Goal: Task Accomplishment & Management: Manage account settings

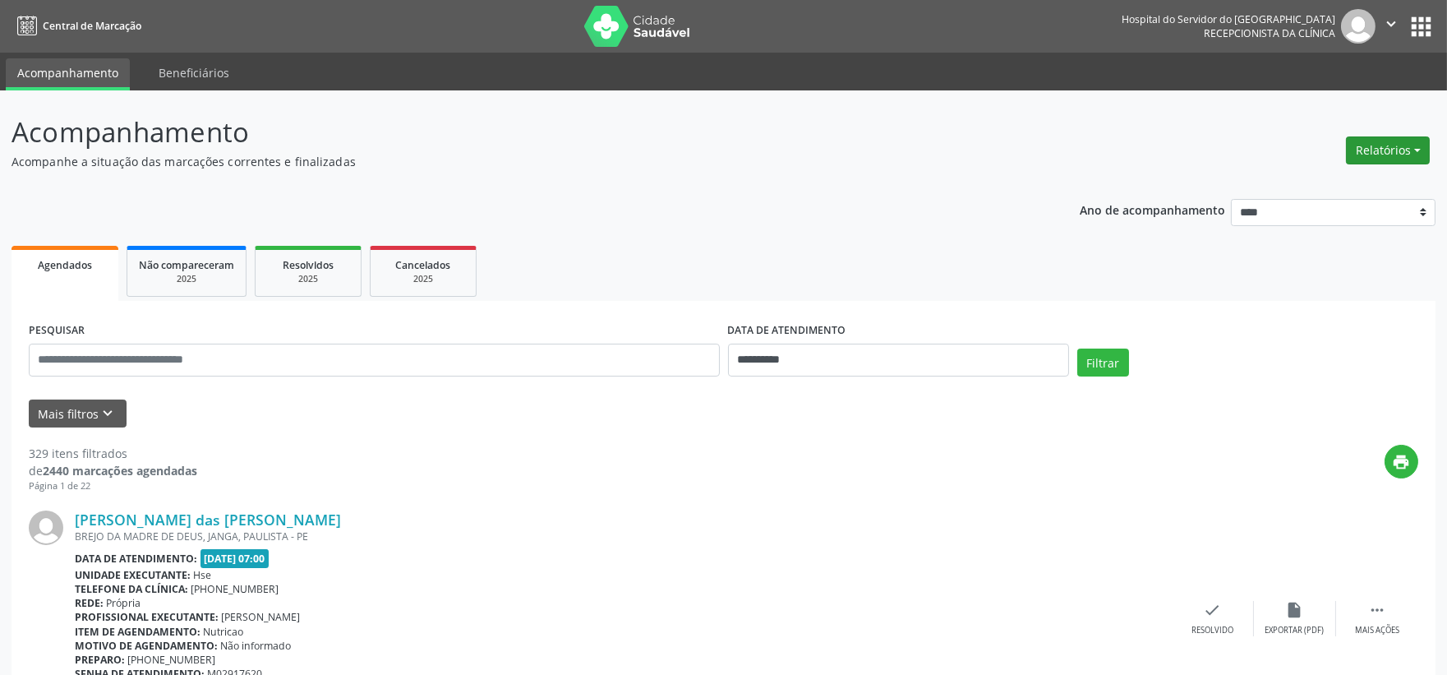
click at [1359, 145] on button "Relatórios" at bounding box center [1388, 150] width 84 height 28
click at [1317, 168] on ul "Agendamentos Procedimentos realizados" at bounding box center [1341, 196] width 178 height 59
click at [1309, 186] on link "Agendamentos" at bounding box center [1341, 184] width 177 height 23
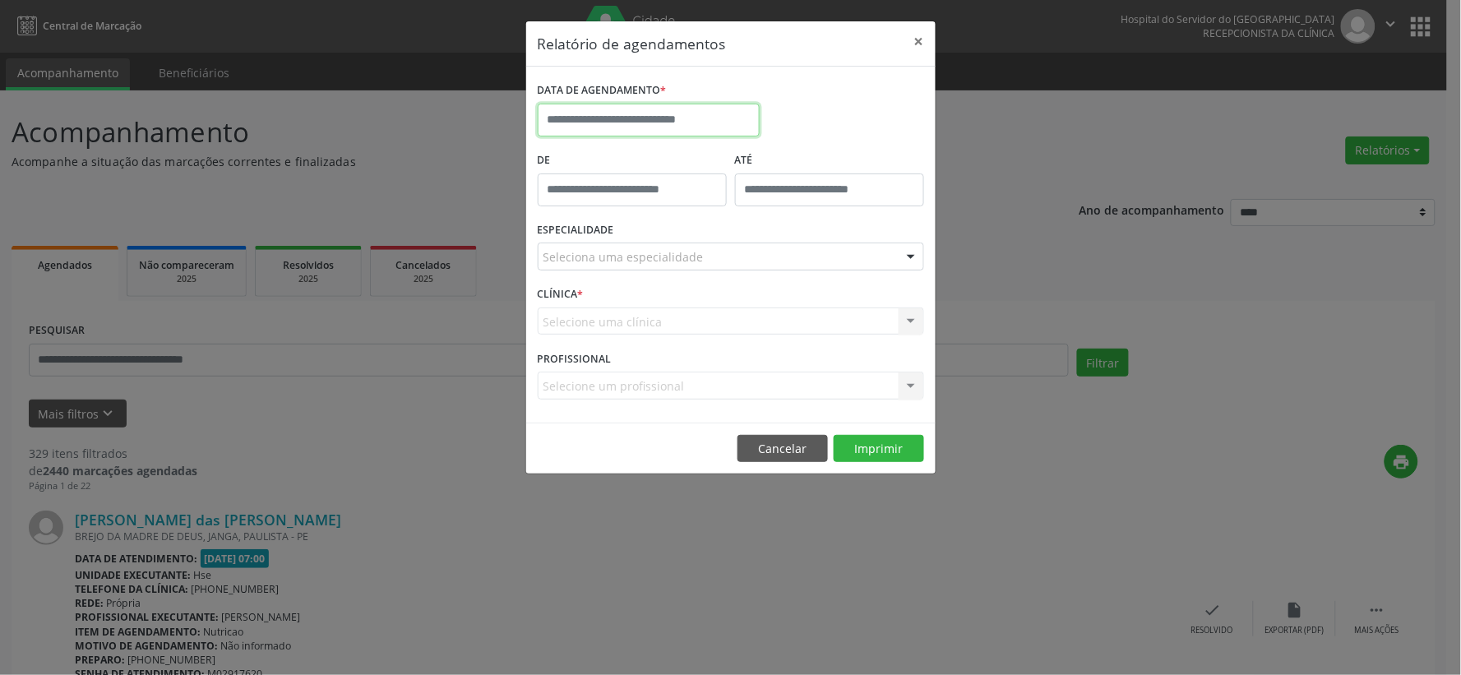
click at [662, 117] on input "text" at bounding box center [649, 120] width 222 height 33
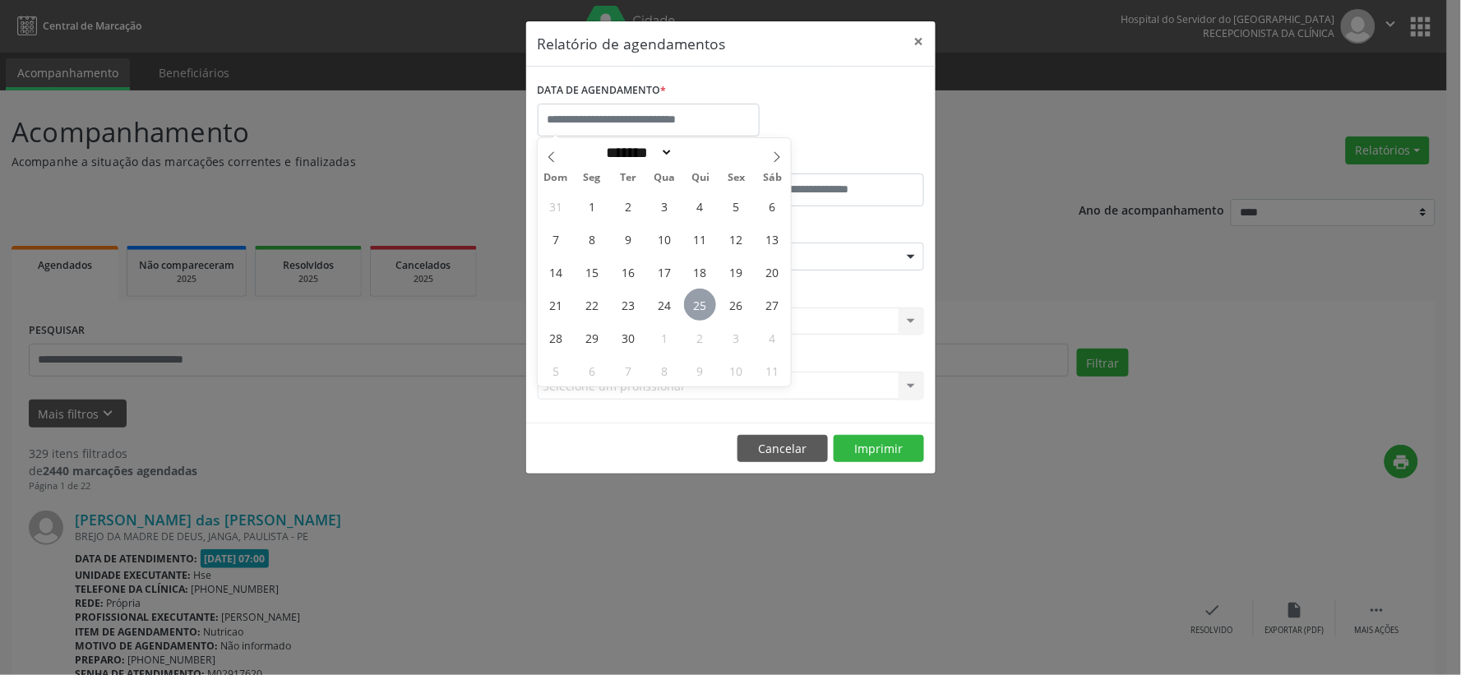
click at [701, 299] on span "25" at bounding box center [700, 304] width 32 height 32
type input "**********"
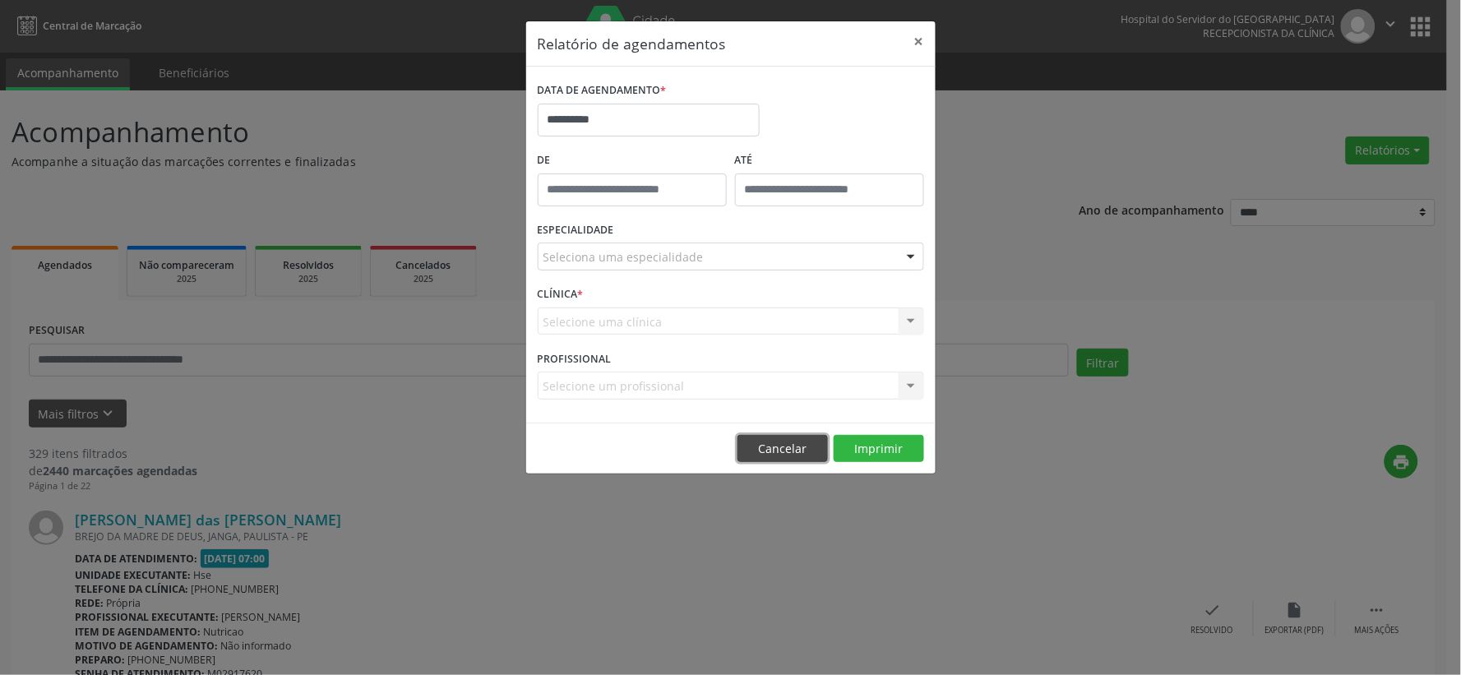
click at [797, 460] on button "Cancelar" at bounding box center [782, 449] width 90 height 28
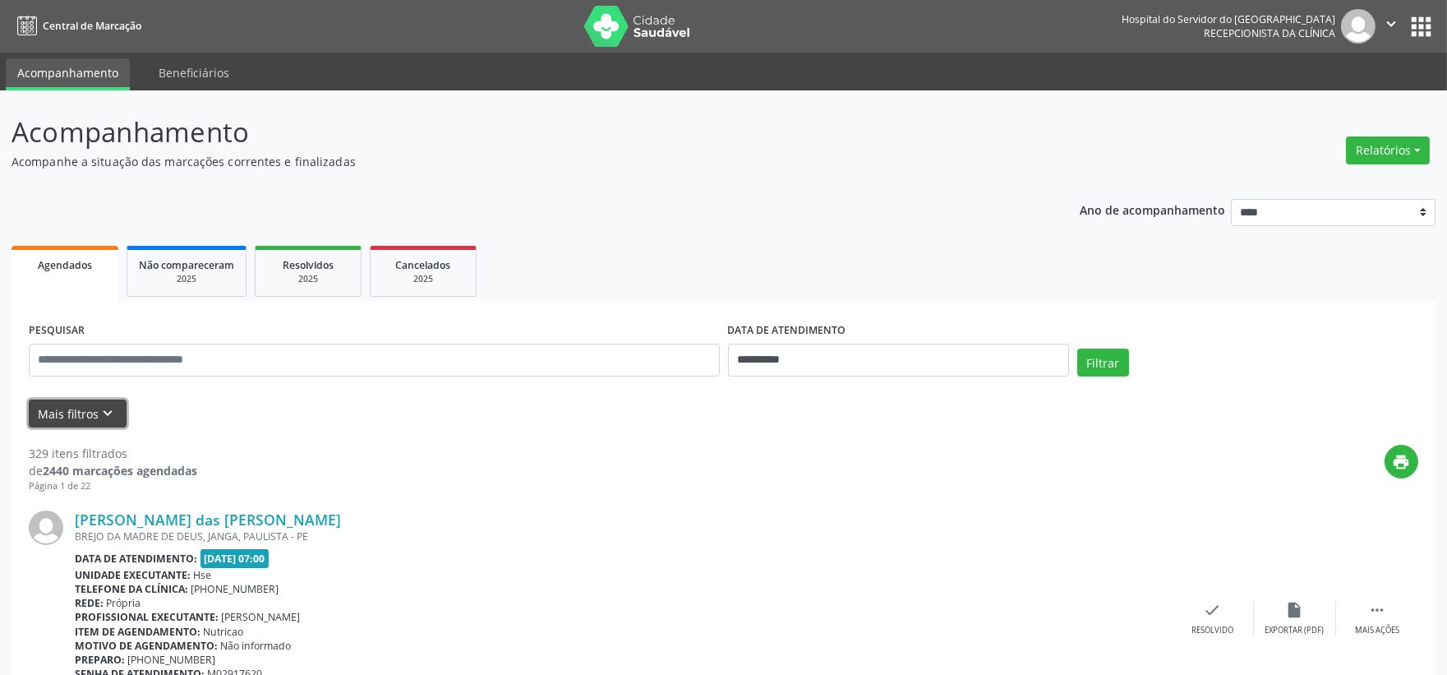
click at [37, 406] on button "Mais filtros keyboard_arrow_down" at bounding box center [78, 413] width 98 height 29
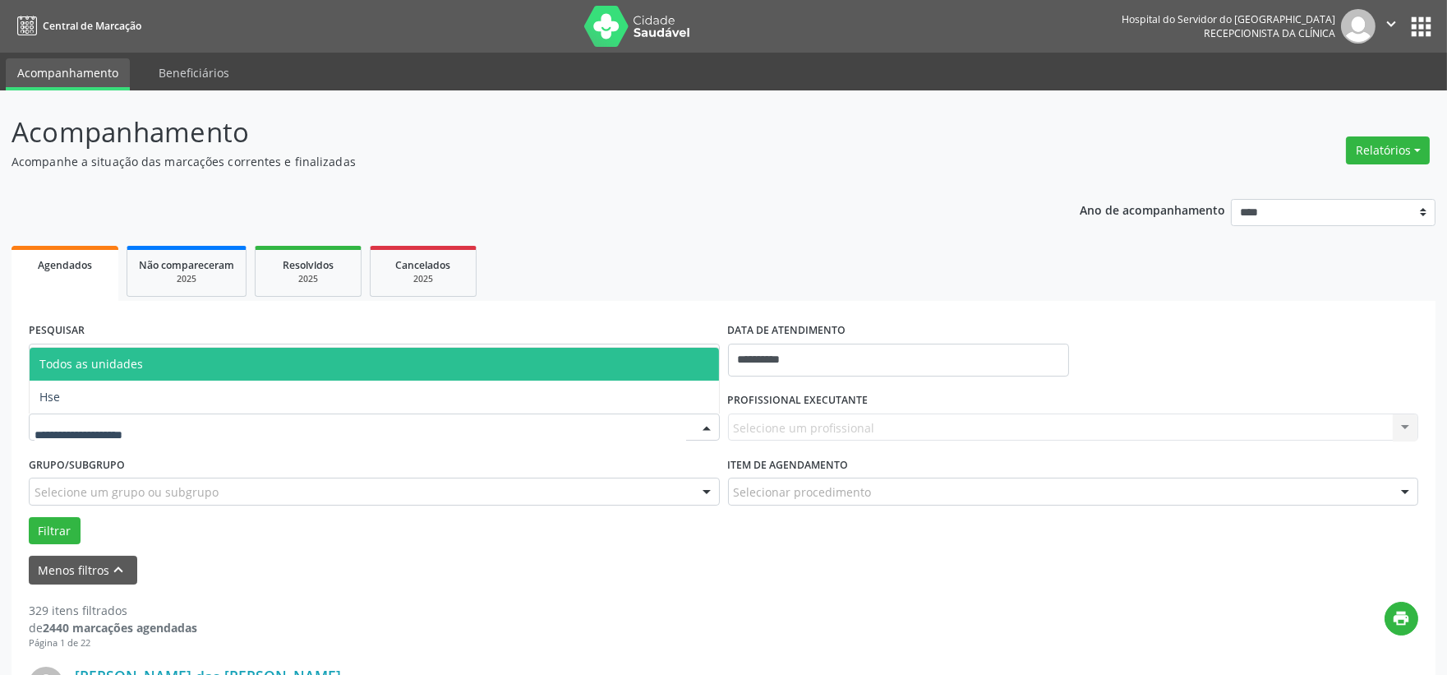
click at [111, 401] on span "Hse" at bounding box center [375, 397] width 690 height 33
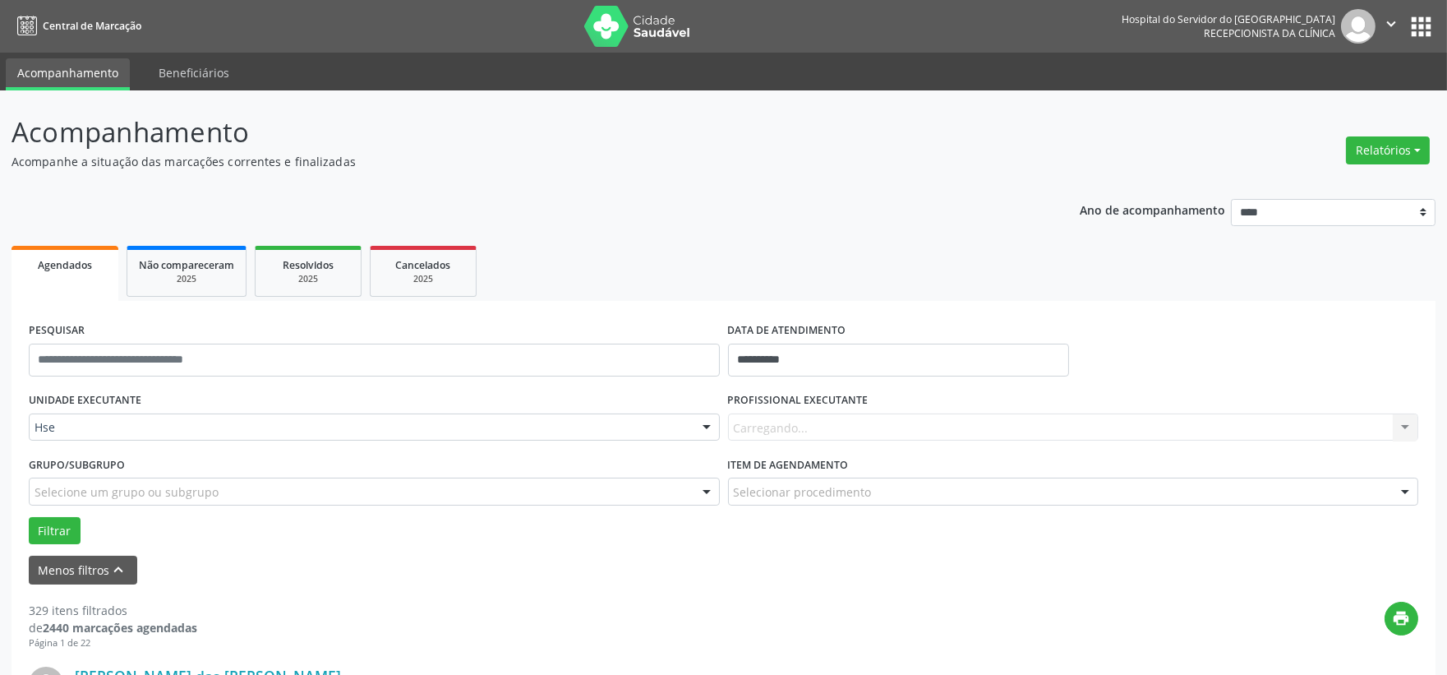
click at [875, 423] on div "Carregando... Nenhum resultado encontrado para: " " Não há nenhuma opção para s…" at bounding box center [1073, 427] width 691 height 28
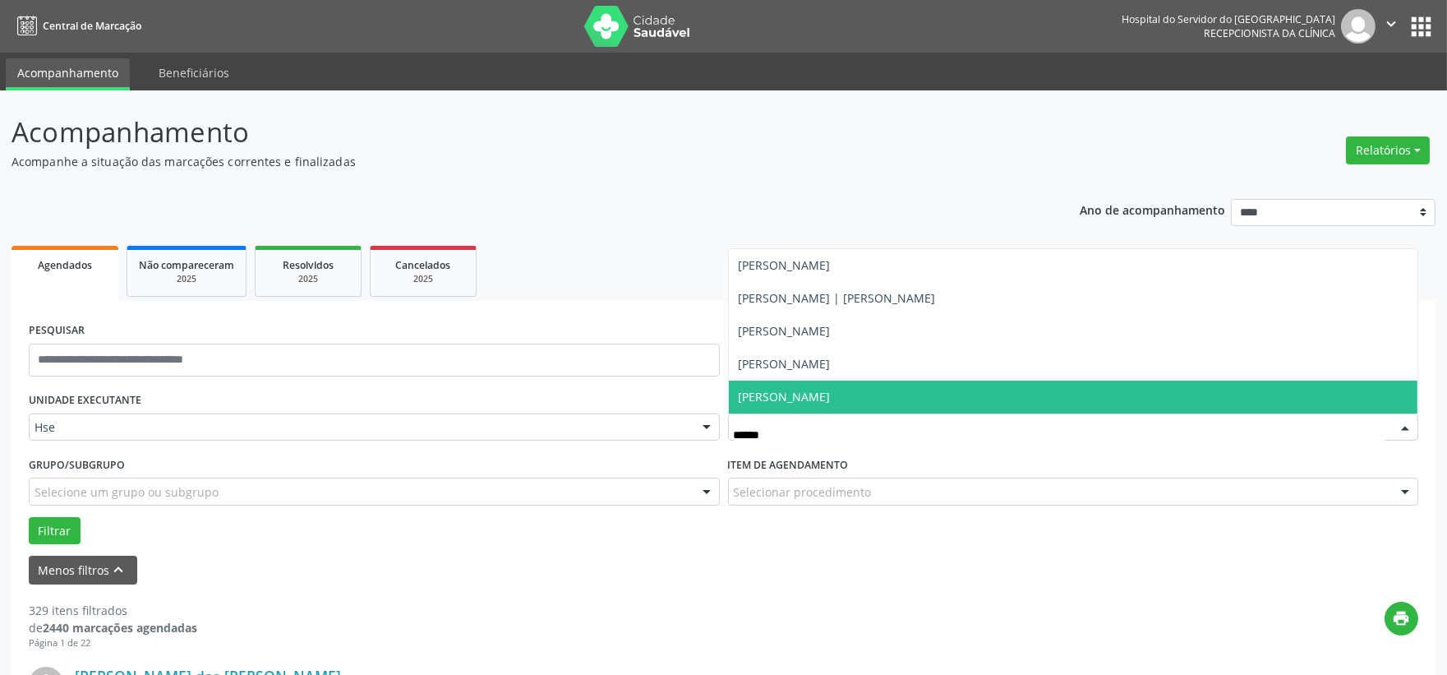
click at [848, 406] on span "Roberto Pabst" at bounding box center [1074, 397] width 690 height 33
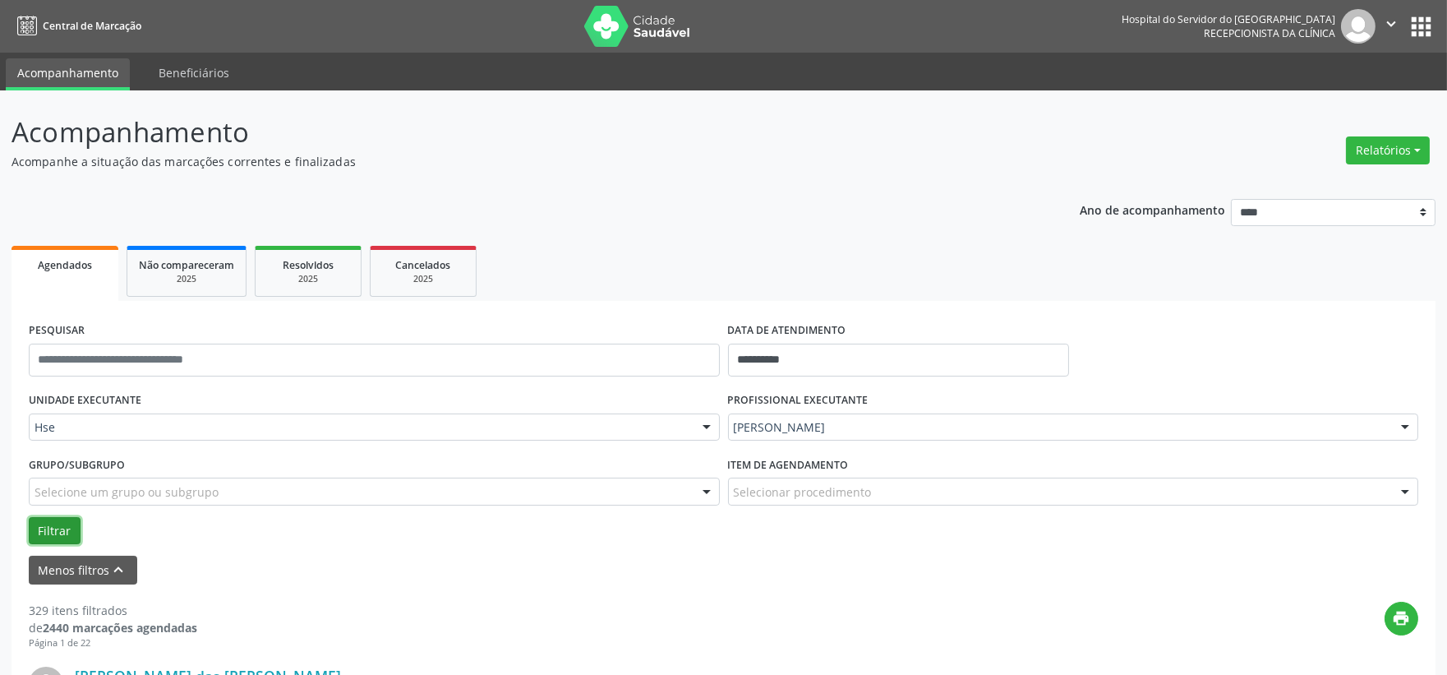
drag, startPoint x: 62, startPoint y: 523, endPoint x: 54, endPoint y: 529, distance: 9.4
click at [61, 524] on button "Filtrar" at bounding box center [55, 531] width 52 height 28
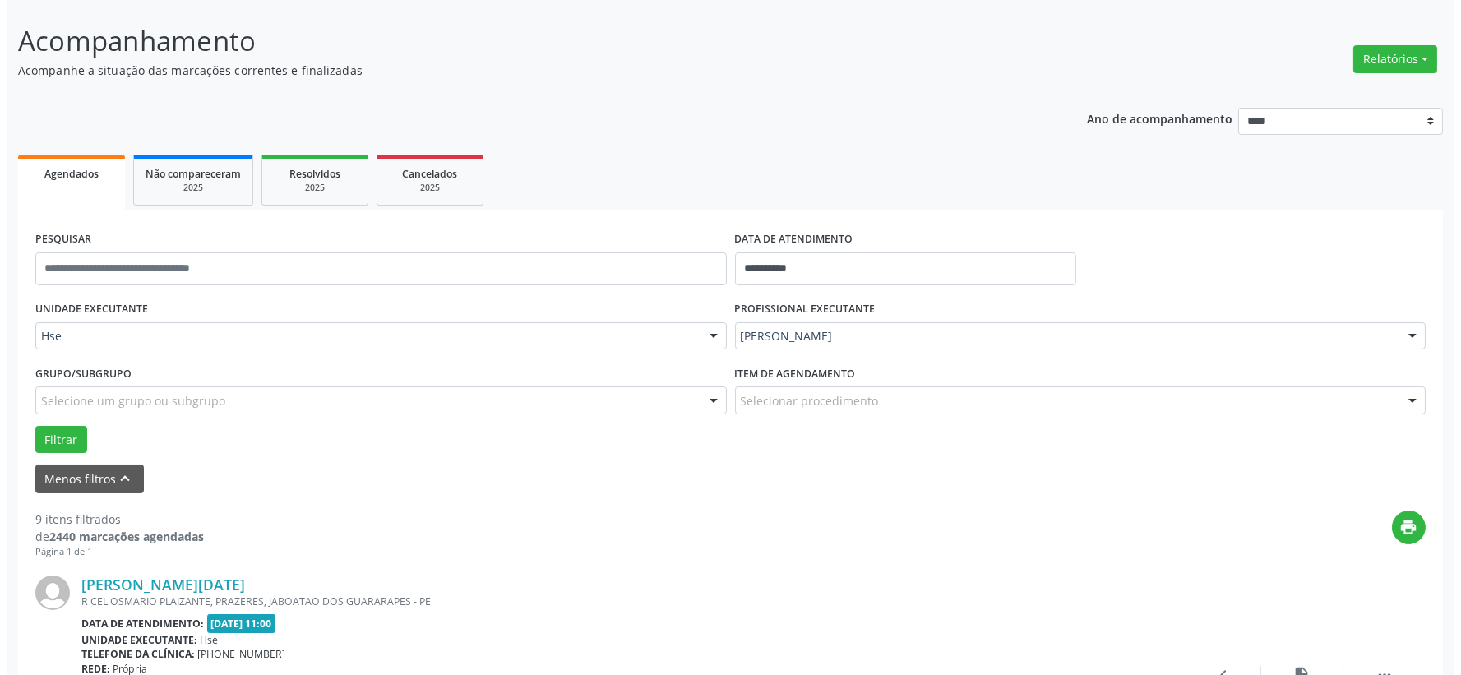
scroll to position [182, 0]
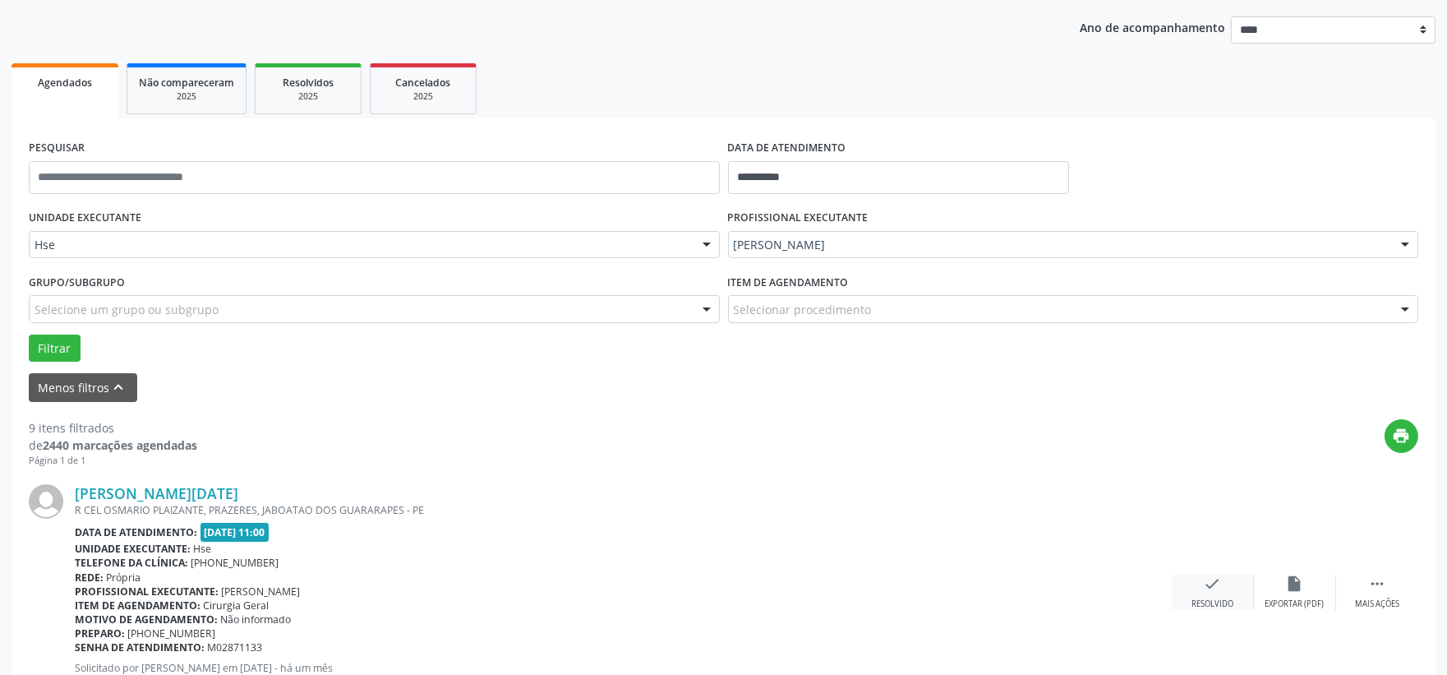
click at [1219, 596] on div "check Resolvido" at bounding box center [1213, 592] width 82 height 35
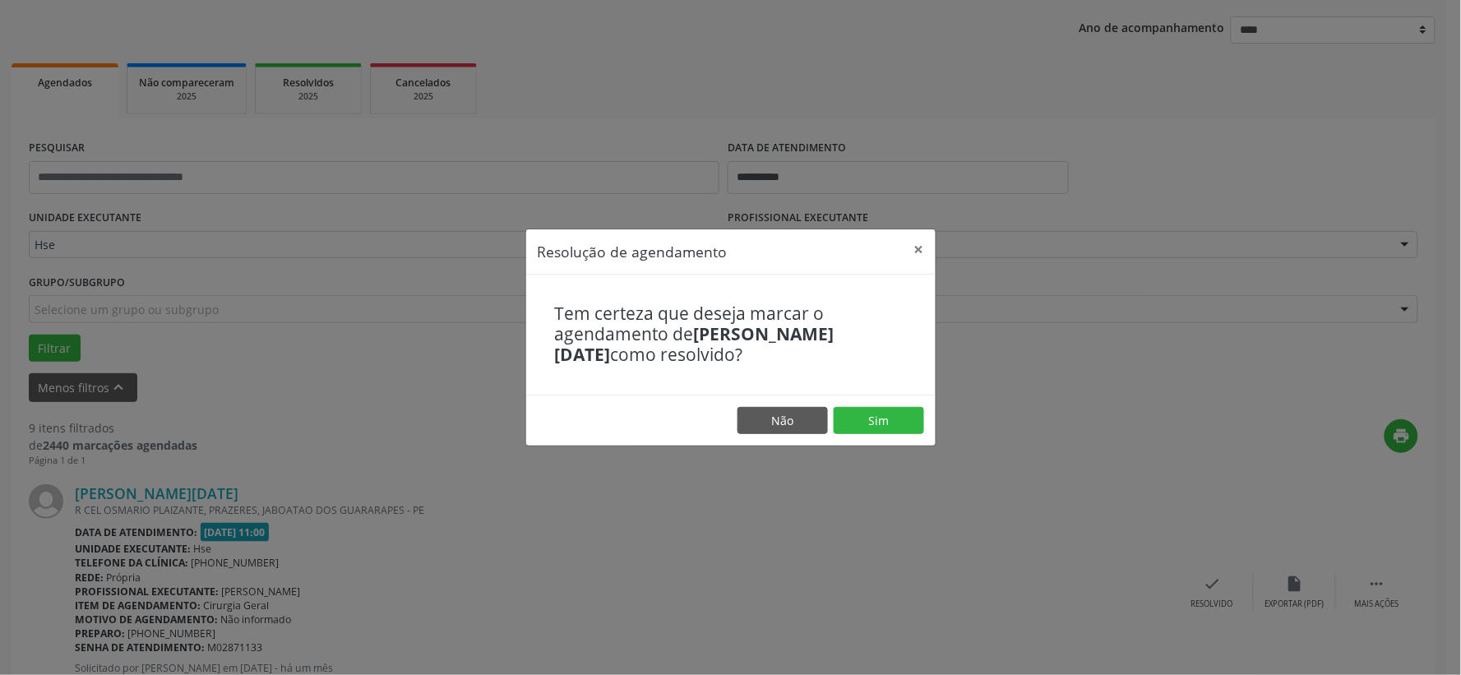
click at [926, 436] on footer "Não Sim" at bounding box center [730, 421] width 409 height 52
click at [884, 420] on button "Sim" at bounding box center [878, 421] width 90 height 28
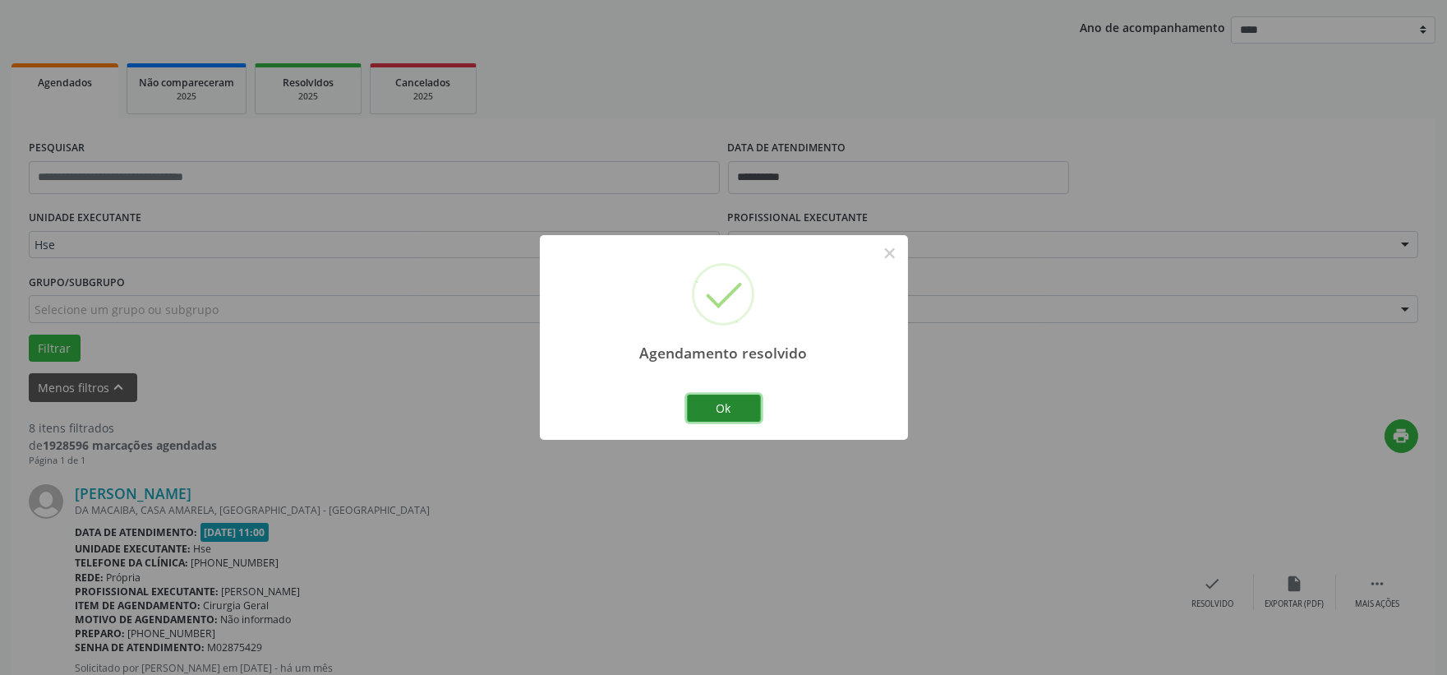
click at [729, 409] on button "Ok" at bounding box center [724, 409] width 74 height 28
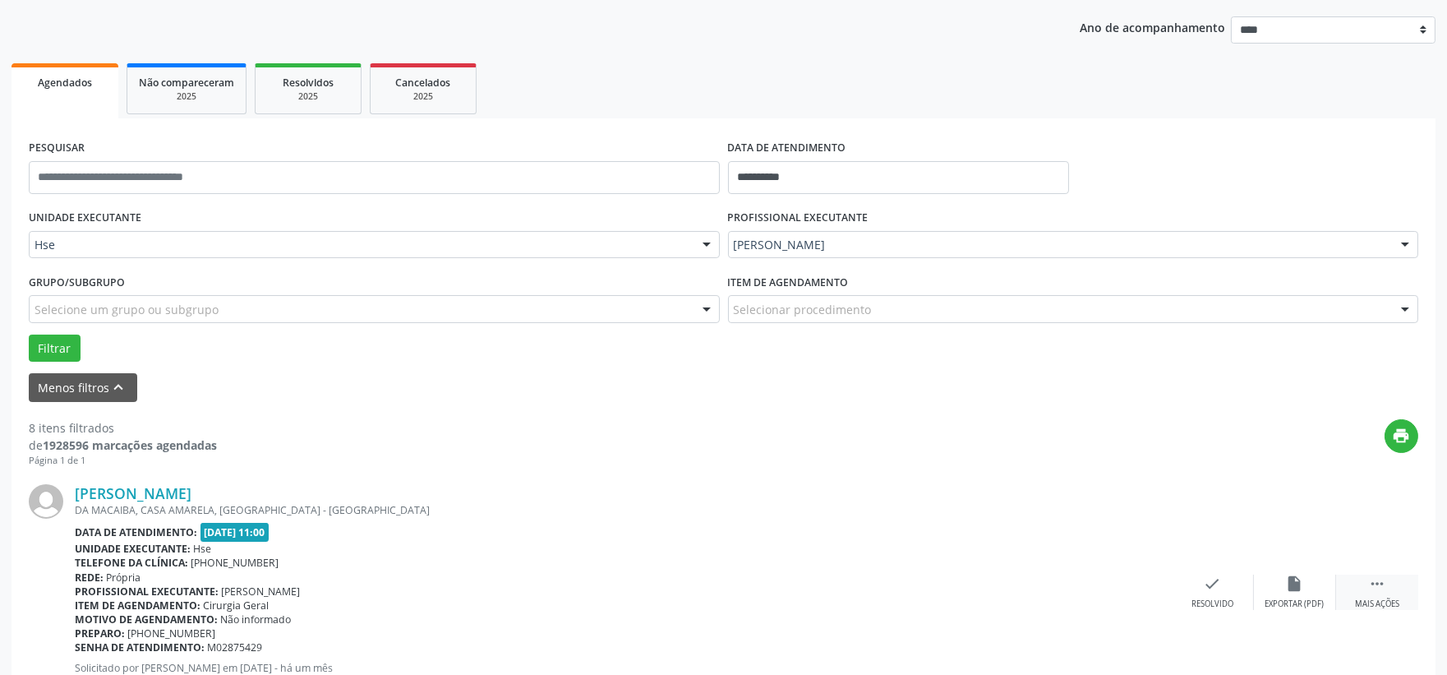
click at [1392, 590] on div " Mais ações" at bounding box center [1377, 592] width 82 height 35
click at [1292, 585] on icon "alarm_off" at bounding box center [1295, 584] width 18 height 18
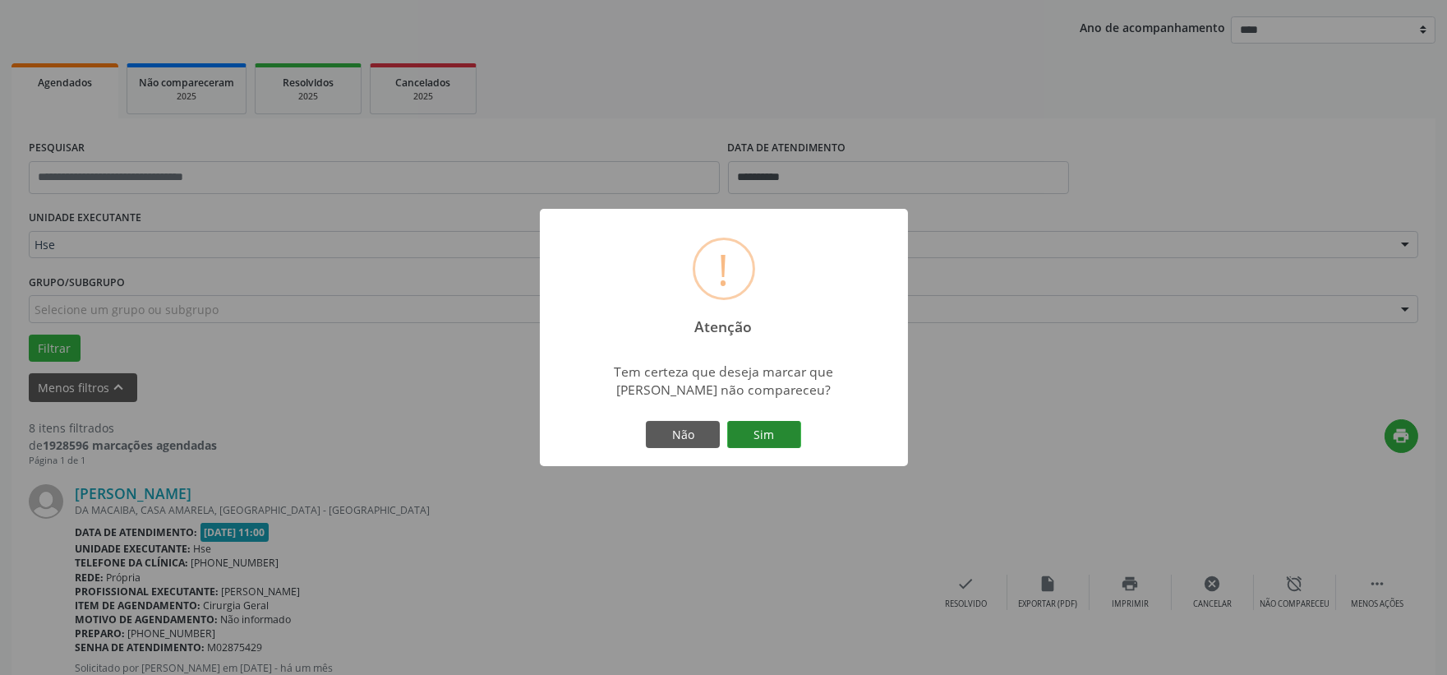
click at [778, 436] on button "Sim" at bounding box center [764, 435] width 74 height 28
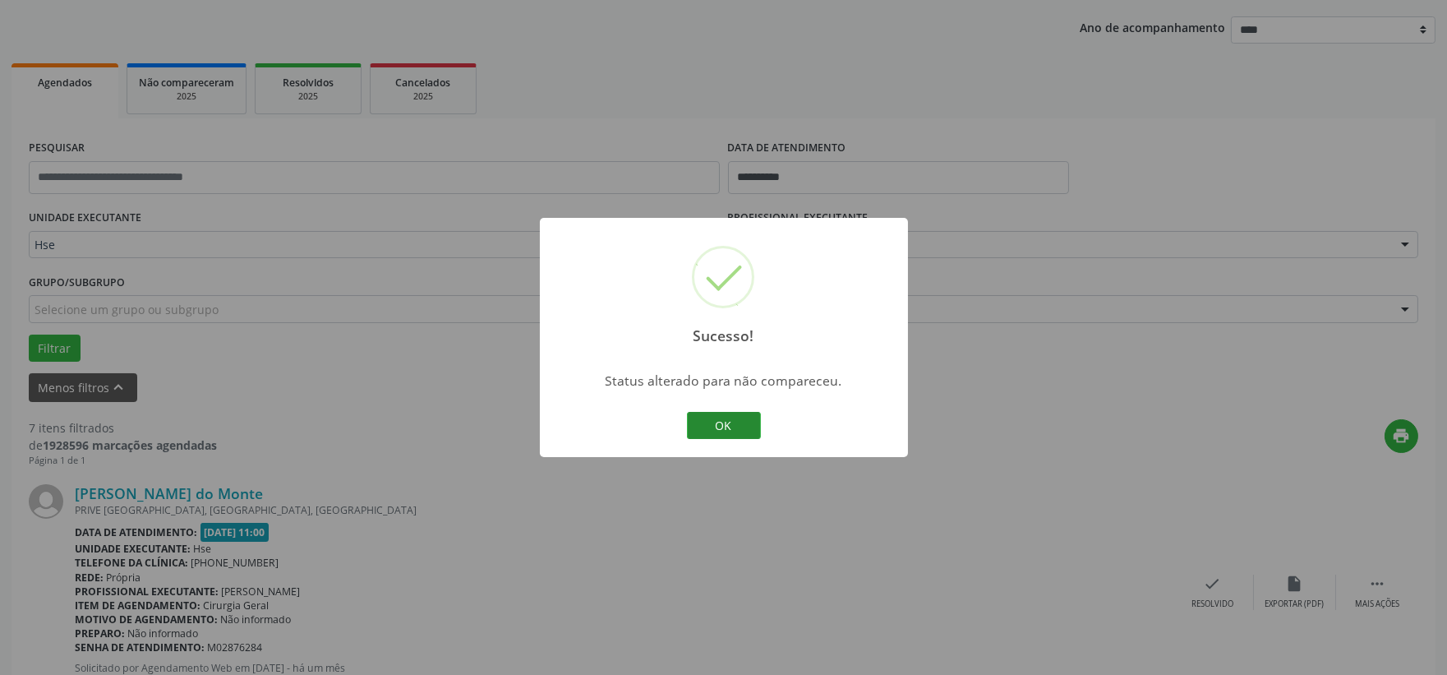
click at [727, 425] on button "OK" at bounding box center [724, 426] width 74 height 28
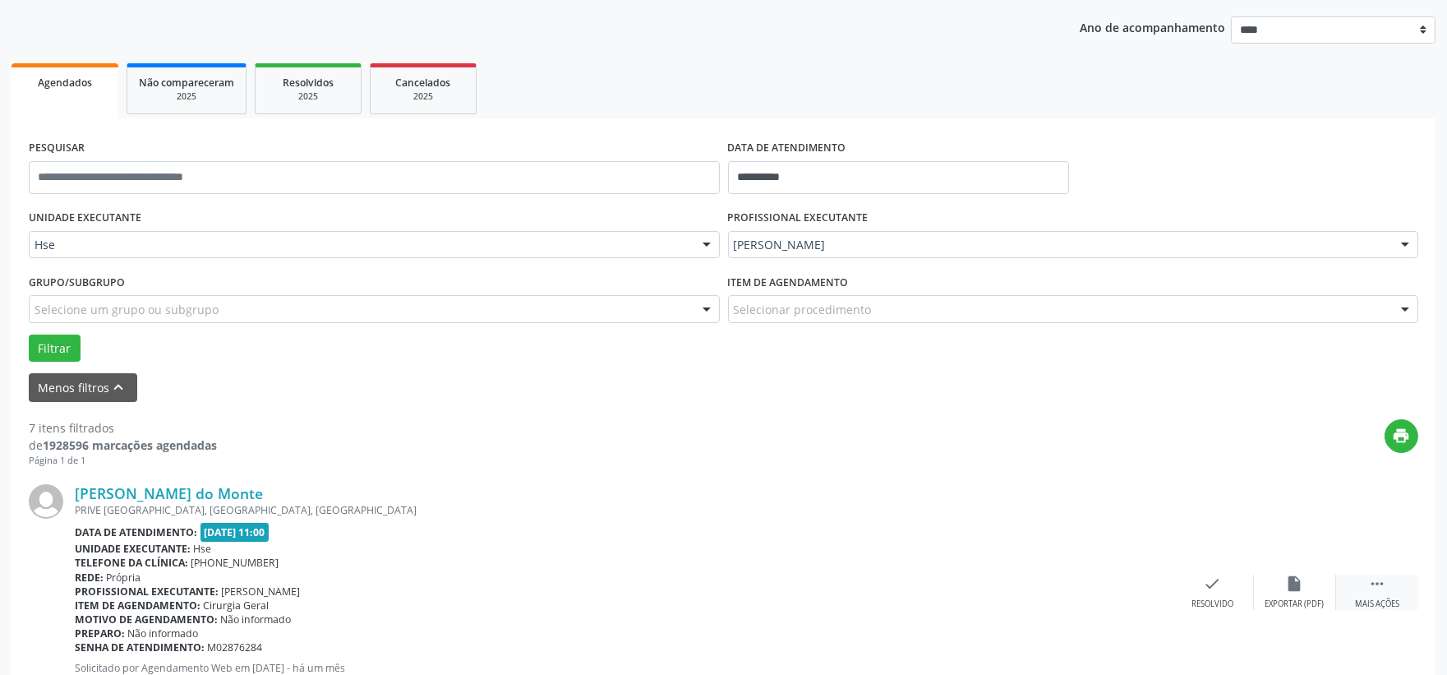
click at [1384, 590] on icon "" at bounding box center [1378, 584] width 18 height 18
click at [1293, 592] on icon "alarm_off" at bounding box center [1295, 584] width 18 height 18
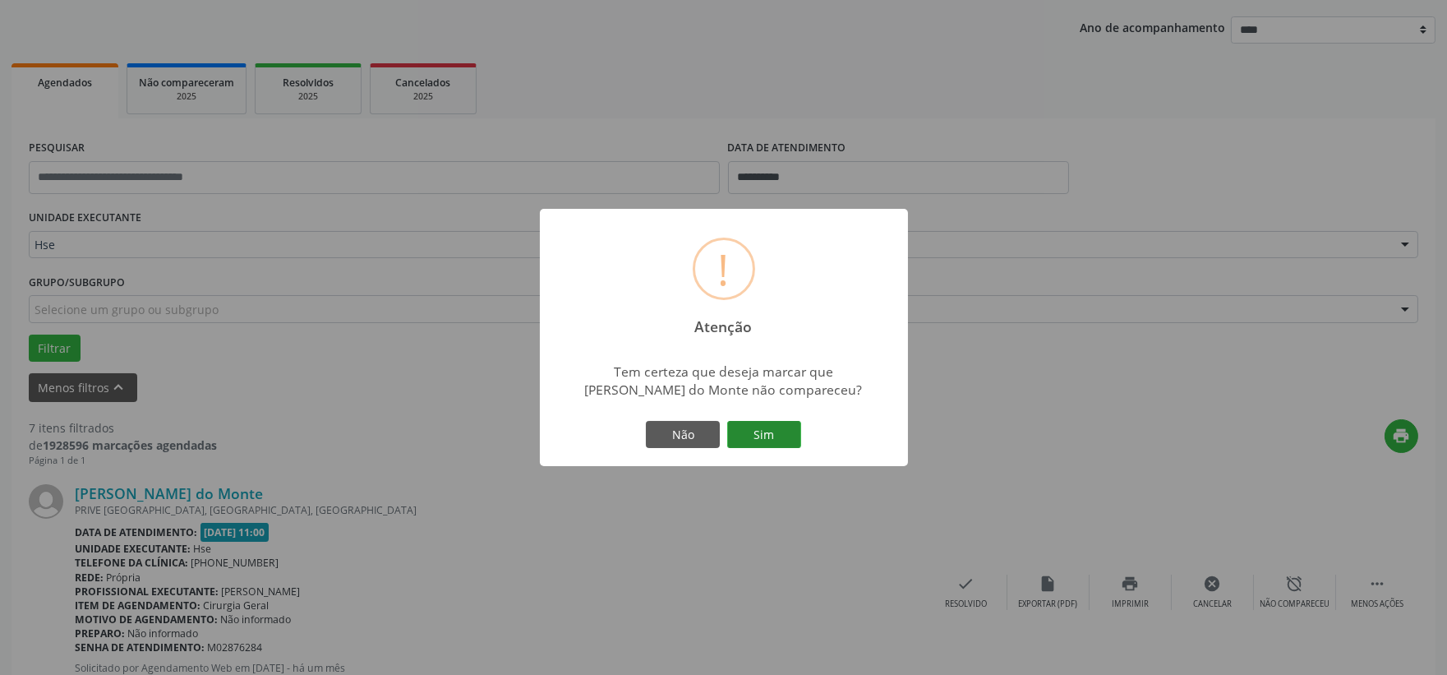
click at [771, 432] on button "Sim" at bounding box center [764, 435] width 74 height 28
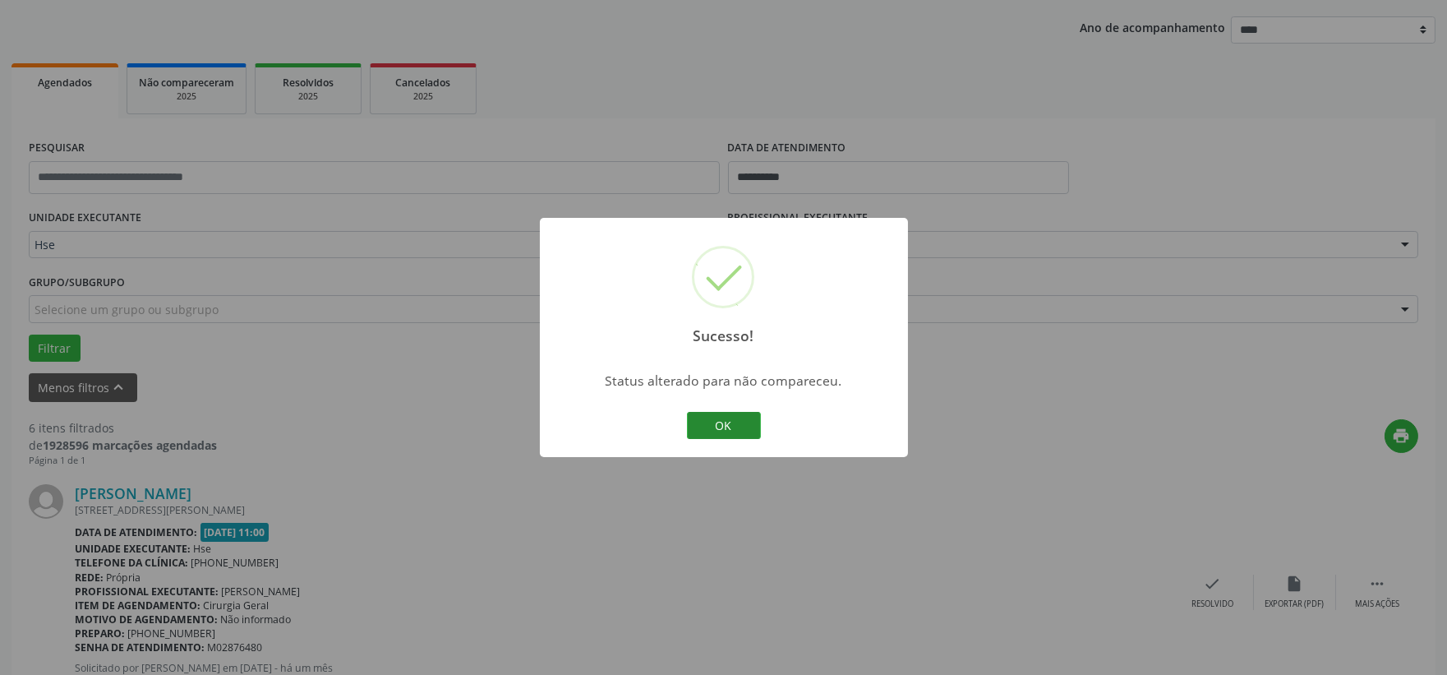
click at [710, 426] on button "OK" at bounding box center [724, 426] width 74 height 28
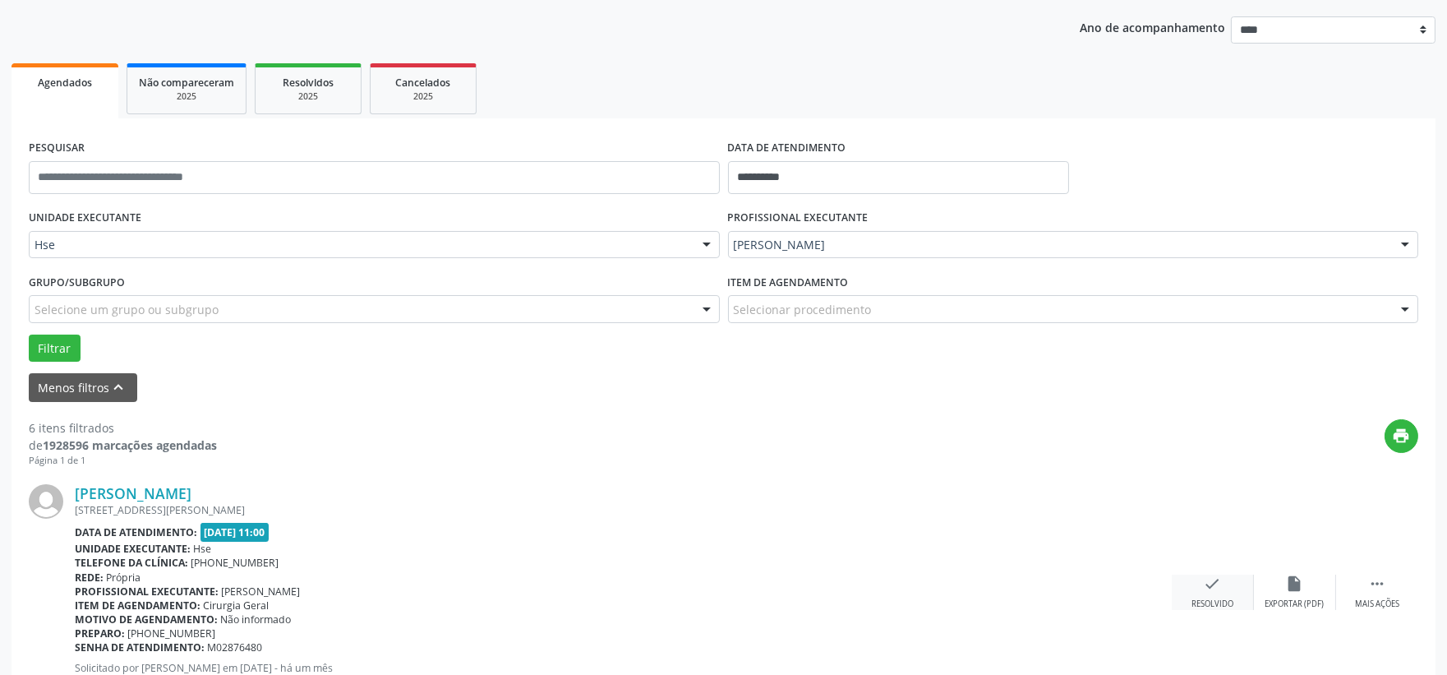
click at [1220, 606] on div "Resolvido" at bounding box center [1213, 604] width 42 height 12
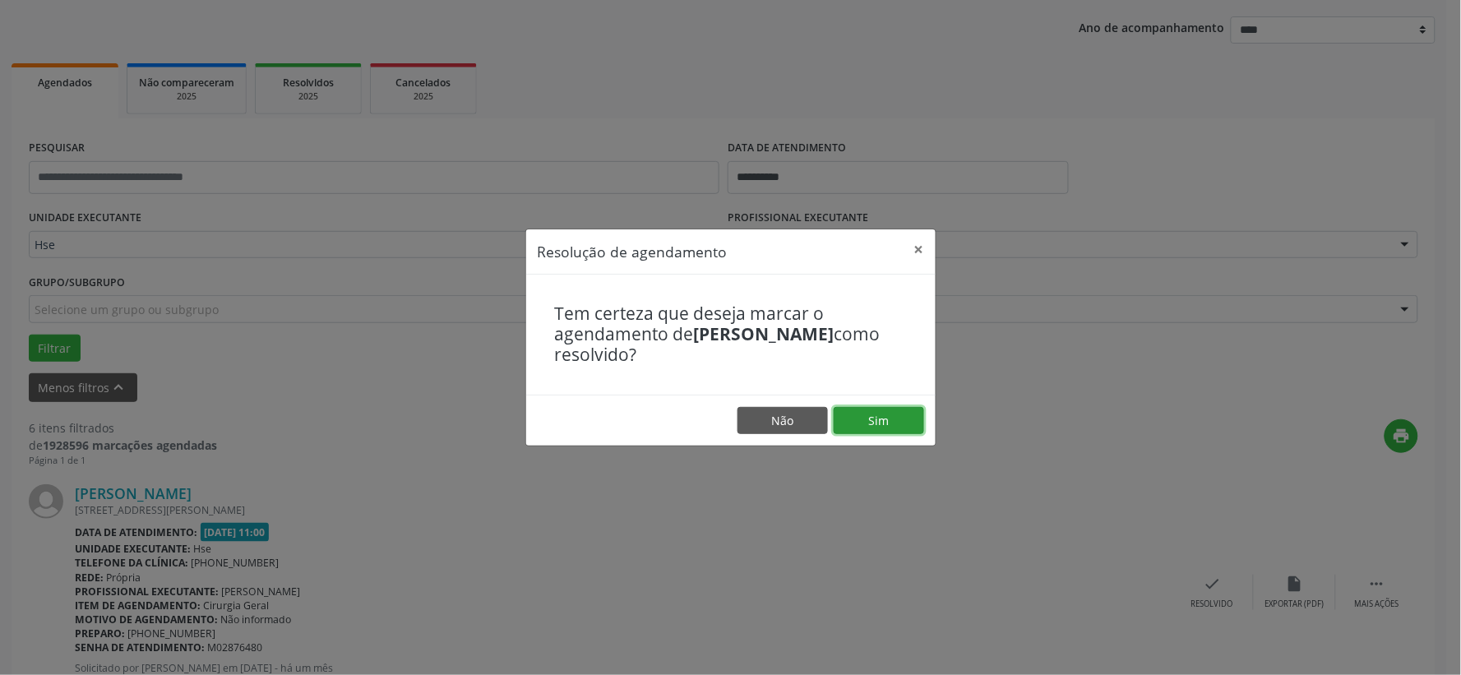
click at [874, 416] on button "Sim" at bounding box center [878, 421] width 90 height 28
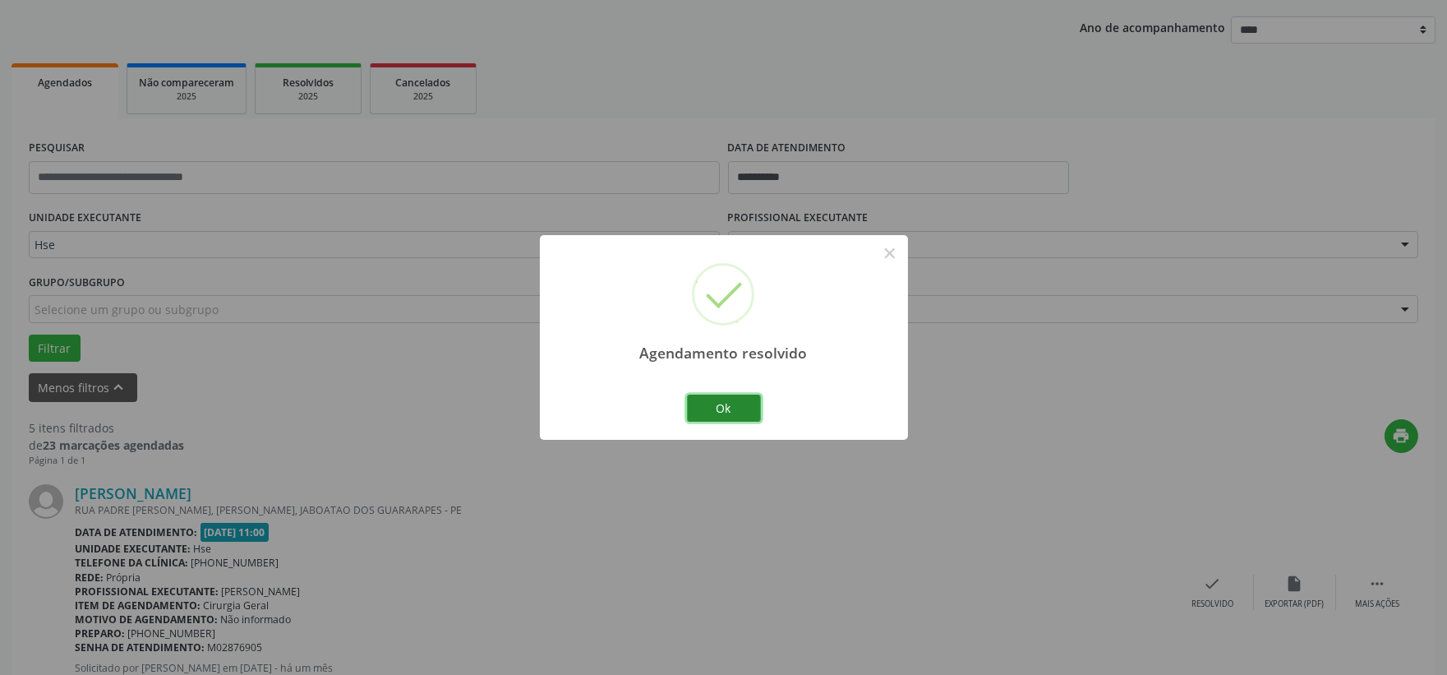
click at [705, 395] on button "Ok" at bounding box center [724, 409] width 74 height 28
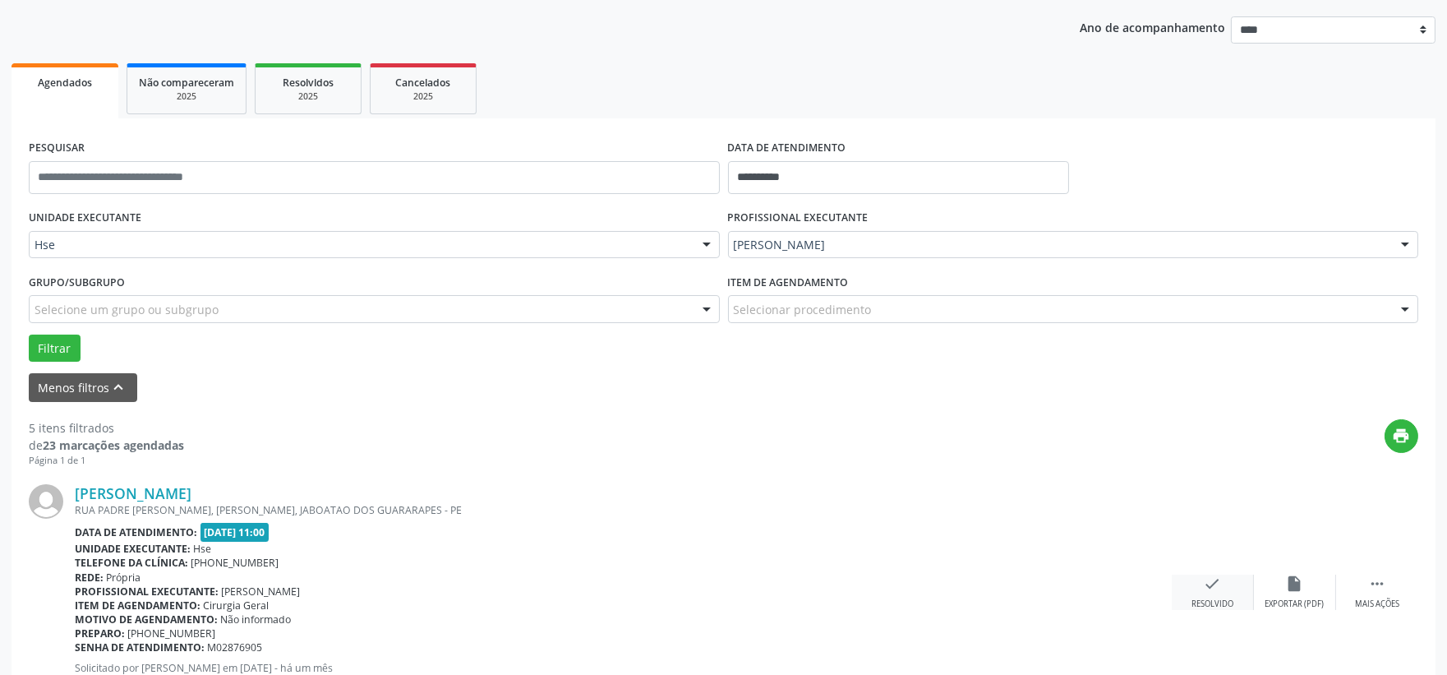
click at [1204, 580] on icon "check" at bounding box center [1213, 584] width 18 height 18
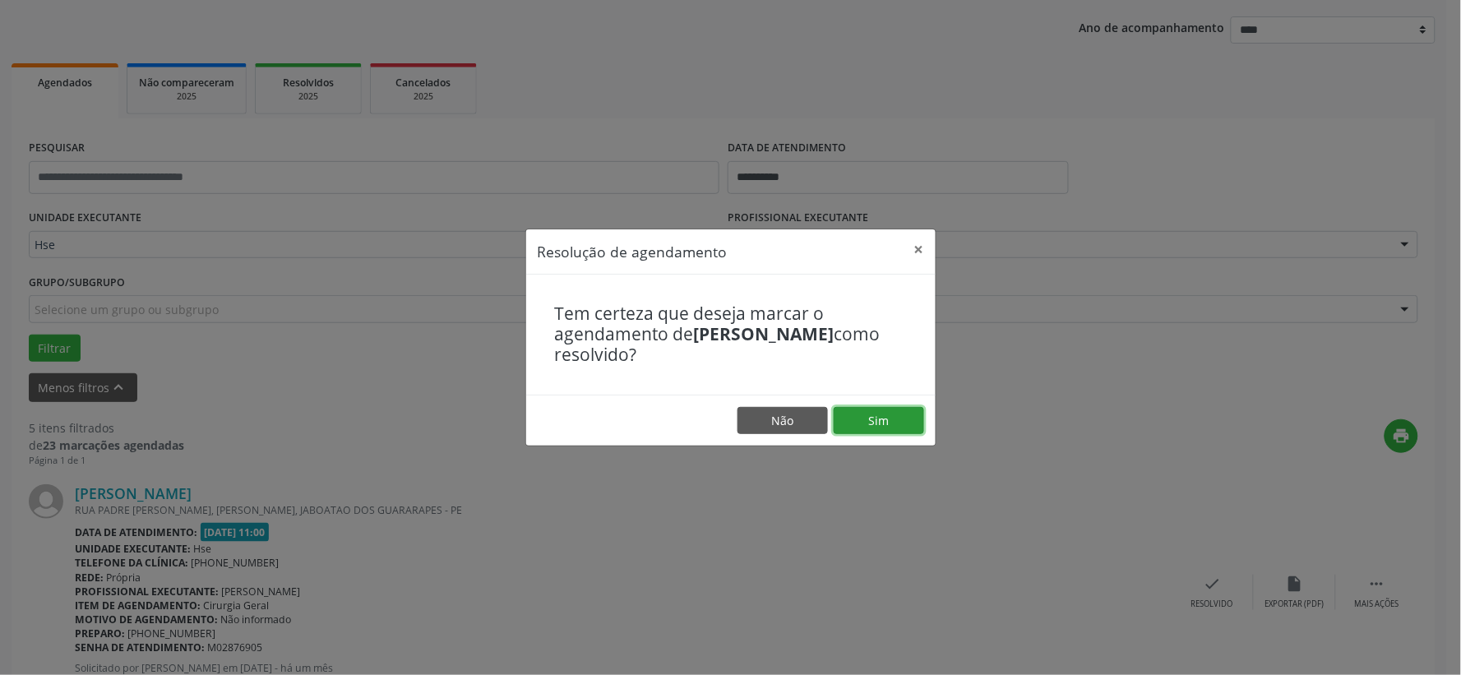
click at [870, 421] on button "Sim" at bounding box center [878, 421] width 90 height 28
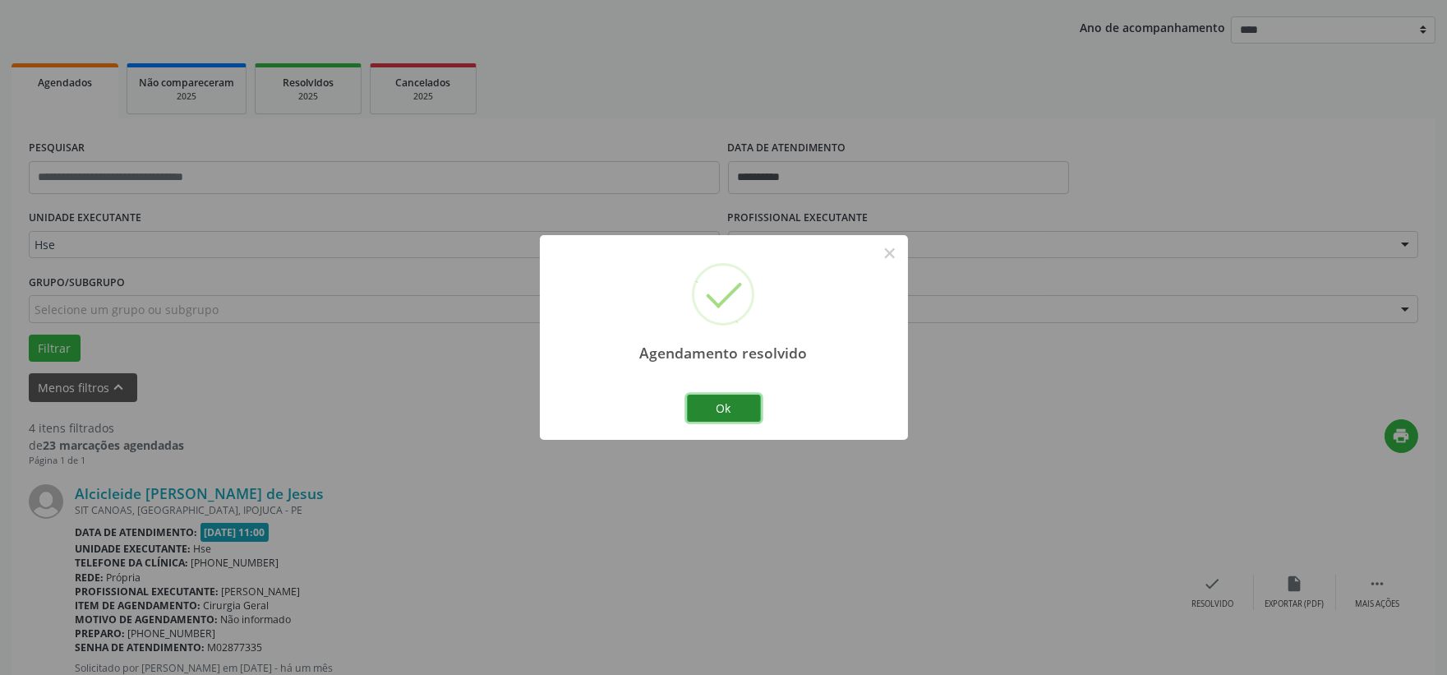
click at [725, 409] on button "Ok" at bounding box center [724, 409] width 74 height 28
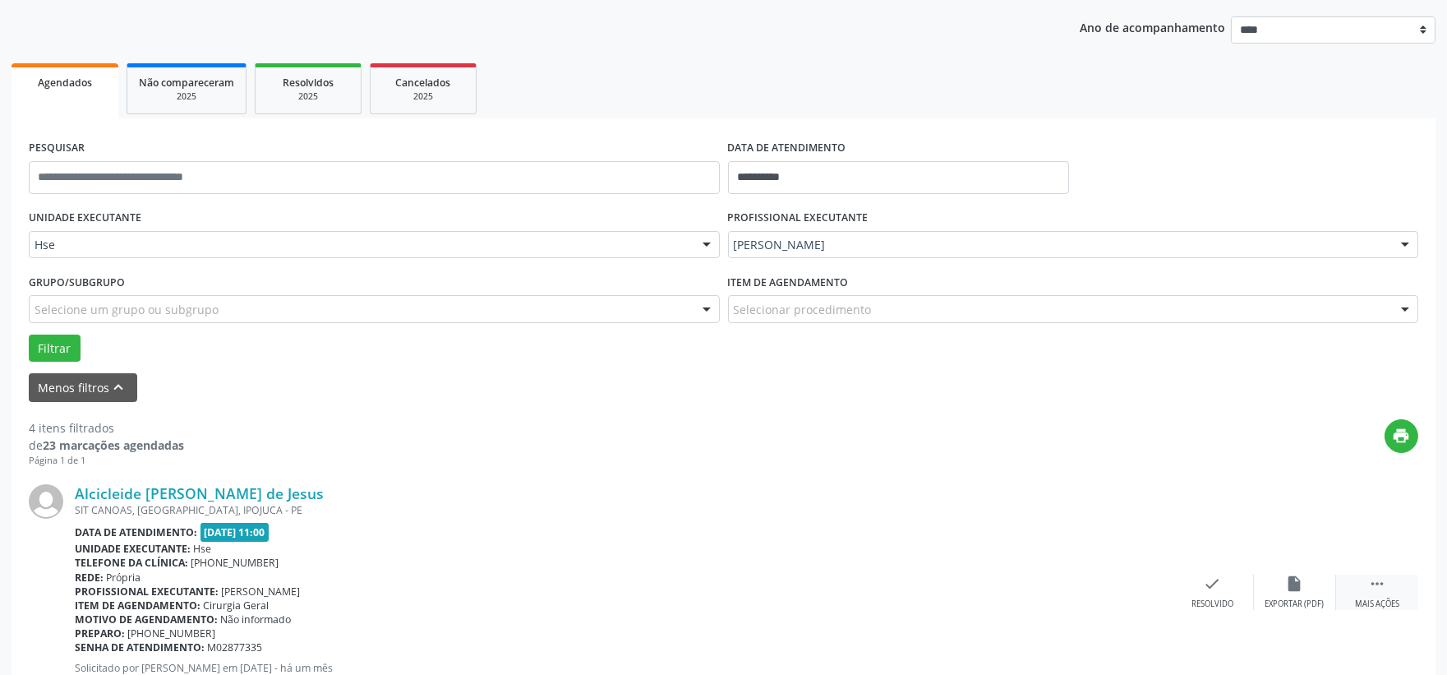
click at [1375, 579] on icon "" at bounding box center [1378, 584] width 18 height 18
click at [1272, 579] on div "alarm_off Não compareceu" at bounding box center [1295, 592] width 82 height 35
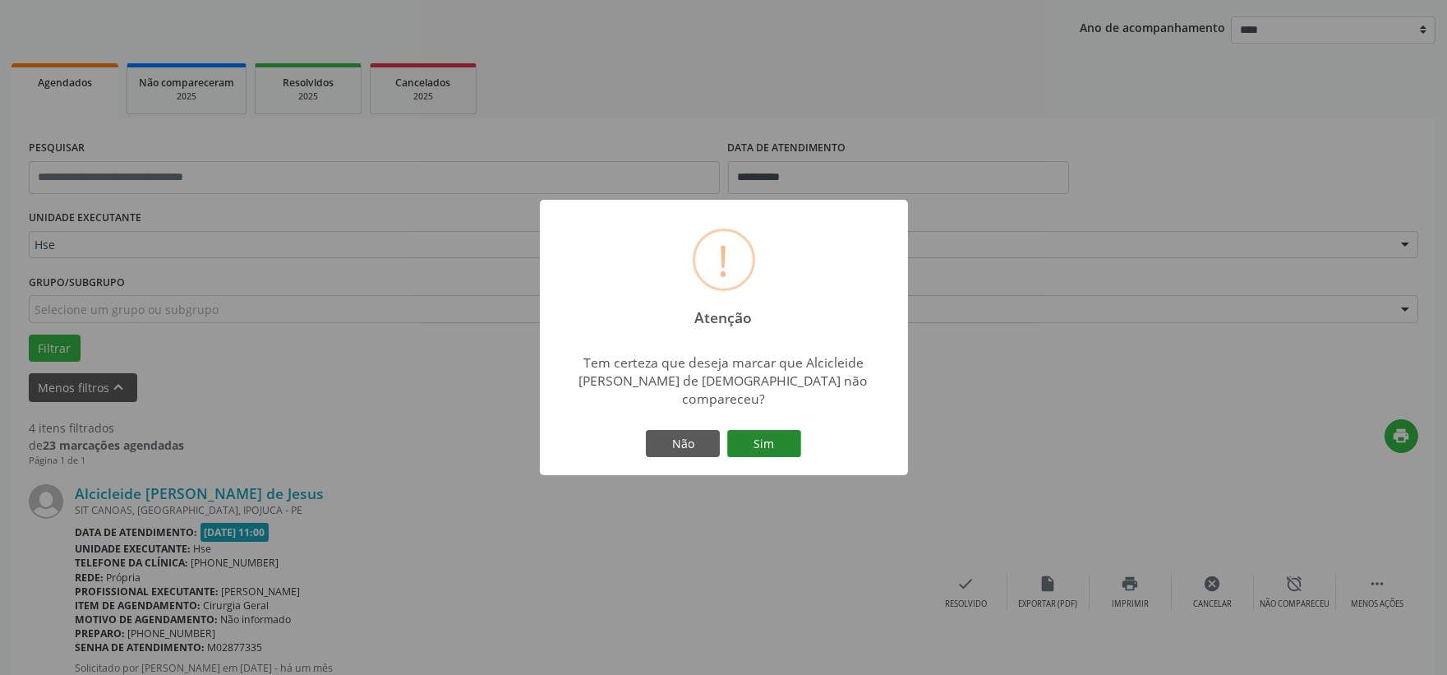
click at [773, 432] on button "Sim" at bounding box center [764, 444] width 74 height 28
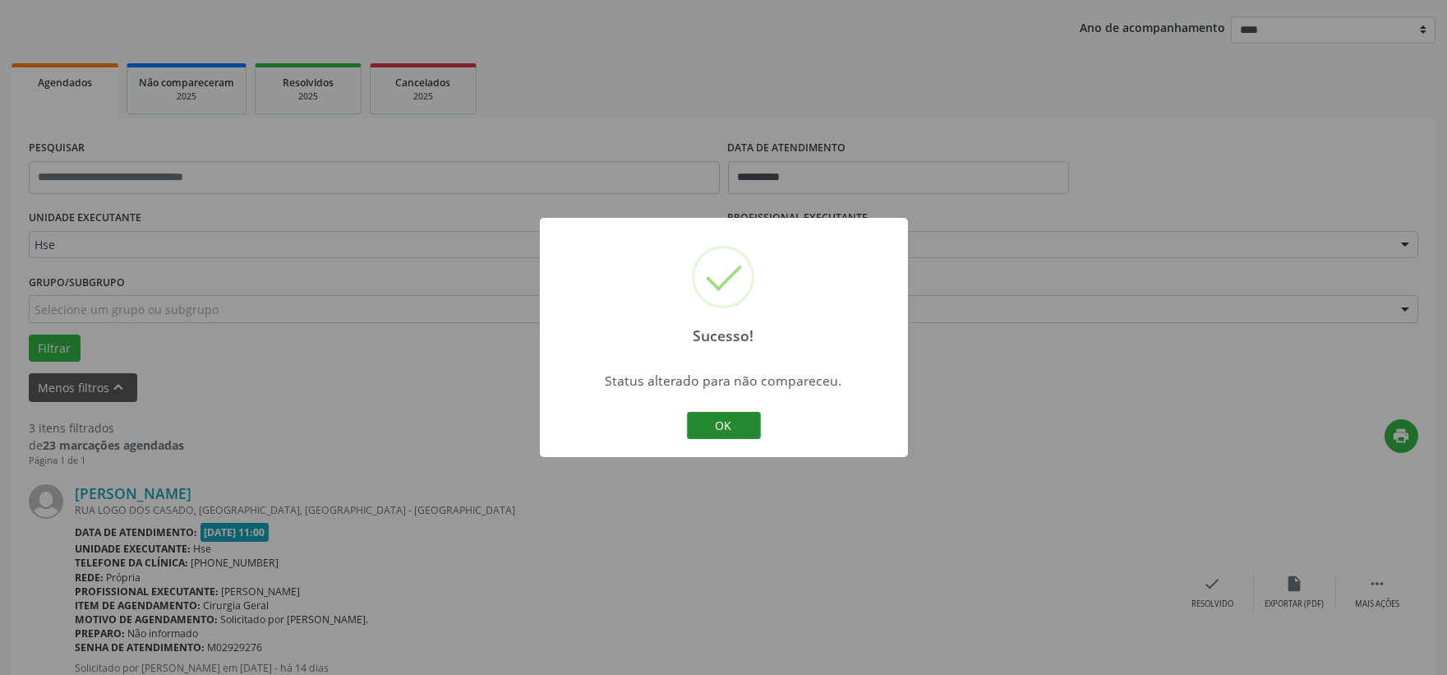
click at [713, 419] on button "OK" at bounding box center [724, 426] width 74 height 28
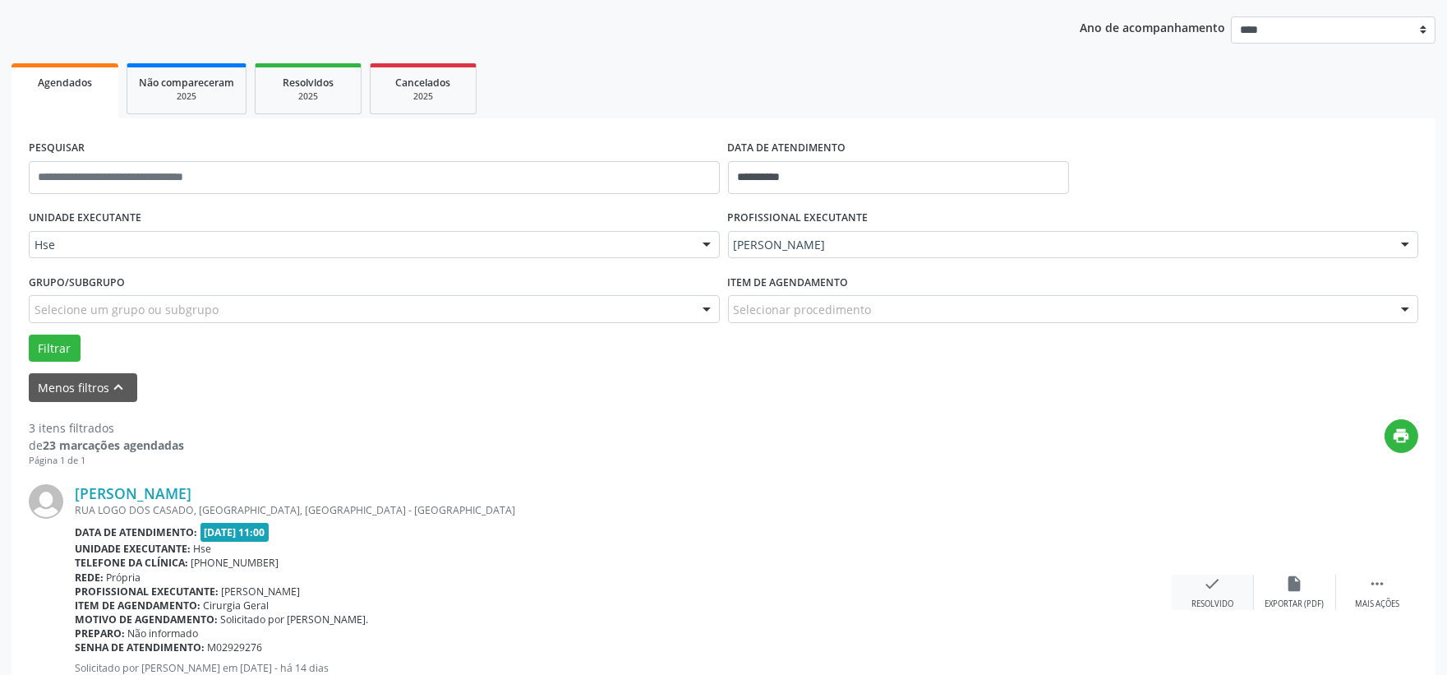
click at [1202, 588] on div "check Resolvido" at bounding box center [1213, 592] width 82 height 35
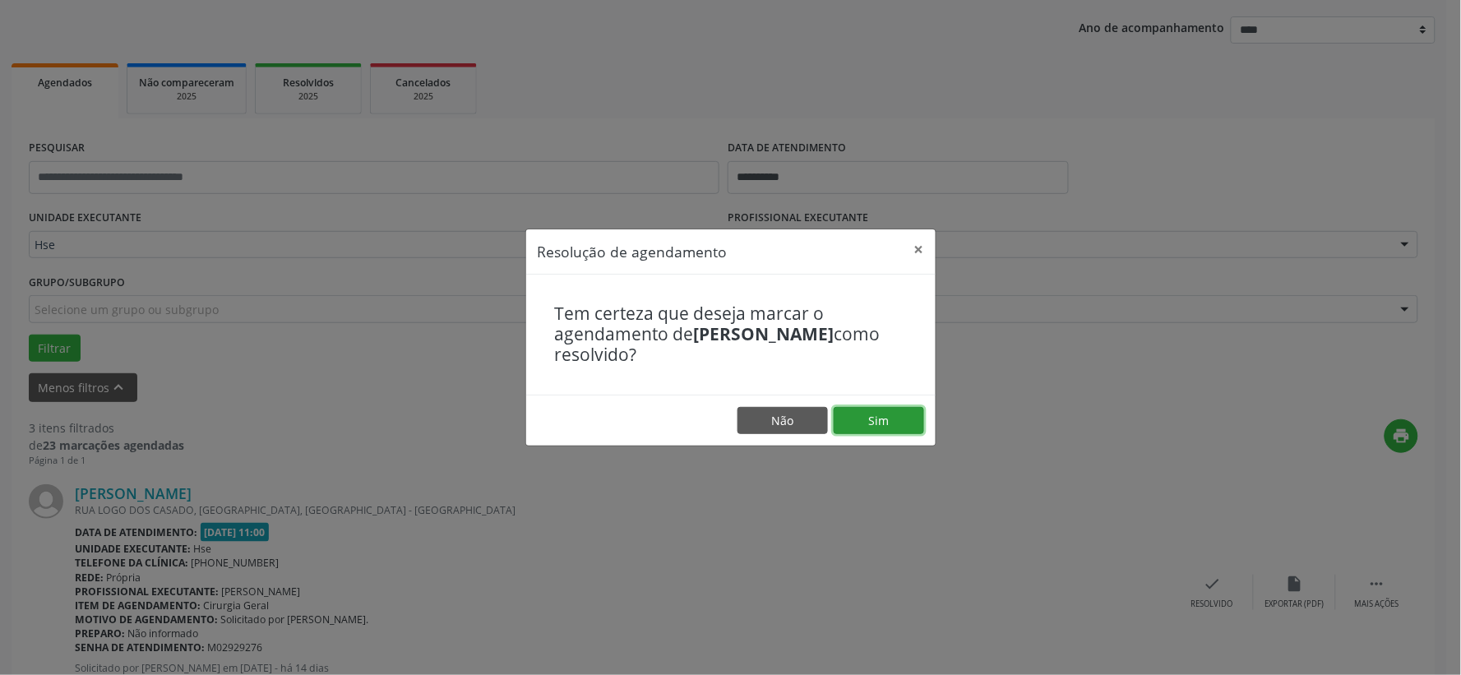
click at [856, 430] on button "Sim" at bounding box center [878, 421] width 90 height 28
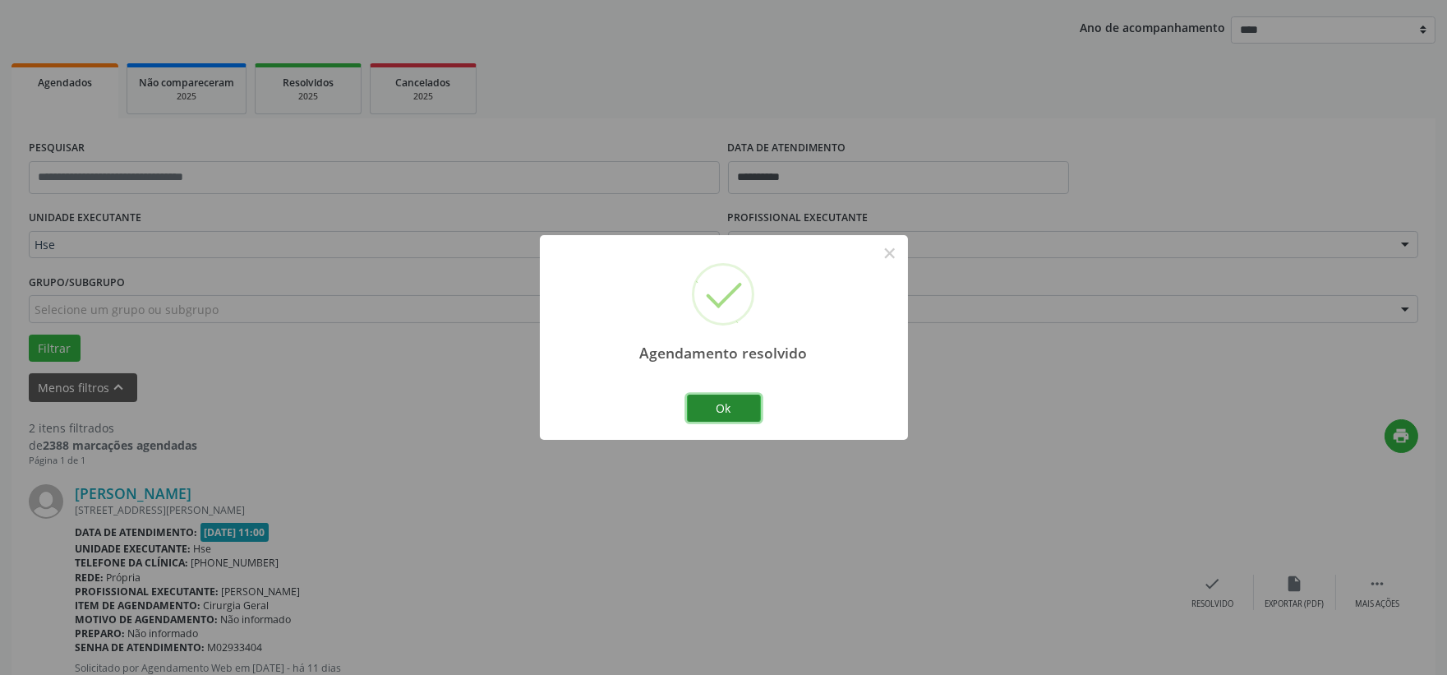
click at [732, 415] on button "Ok" at bounding box center [724, 409] width 74 height 28
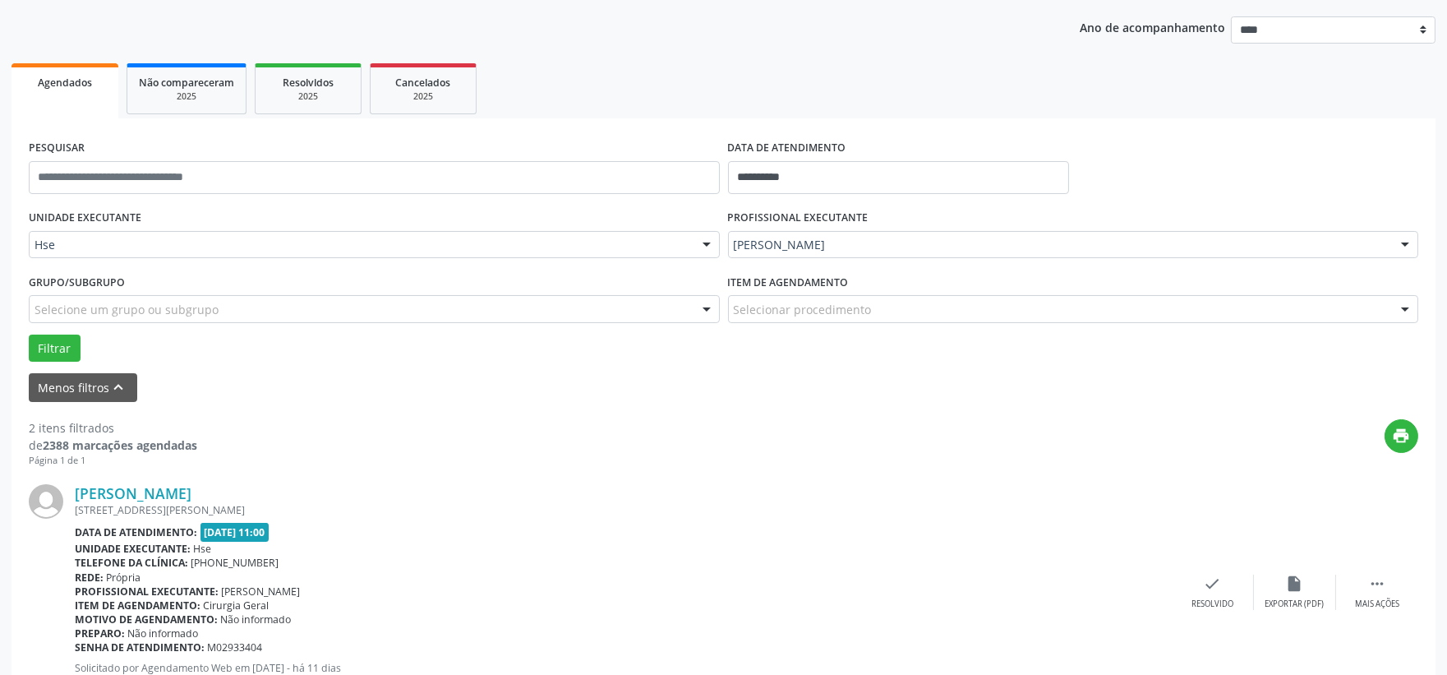
scroll to position [274, 0]
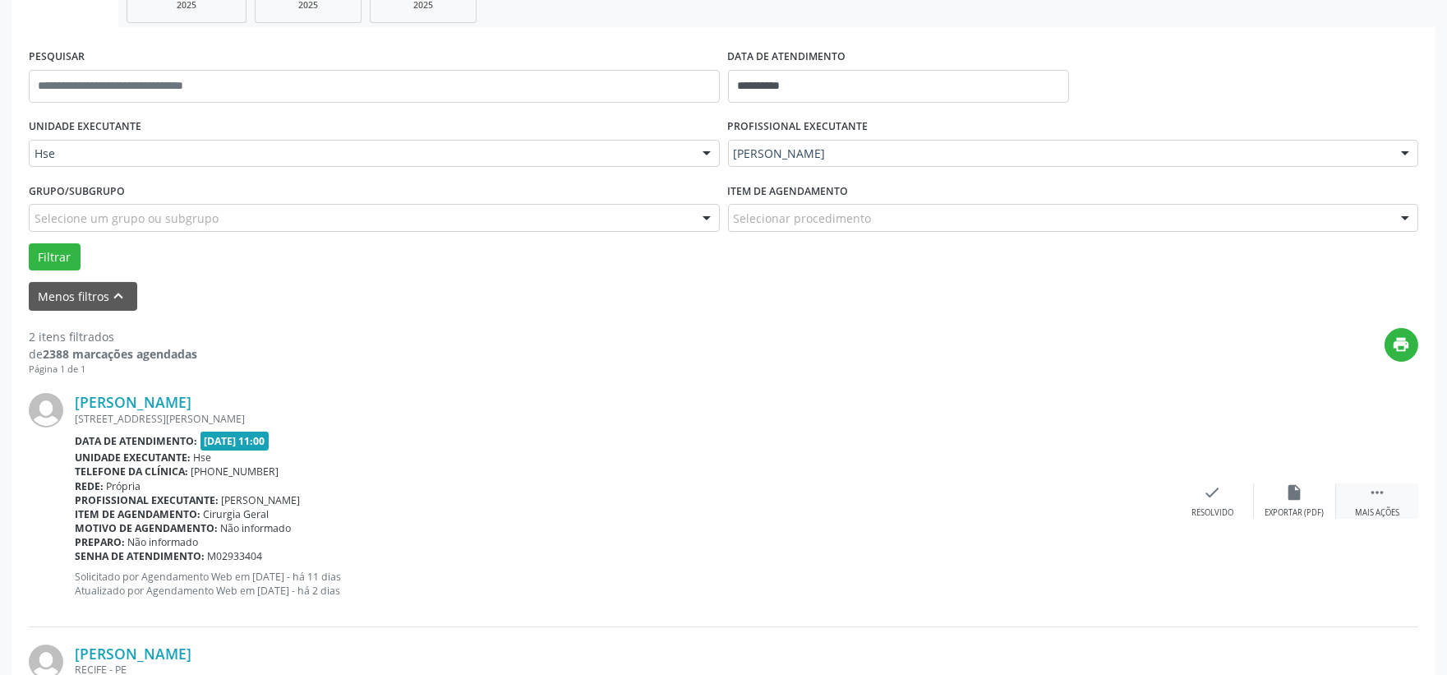
click at [1379, 511] on div "Mais ações" at bounding box center [1377, 513] width 44 height 12
click at [1275, 498] on div "alarm_off Não compareceu" at bounding box center [1295, 500] width 82 height 35
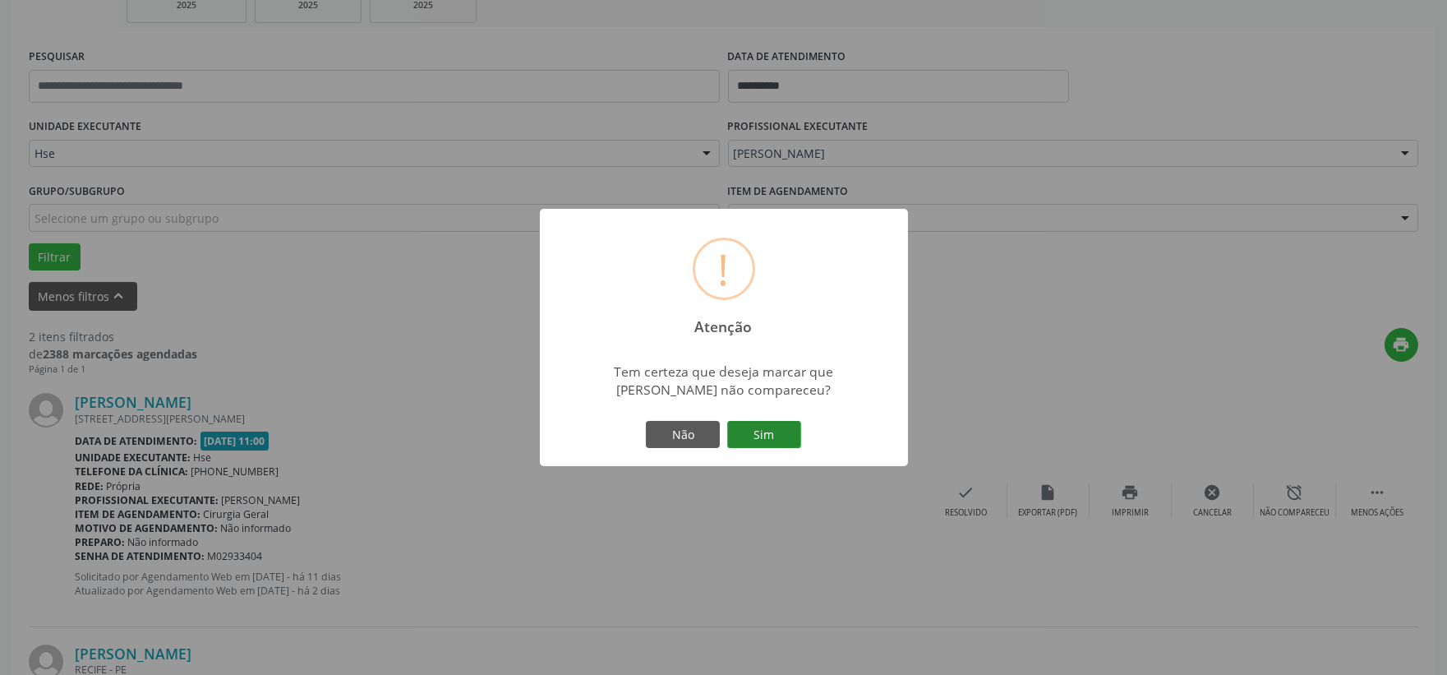
click at [776, 436] on button "Sim" at bounding box center [764, 435] width 74 height 28
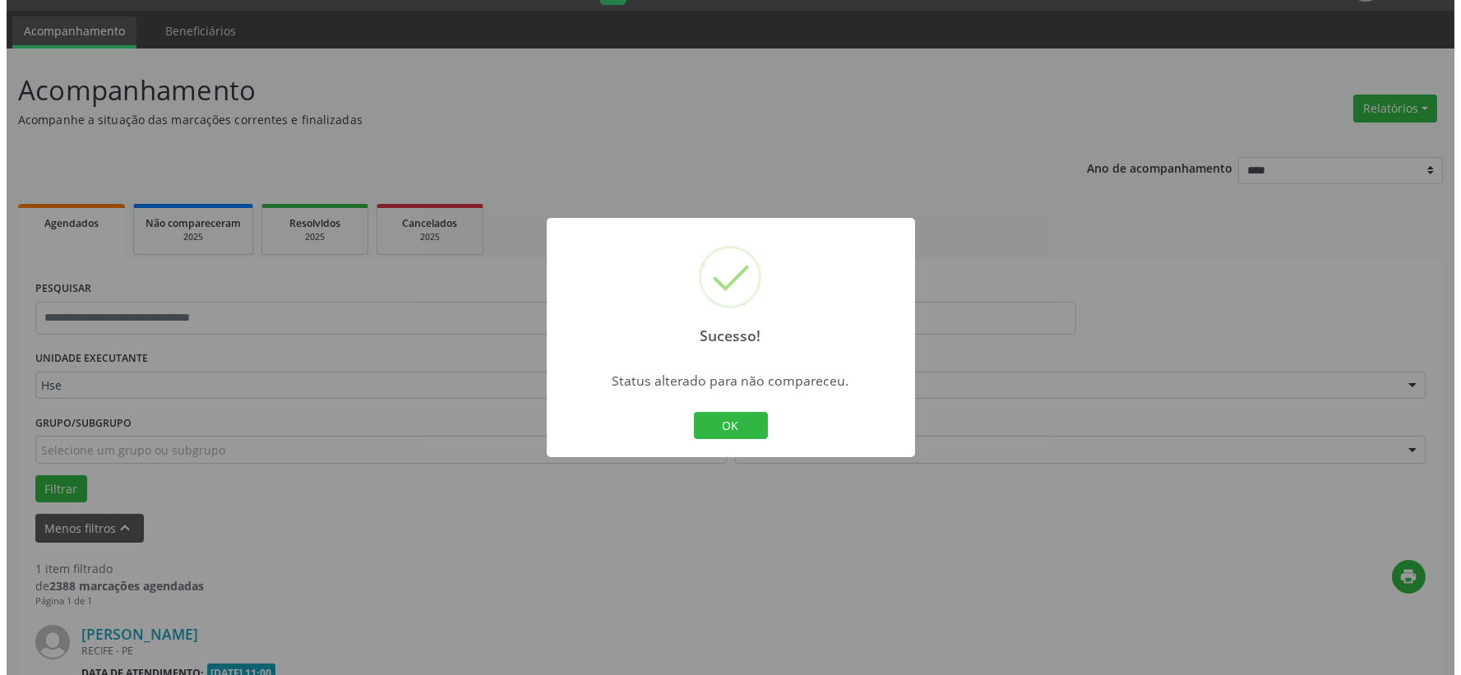
scroll to position [252, 0]
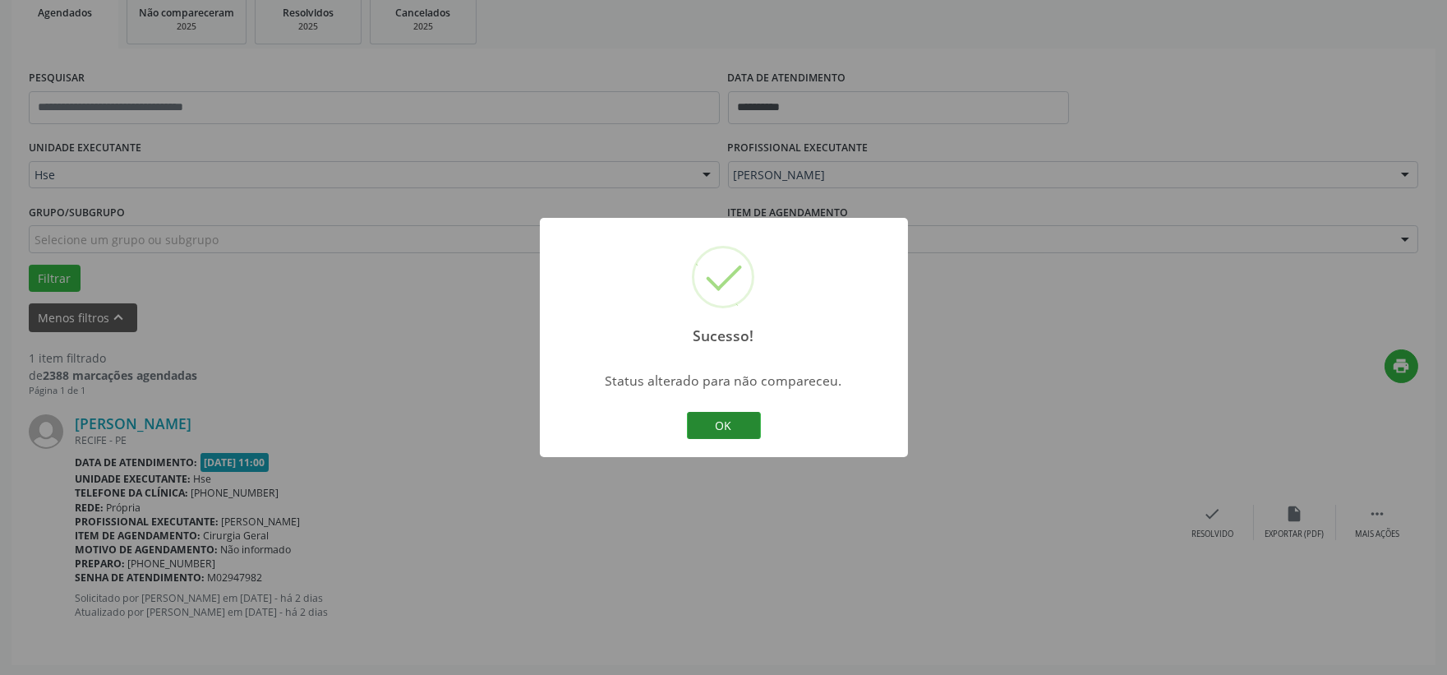
click at [738, 436] on button "OK" at bounding box center [724, 426] width 74 height 28
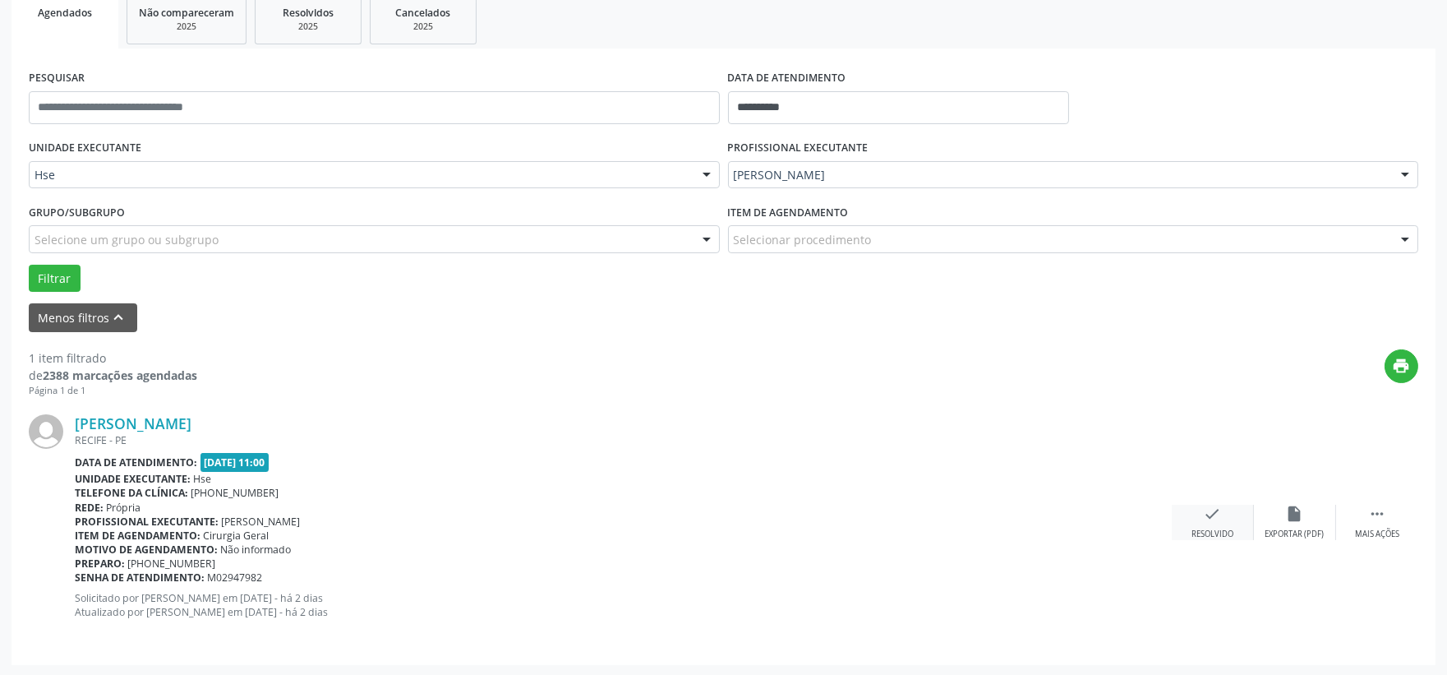
click at [1218, 513] on icon "check" at bounding box center [1213, 514] width 18 height 18
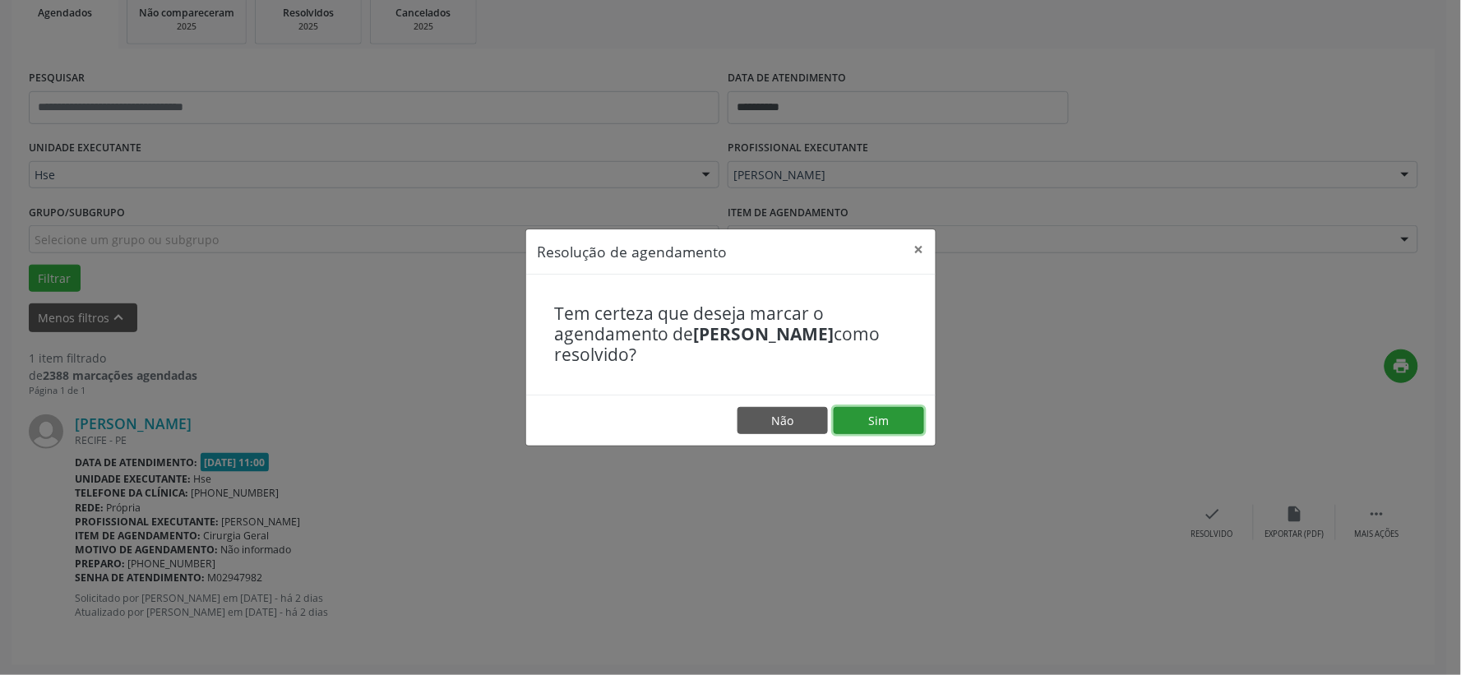
click at [871, 428] on button "Sim" at bounding box center [878, 421] width 90 height 28
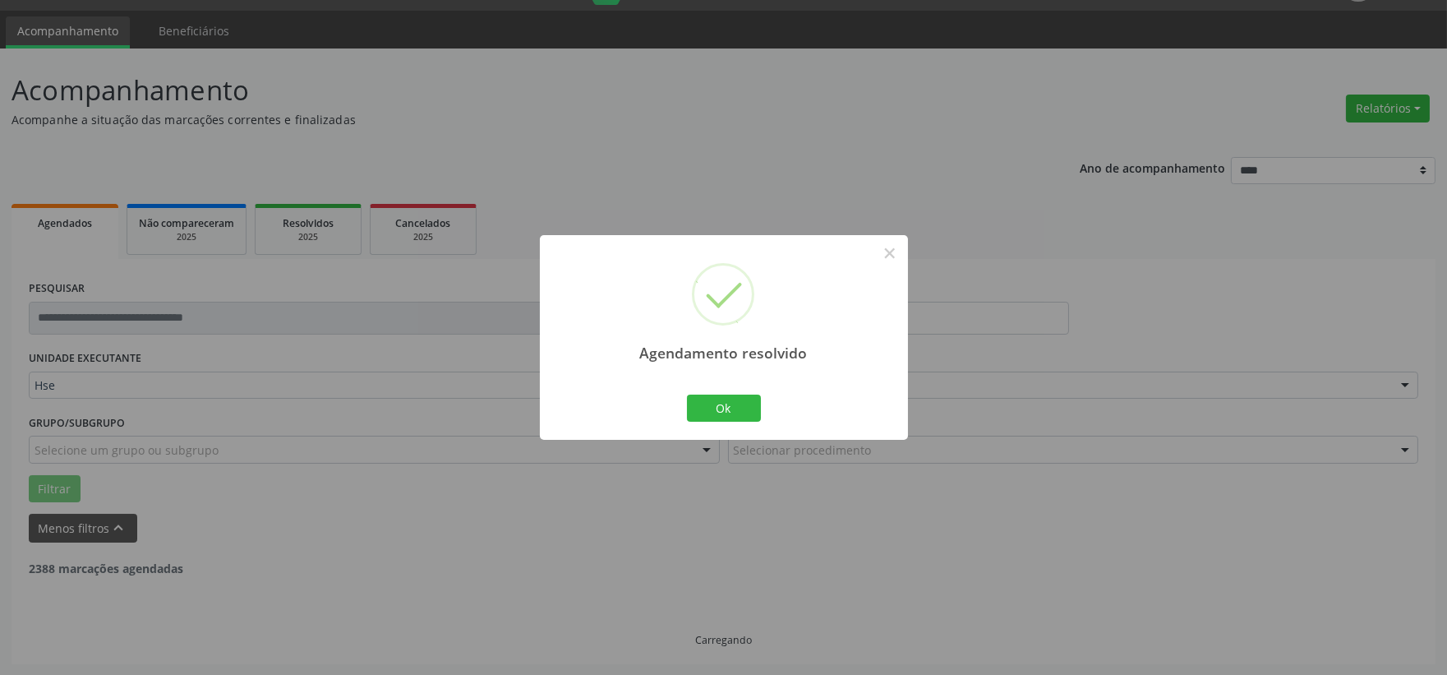
scroll to position [0, 0]
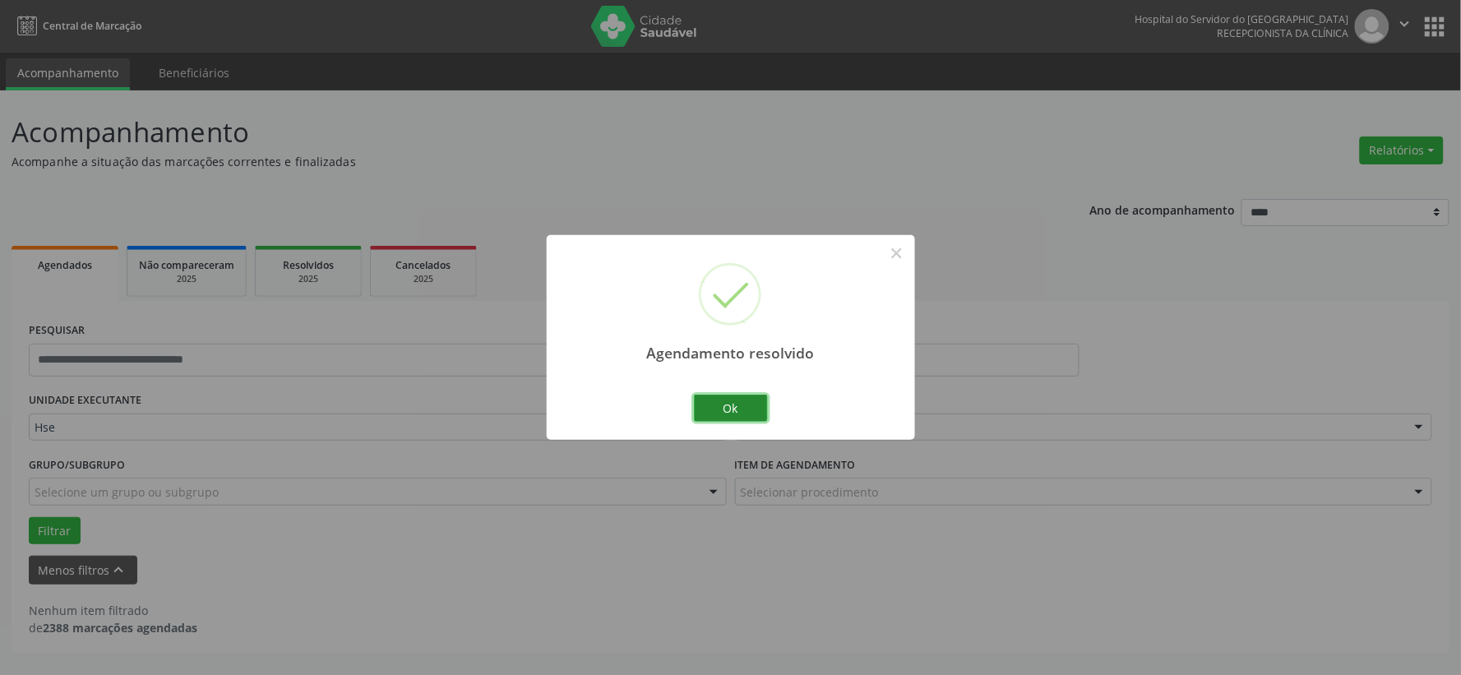
click at [730, 407] on button "Ok" at bounding box center [731, 409] width 74 height 28
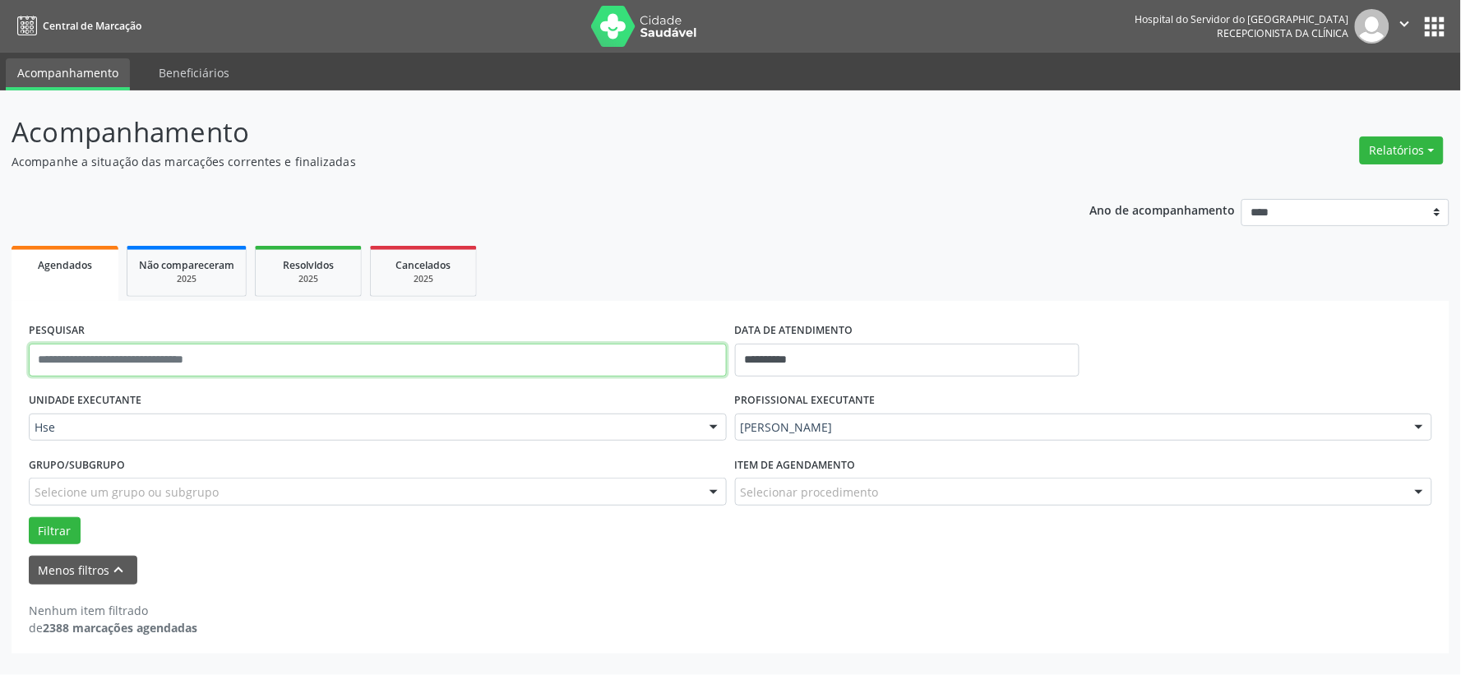
drag, startPoint x: 598, startPoint y: 372, endPoint x: 603, endPoint y: 380, distance: 9.4
click at [598, 372] on input "text" at bounding box center [378, 360] width 698 height 33
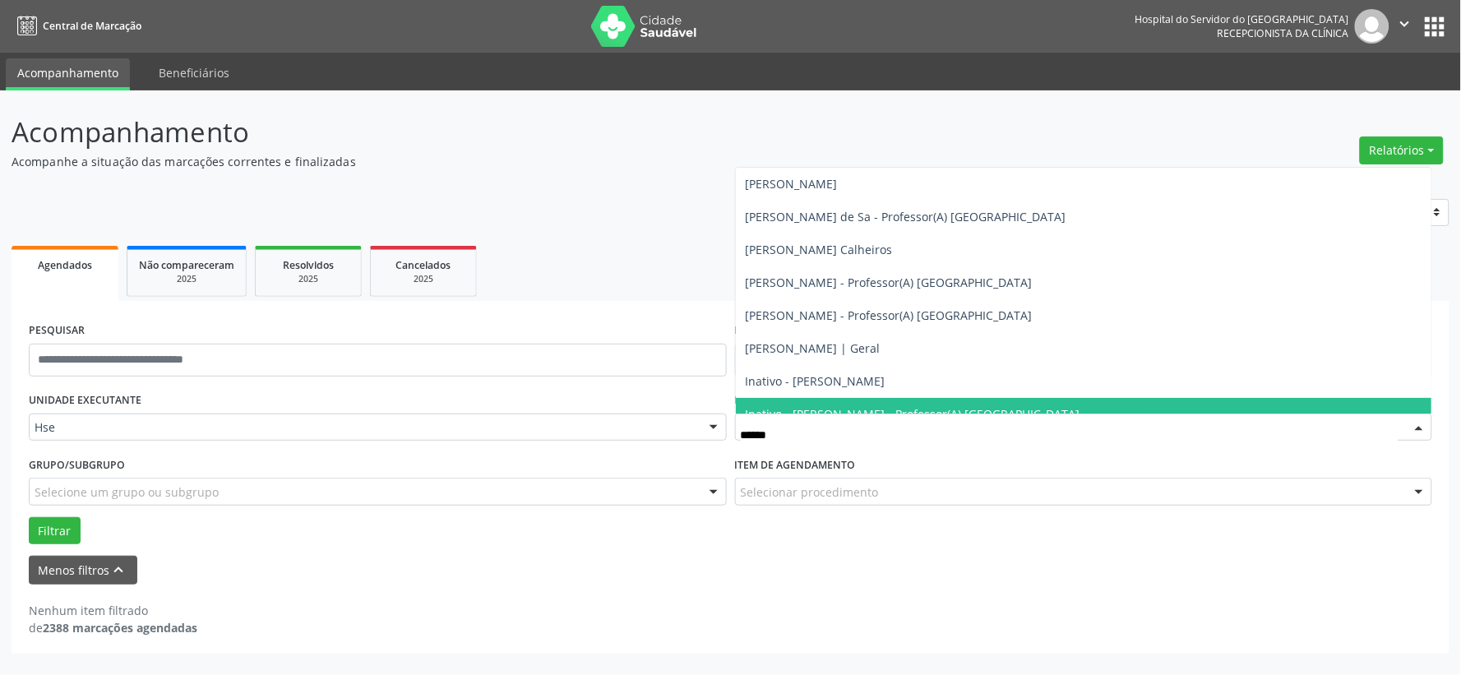
type input "*******"
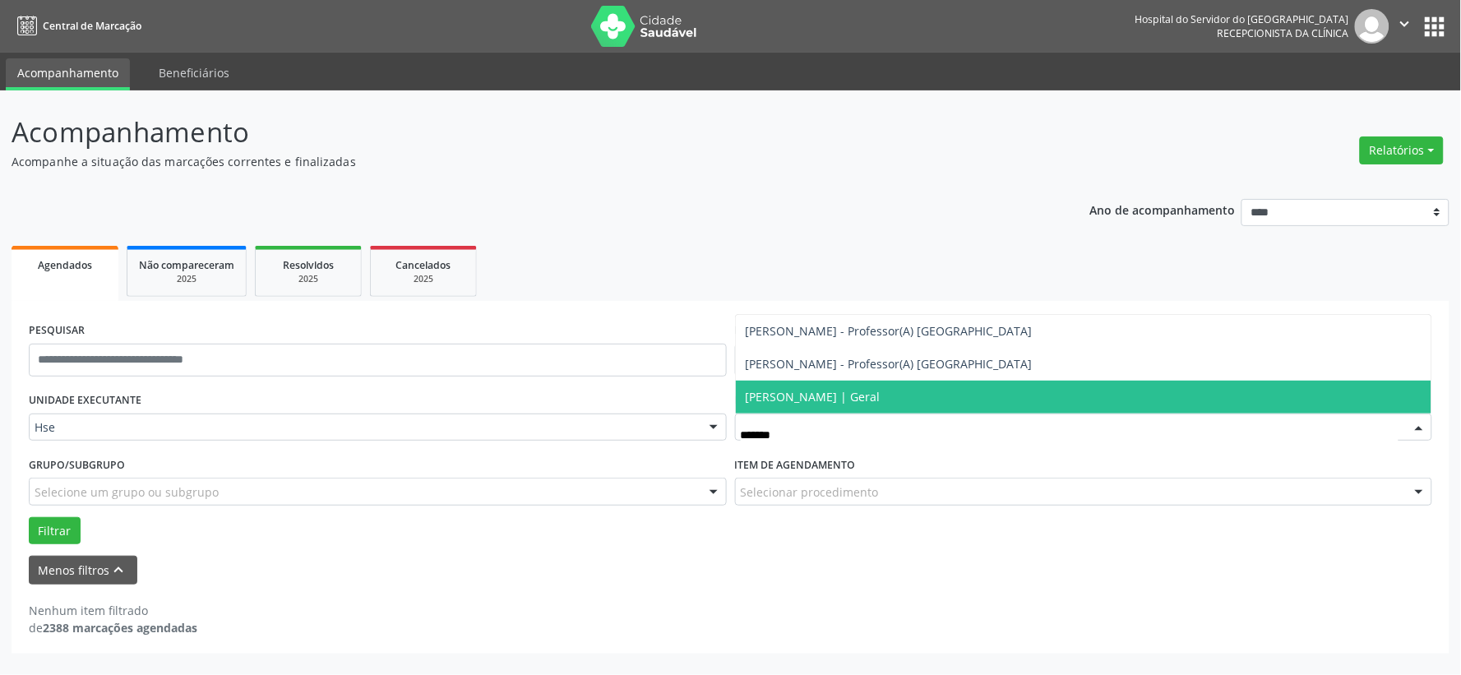
click at [880, 395] on span "Danielle de Albuquerque Carrera Araujo | Geral" at bounding box center [812, 397] width 135 height 16
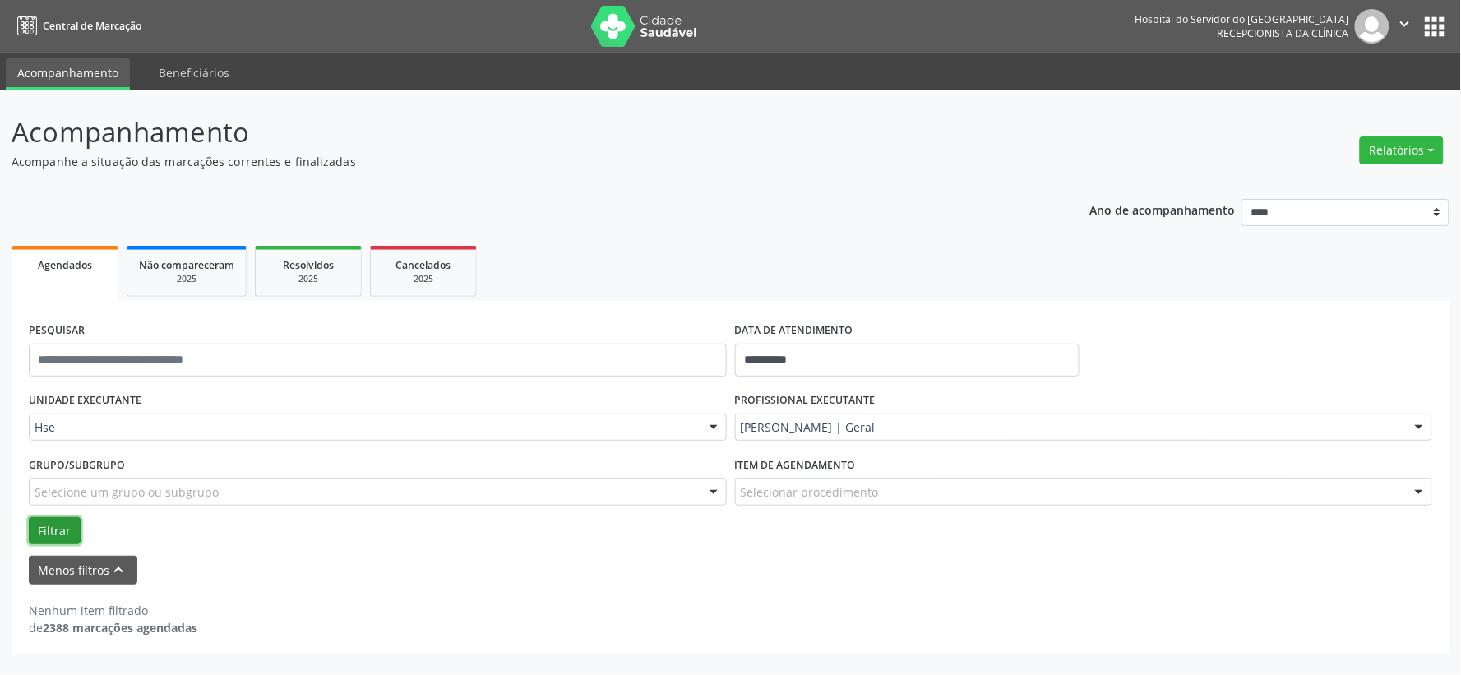
click at [58, 536] on button "Filtrar" at bounding box center [55, 531] width 52 height 28
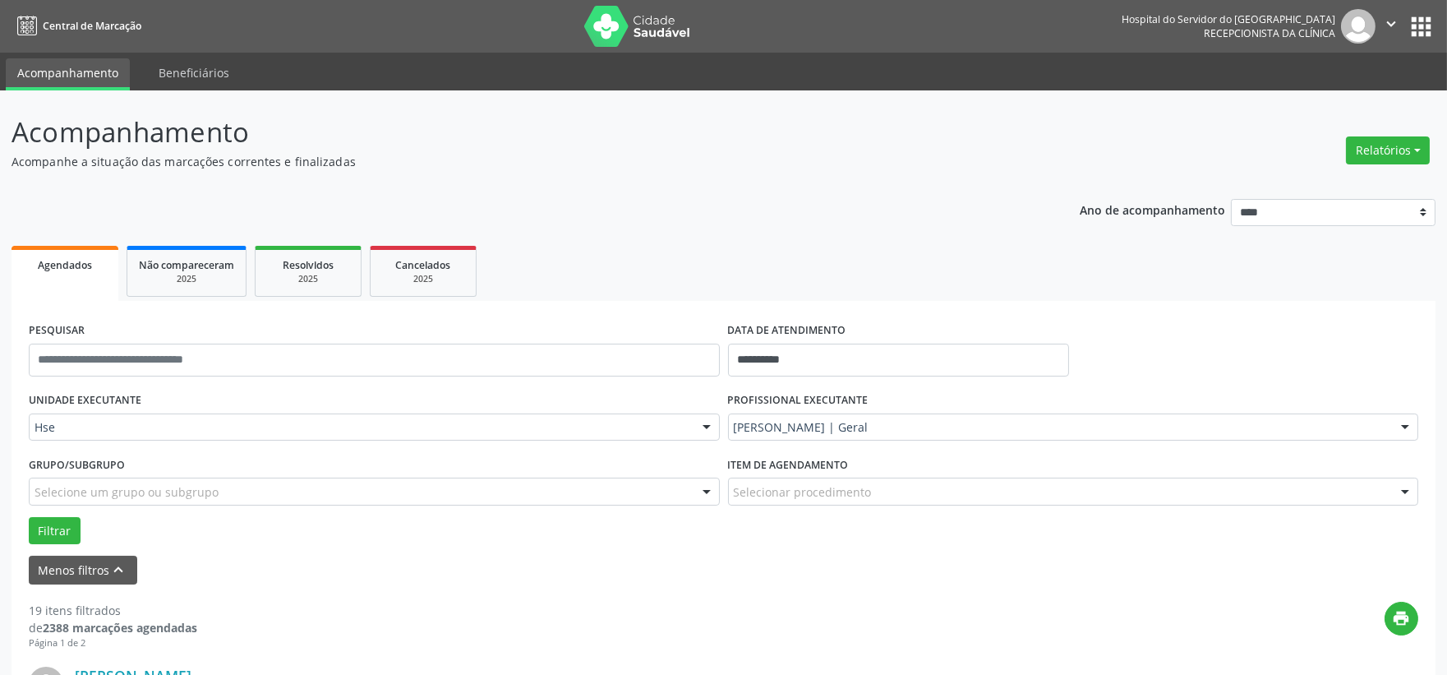
scroll to position [182, 0]
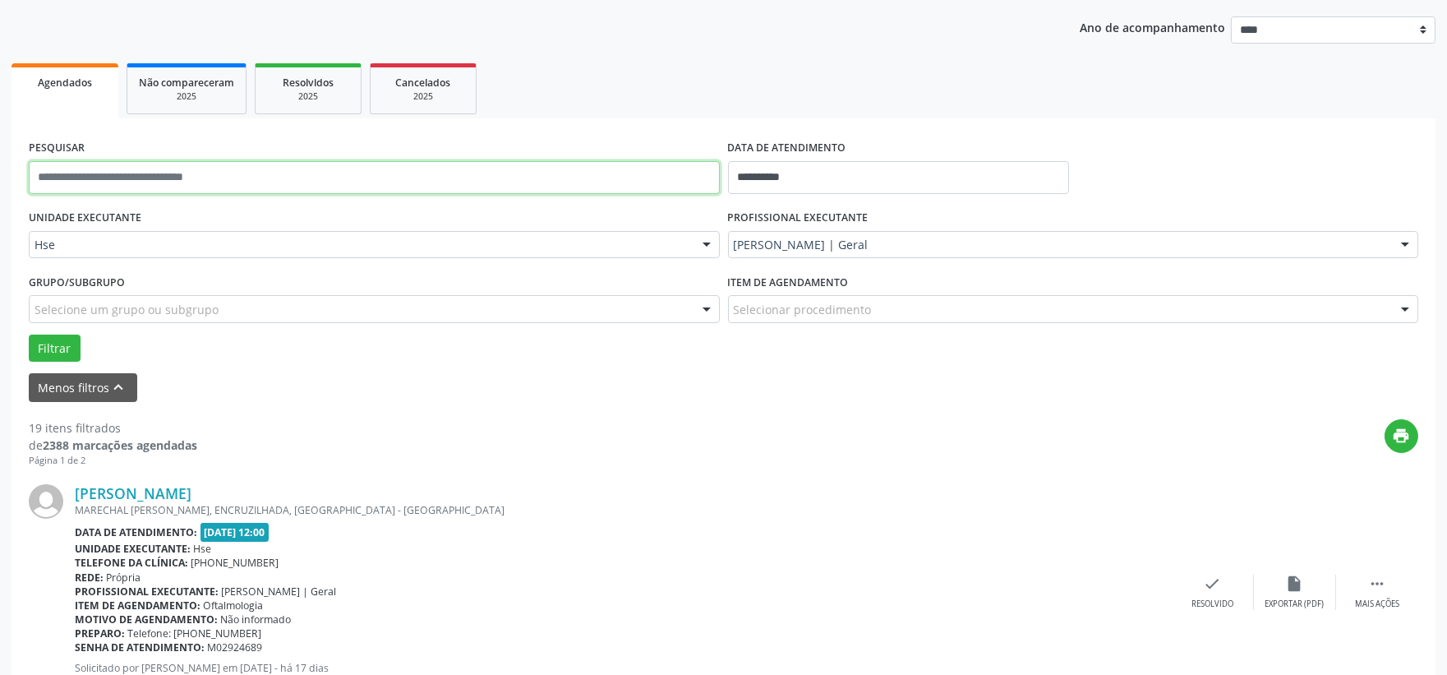
click at [388, 165] on input "text" at bounding box center [374, 177] width 691 height 33
click at [29, 335] on button "Filtrar" at bounding box center [55, 349] width 52 height 28
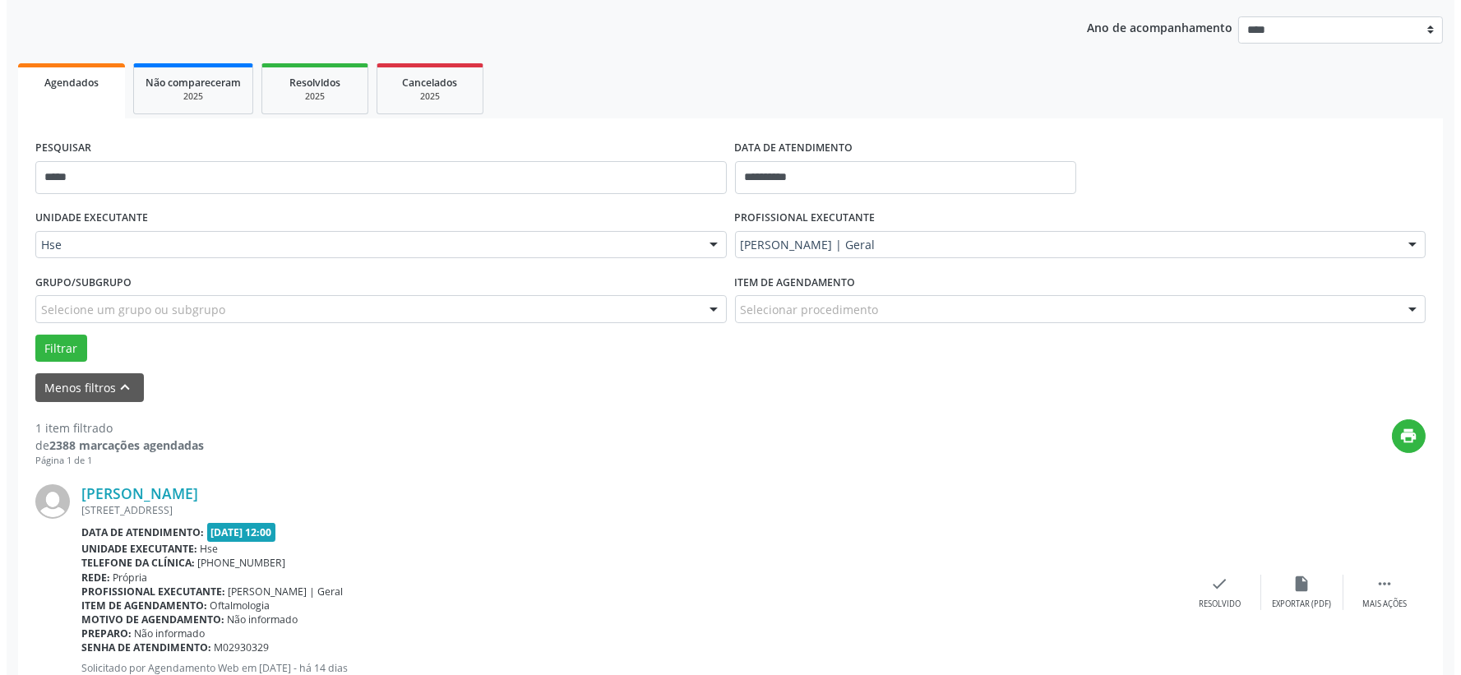
scroll to position [252, 0]
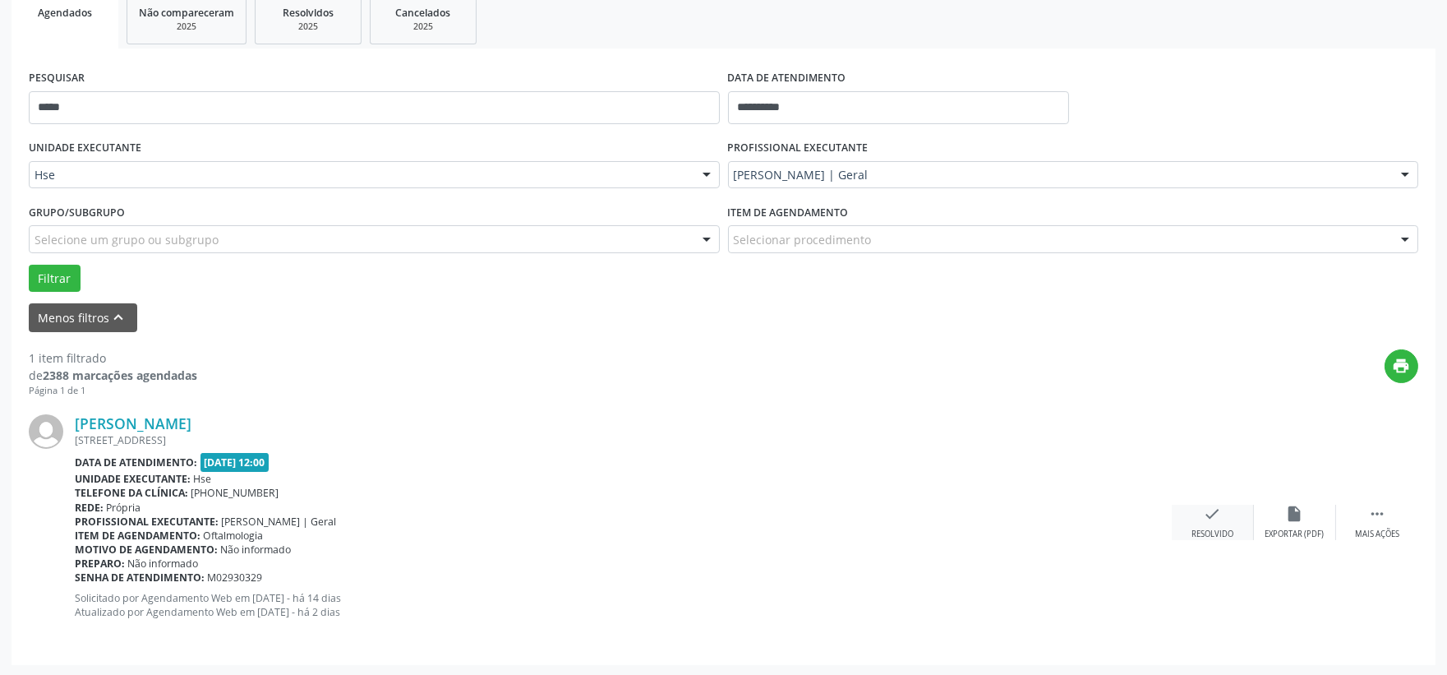
click at [1221, 510] on div "check Resolvido" at bounding box center [1213, 522] width 82 height 35
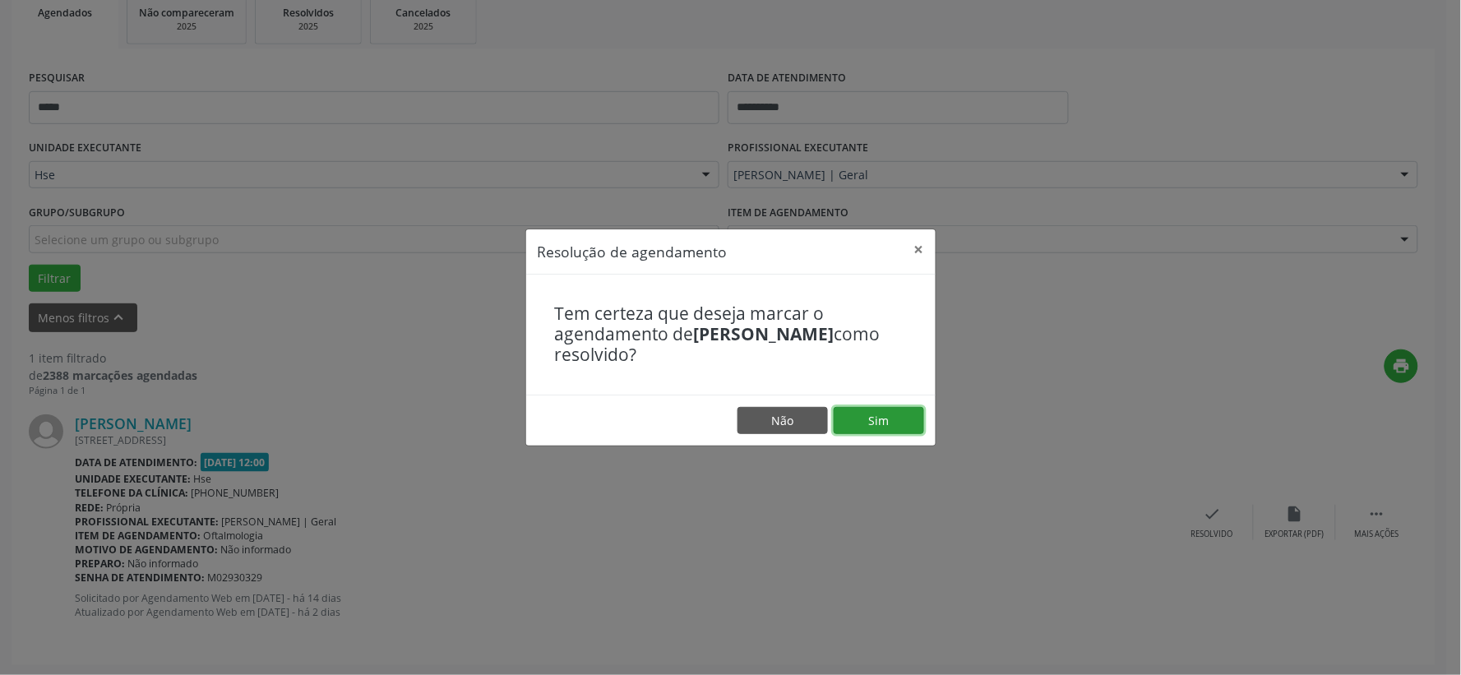
click at [892, 417] on button "Sim" at bounding box center [878, 421] width 90 height 28
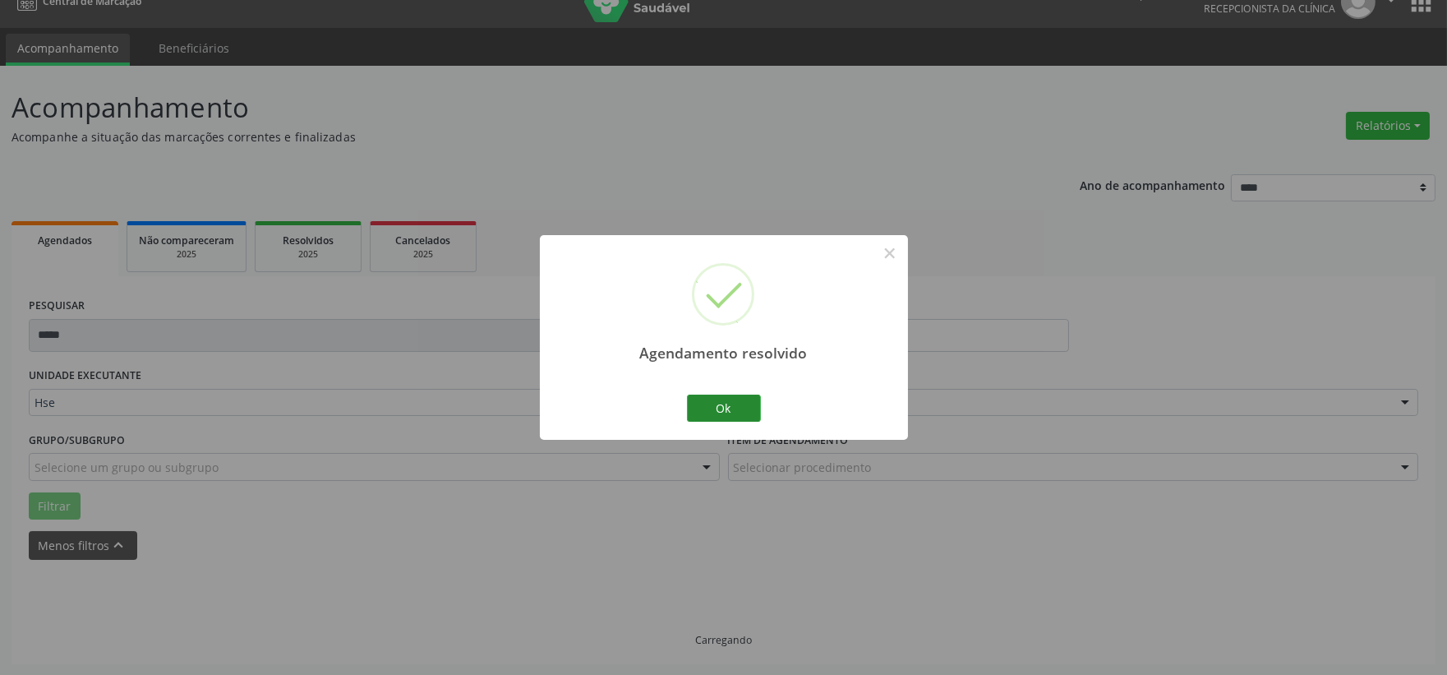
scroll to position [42, 0]
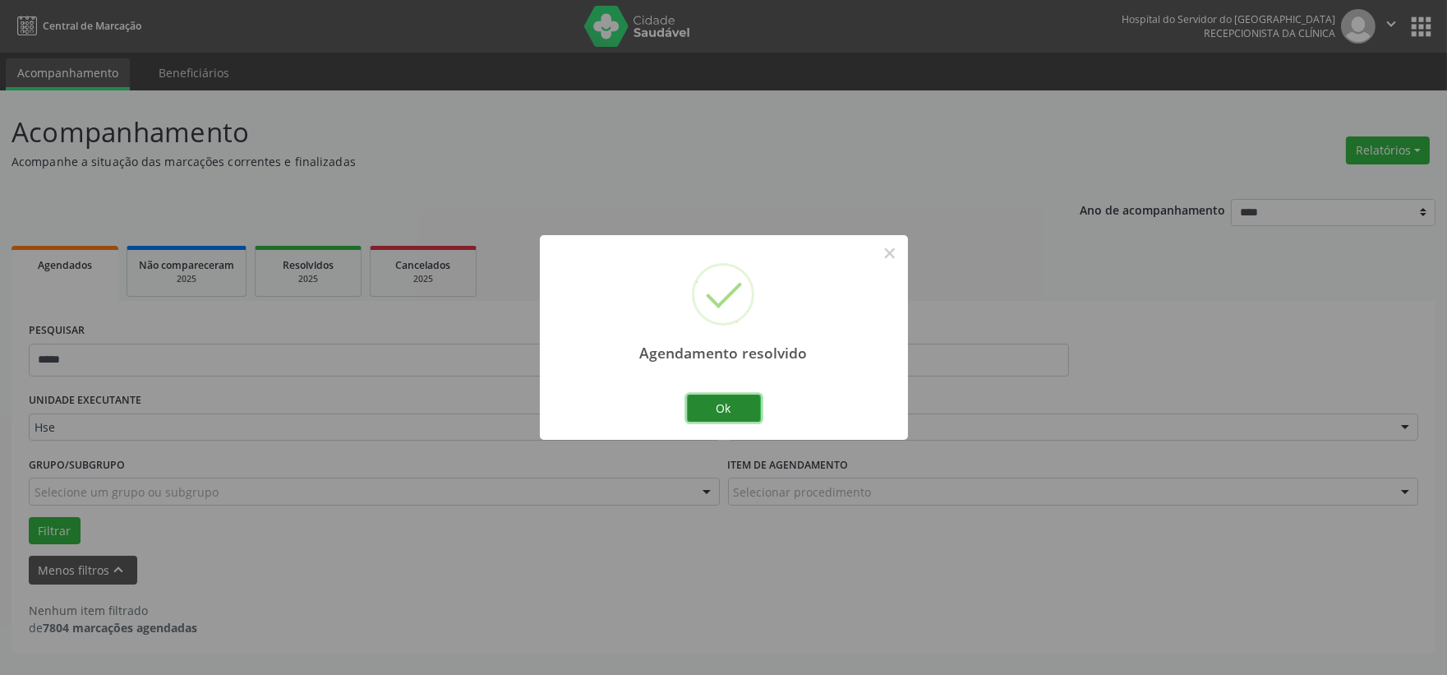
click at [734, 412] on button "Ok" at bounding box center [724, 409] width 74 height 28
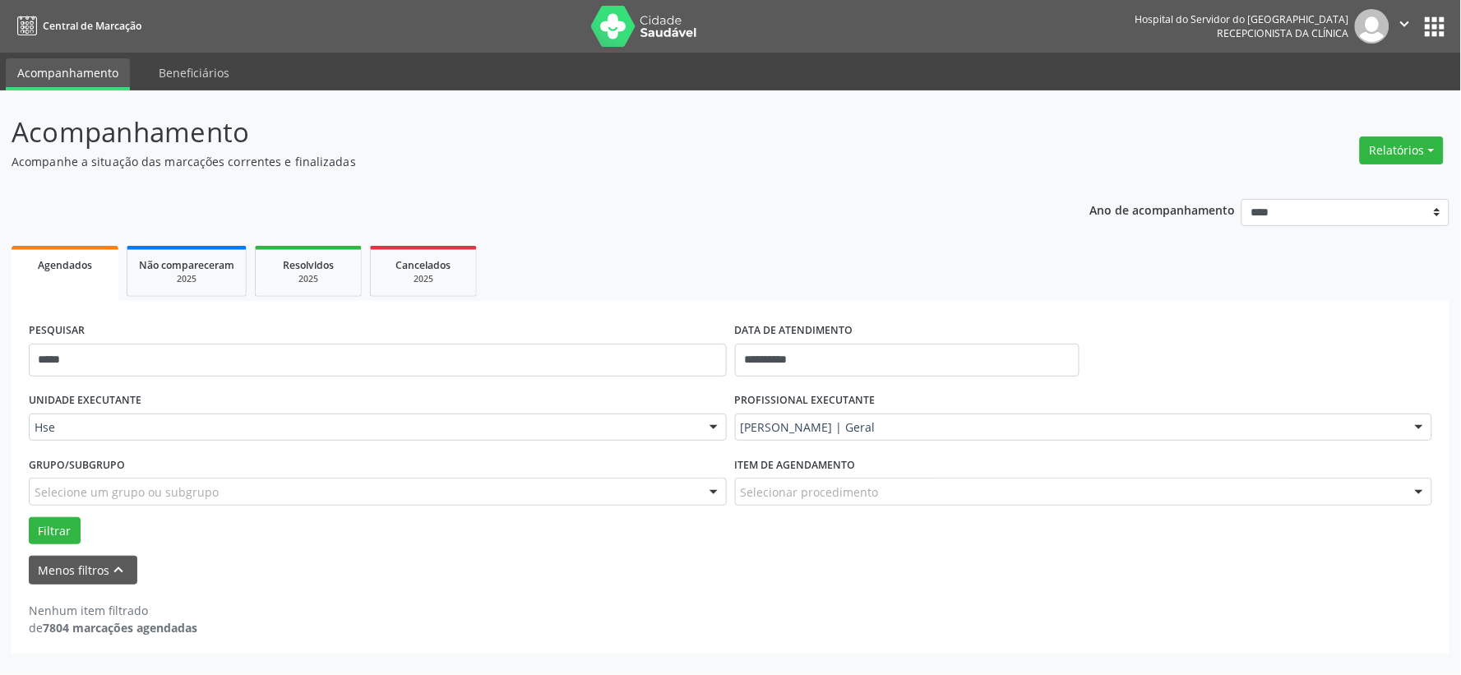
click at [526, 338] on div "PESQUISAR *****" at bounding box center [378, 353] width 706 height 70
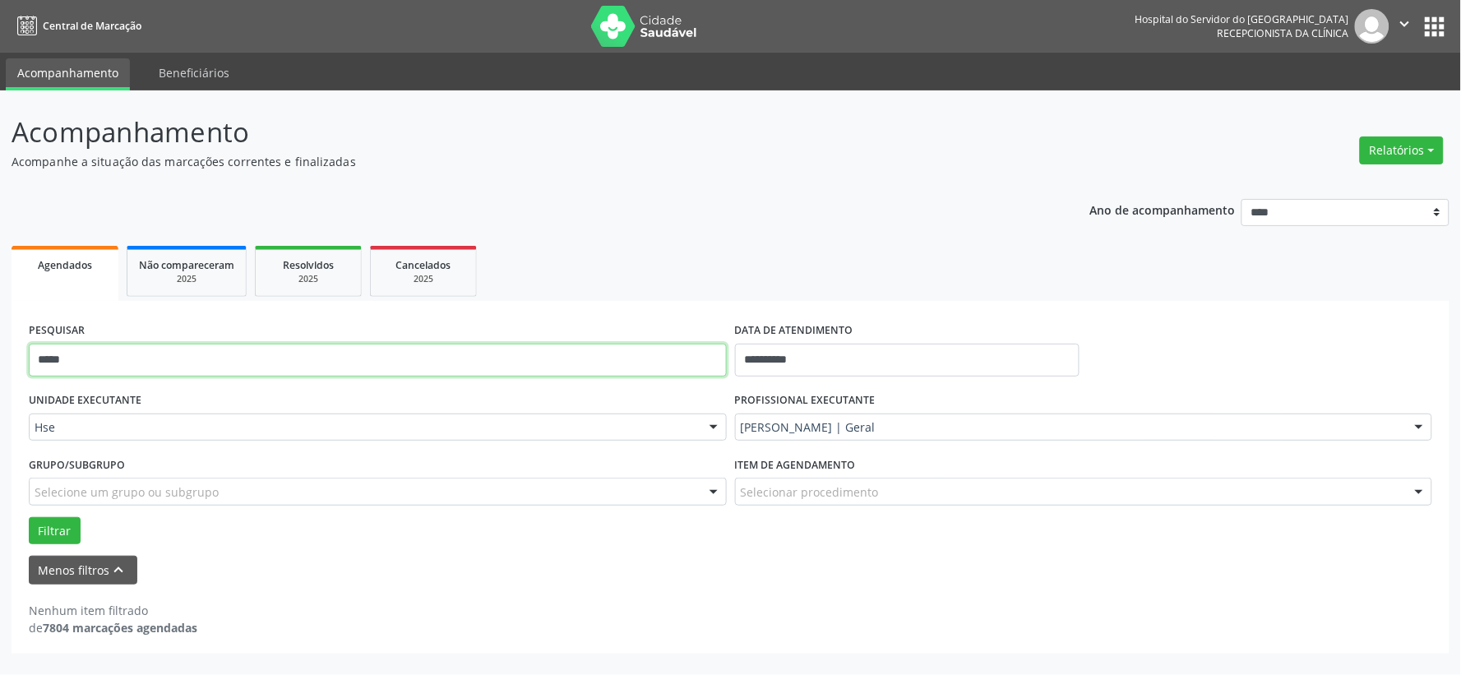
click at [514, 348] on input "*****" at bounding box center [378, 360] width 698 height 33
click at [29, 517] on button "Filtrar" at bounding box center [55, 531] width 52 height 28
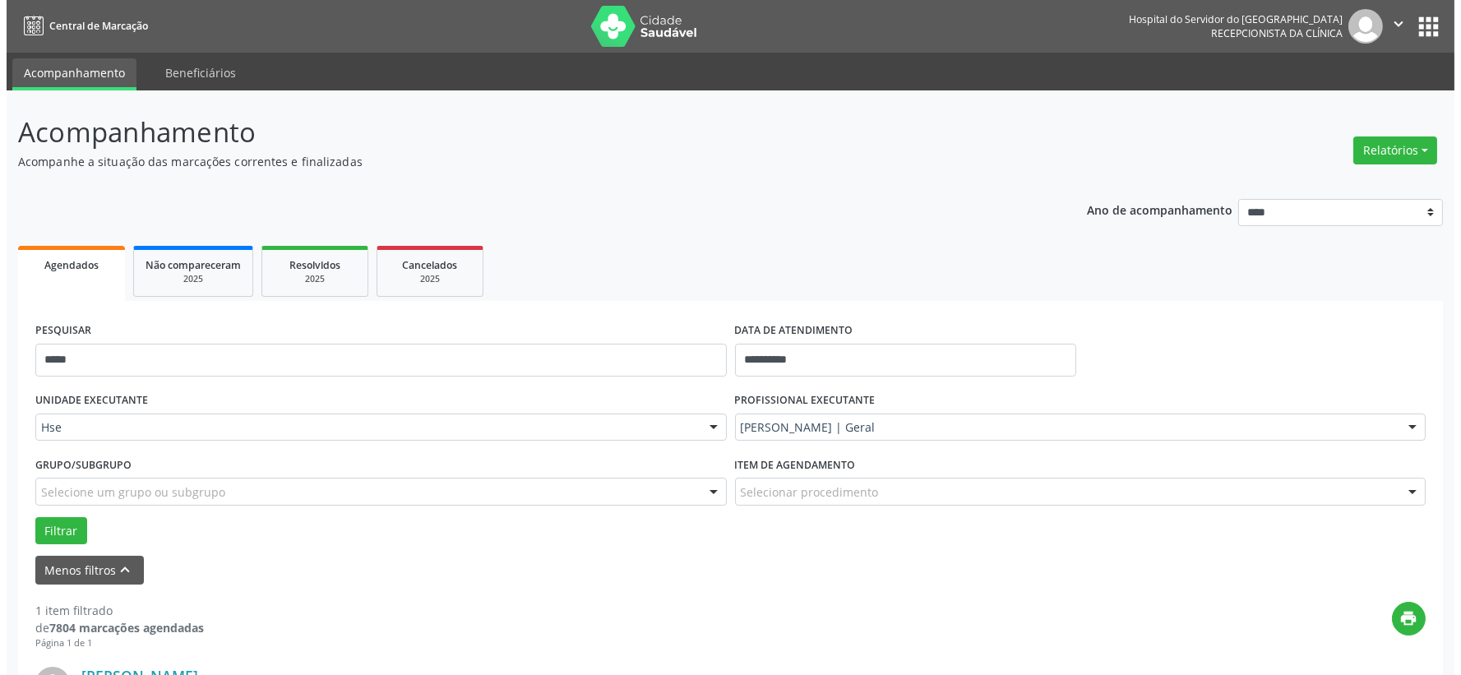
scroll to position [252, 0]
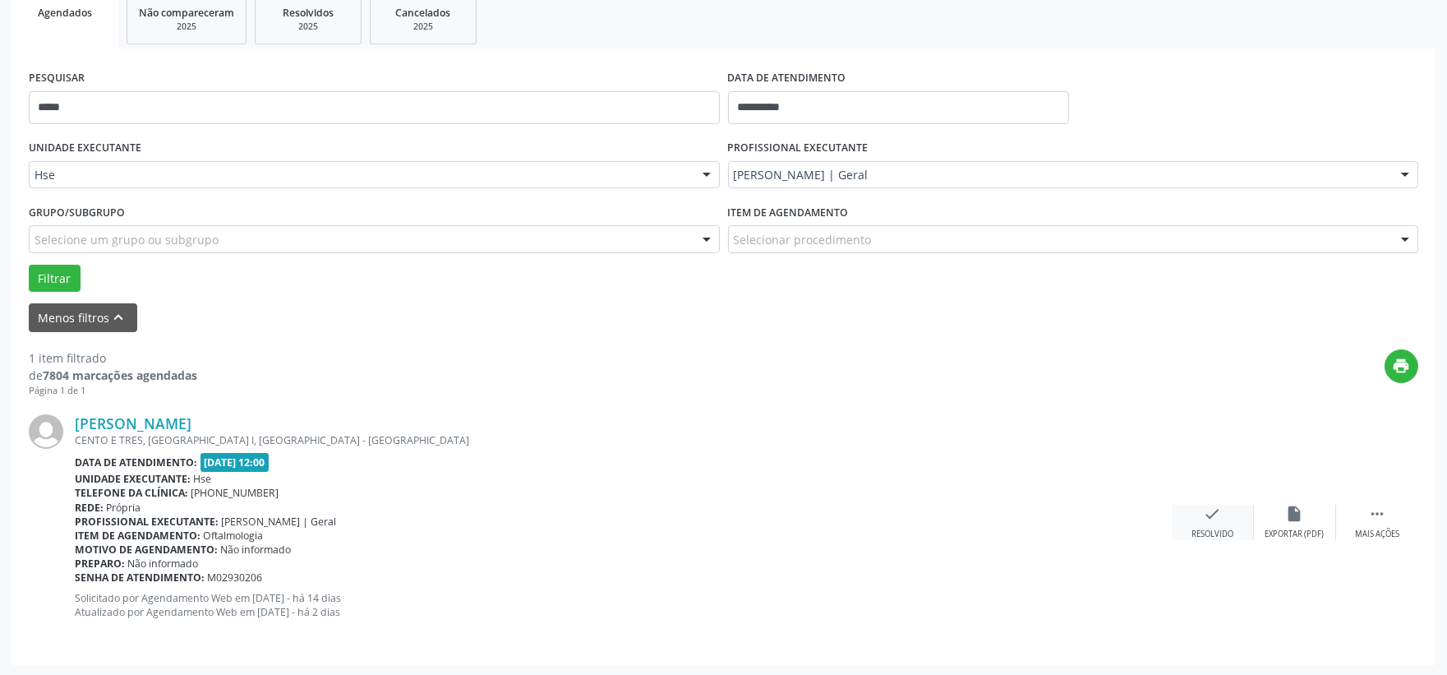
click at [1227, 519] on div "check Resolvido" at bounding box center [1213, 522] width 82 height 35
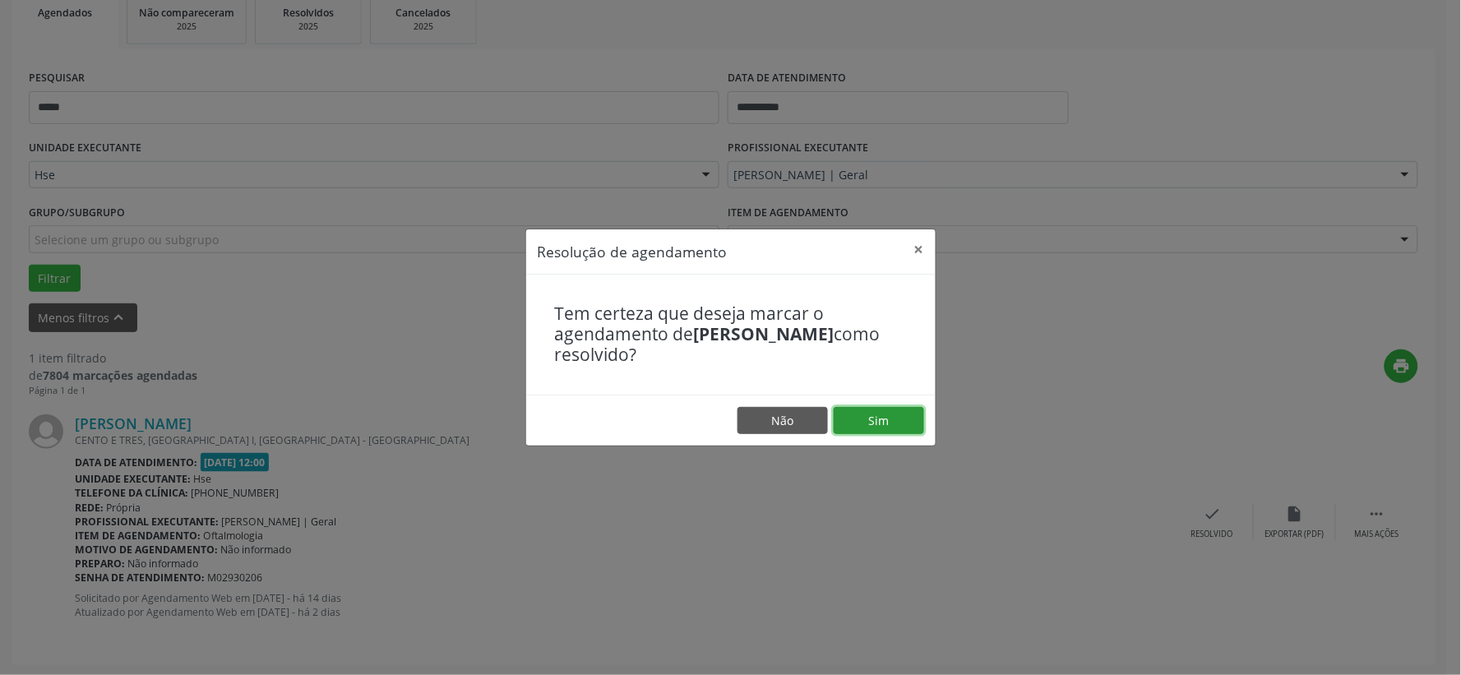
click at [917, 425] on button "Sim" at bounding box center [878, 421] width 90 height 28
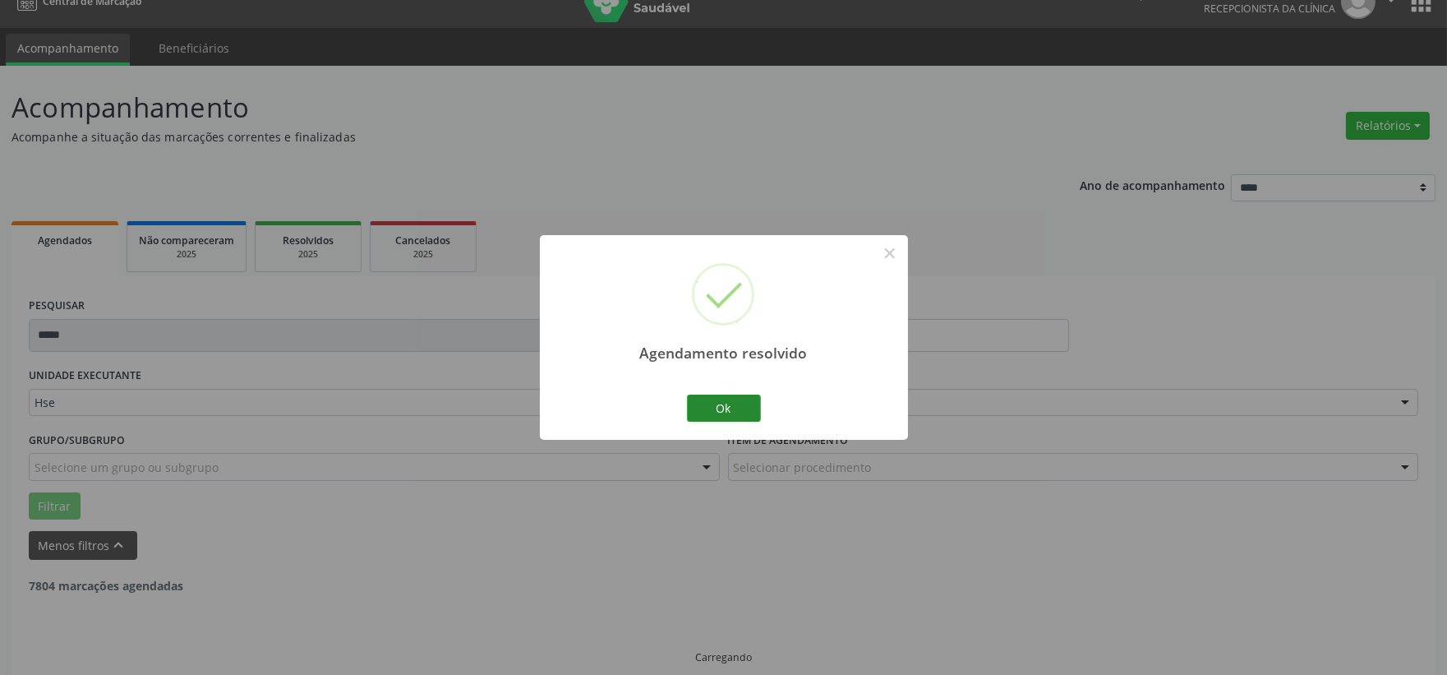
scroll to position [42, 0]
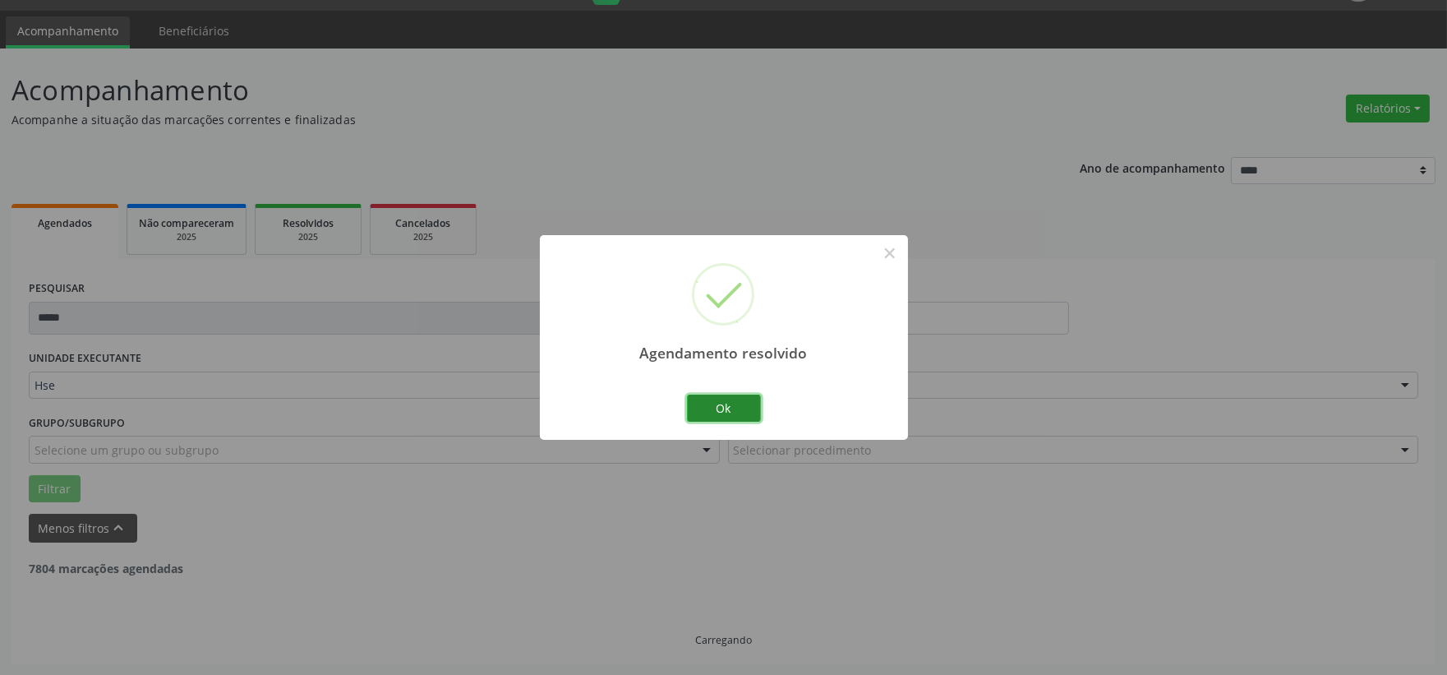
click at [711, 406] on button "Ok" at bounding box center [724, 409] width 74 height 28
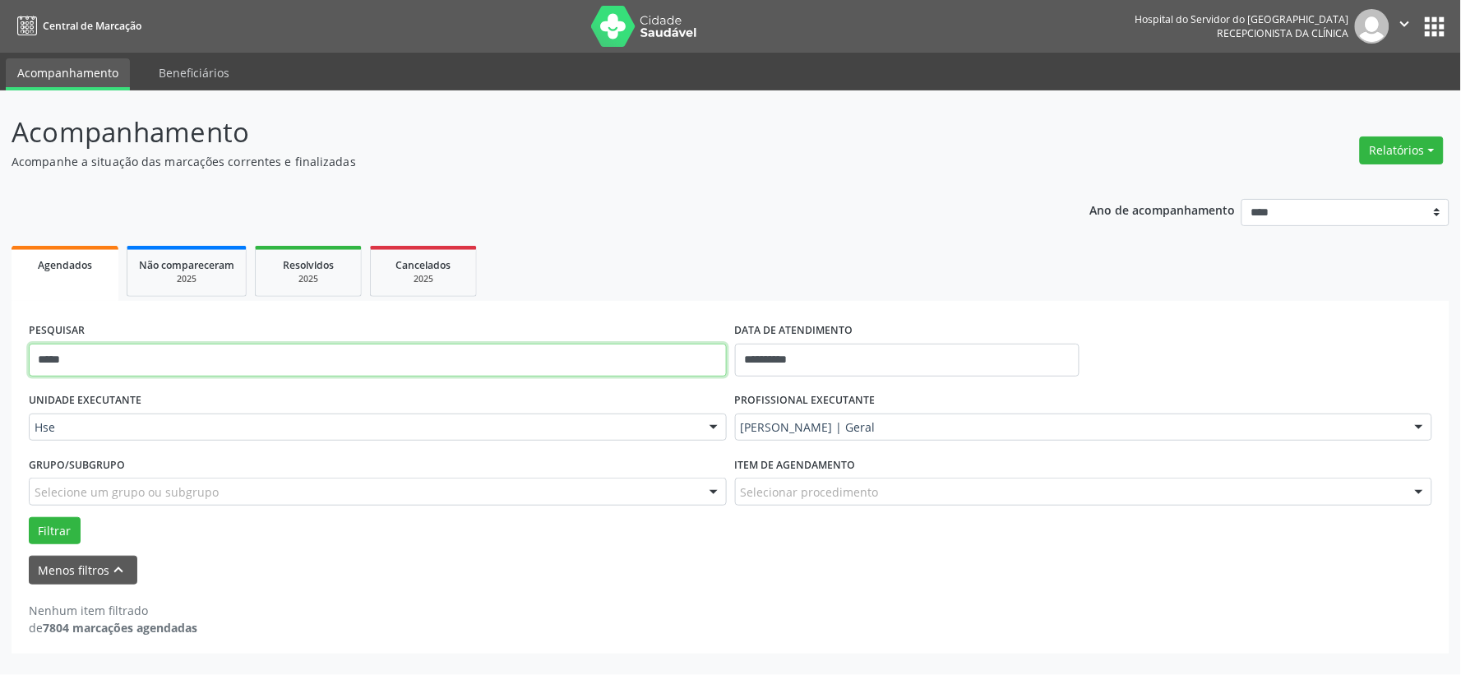
click at [543, 359] on input "*****" at bounding box center [378, 360] width 698 height 33
click at [29, 517] on button "Filtrar" at bounding box center [55, 531] width 52 height 28
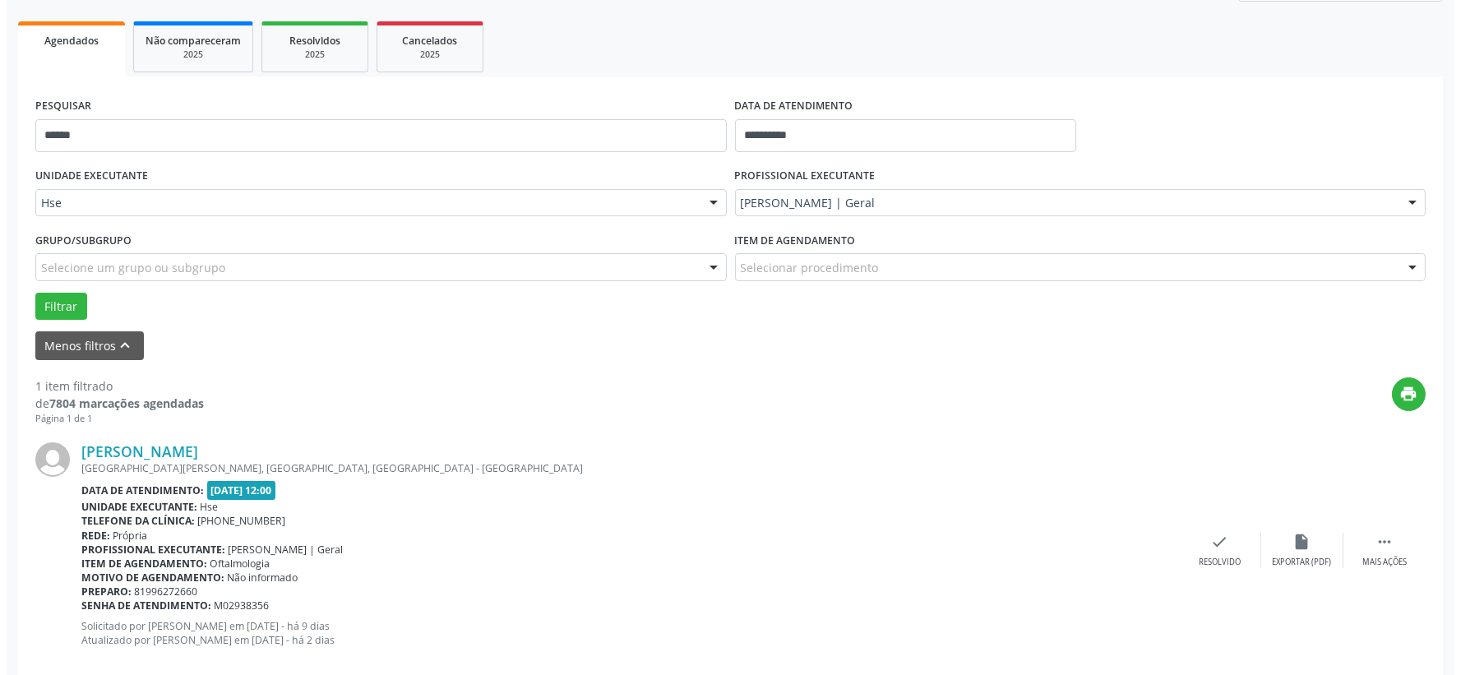
scroll to position [252, 0]
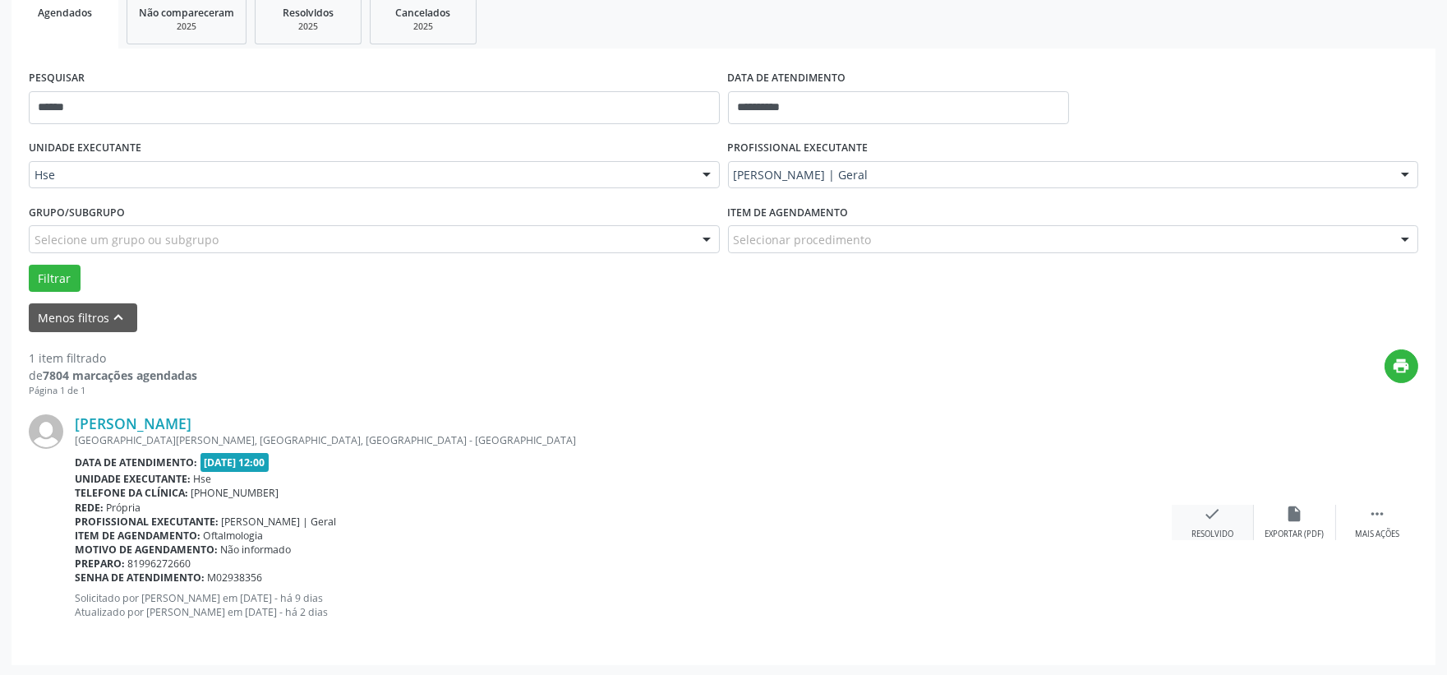
click at [1207, 518] on icon "check" at bounding box center [1213, 514] width 18 height 18
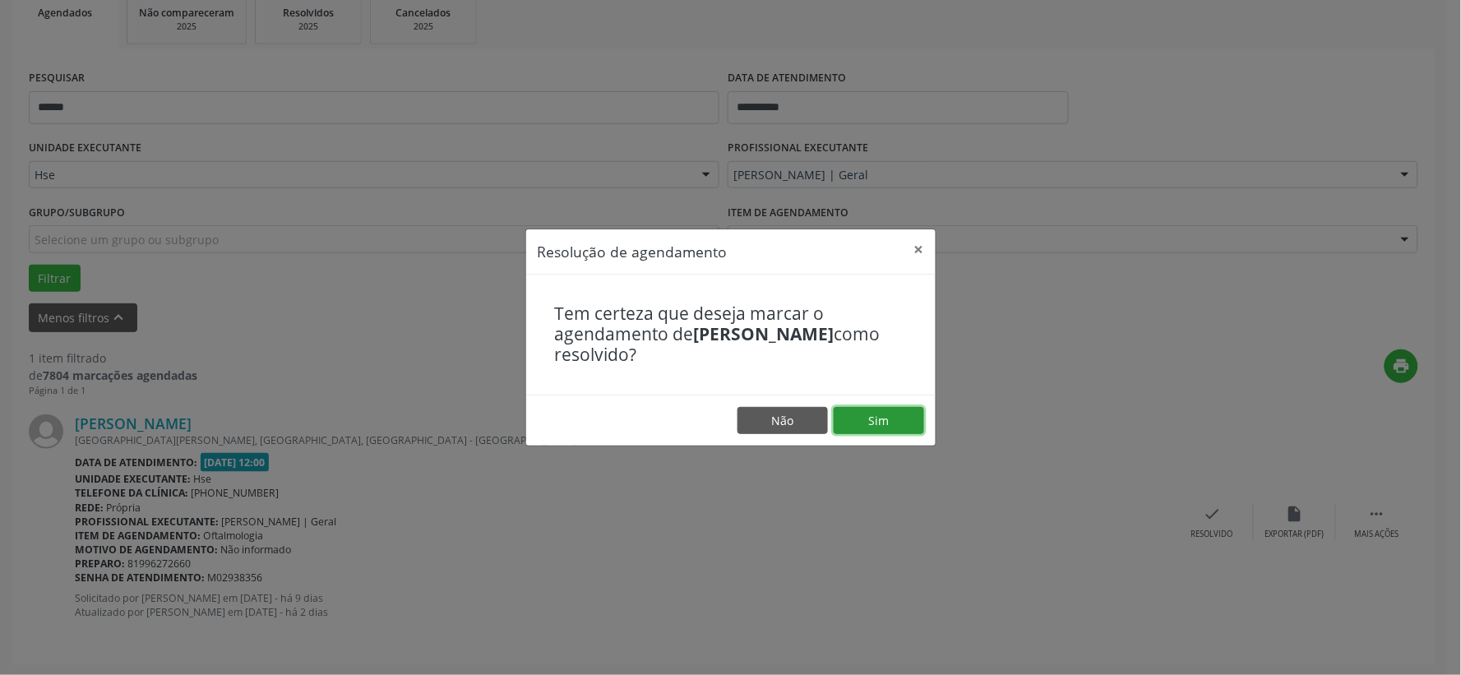
click at [872, 407] on button "Sim" at bounding box center [878, 421] width 90 height 28
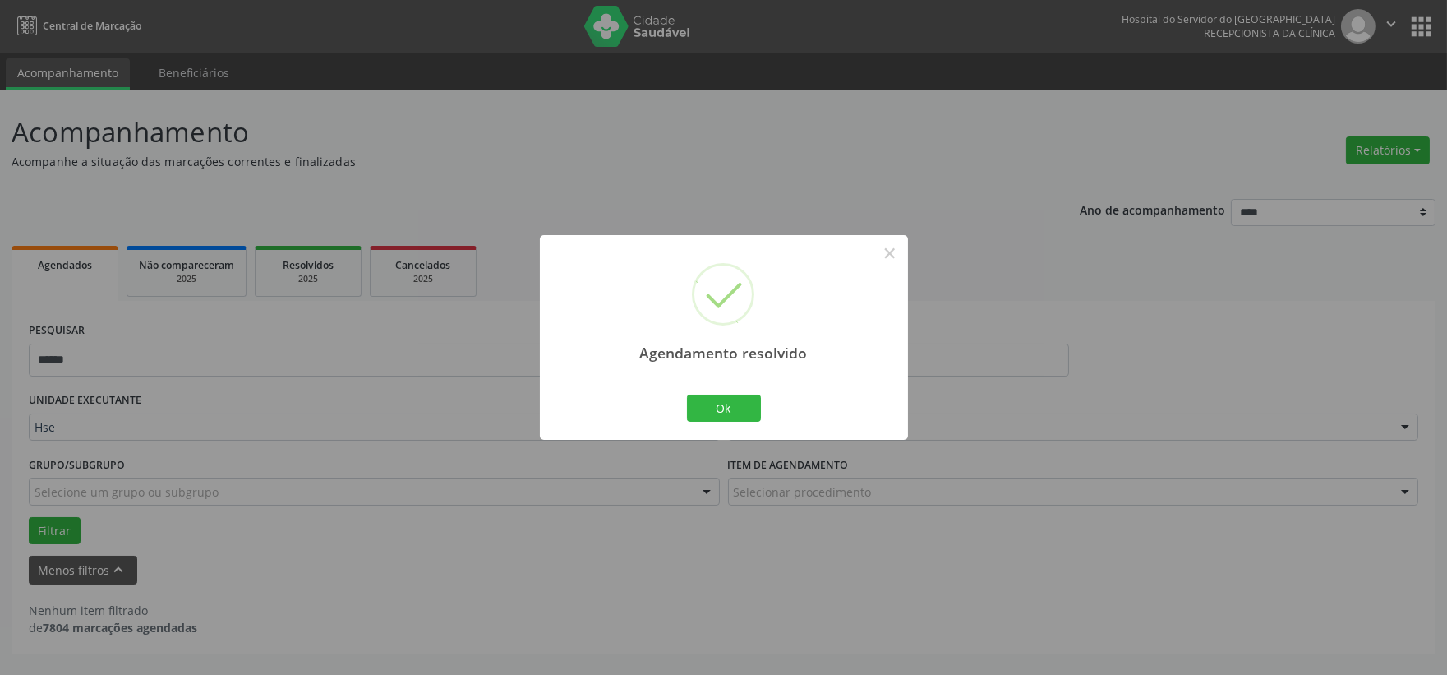
scroll to position [0, 0]
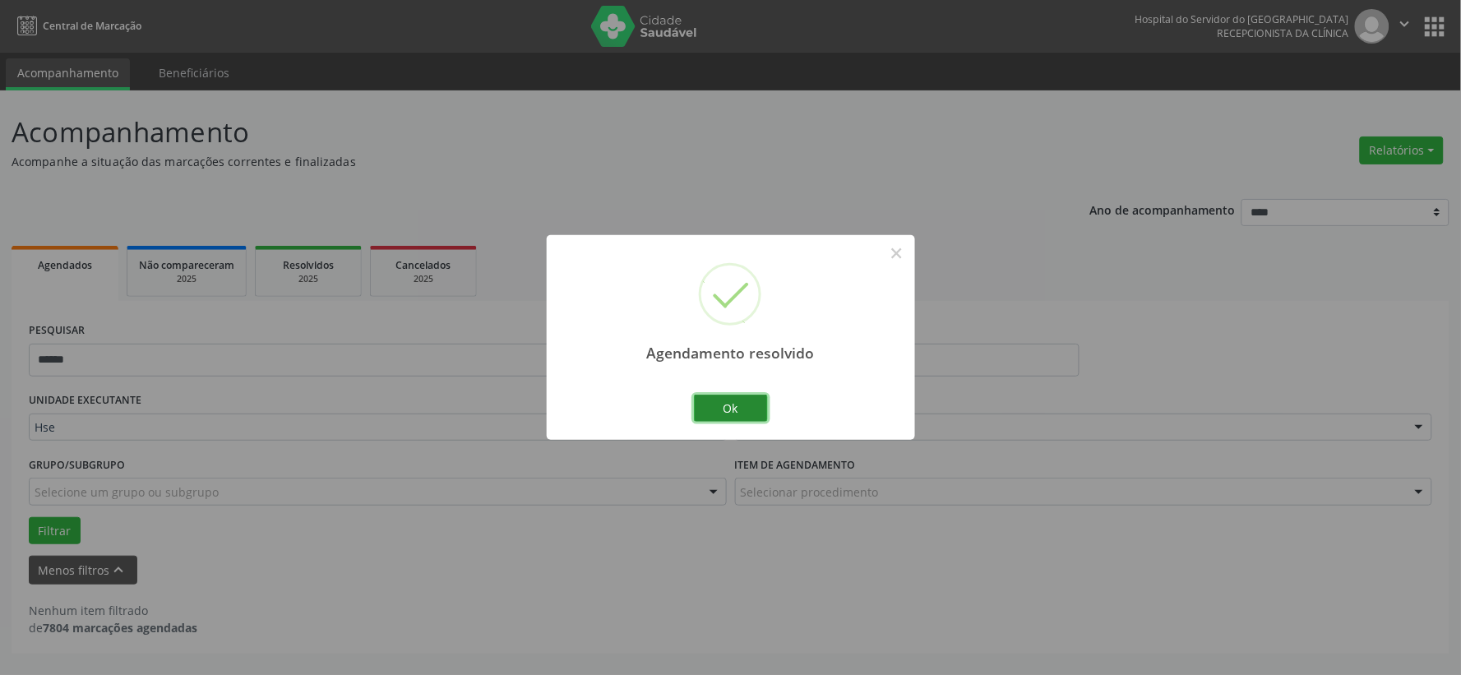
click at [735, 404] on button "Ok" at bounding box center [731, 409] width 74 height 28
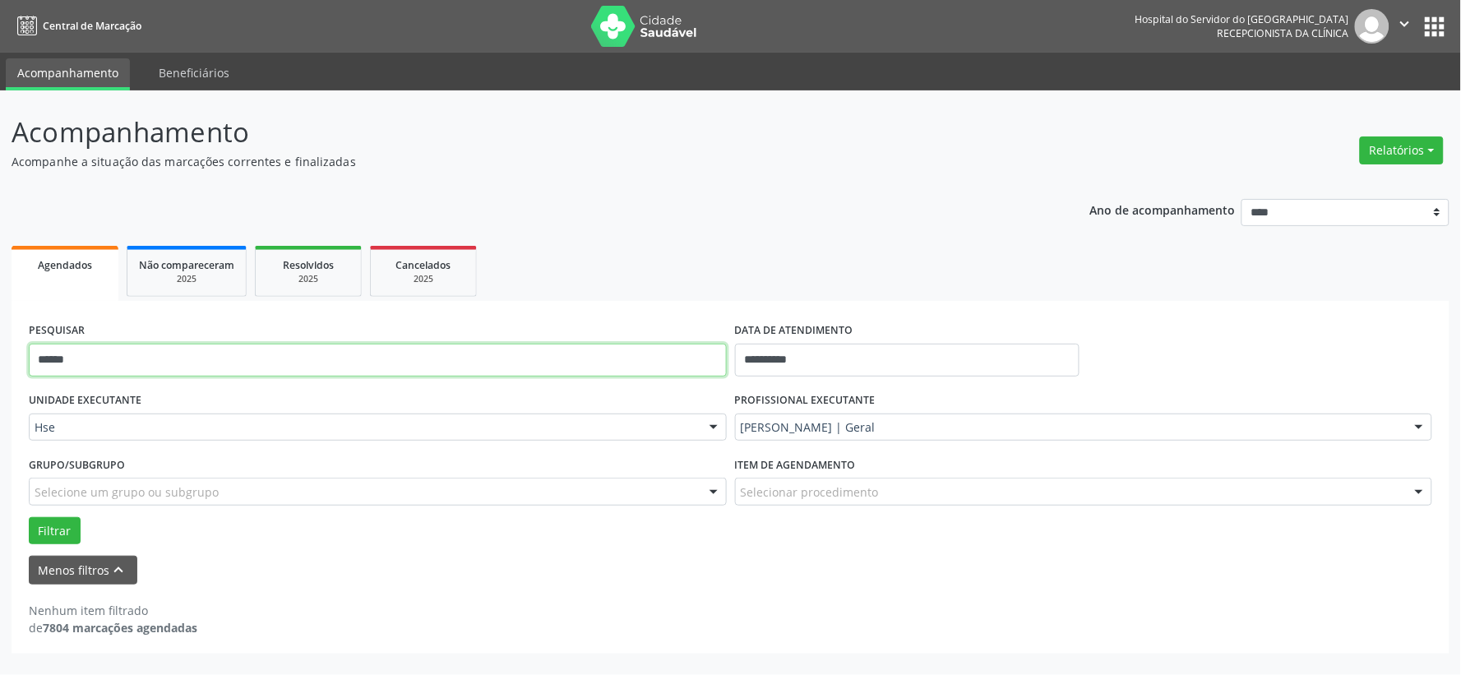
click at [461, 370] on input "******" at bounding box center [378, 360] width 698 height 33
click at [29, 517] on button "Filtrar" at bounding box center [55, 531] width 52 height 28
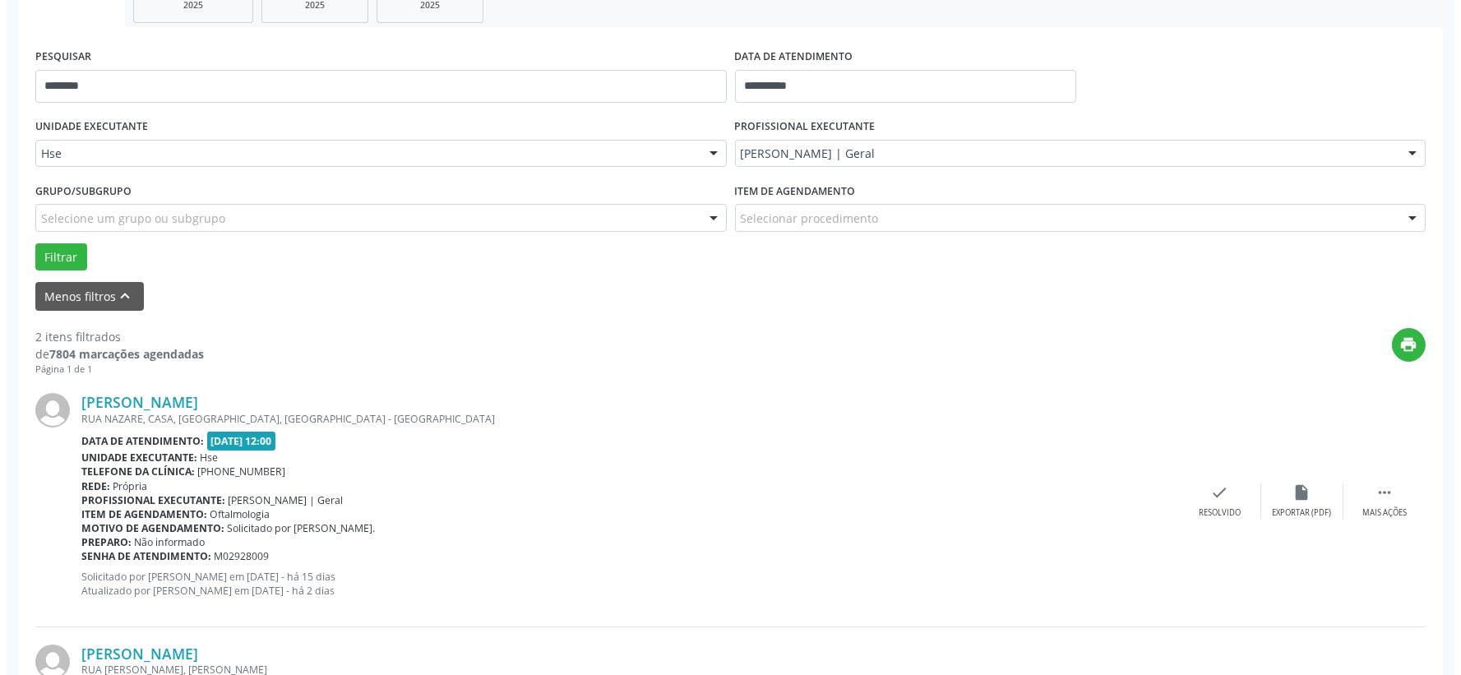
scroll to position [365, 0]
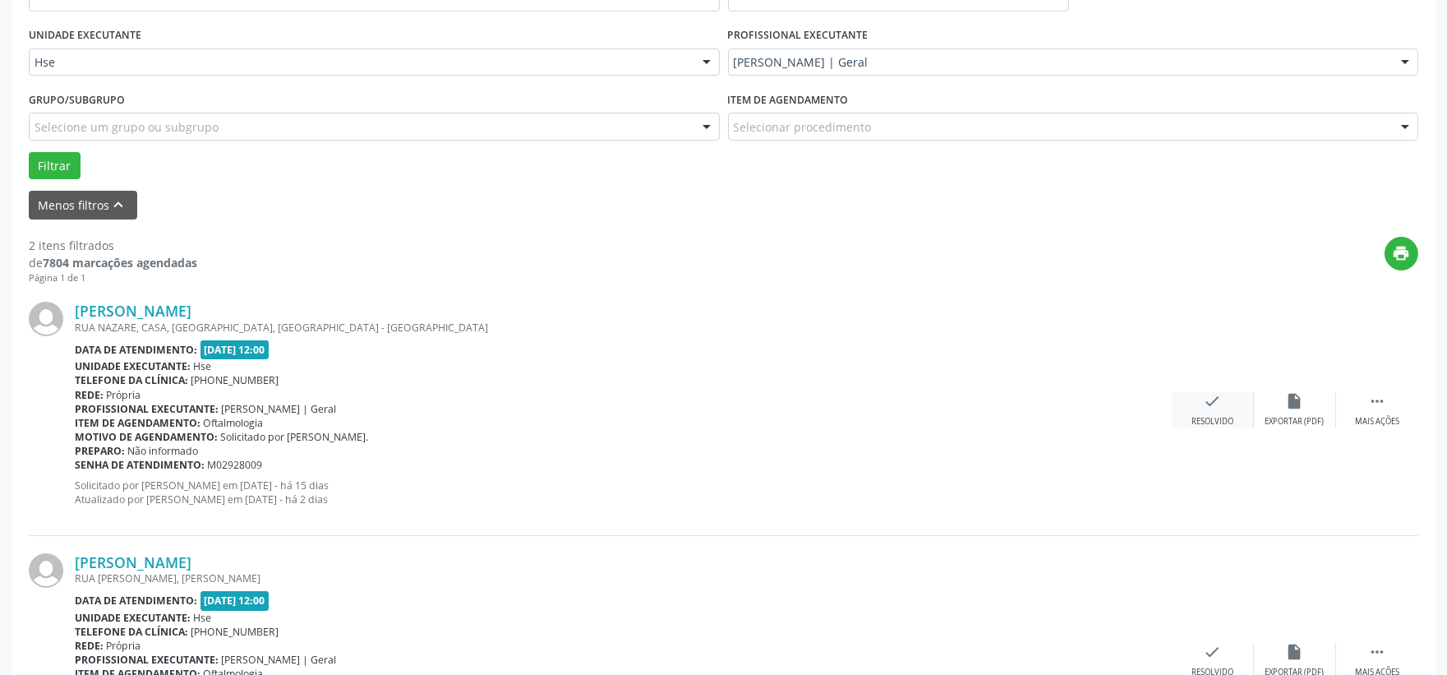
click at [1217, 413] on div "check Resolvido" at bounding box center [1213, 409] width 82 height 35
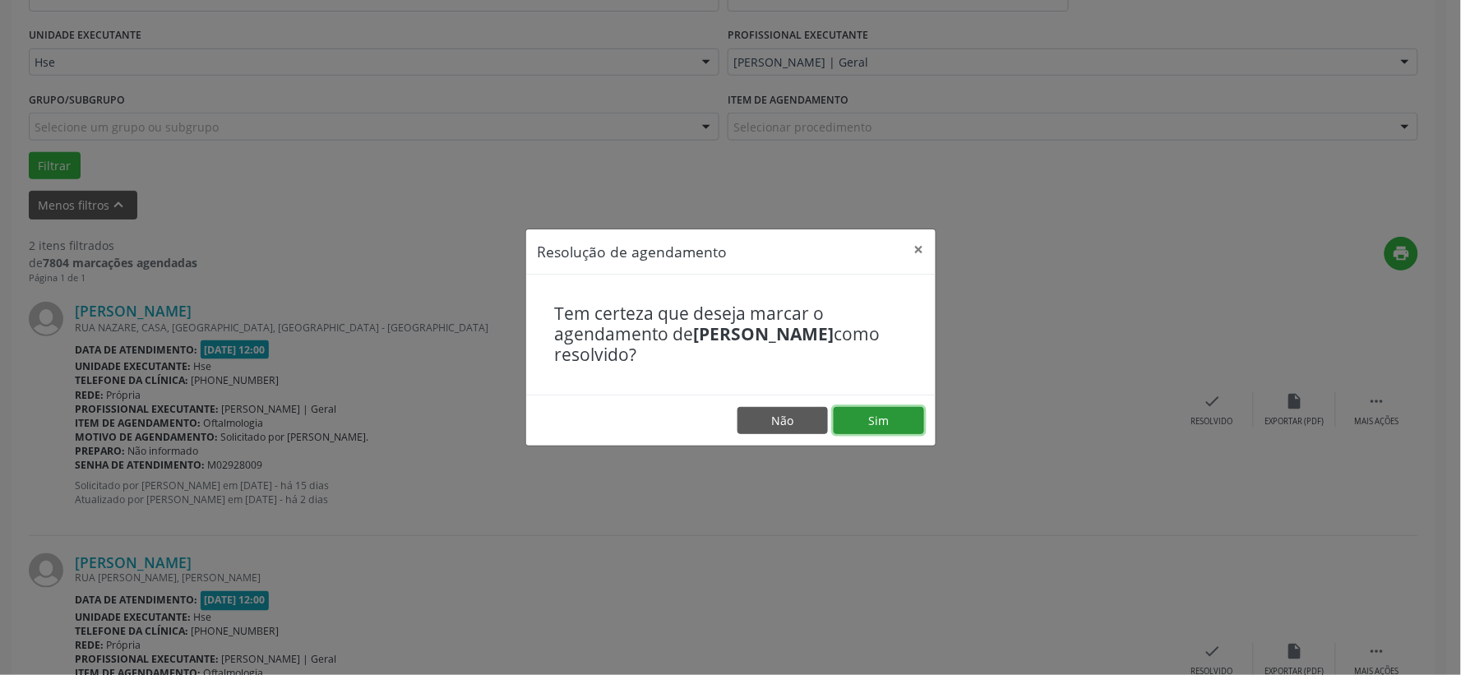
click at [901, 422] on button "Sim" at bounding box center [878, 421] width 90 height 28
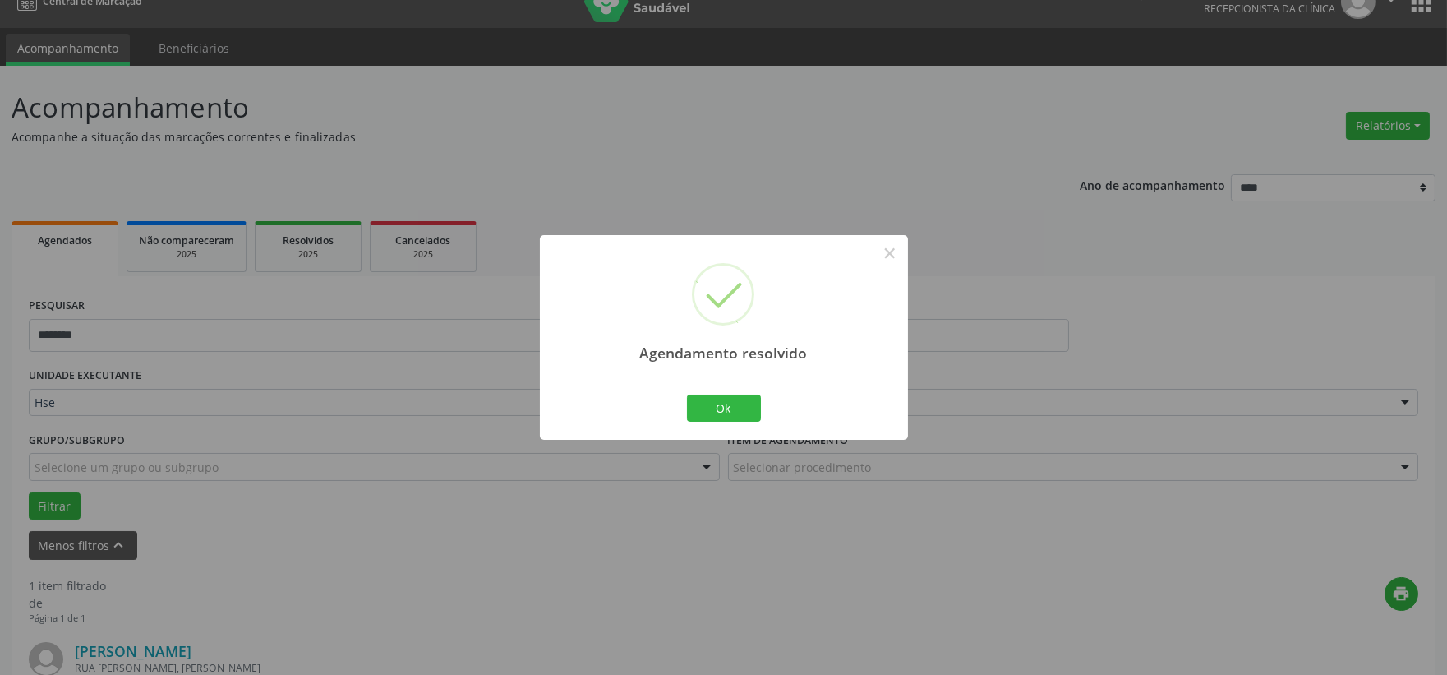
scroll to position [252, 0]
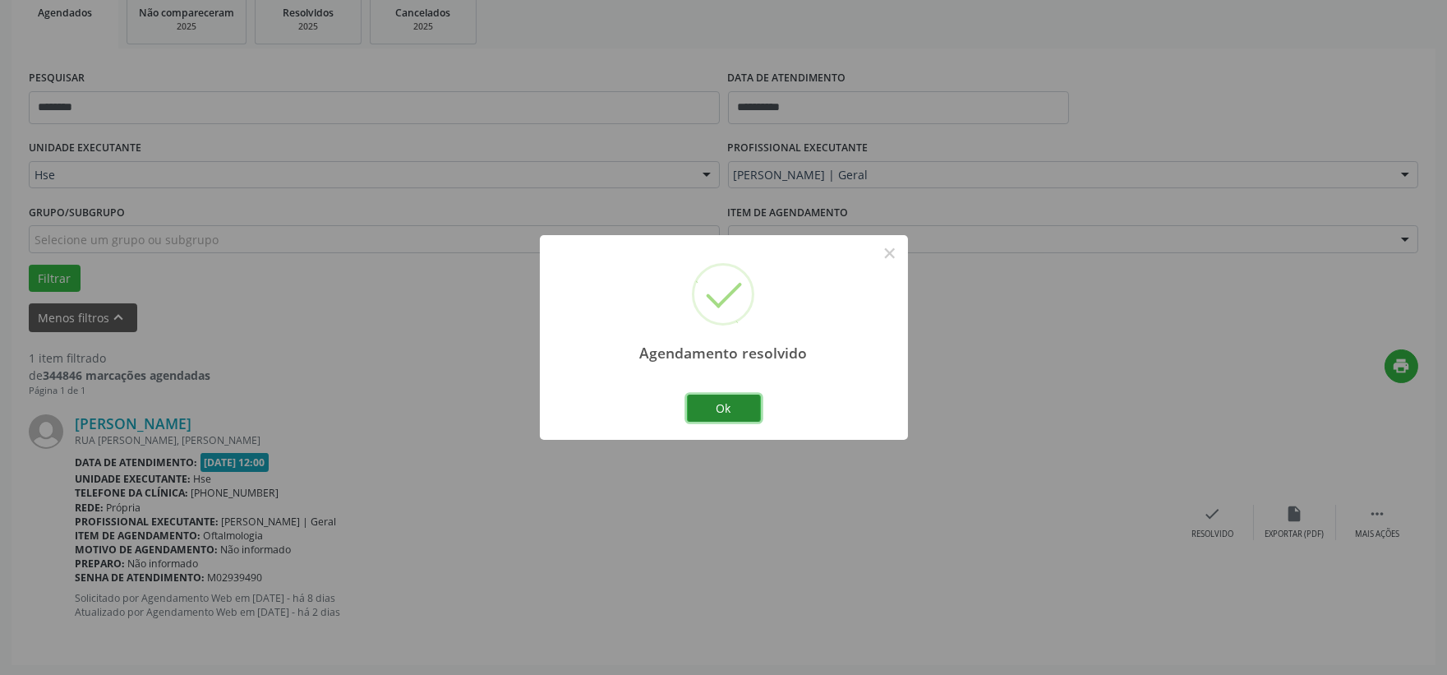
click at [750, 404] on button "Ok" at bounding box center [724, 409] width 74 height 28
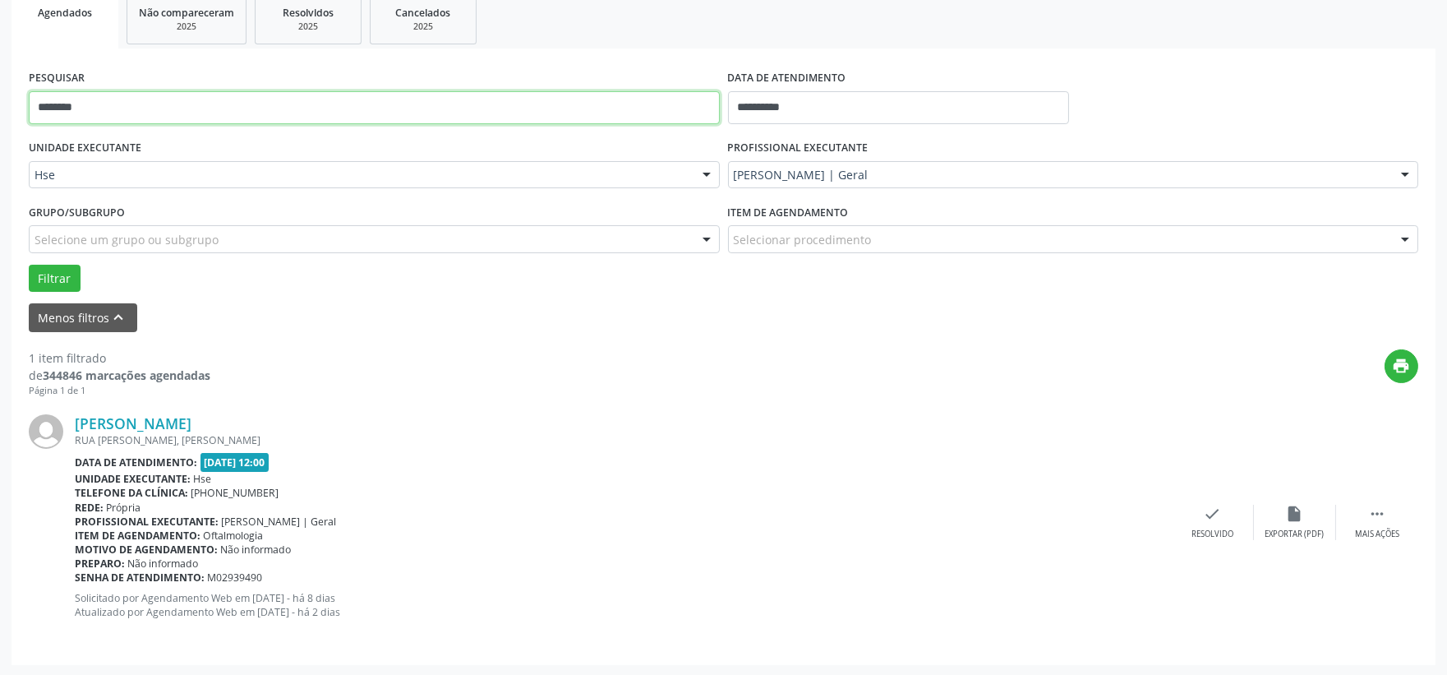
click at [226, 118] on input "********" at bounding box center [374, 107] width 691 height 33
click at [29, 265] on button "Filtrar" at bounding box center [55, 279] width 52 height 28
click at [1198, 505] on div "check Resolvido" at bounding box center [1213, 522] width 82 height 35
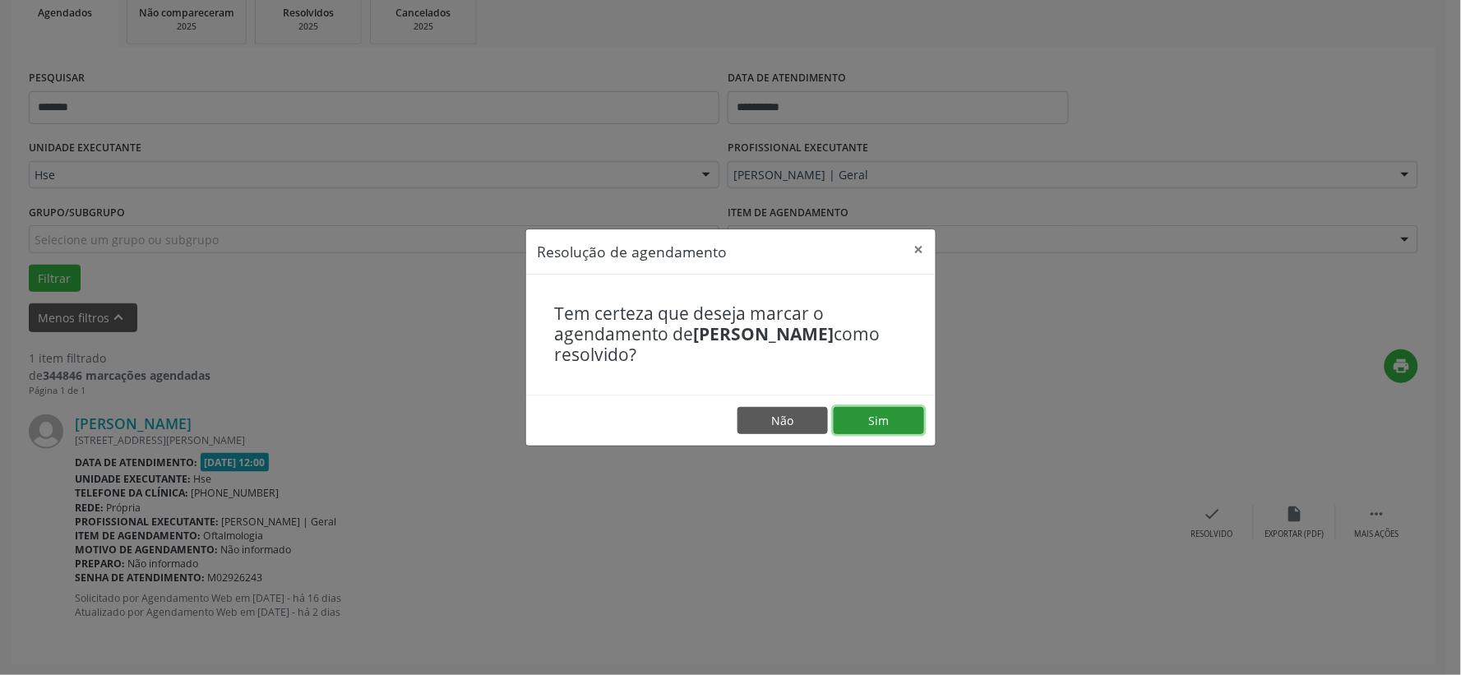
click at [886, 409] on button "Sim" at bounding box center [878, 421] width 90 height 28
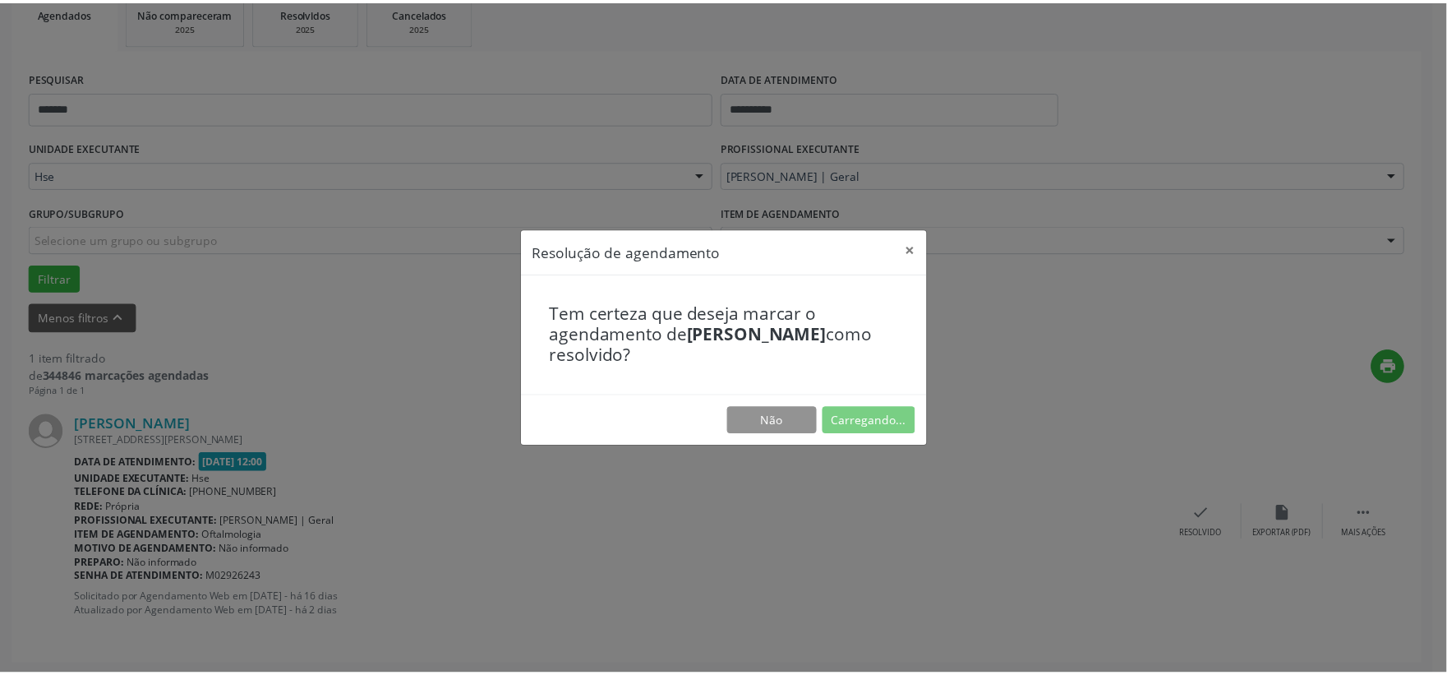
scroll to position [25, 0]
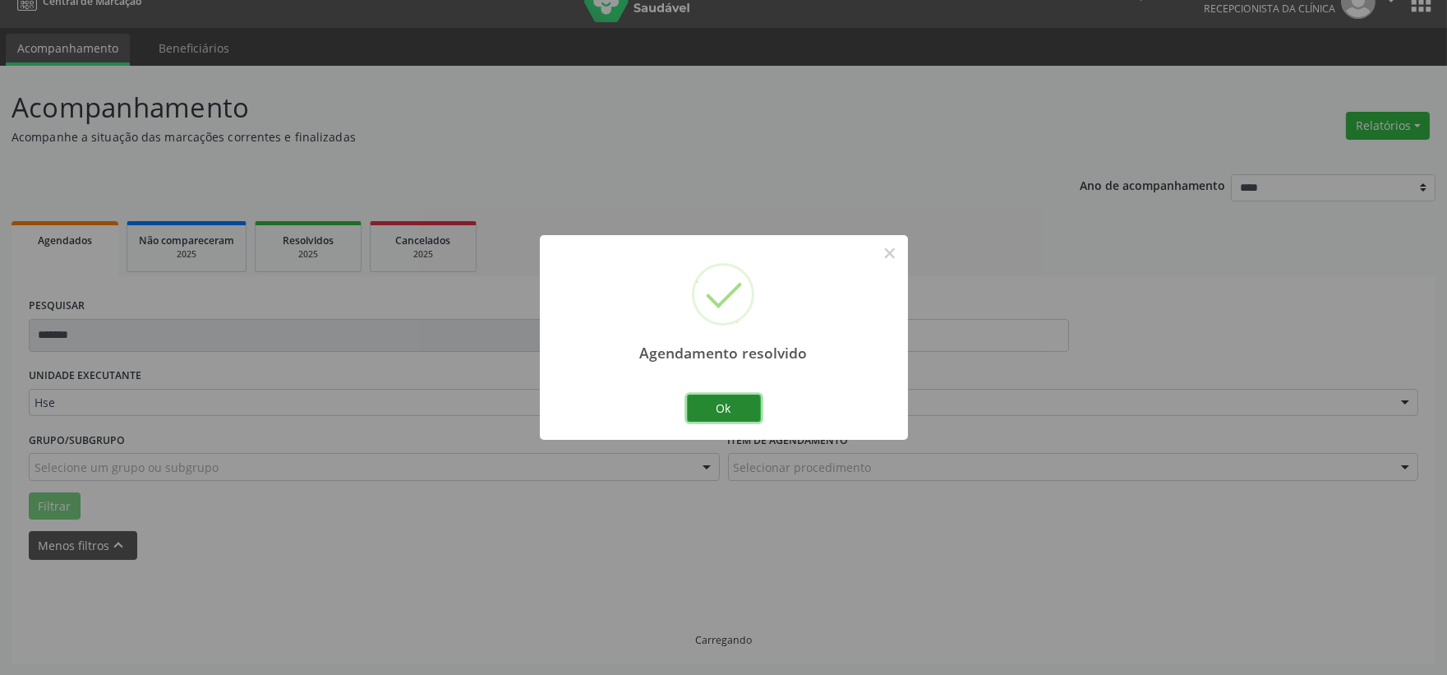
click at [716, 404] on button "Ok" at bounding box center [724, 409] width 74 height 28
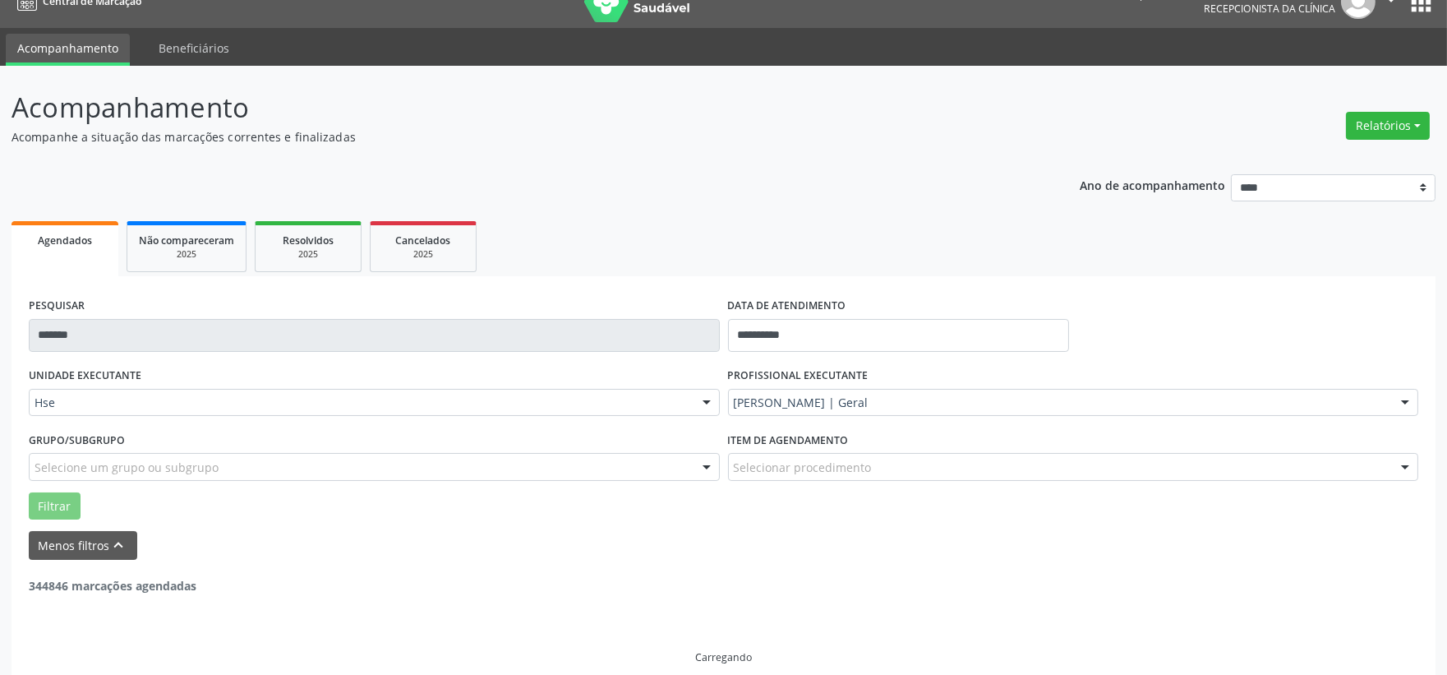
scroll to position [0, 0]
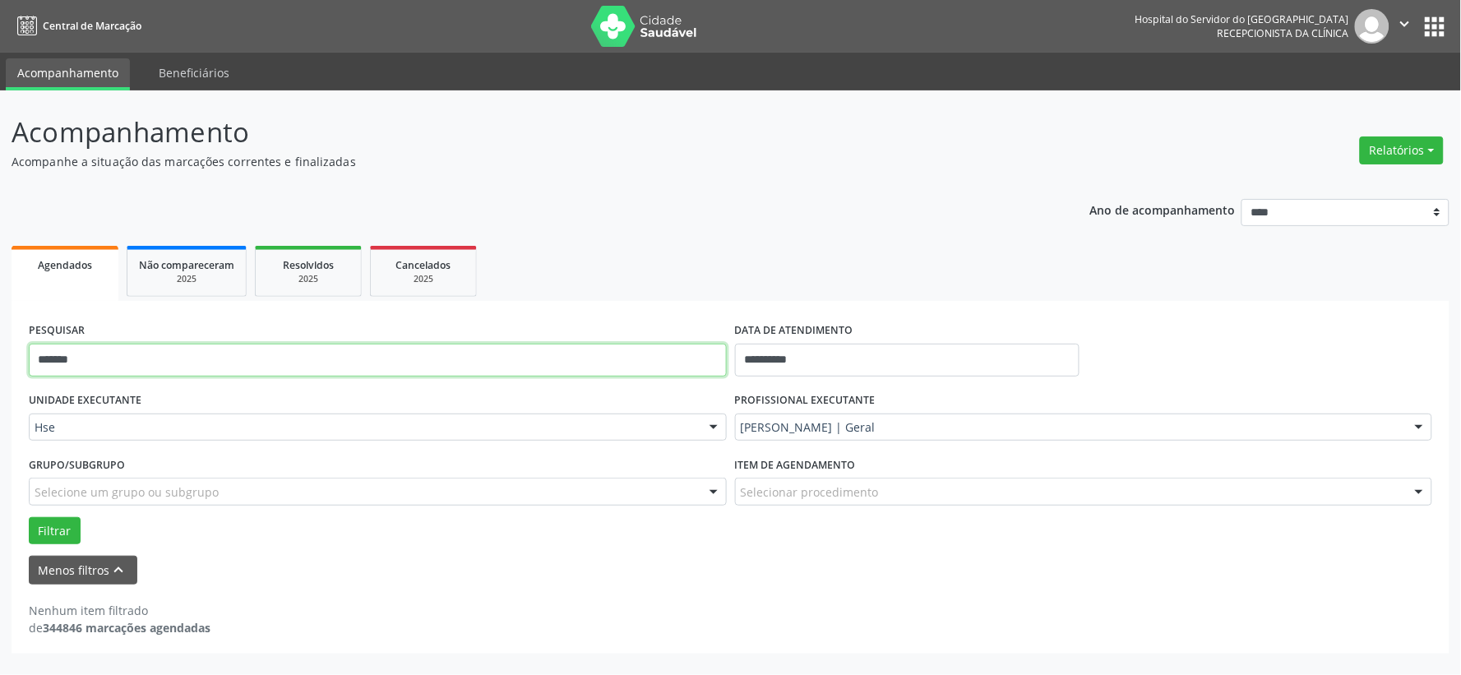
click at [298, 355] on input "*******" at bounding box center [378, 360] width 698 height 33
click at [29, 517] on button "Filtrar" at bounding box center [55, 531] width 52 height 28
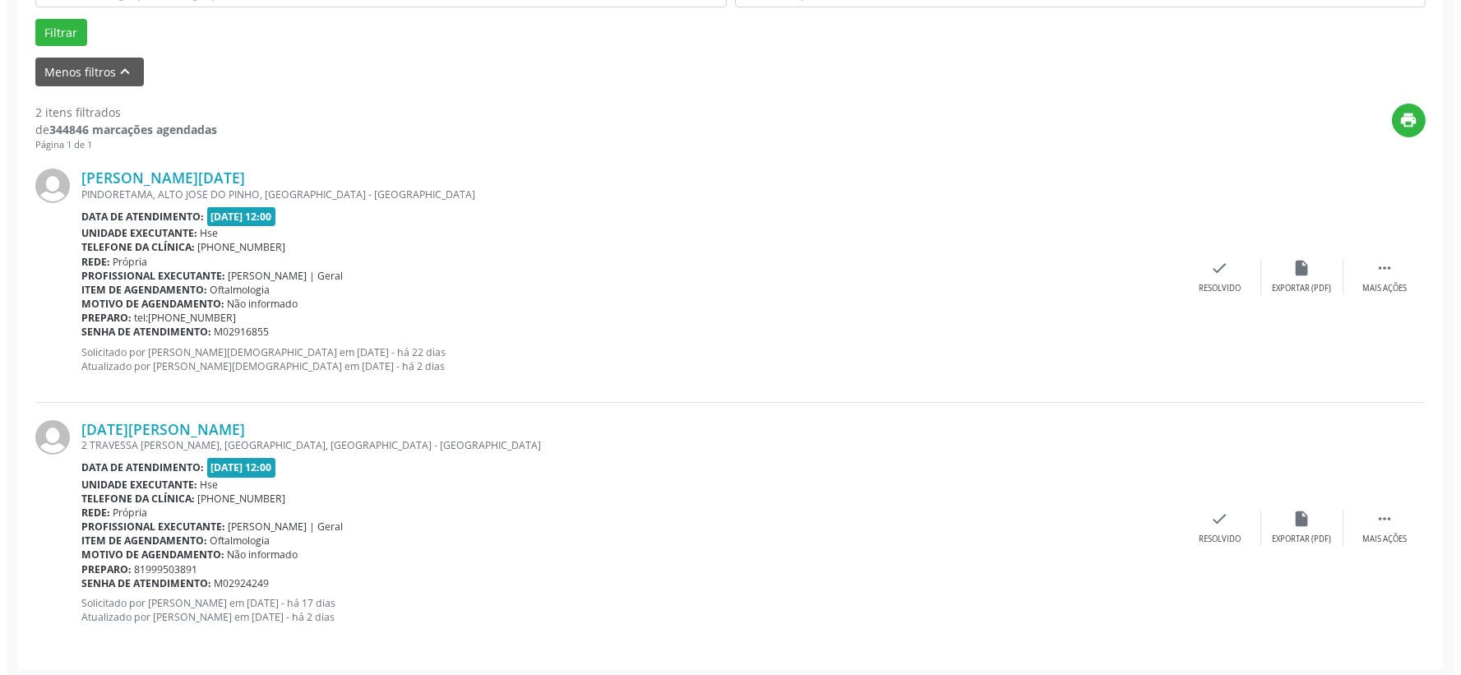
scroll to position [504, 0]
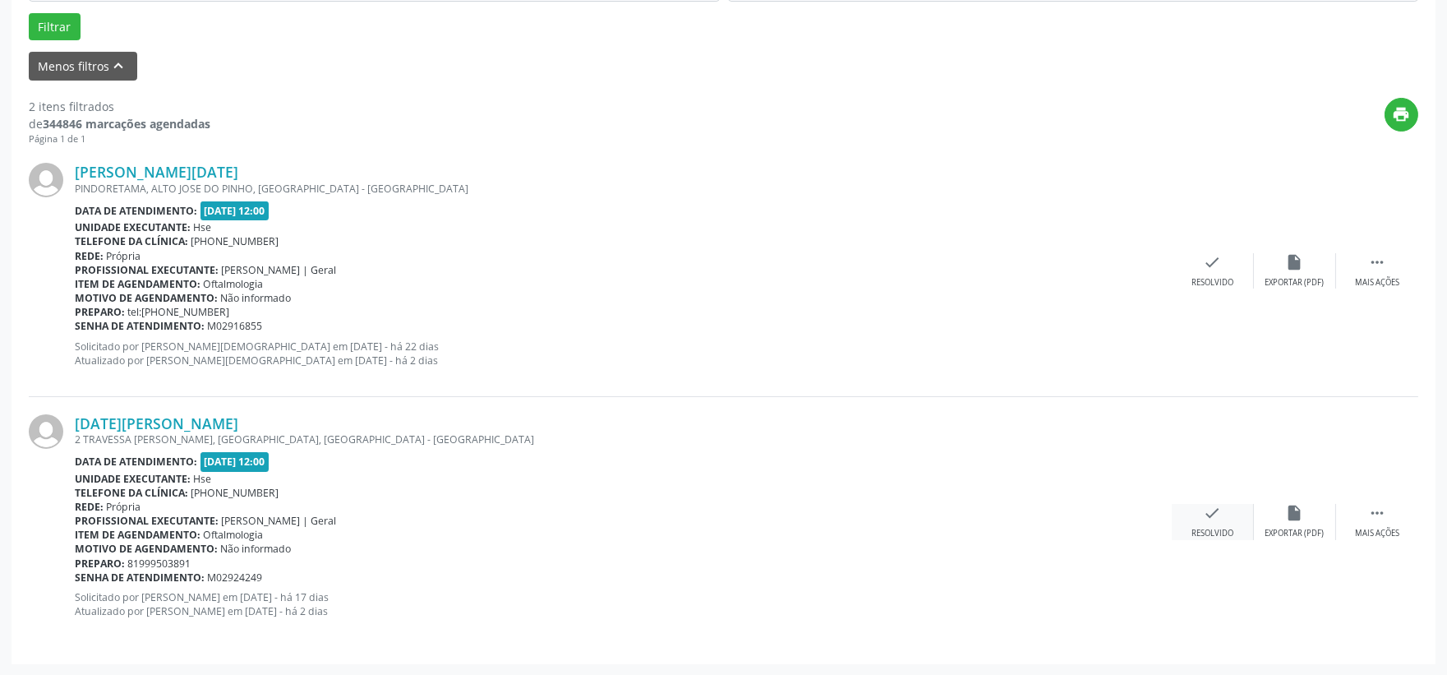
click at [1194, 510] on div "check Resolvido" at bounding box center [1213, 521] width 82 height 35
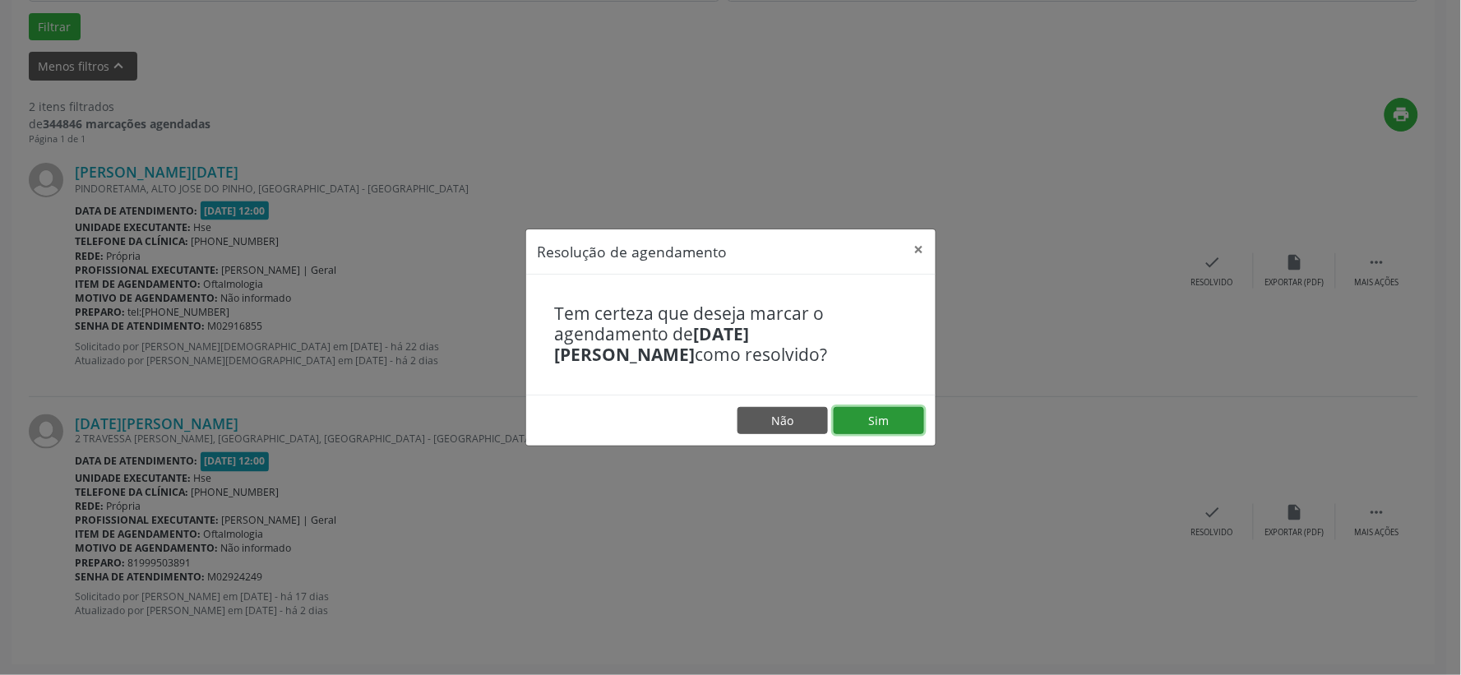
click at [888, 420] on button "Sim" at bounding box center [878, 421] width 90 height 28
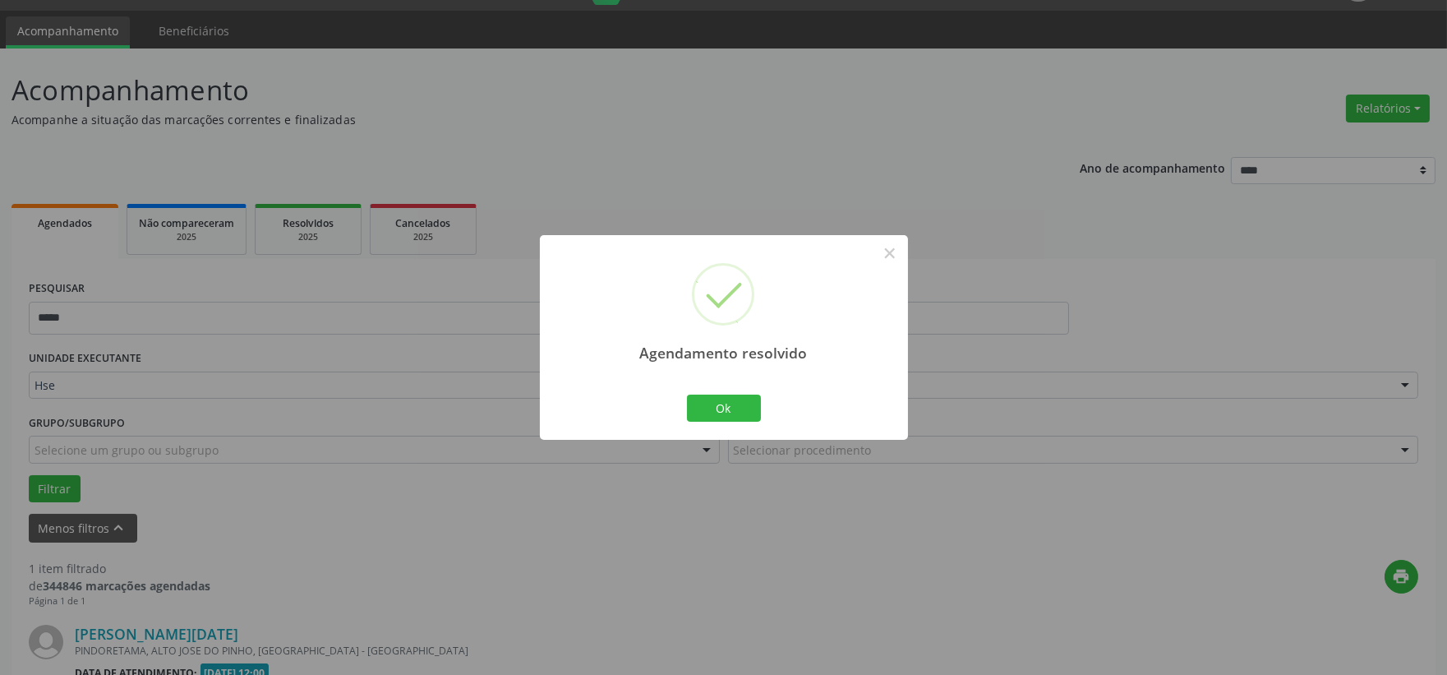
scroll to position [252, 0]
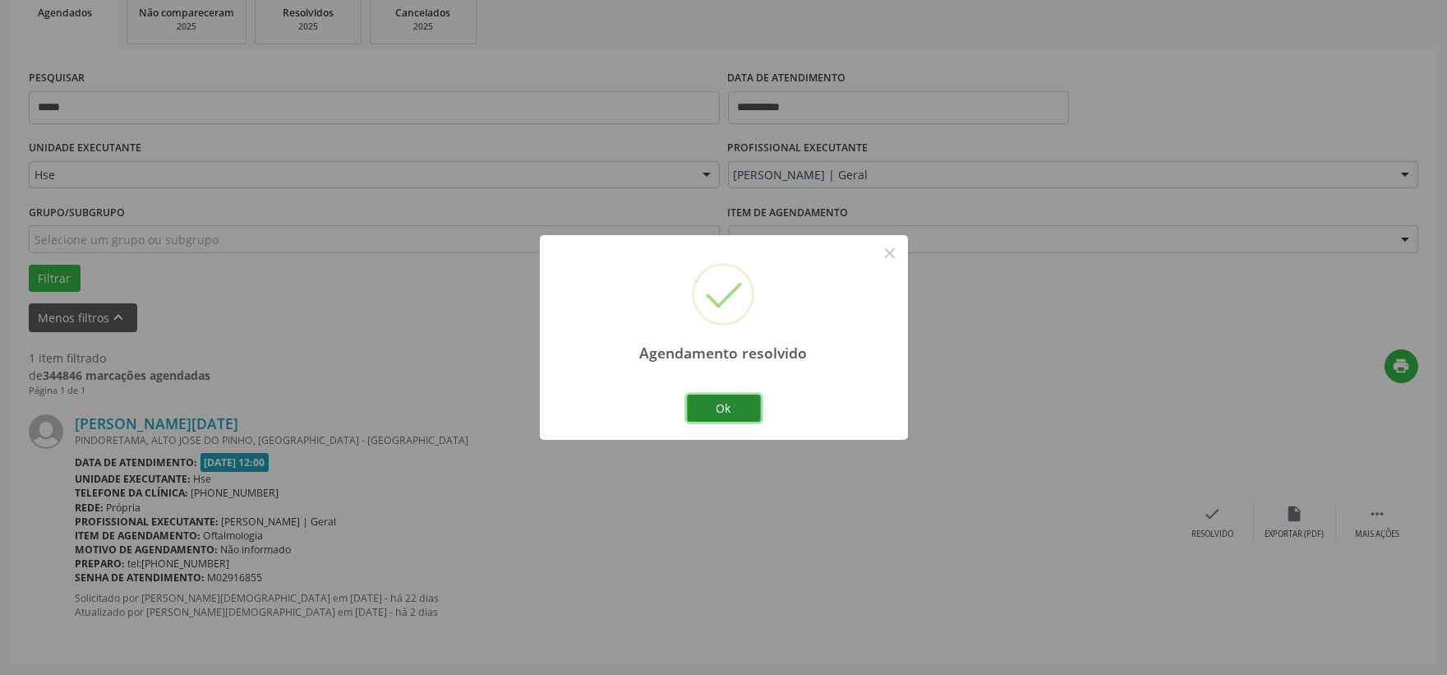
click at [728, 403] on button "Ok" at bounding box center [724, 409] width 74 height 28
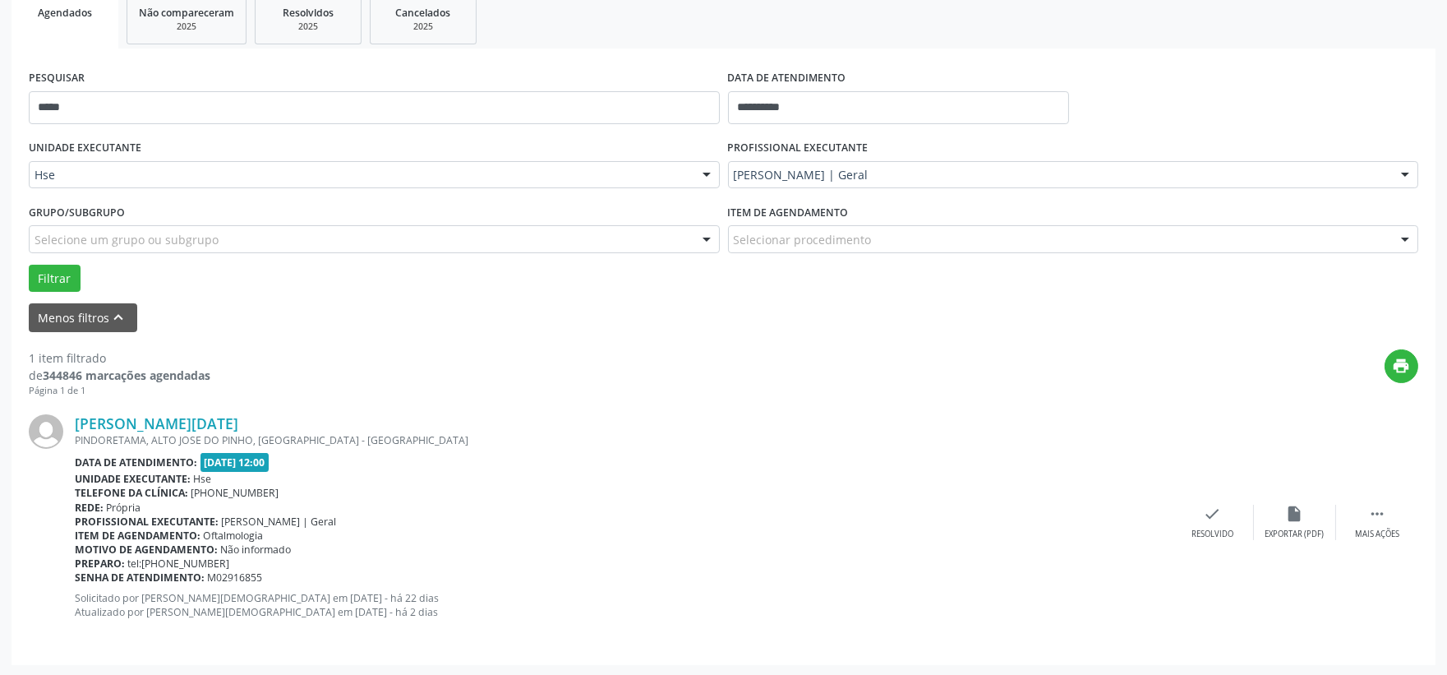
click at [211, 127] on div "PESQUISAR *****" at bounding box center [374, 101] width 699 height 70
click at [211, 113] on input "*****" at bounding box center [374, 107] width 691 height 33
click at [29, 265] on button "Filtrar" at bounding box center [55, 279] width 52 height 28
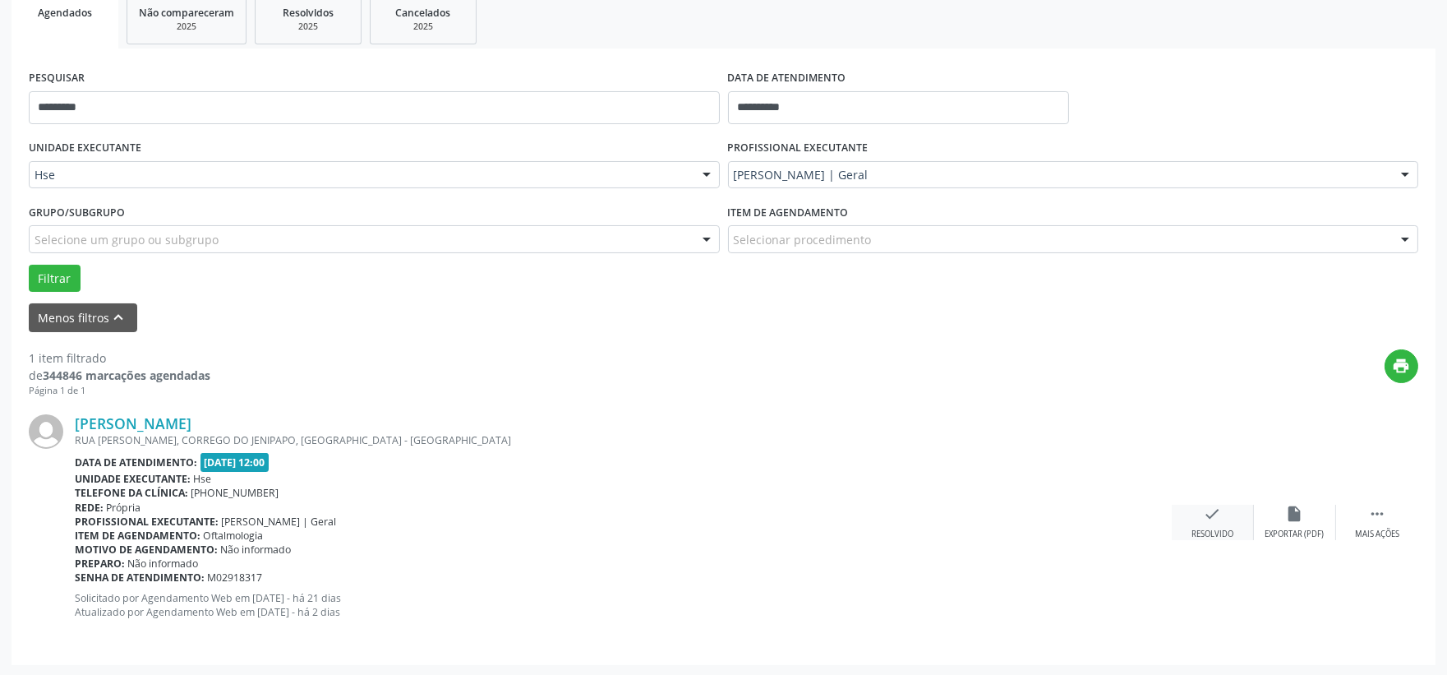
click at [1216, 531] on div "Resolvido" at bounding box center [1213, 535] width 42 height 12
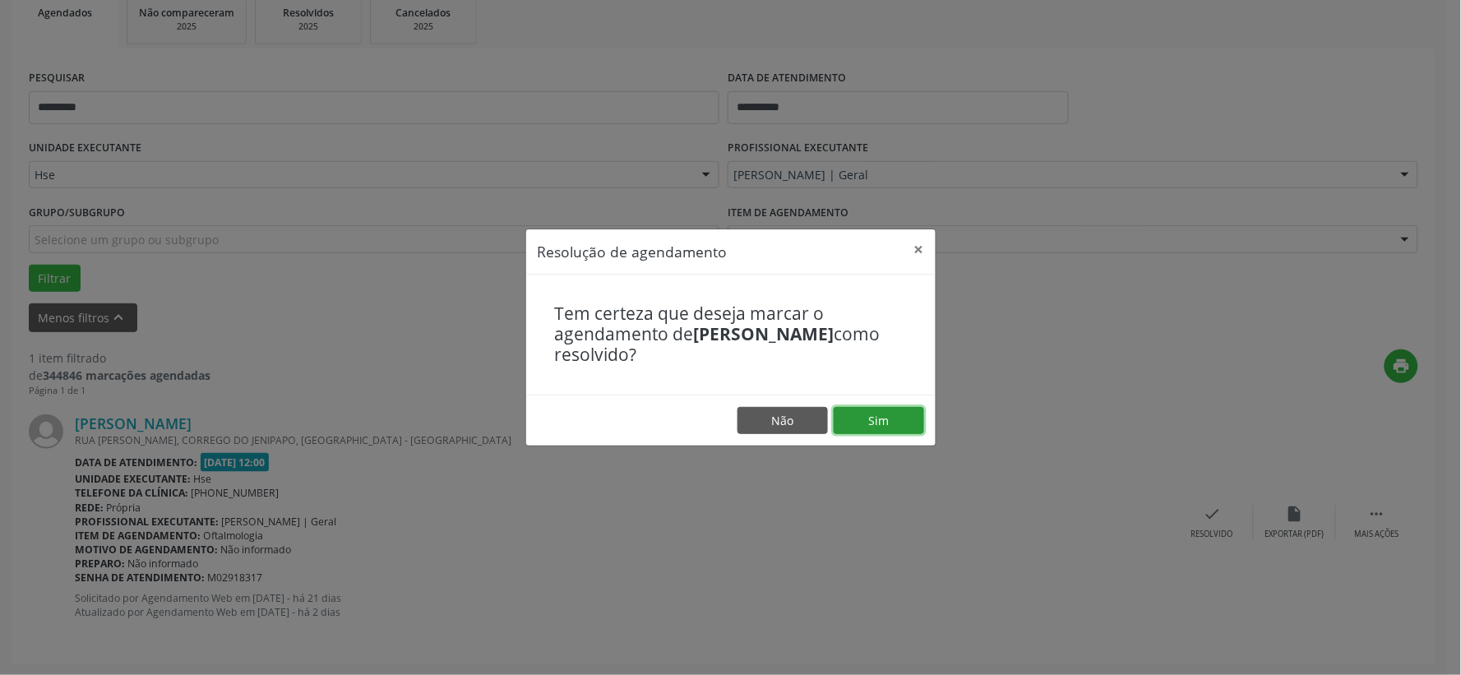
click at [884, 416] on button "Sim" at bounding box center [878, 421] width 90 height 28
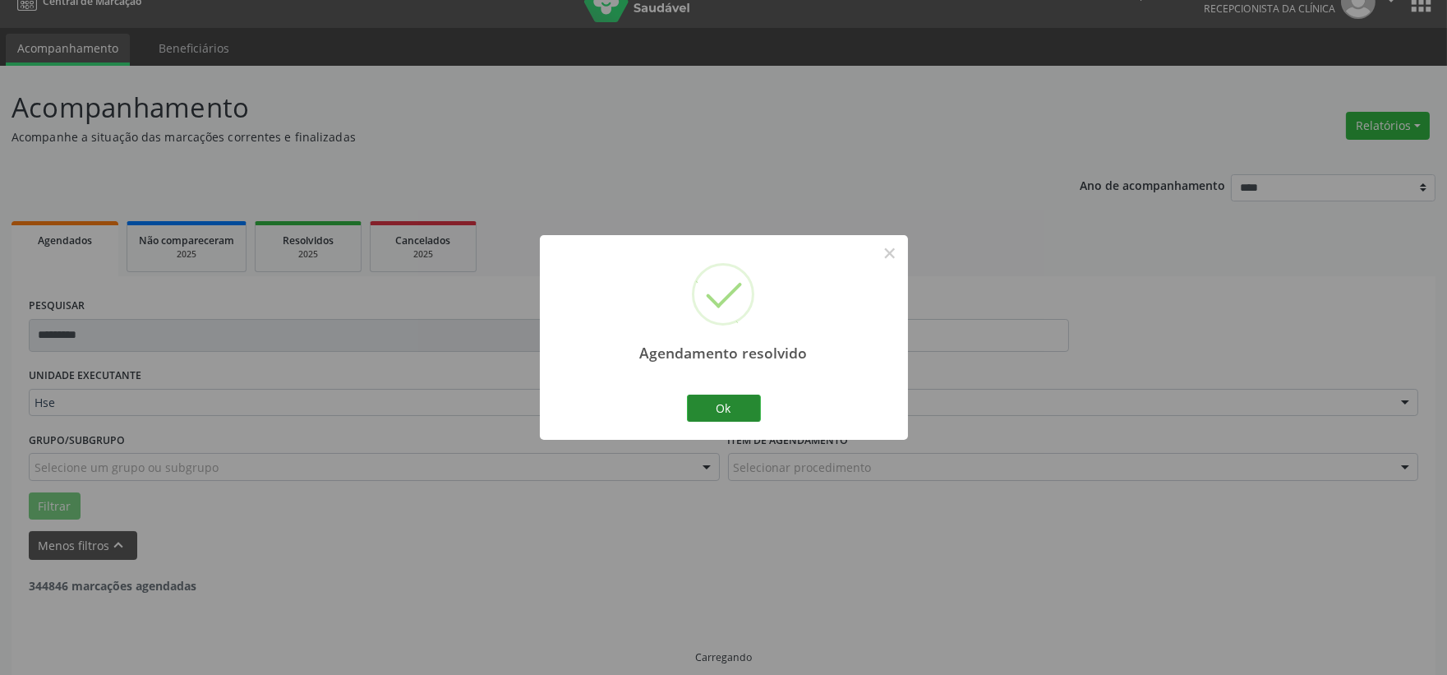
scroll to position [42, 0]
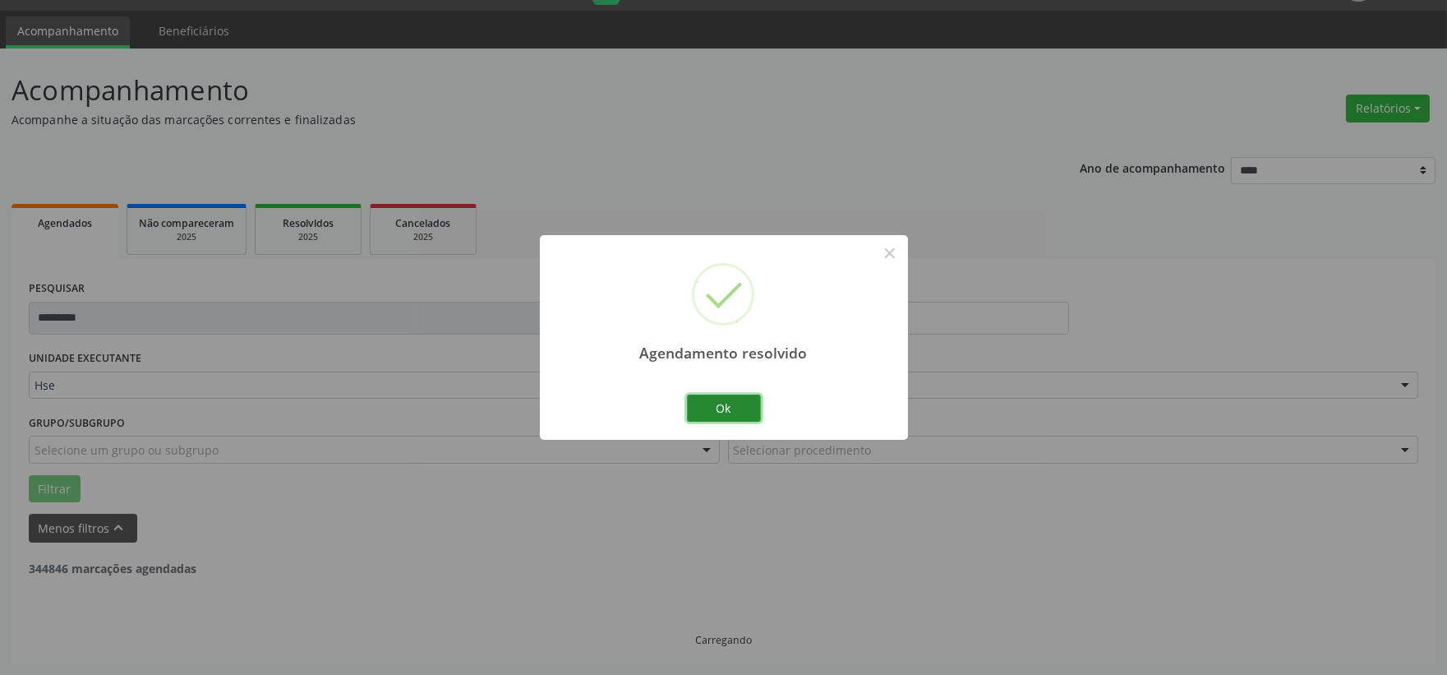
click at [718, 413] on button "Ok" at bounding box center [724, 409] width 74 height 28
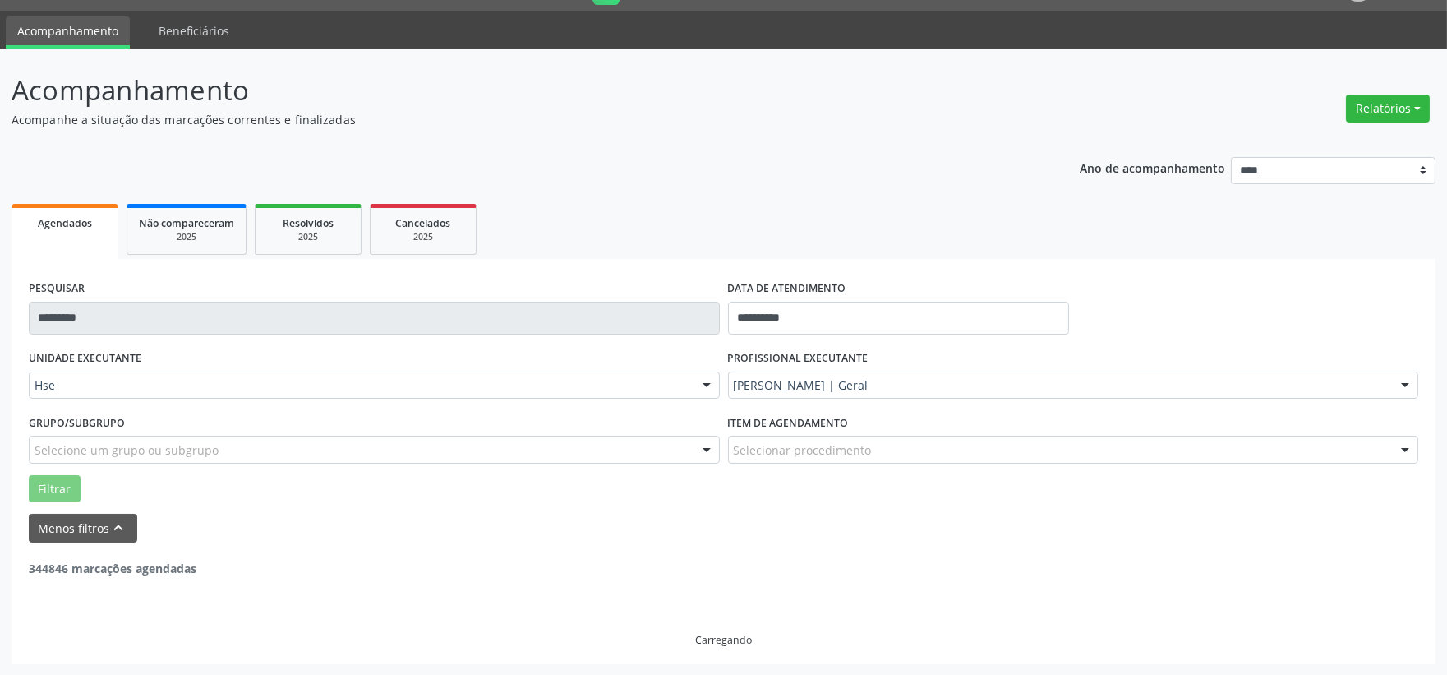
scroll to position [0, 0]
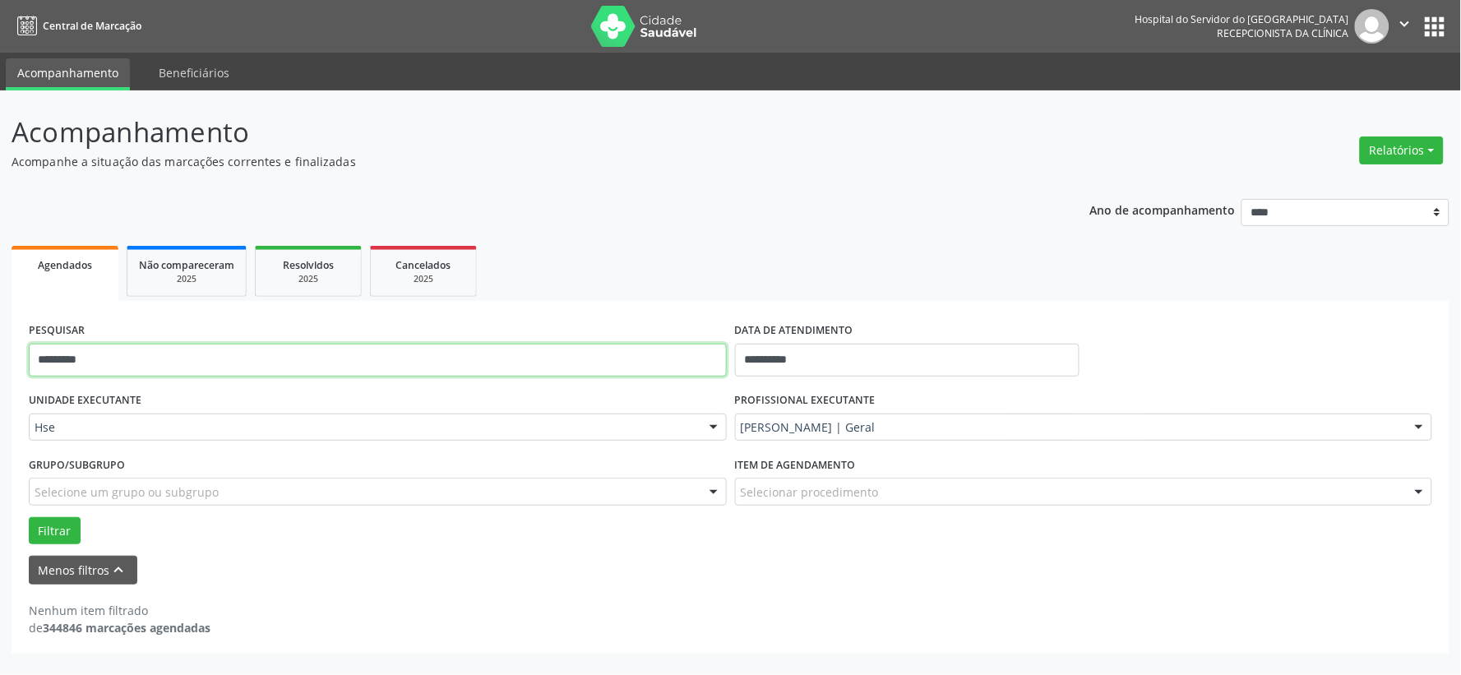
click at [422, 344] on input "*********" at bounding box center [378, 360] width 698 height 33
click at [421, 346] on input "*********" at bounding box center [378, 360] width 698 height 33
click at [29, 517] on button "Filtrar" at bounding box center [55, 531] width 52 height 28
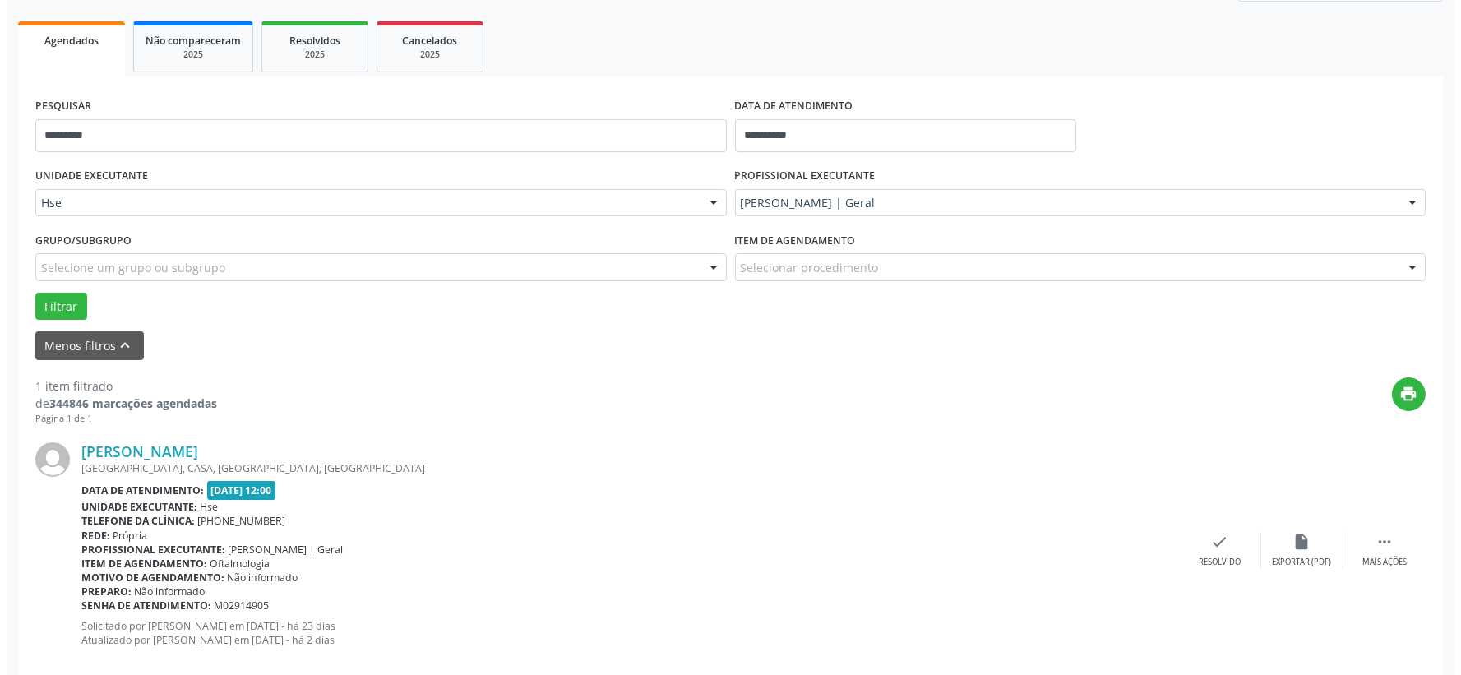
scroll to position [252, 0]
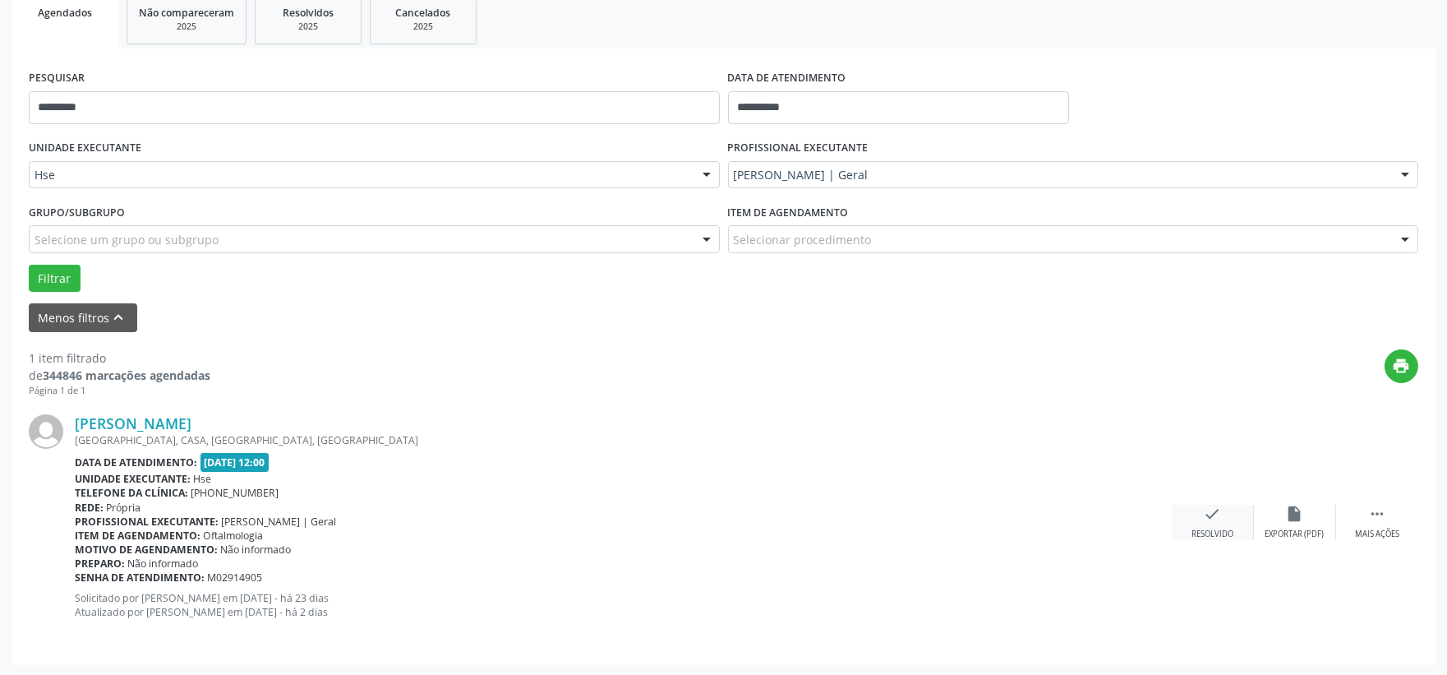
click at [1205, 524] on div "check Resolvido" at bounding box center [1213, 522] width 82 height 35
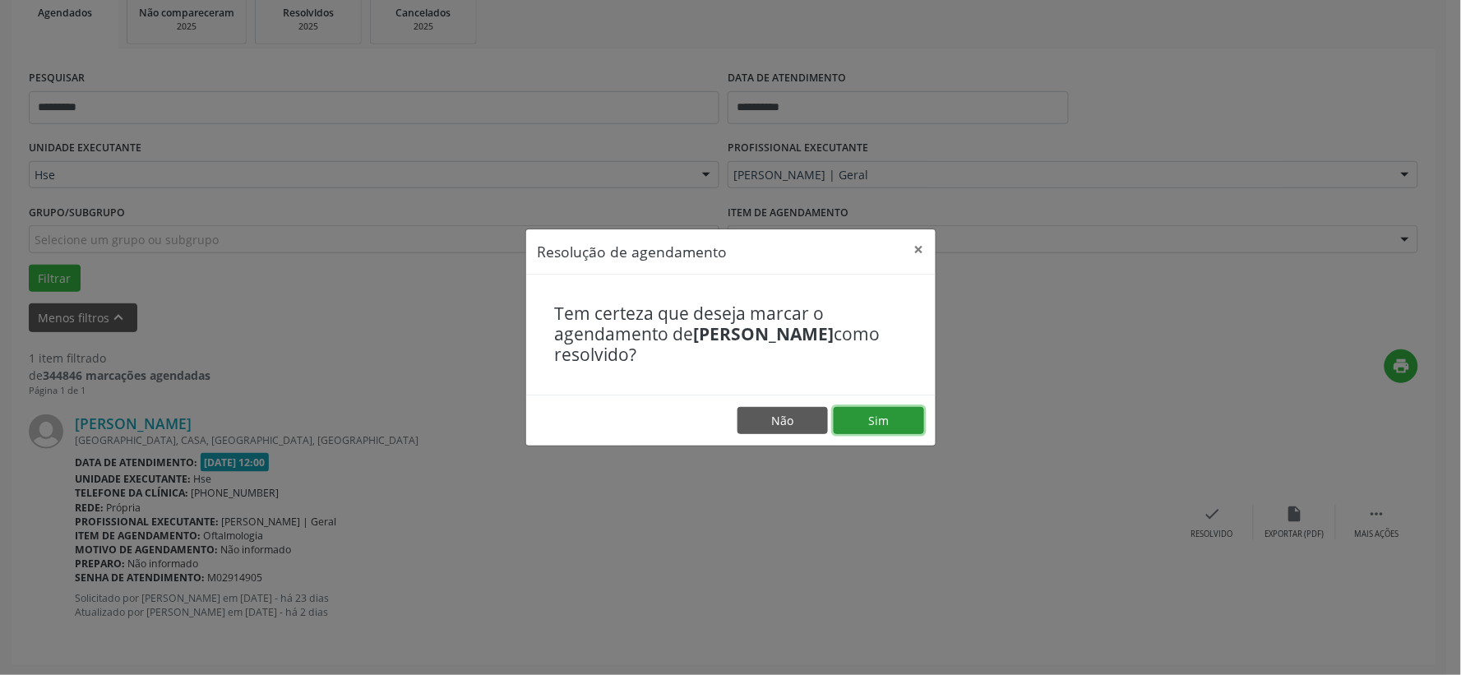
click at [875, 424] on button "Sim" at bounding box center [878, 421] width 90 height 28
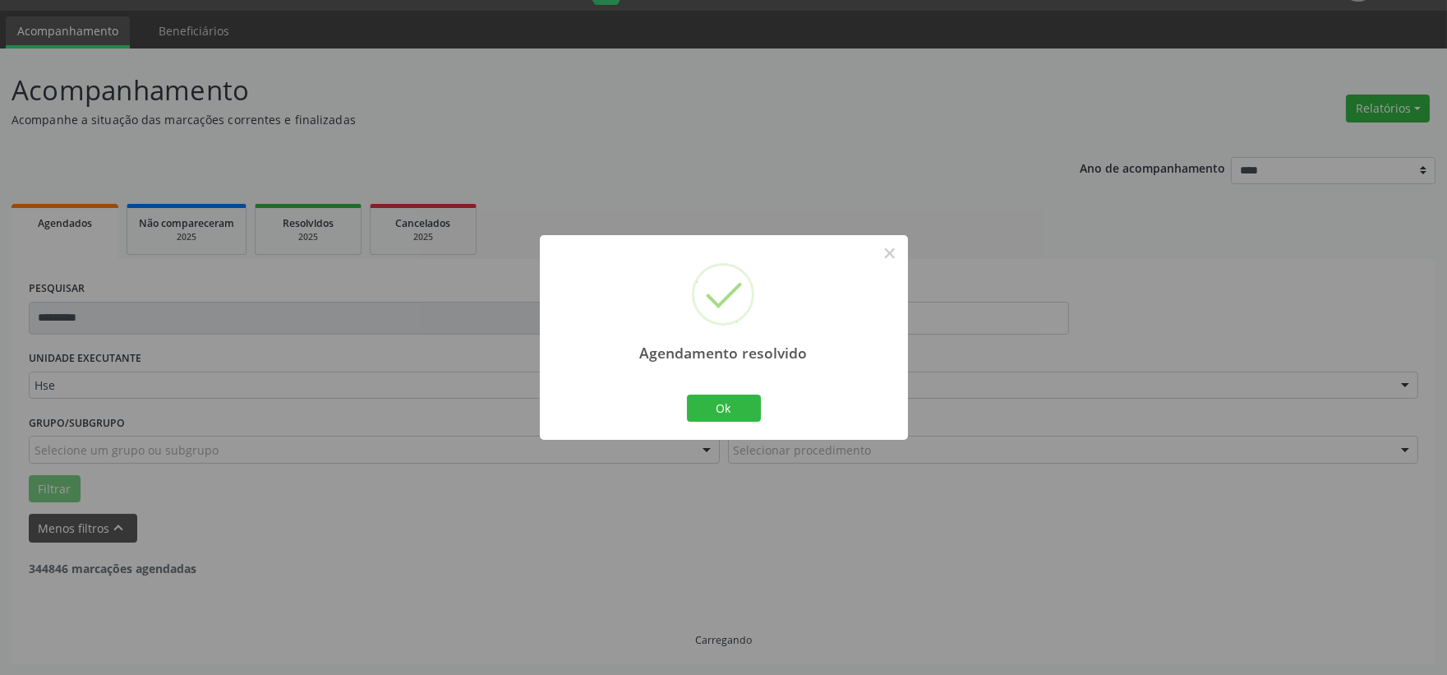
scroll to position [0, 0]
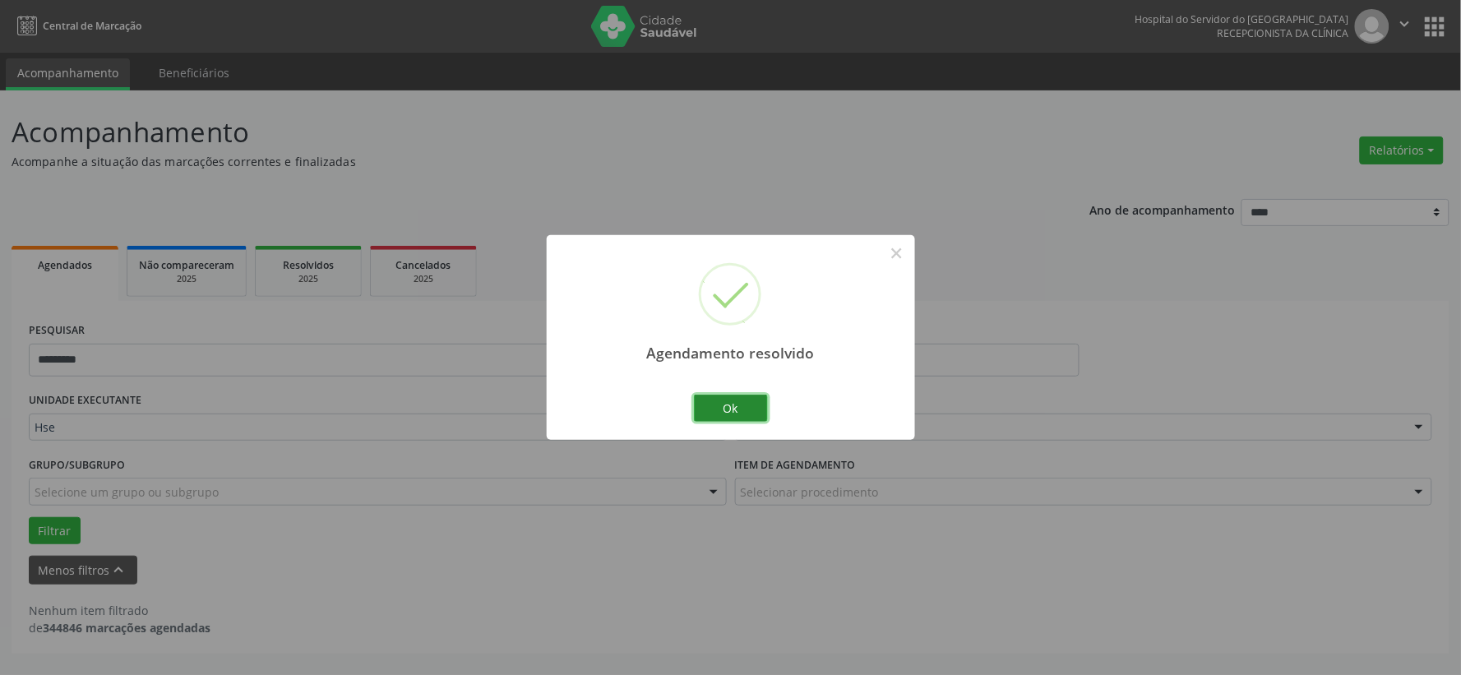
click at [752, 405] on button "Ok" at bounding box center [731, 409] width 74 height 28
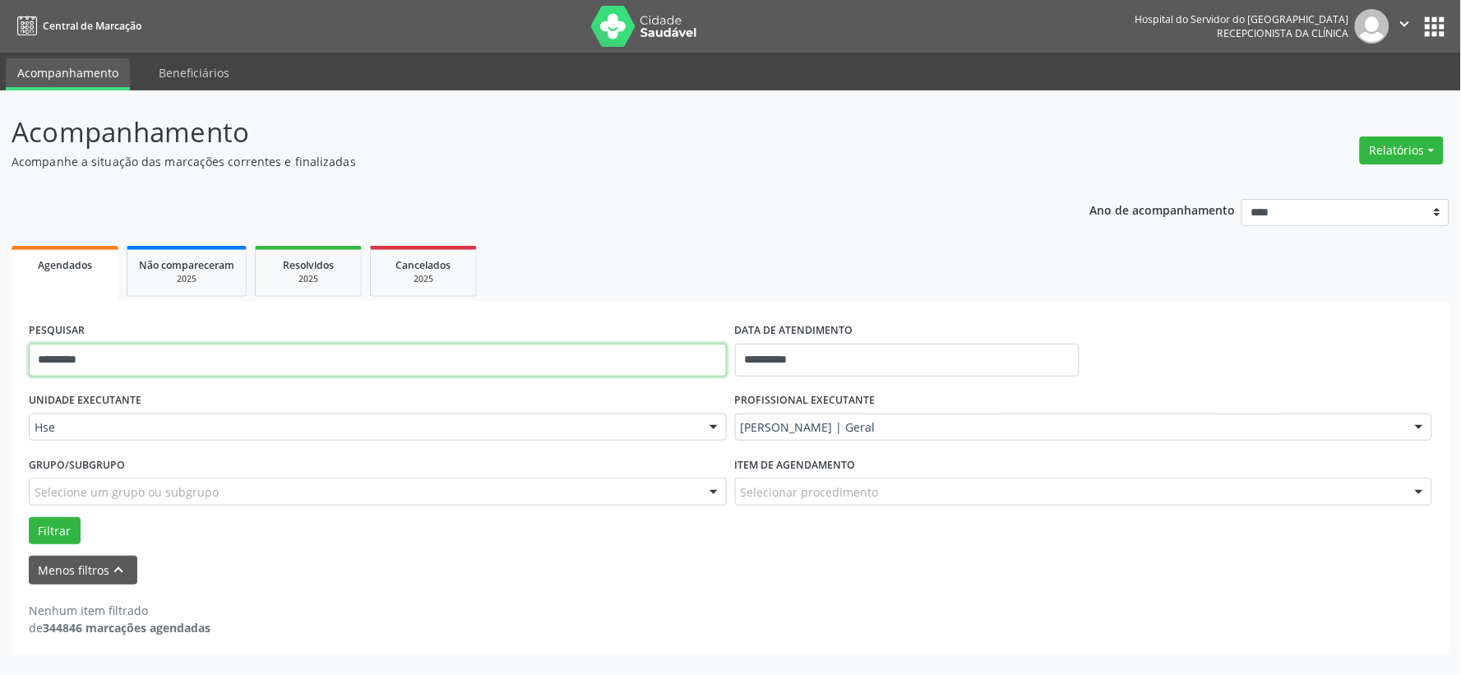
click at [603, 363] on input "*********" at bounding box center [378, 360] width 698 height 33
click at [29, 517] on button "Filtrar" at bounding box center [55, 531] width 52 height 28
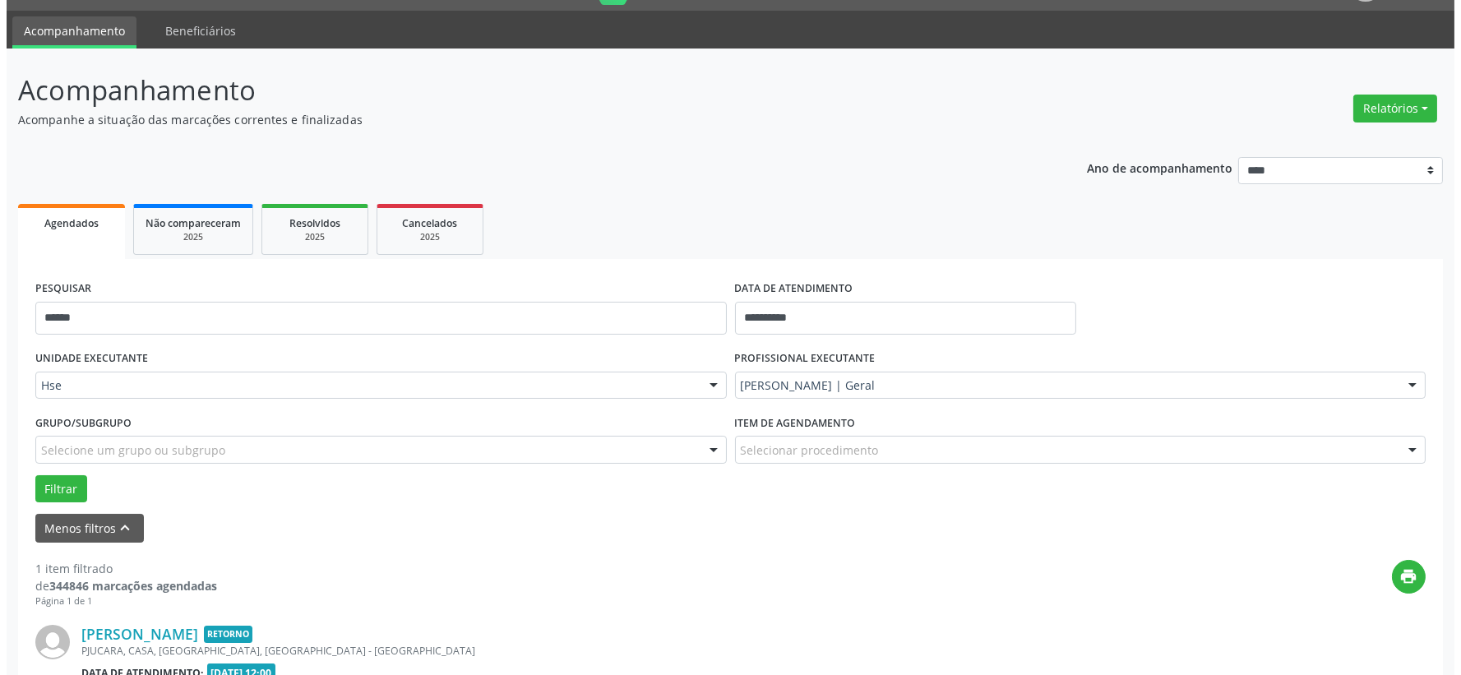
scroll to position [252, 0]
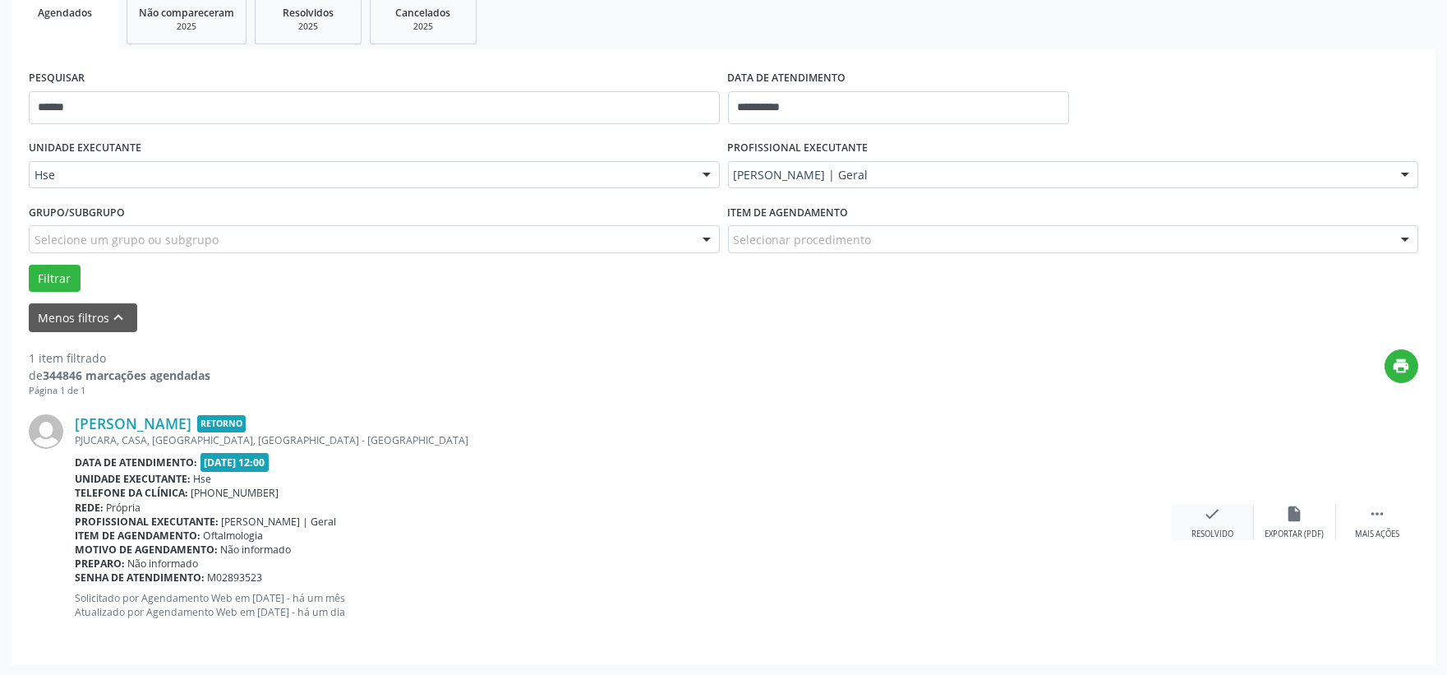
click at [1229, 532] on div "Resolvido" at bounding box center [1213, 535] width 42 height 12
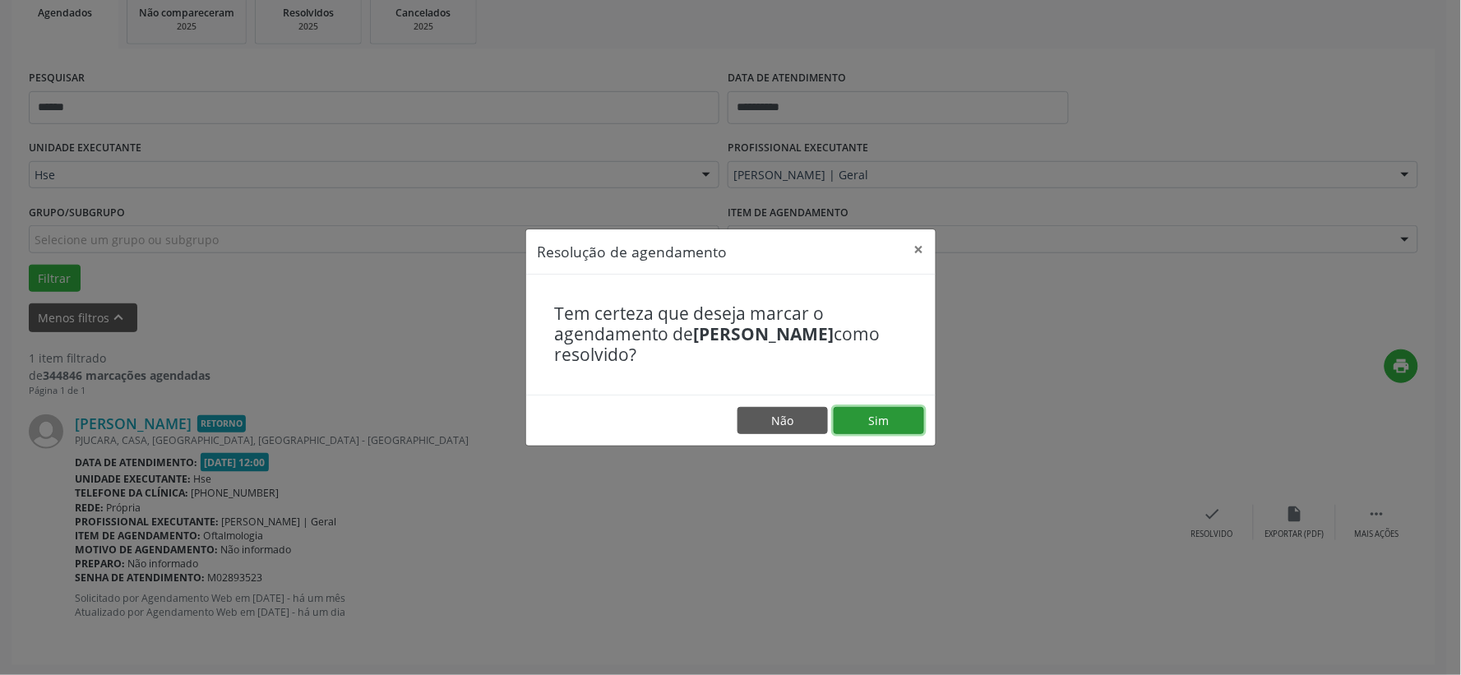
click at [891, 417] on button "Sim" at bounding box center [878, 421] width 90 height 28
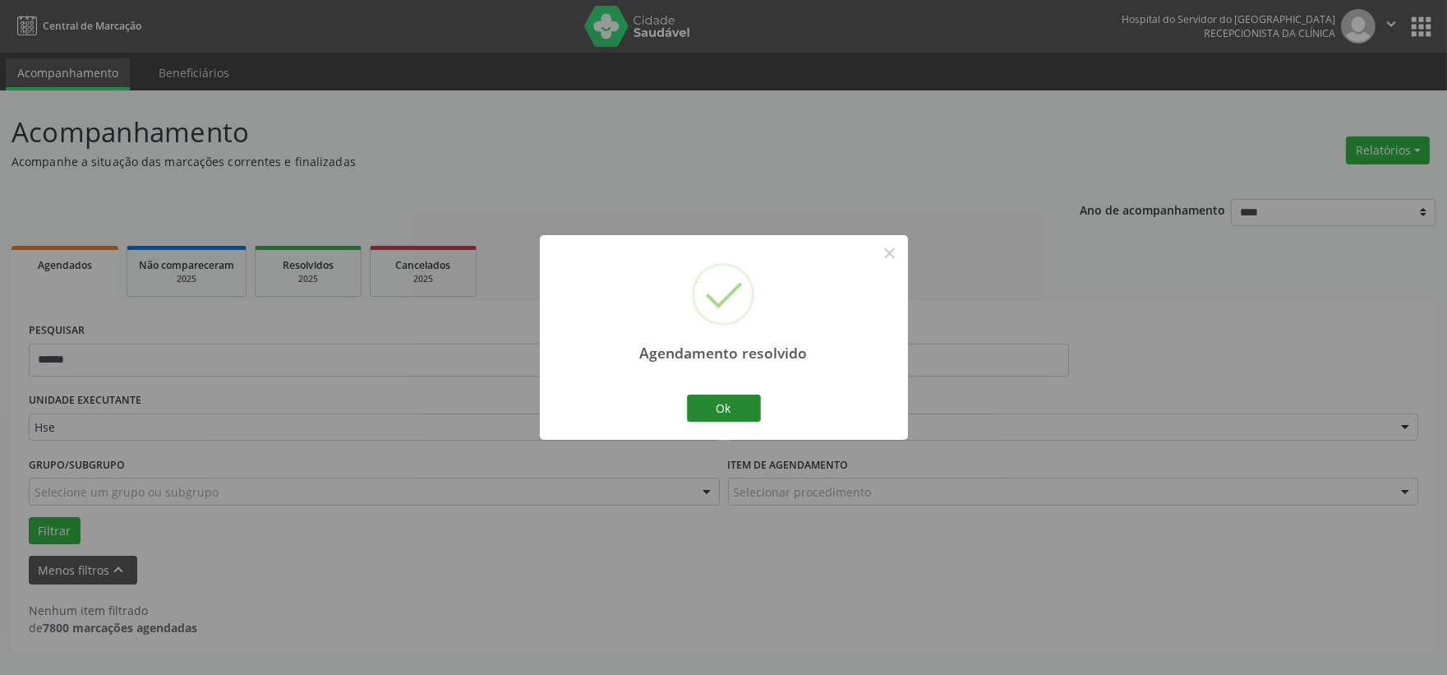
scroll to position [0, 0]
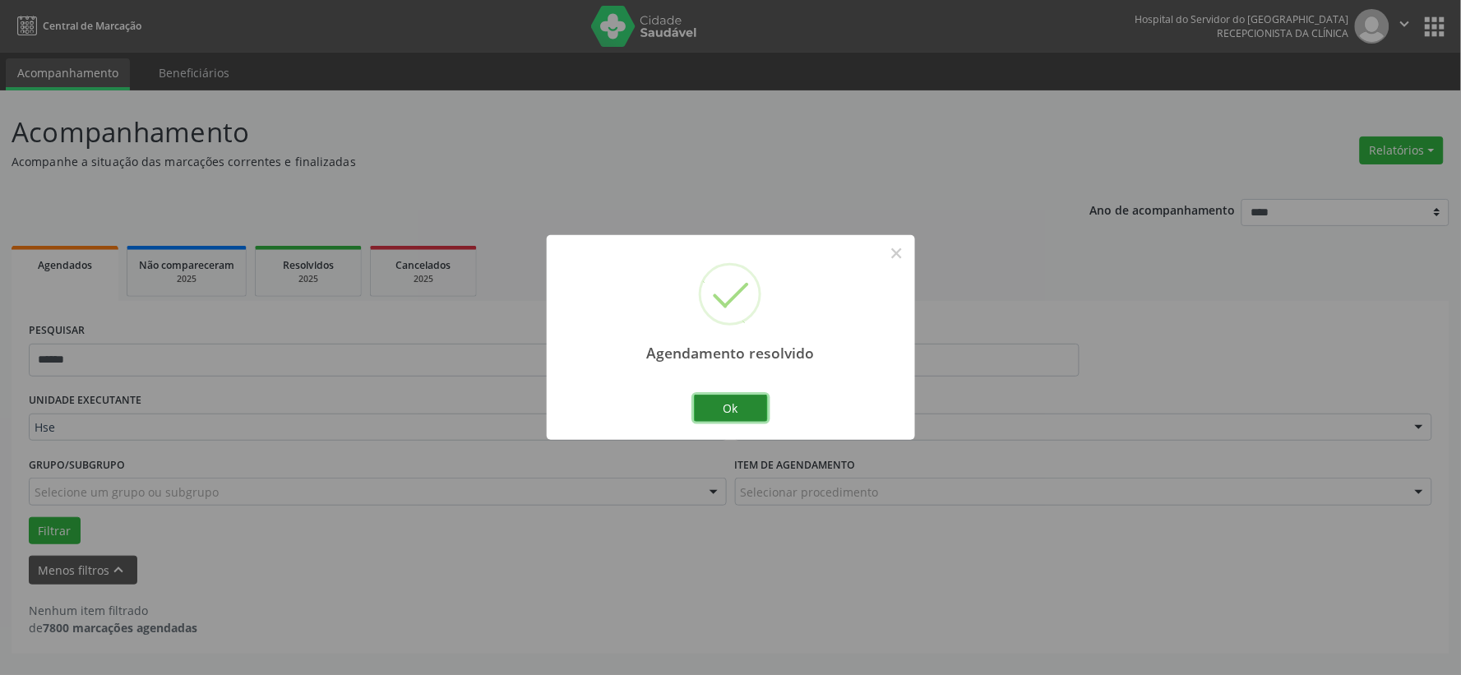
click at [736, 412] on button "Ok" at bounding box center [731, 409] width 74 height 28
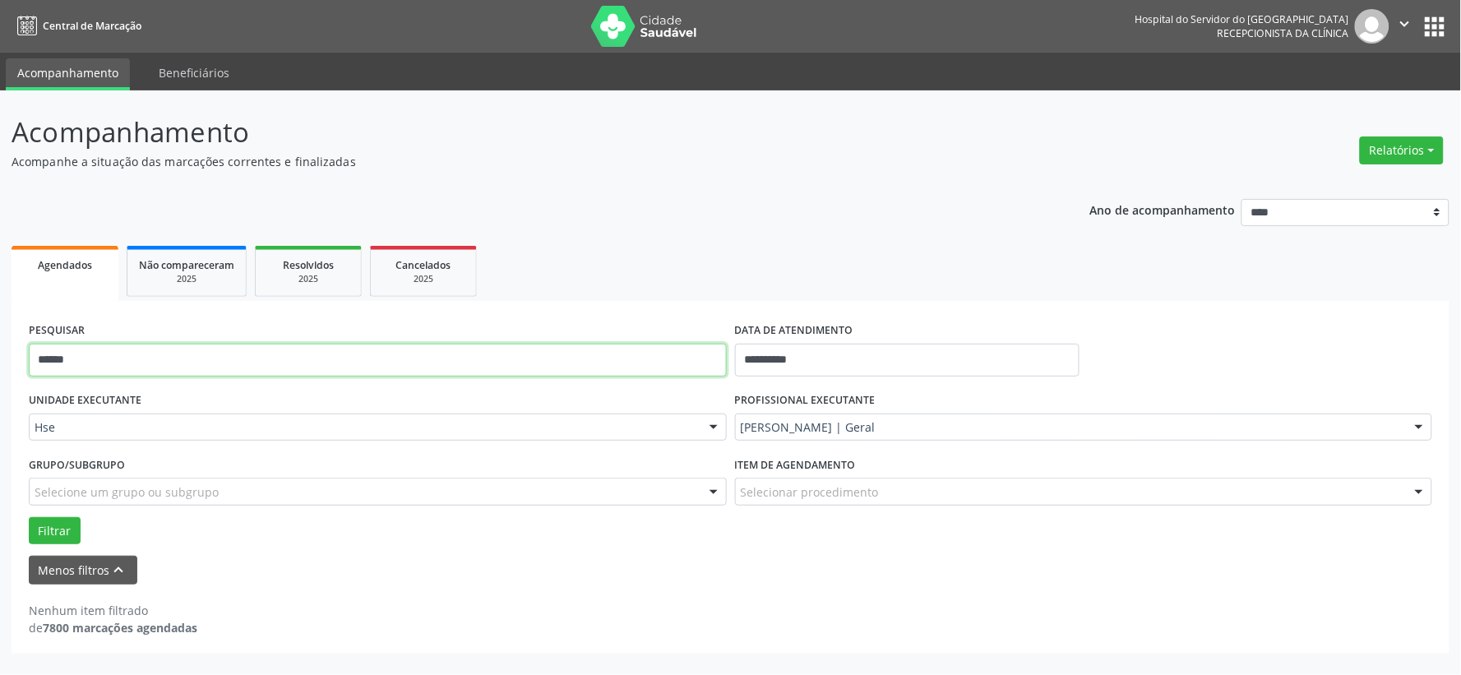
click at [519, 347] on input "******" at bounding box center [378, 360] width 698 height 33
type input "******"
click at [29, 517] on button "Filtrar" at bounding box center [55, 531] width 52 height 28
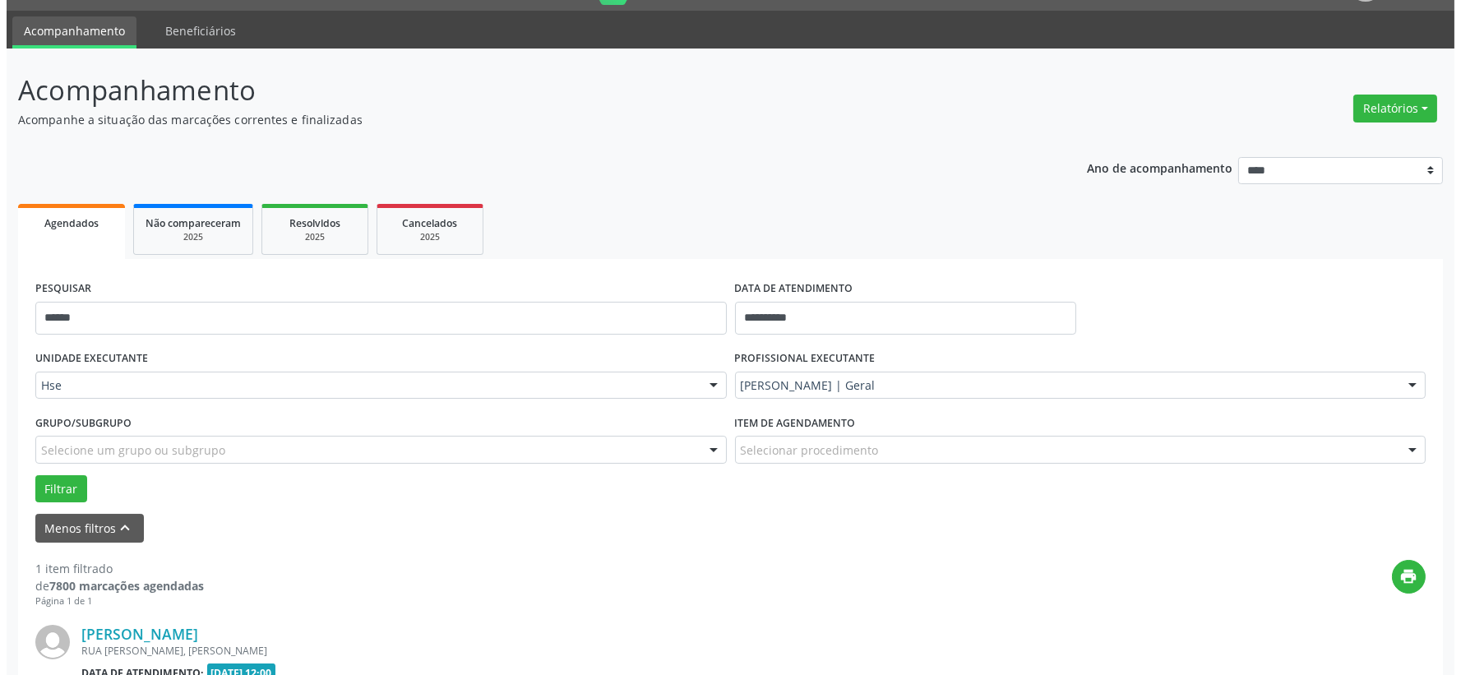
scroll to position [252, 0]
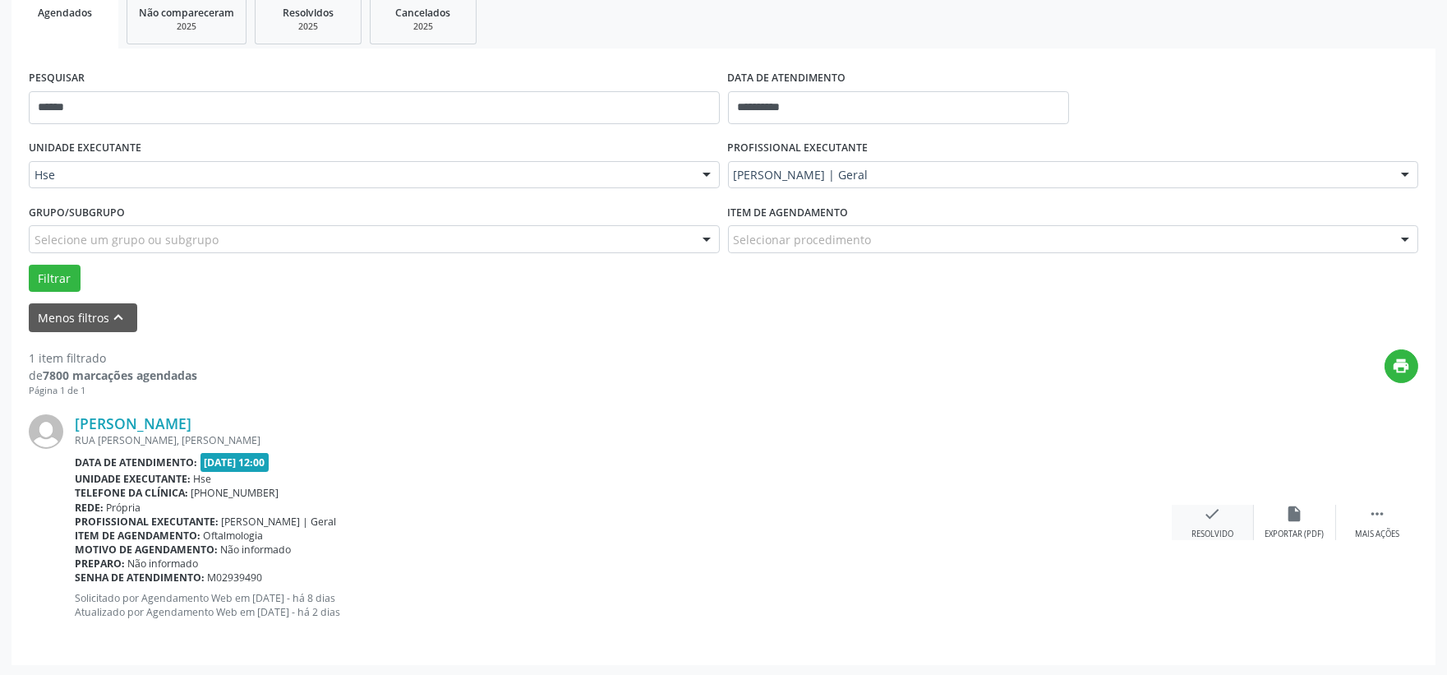
click at [1201, 524] on div "check Resolvido" at bounding box center [1213, 522] width 82 height 35
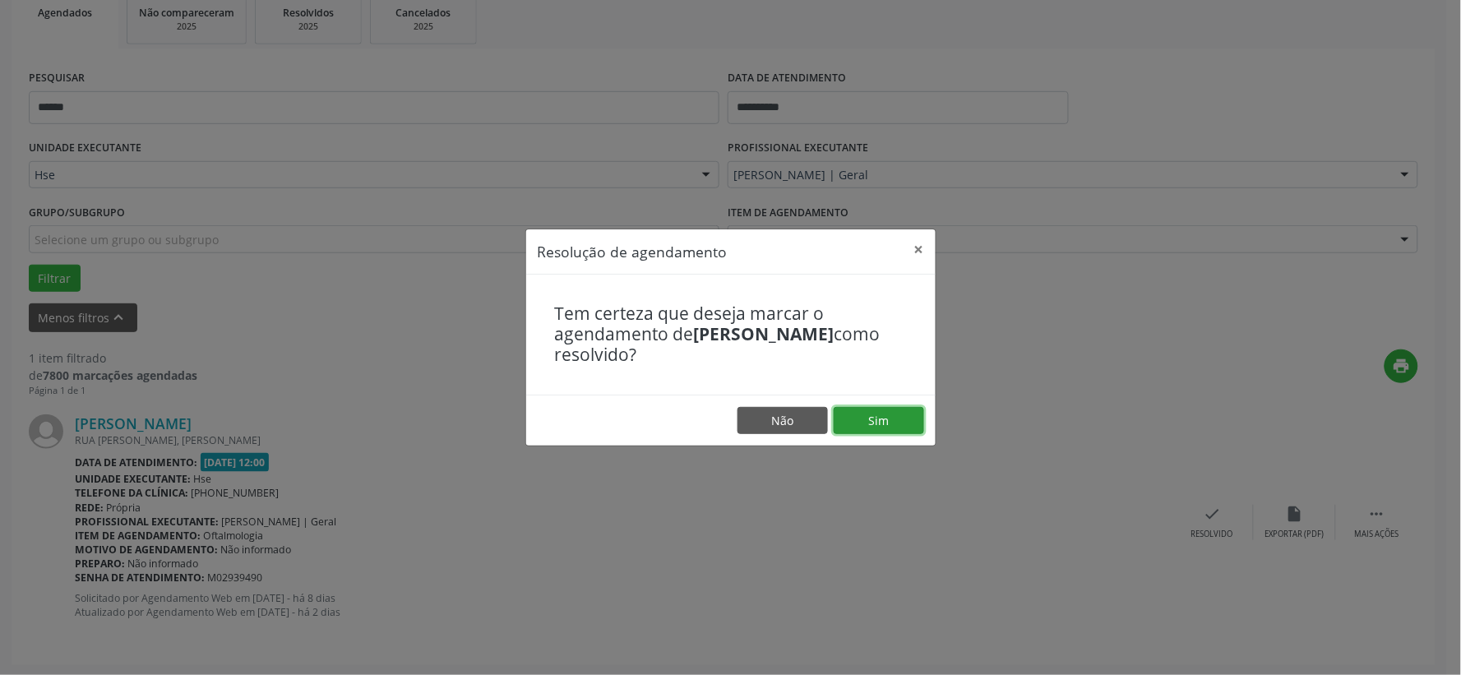
click at [874, 420] on button "Sim" at bounding box center [878, 421] width 90 height 28
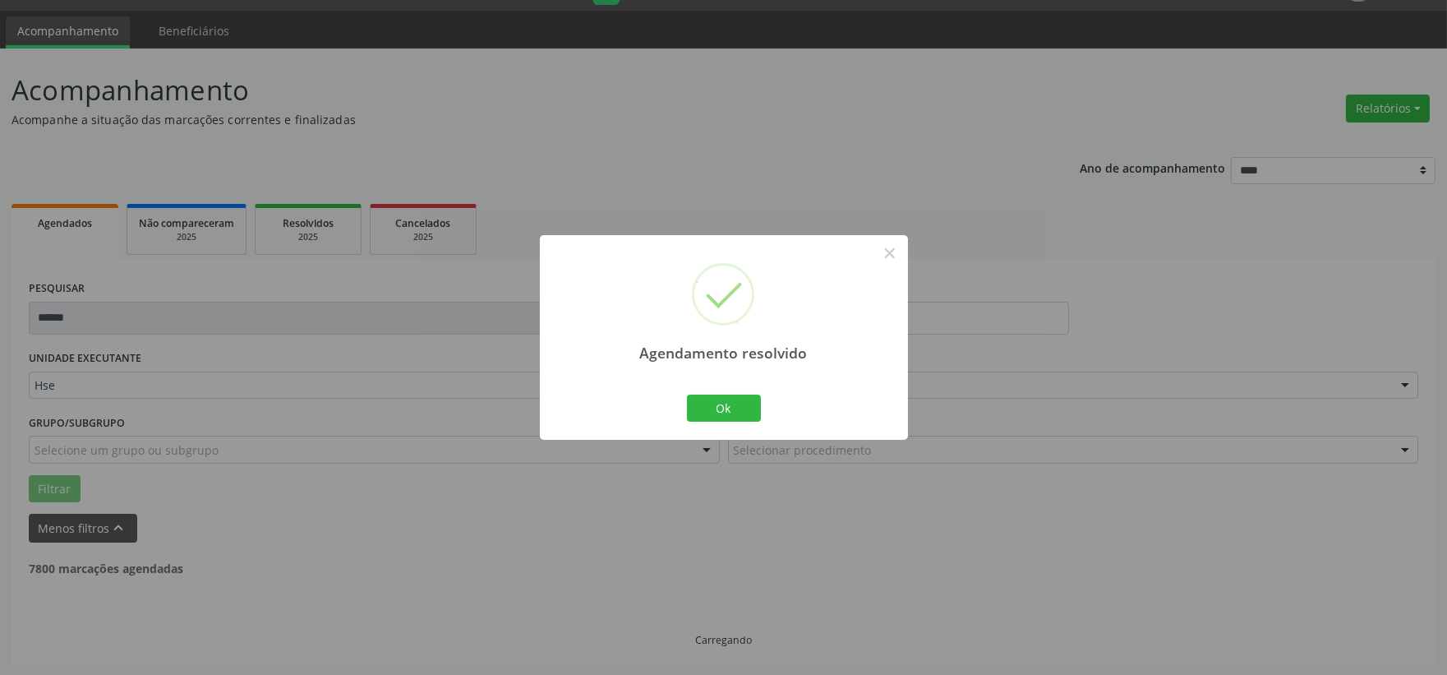
scroll to position [0, 0]
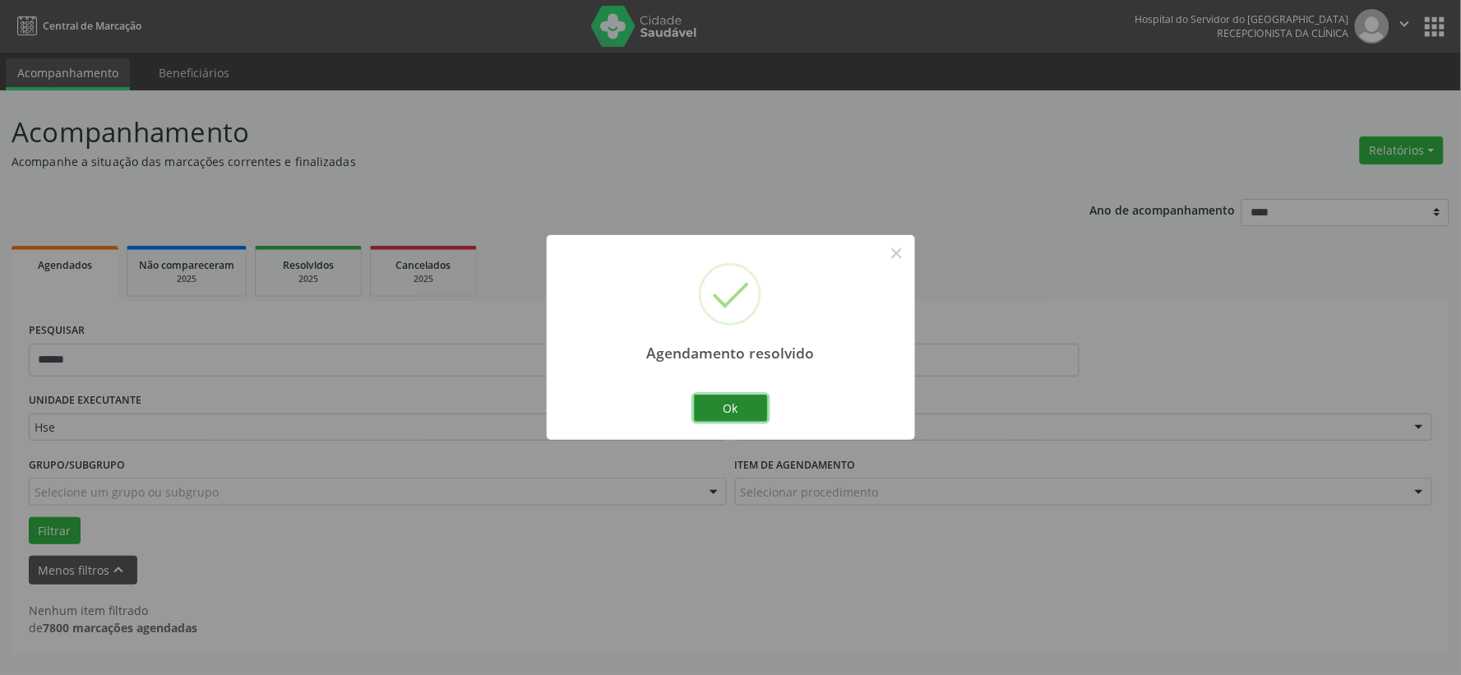
click at [746, 399] on button "Ok" at bounding box center [731, 409] width 74 height 28
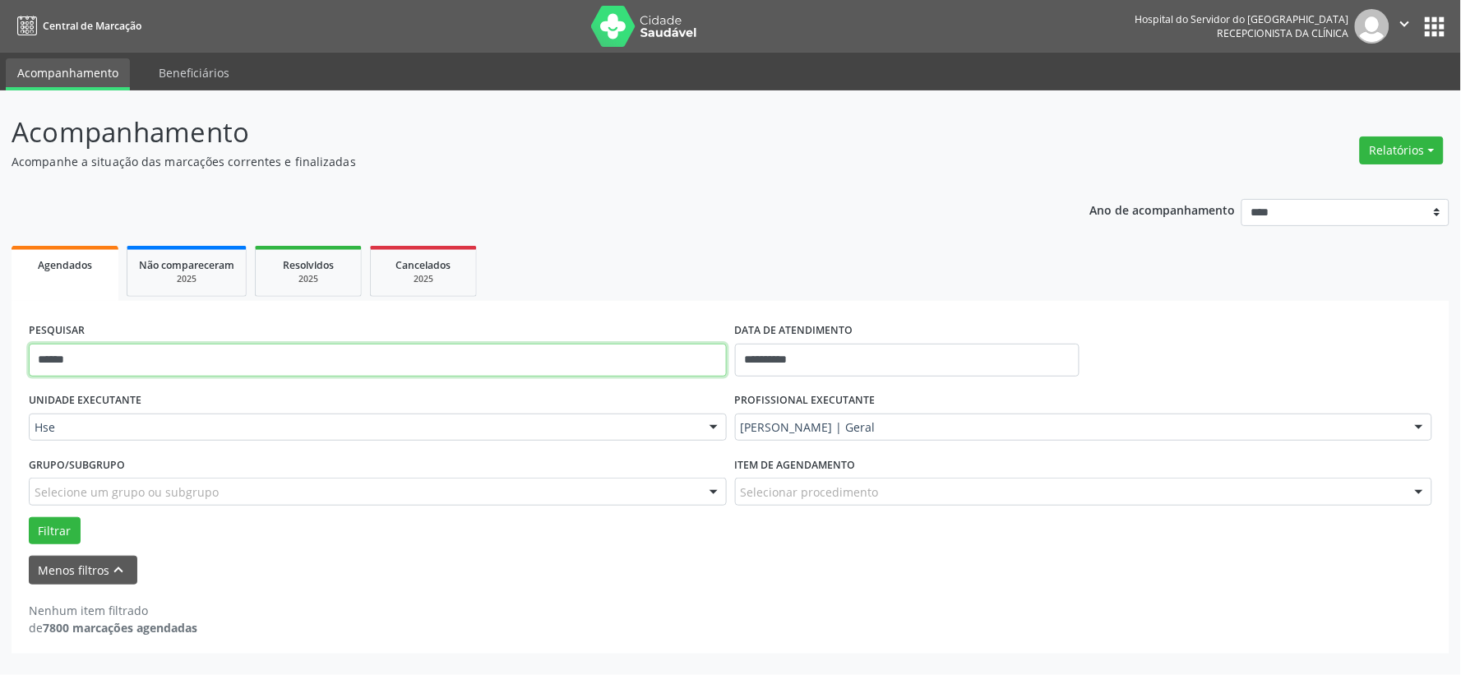
click at [629, 363] on input "******" at bounding box center [378, 360] width 698 height 33
click at [29, 517] on button "Filtrar" at bounding box center [55, 531] width 52 height 28
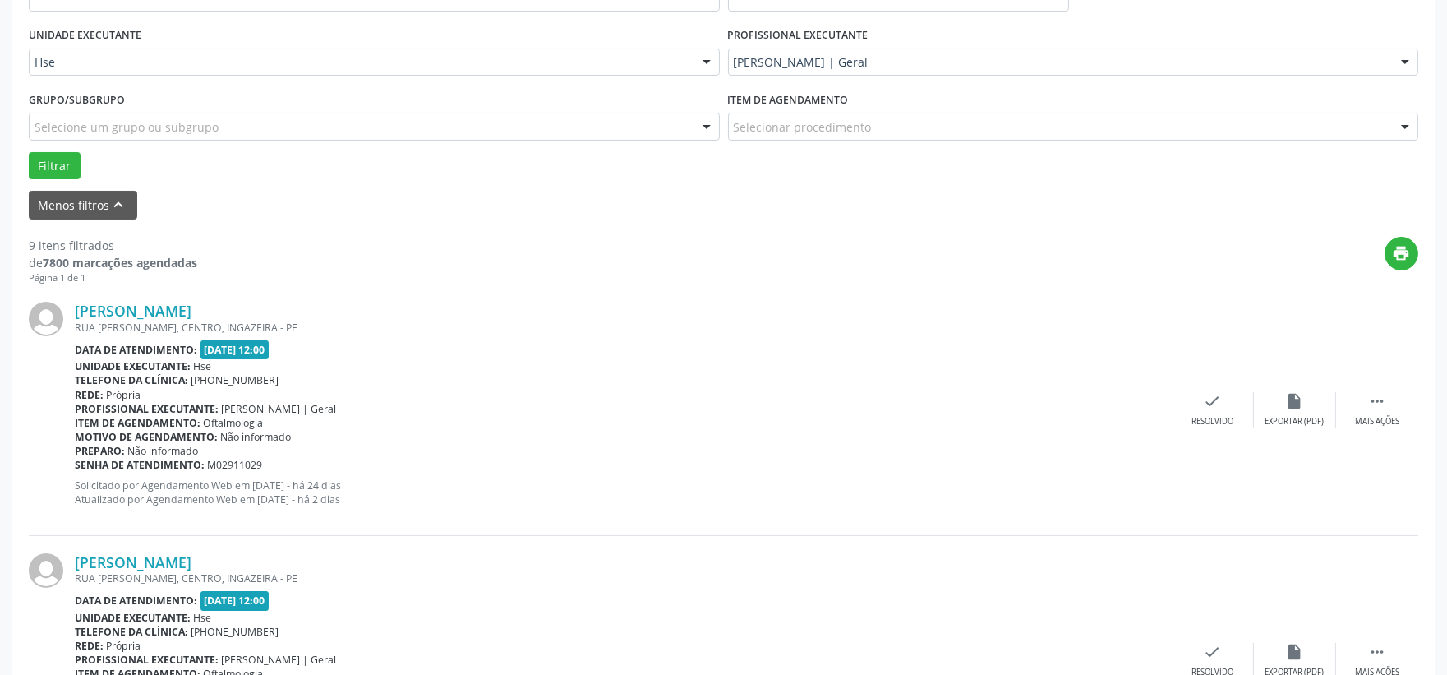
scroll to position [456, 0]
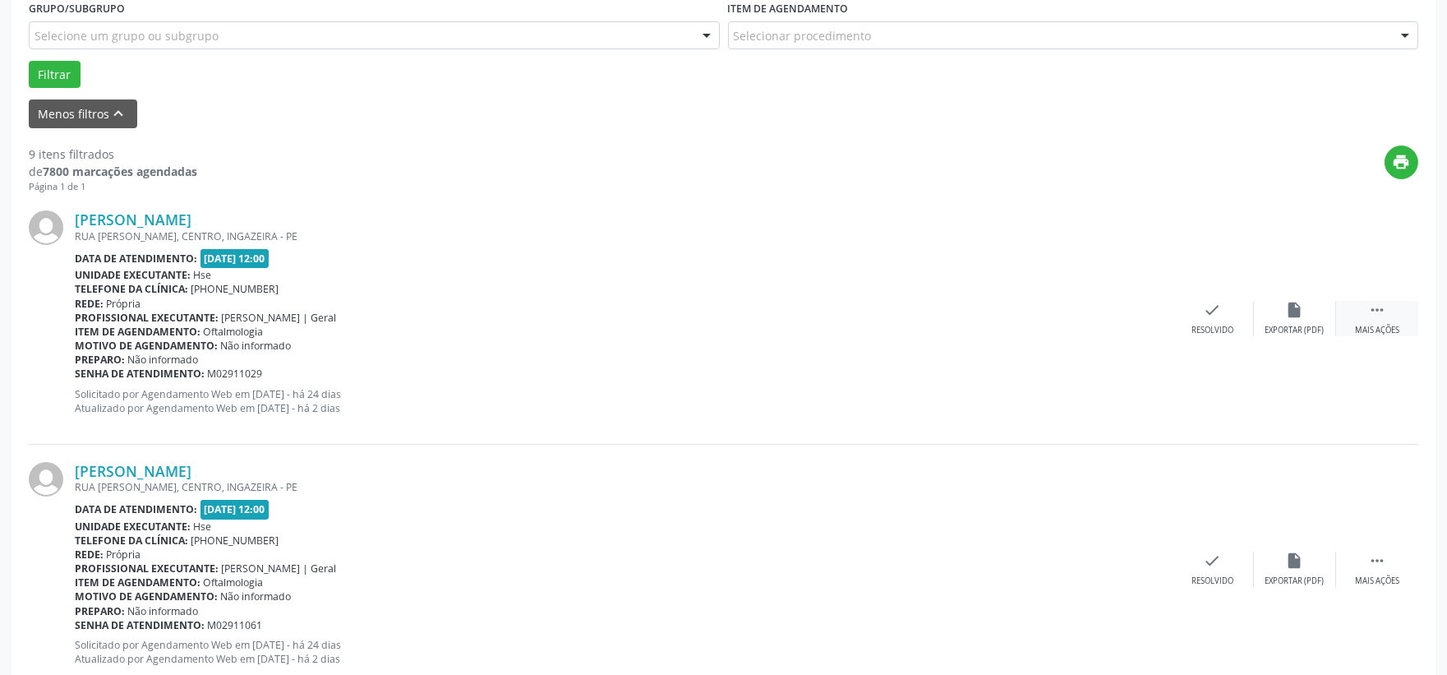
click at [1354, 310] on div " Mais ações" at bounding box center [1377, 318] width 82 height 35
click at [1292, 321] on div "alarm_off Não compareceu" at bounding box center [1295, 318] width 82 height 35
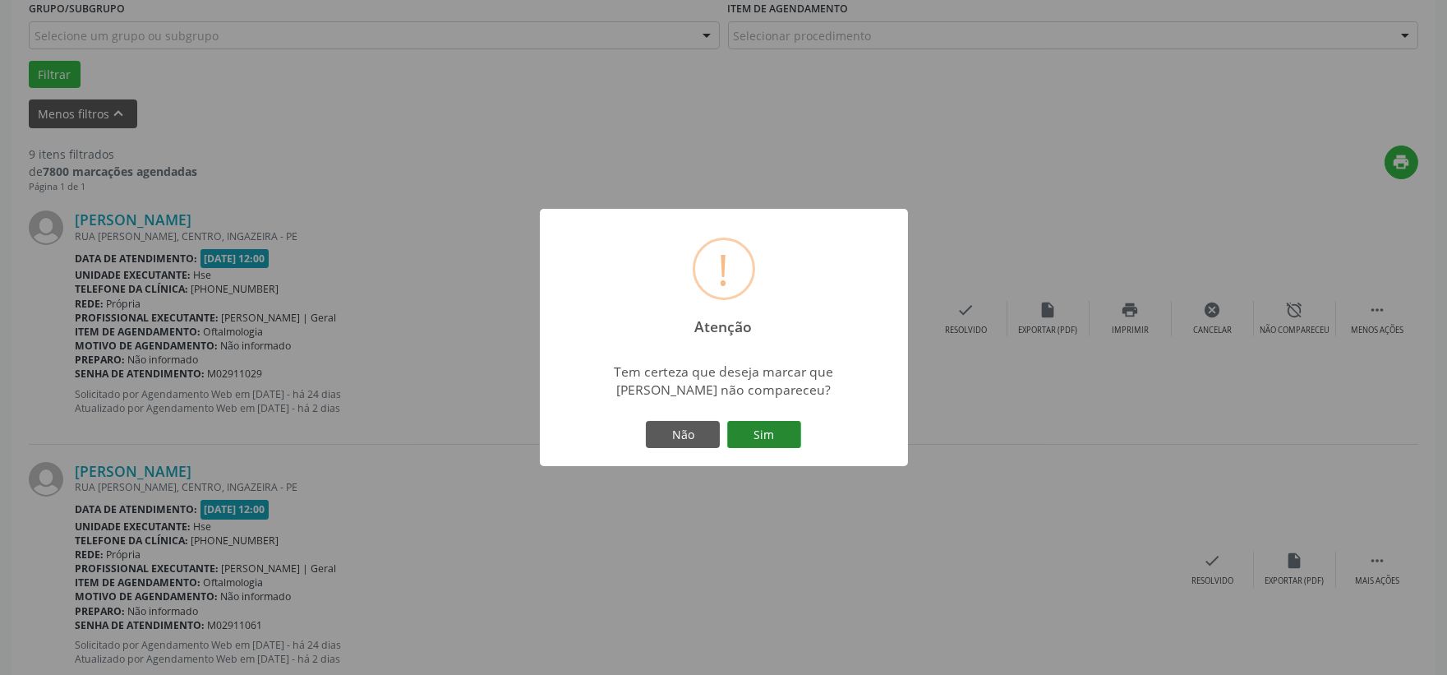
click at [792, 428] on button "Sim" at bounding box center [764, 435] width 74 height 28
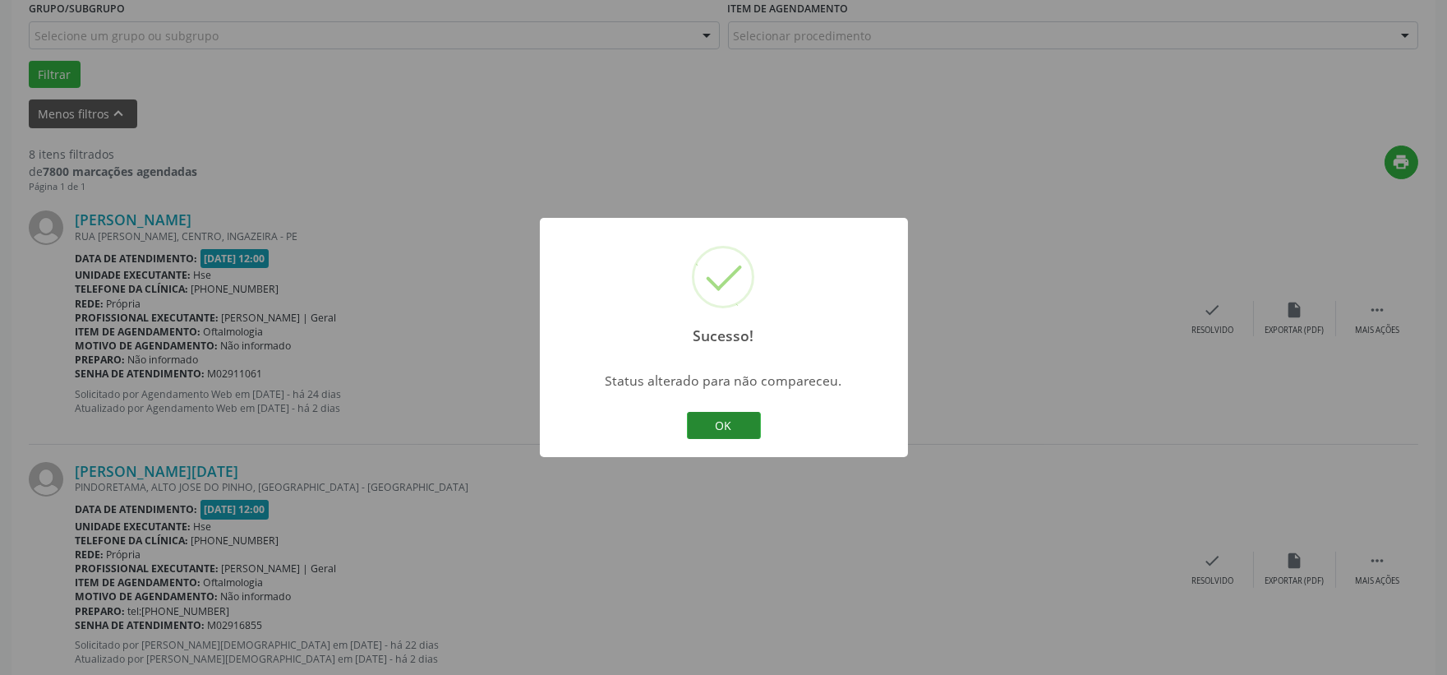
click at [713, 416] on button "OK" at bounding box center [724, 426] width 74 height 28
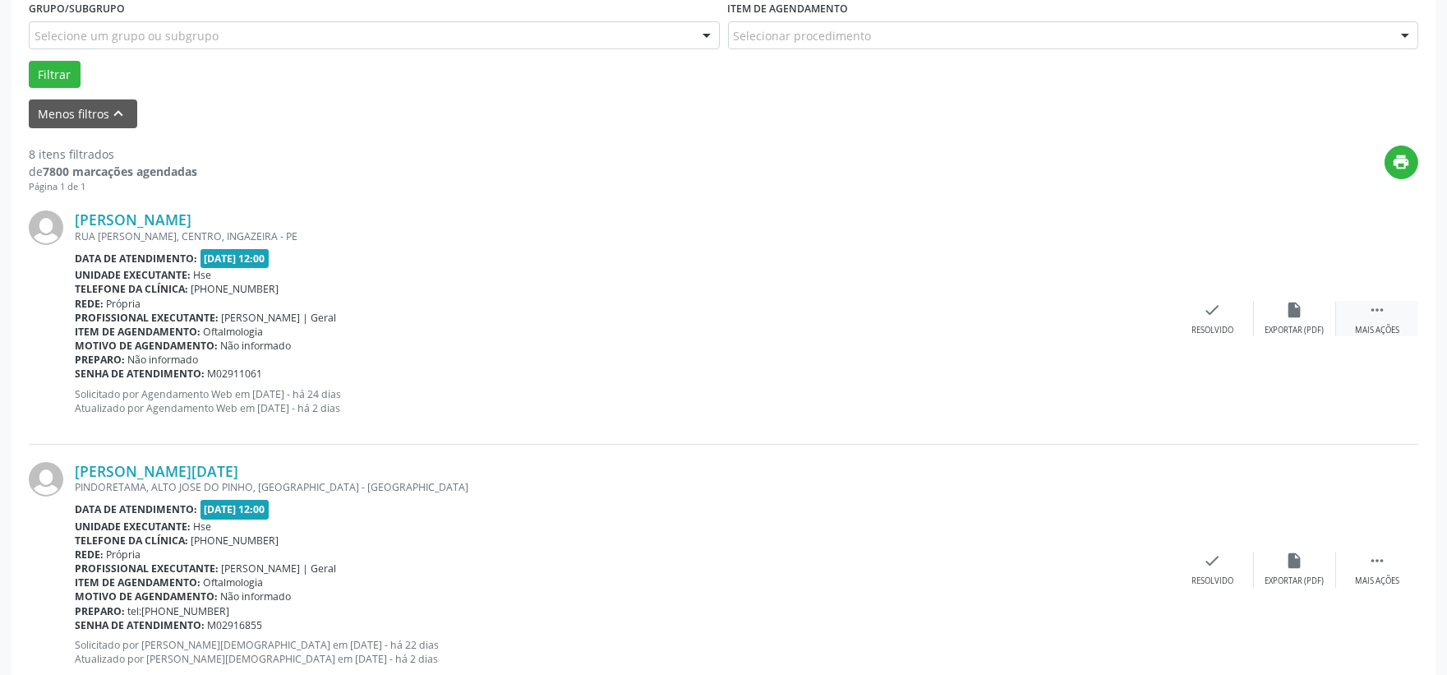
click at [1376, 319] on div " Mais ações" at bounding box center [1377, 318] width 82 height 35
click at [1287, 305] on icon "alarm_off" at bounding box center [1295, 310] width 18 height 18
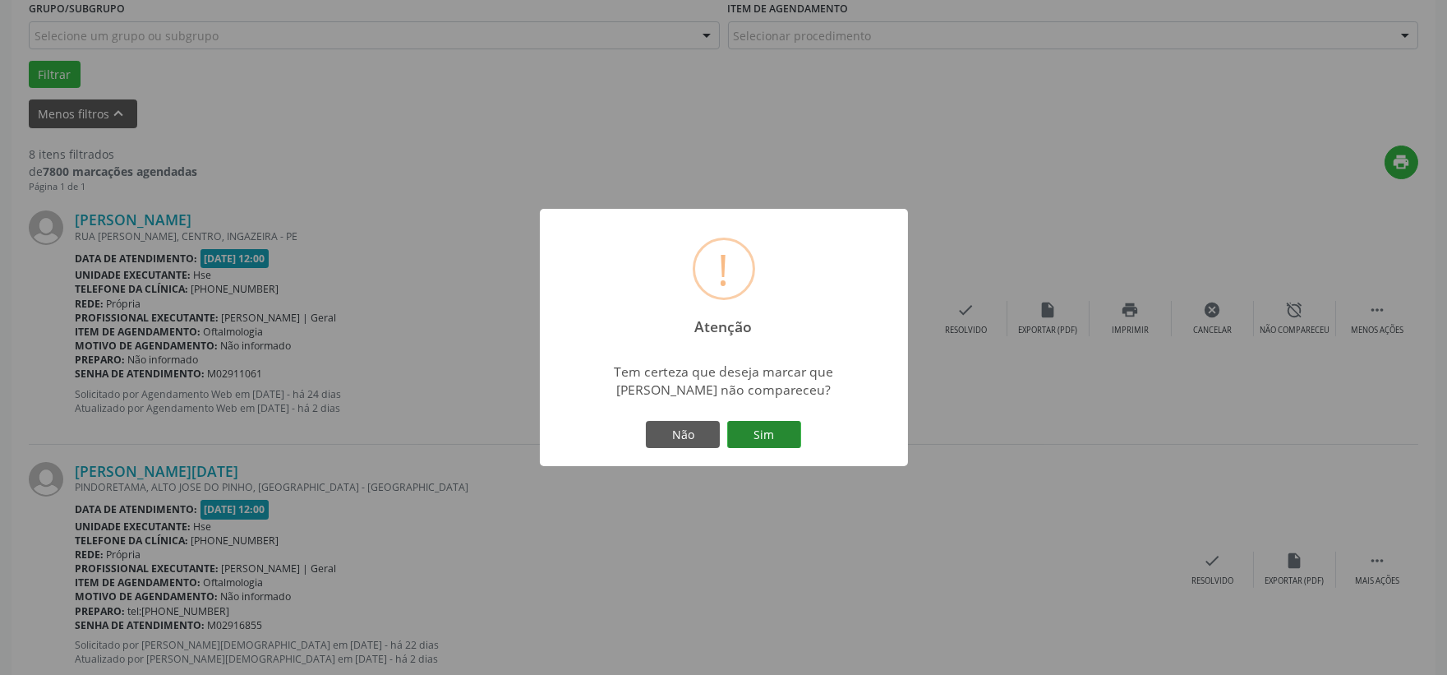
click at [782, 425] on button "Sim" at bounding box center [764, 435] width 74 height 28
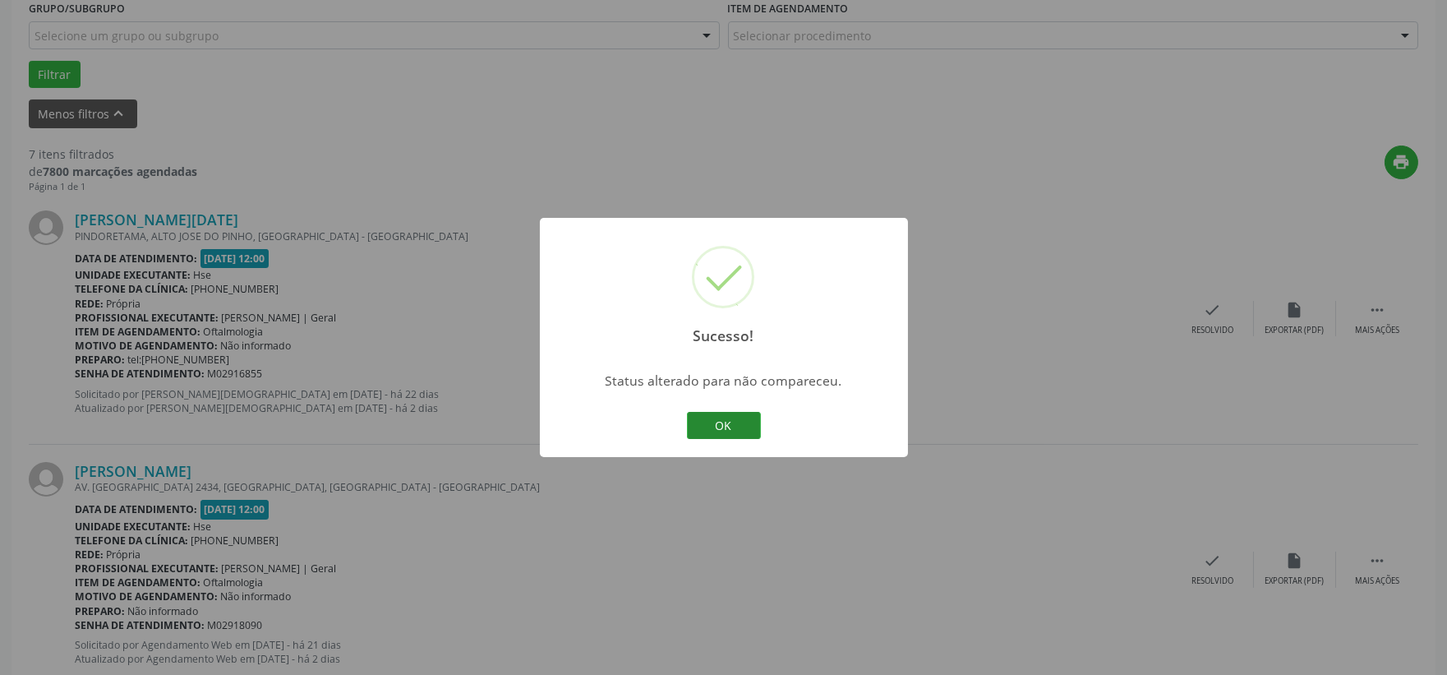
click at [721, 420] on button "OK" at bounding box center [724, 426] width 74 height 28
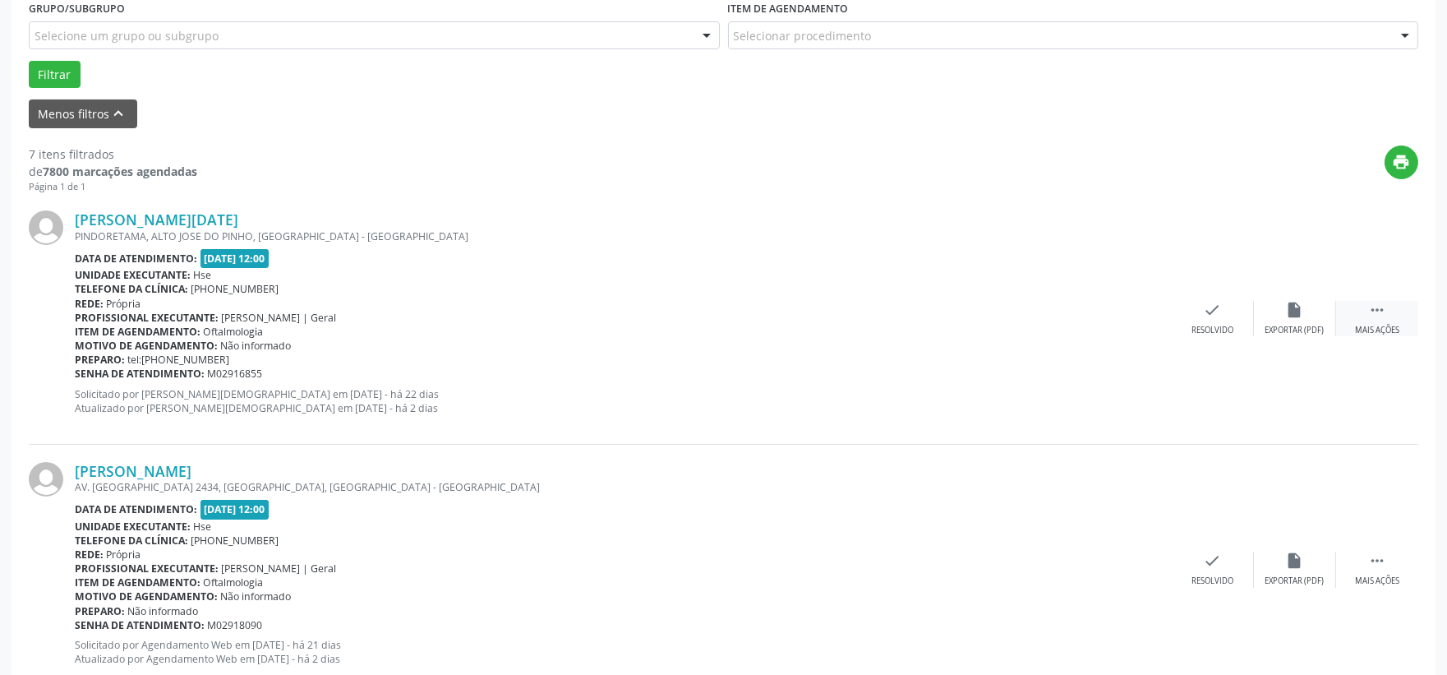
click at [1362, 310] on div " Mais ações" at bounding box center [1377, 318] width 82 height 35
click at [1287, 337] on div "Ana Lucia Ribeiro de Almeida Lima PINDORETAMA, ALTO JOSE DO PINHO, RECIFE - PE …" at bounding box center [724, 318] width 1390 height 251
click at [1279, 319] on div "alarm_off Não compareceu" at bounding box center [1295, 318] width 82 height 35
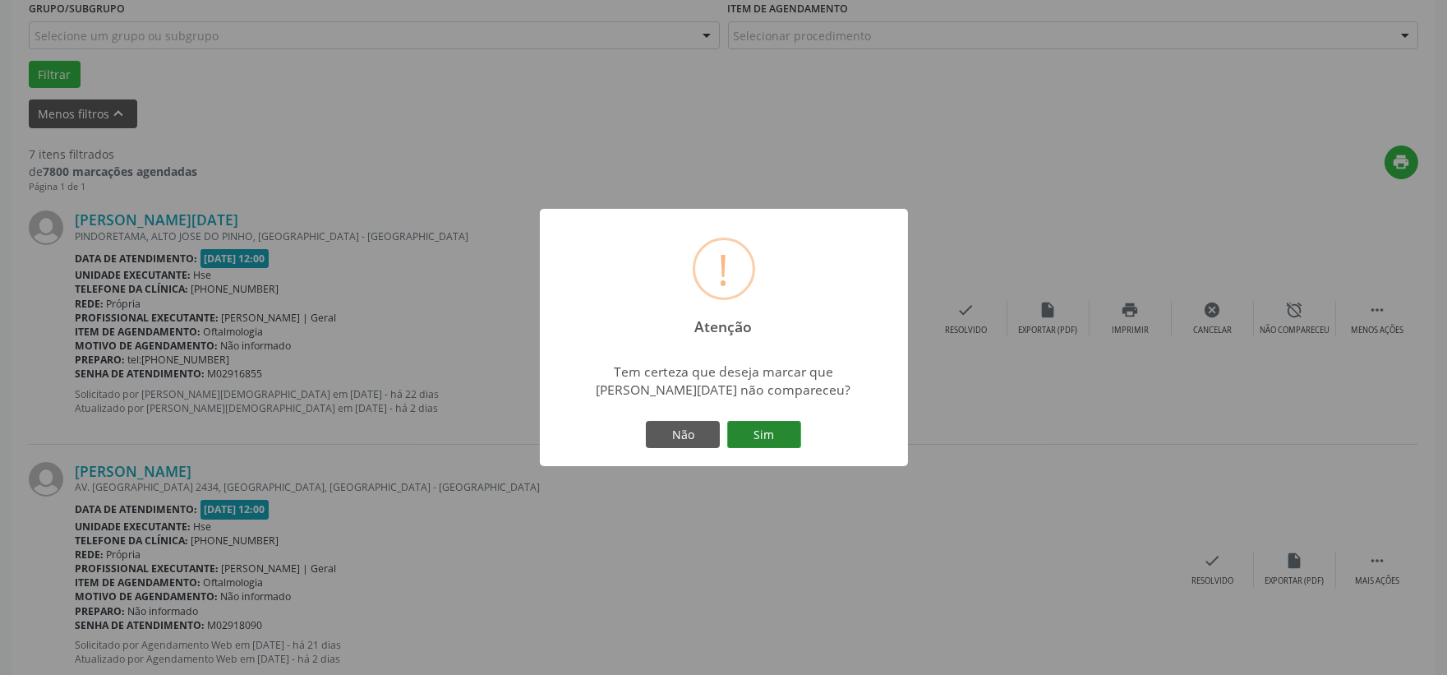
click at [782, 426] on button "Sim" at bounding box center [764, 435] width 74 height 28
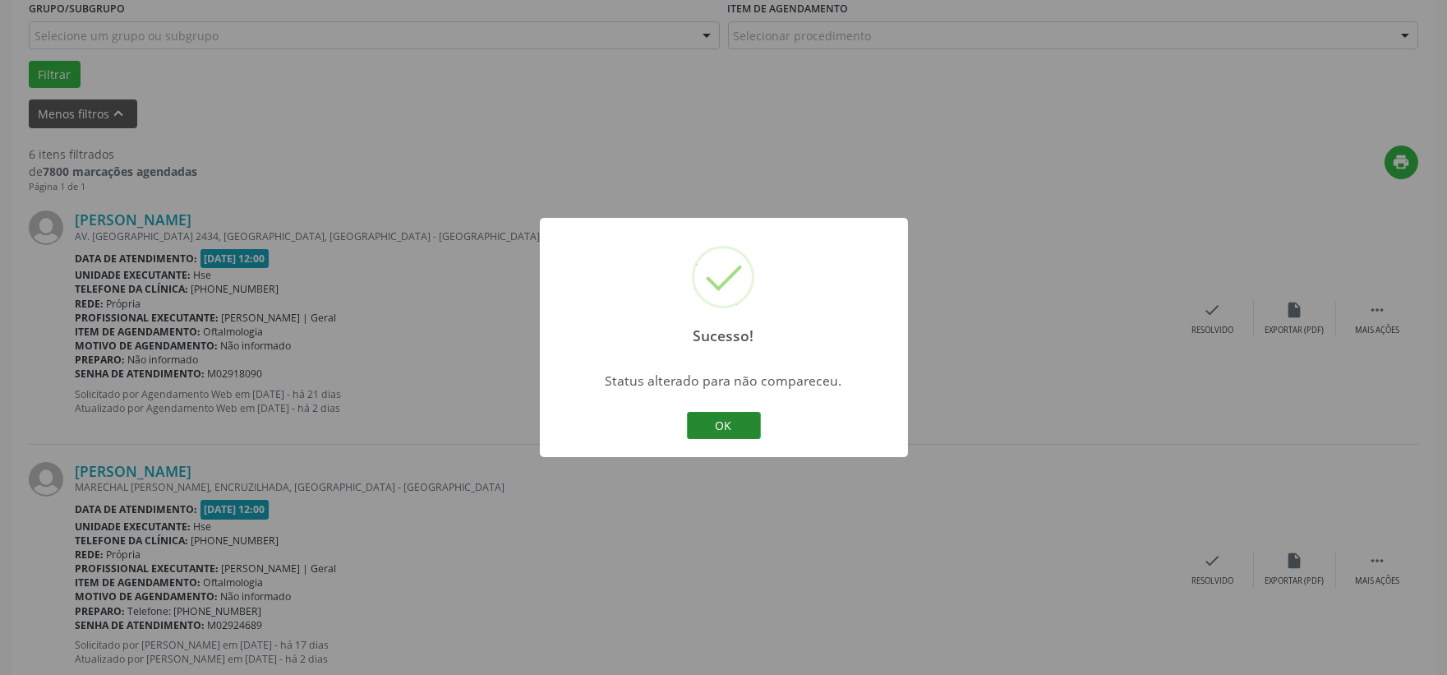
click at [726, 422] on button "OK" at bounding box center [724, 426] width 74 height 28
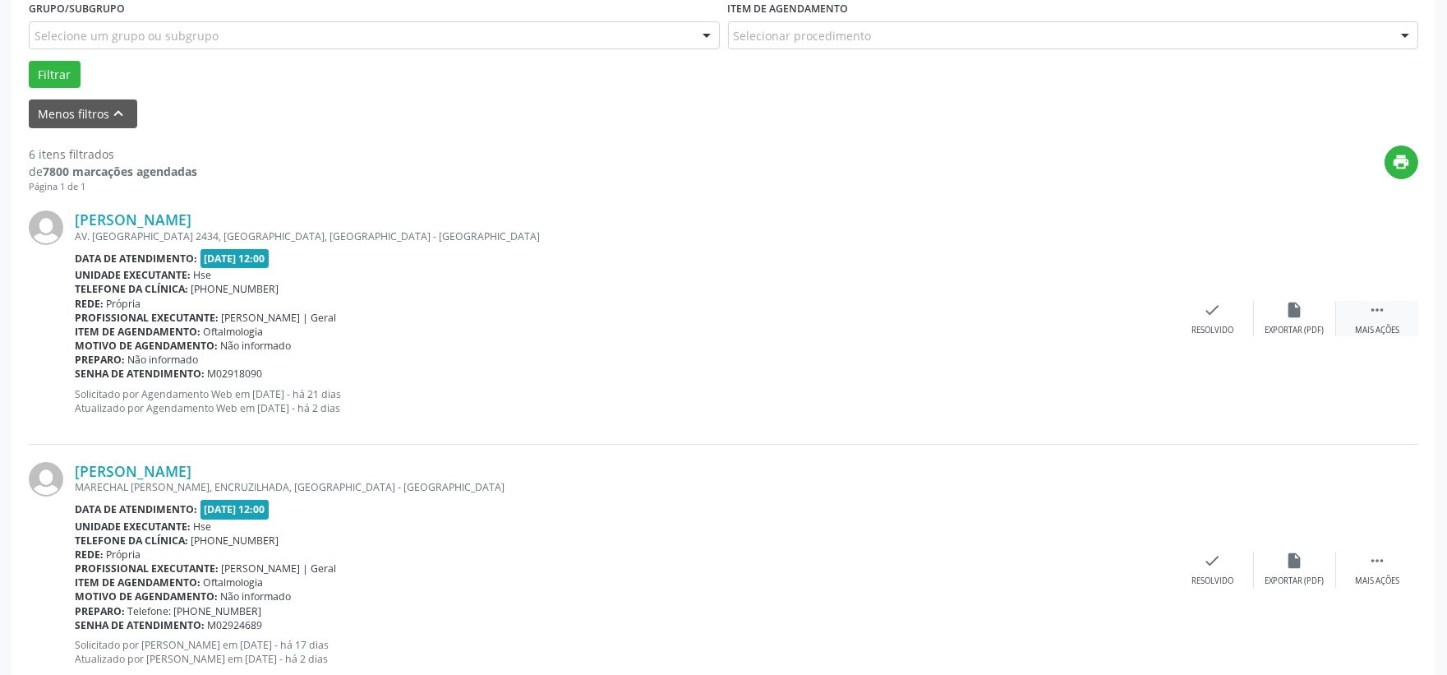
click at [1381, 325] on div "Mais ações" at bounding box center [1377, 331] width 44 height 12
click at [1313, 330] on div "Não compareceu" at bounding box center [1295, 331] width 70 height 12
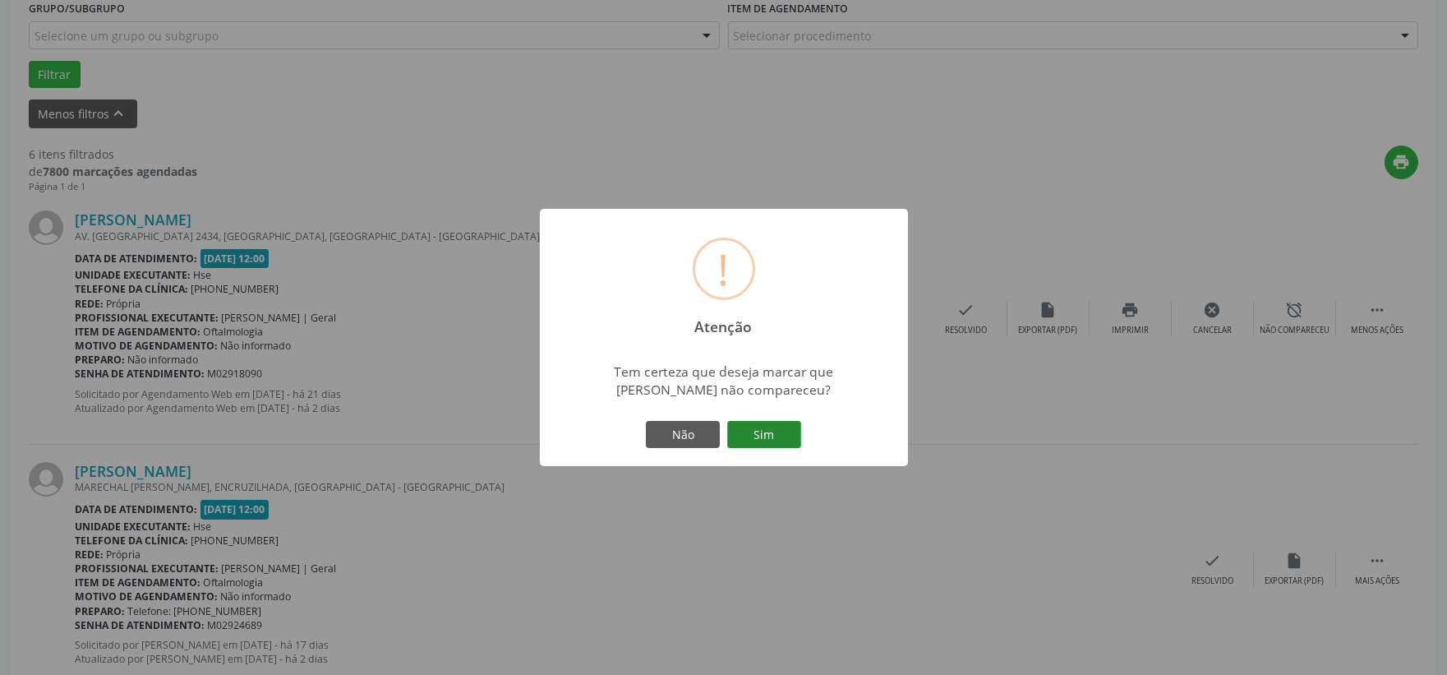
click at [759, 441] on button "Sim" at bounding box center [764, 435] width 74 height 28
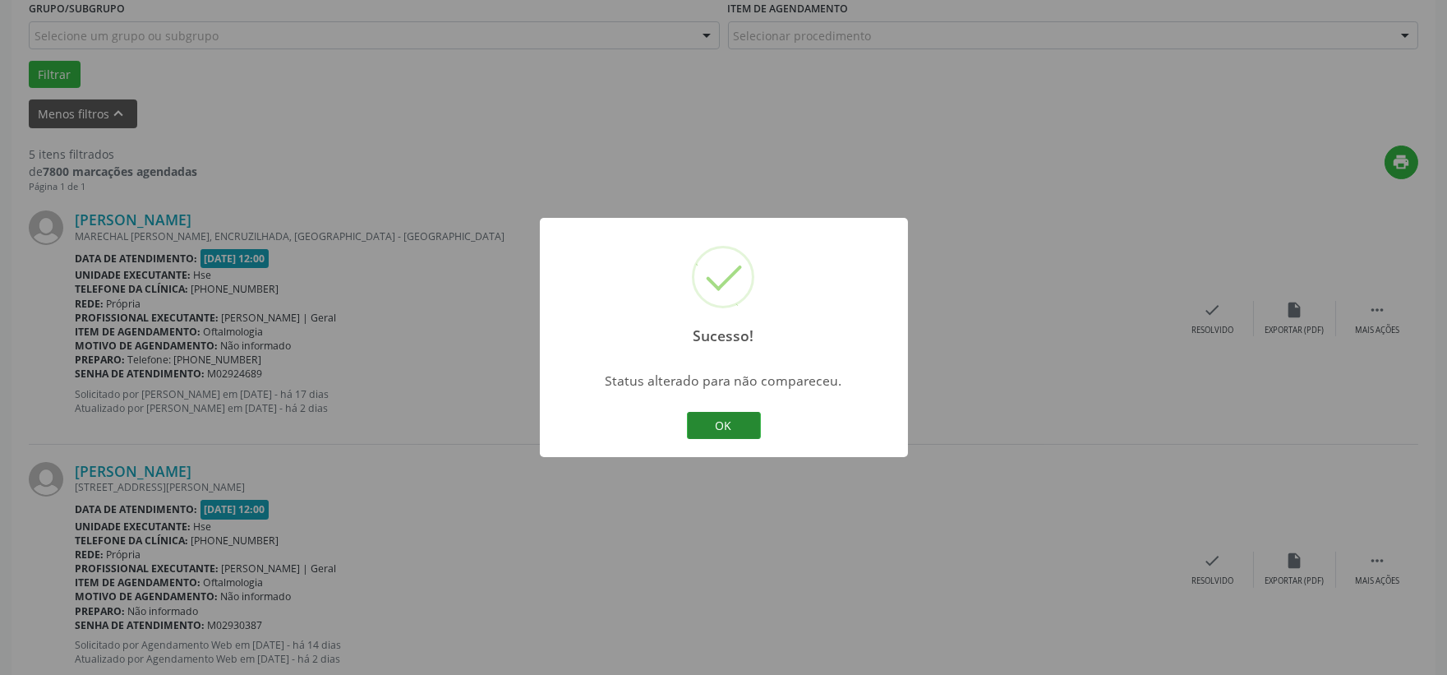
click at [720, 421] on button "OK" at bounding box center [724, 426] width 74 height 28
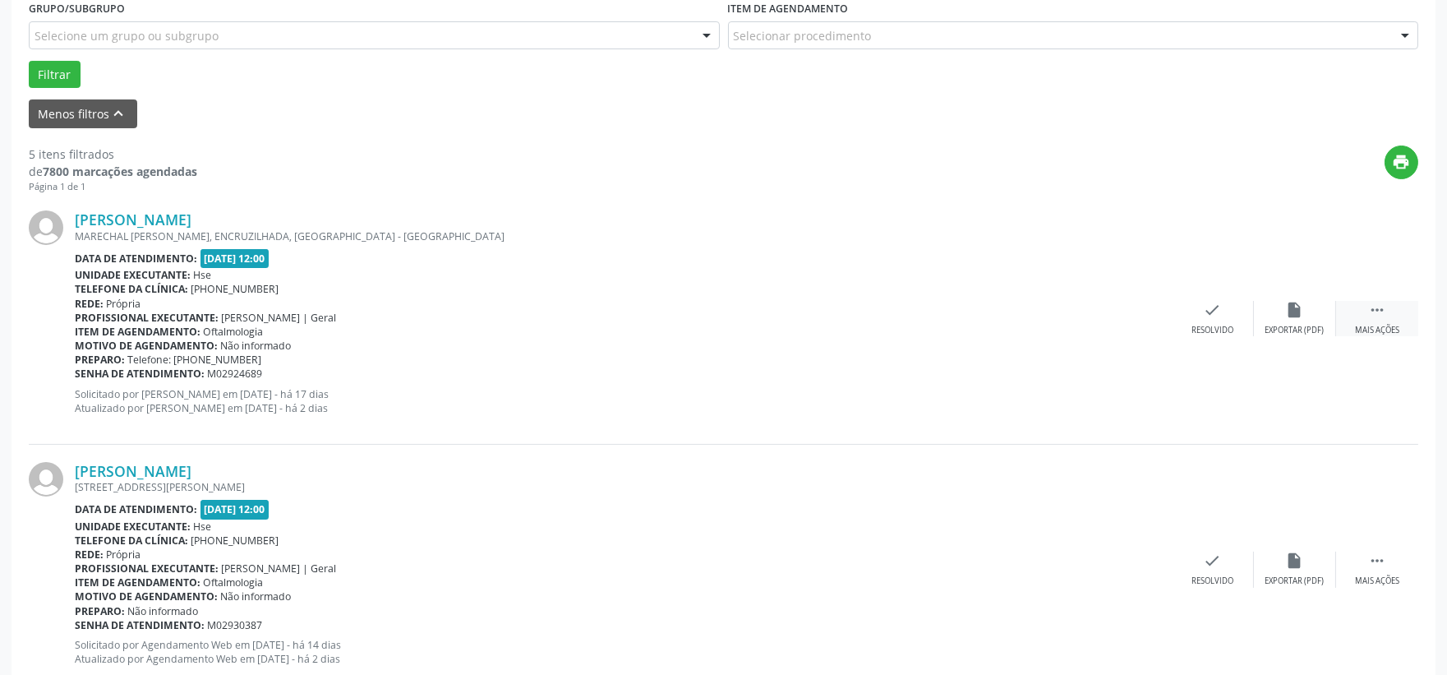
click at [1392, 313] on div " Mais ações" at bounding box center [1377, 318] width 82 height 35
click at [1281, 325] on div "Não compareceu" at bounding box center [1295, 331] width 70 height 12
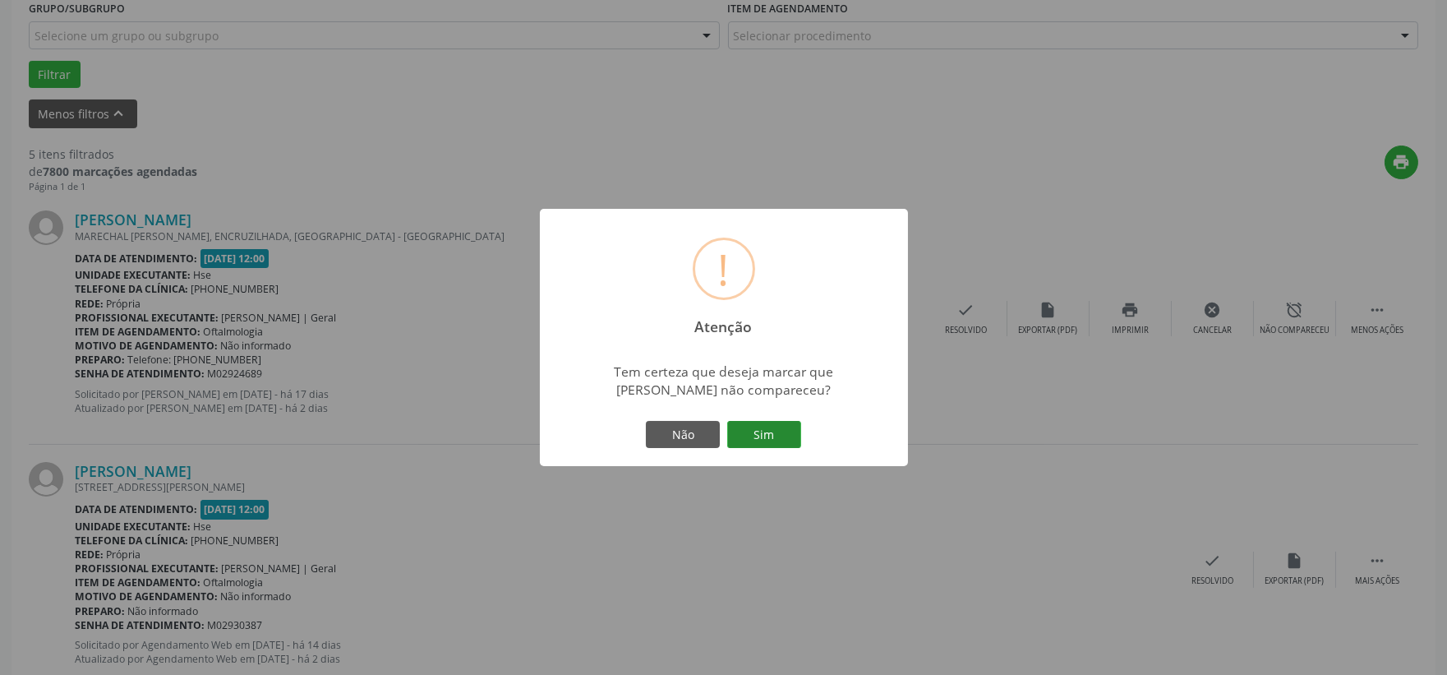
click at [760, 427] on button "Sim" at bounding box center [764, 435] width 74 height 28
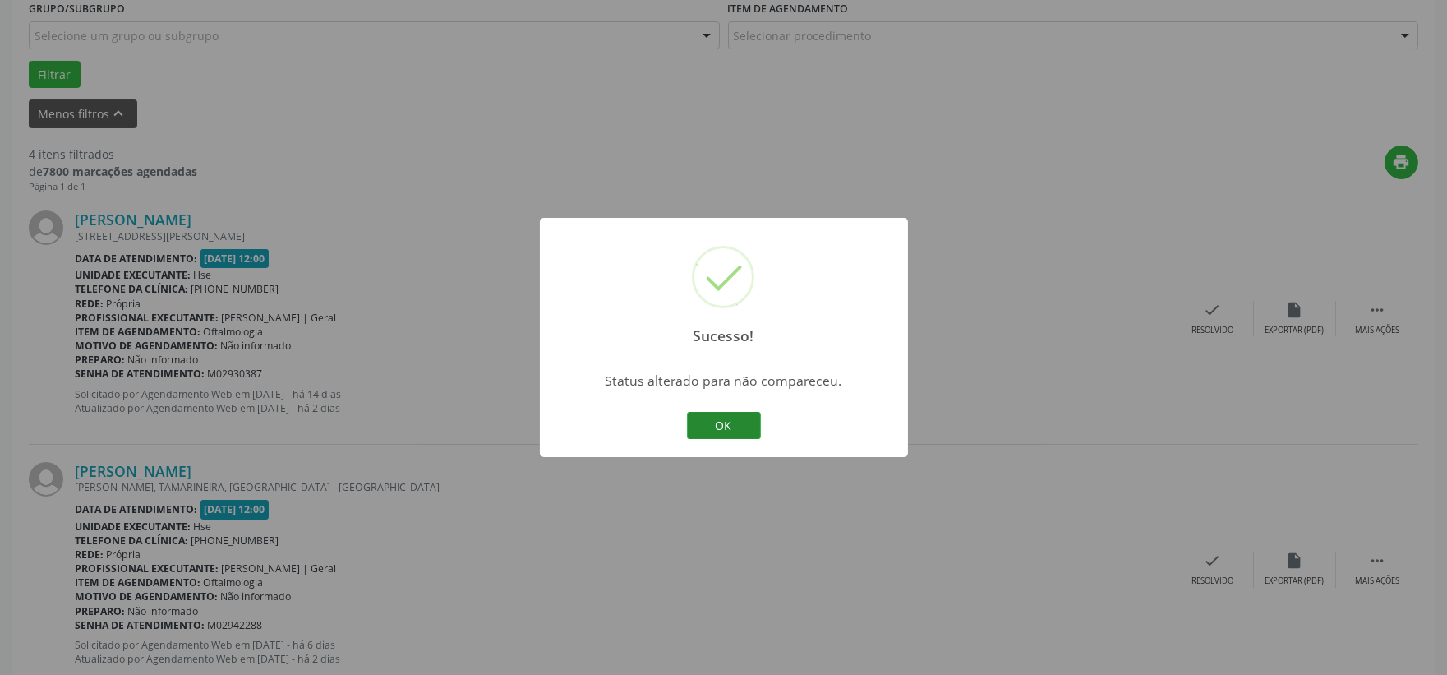
click at [723, 422] on button "OK" at bounding box center [724, 426] width 74 height 28
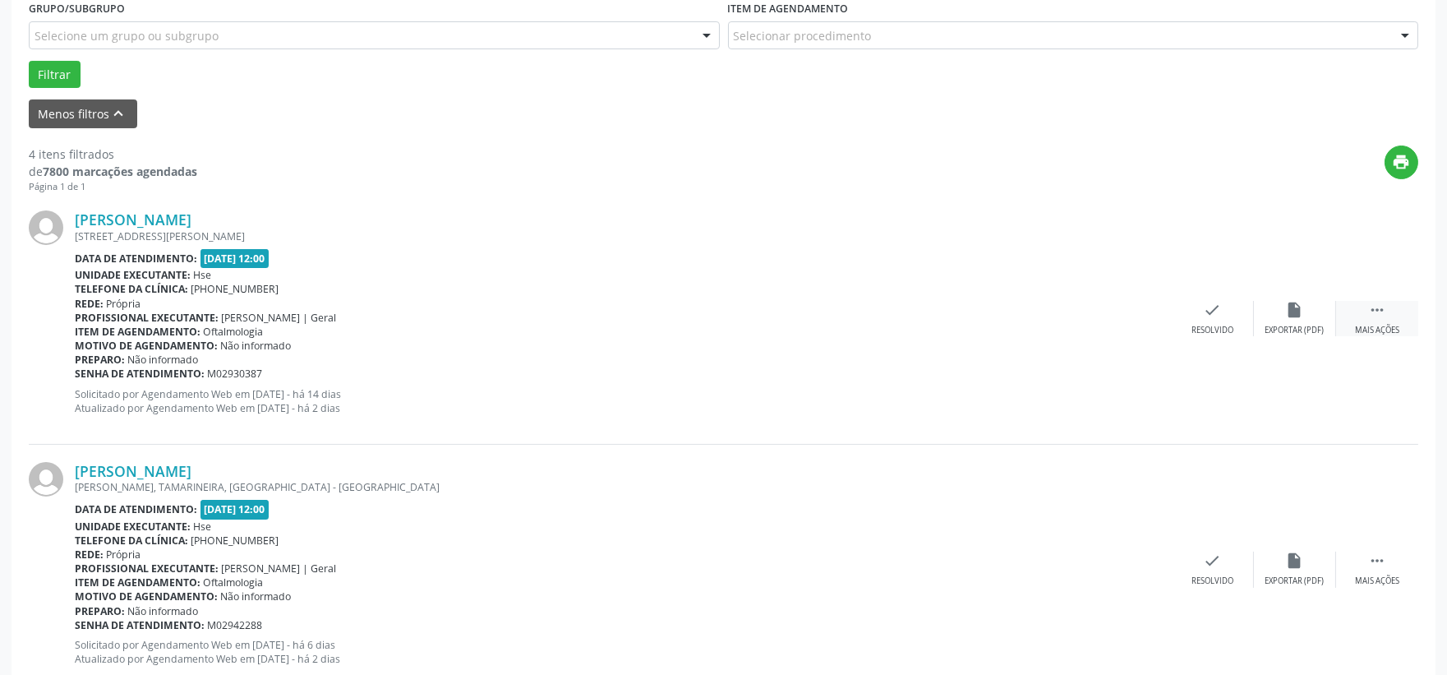
click at [1384, 316] on icon "" at bounding box center [1378, 310] width 18 height 18
click at [1328, 325] on div "Não compareceu" at bounding box center [1295, 331] width 70 height 12
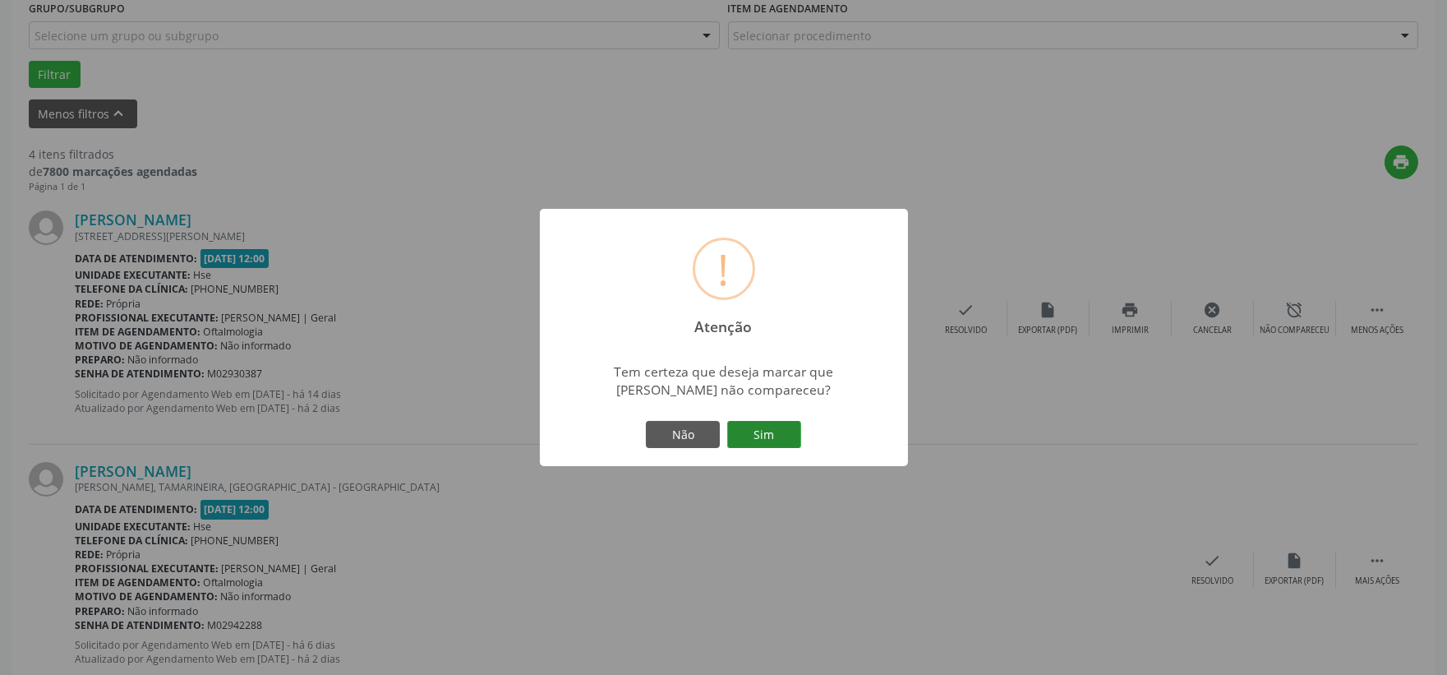
click at [782, 424] on button "Sim" at bounding box center [764, 435] width 74 height 28
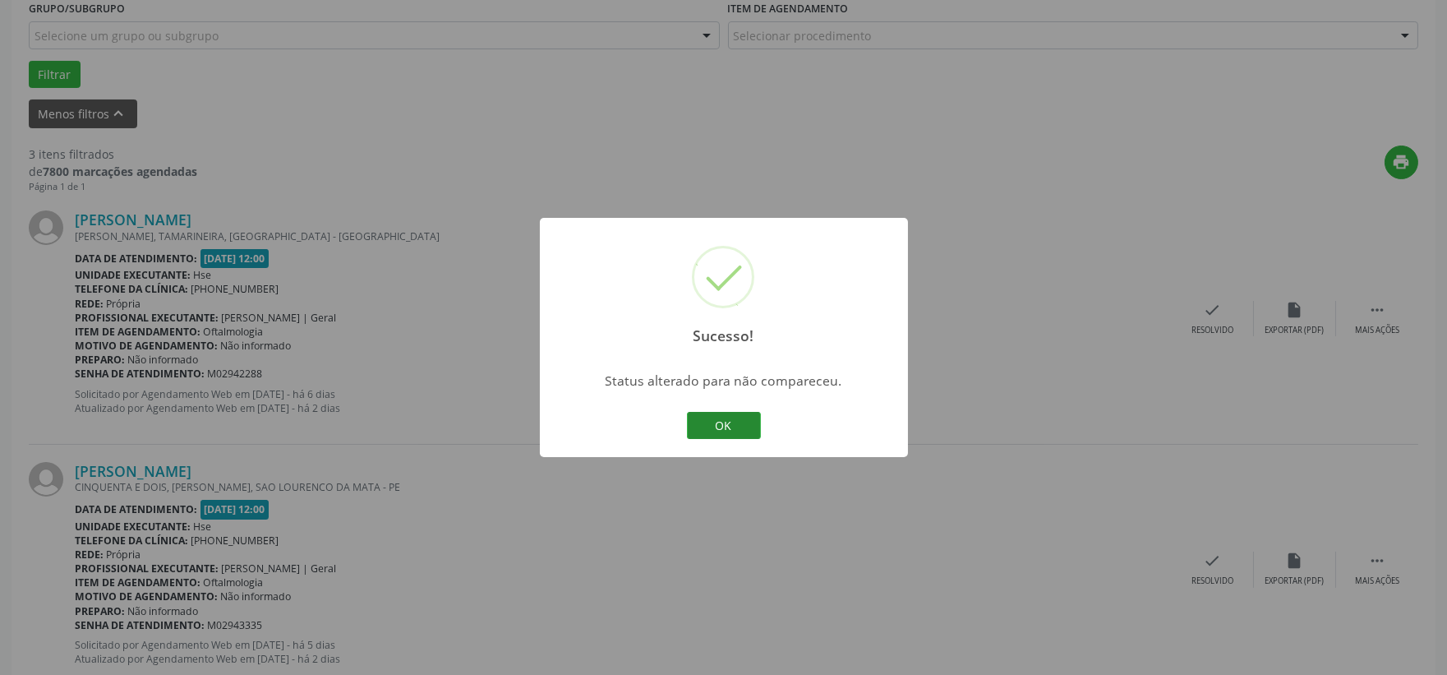
click at [723, 426] on button "OK" at bounding box center [724, 426] width 74 height 28
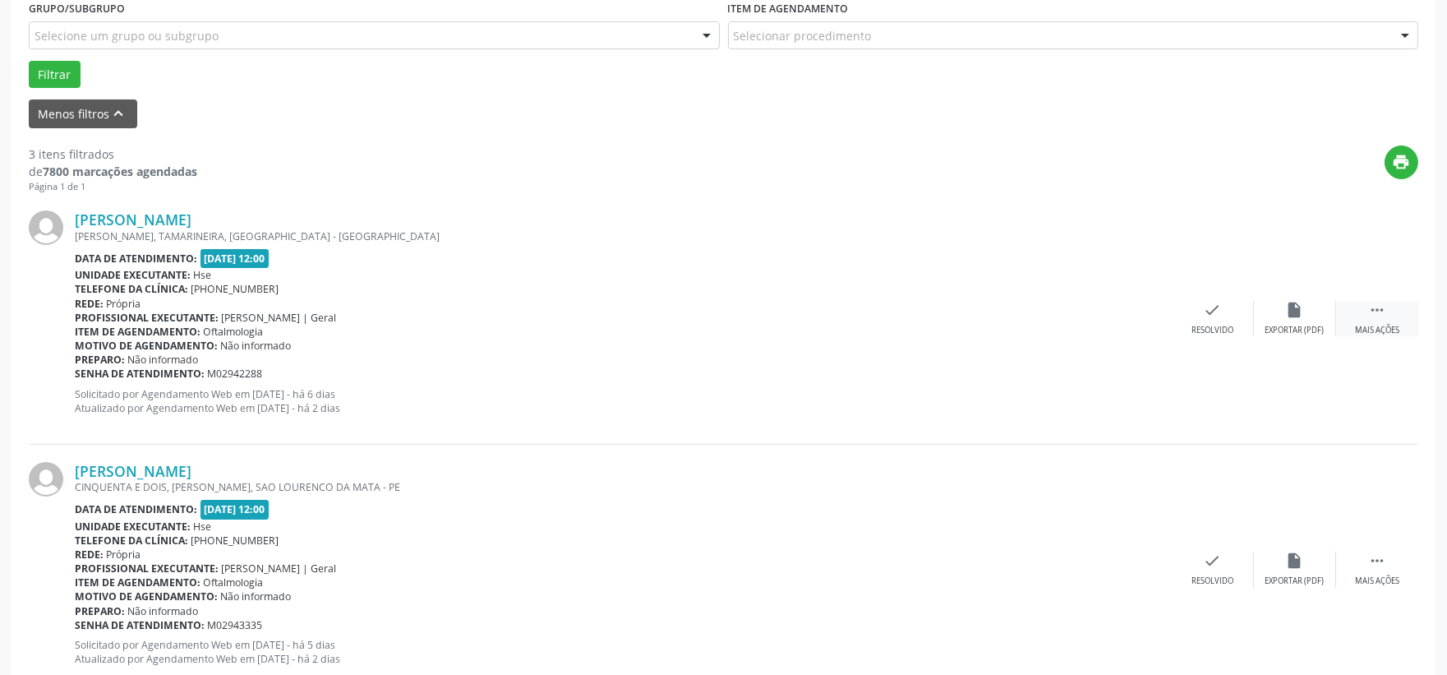
click at [1373, 316] on icon "" at bounding box center [1378, 310] width 18 height 18
click at [1305, 319] on div "alarm_off Não compareceu" at bounding box center [1295, 318] width 82 height 35
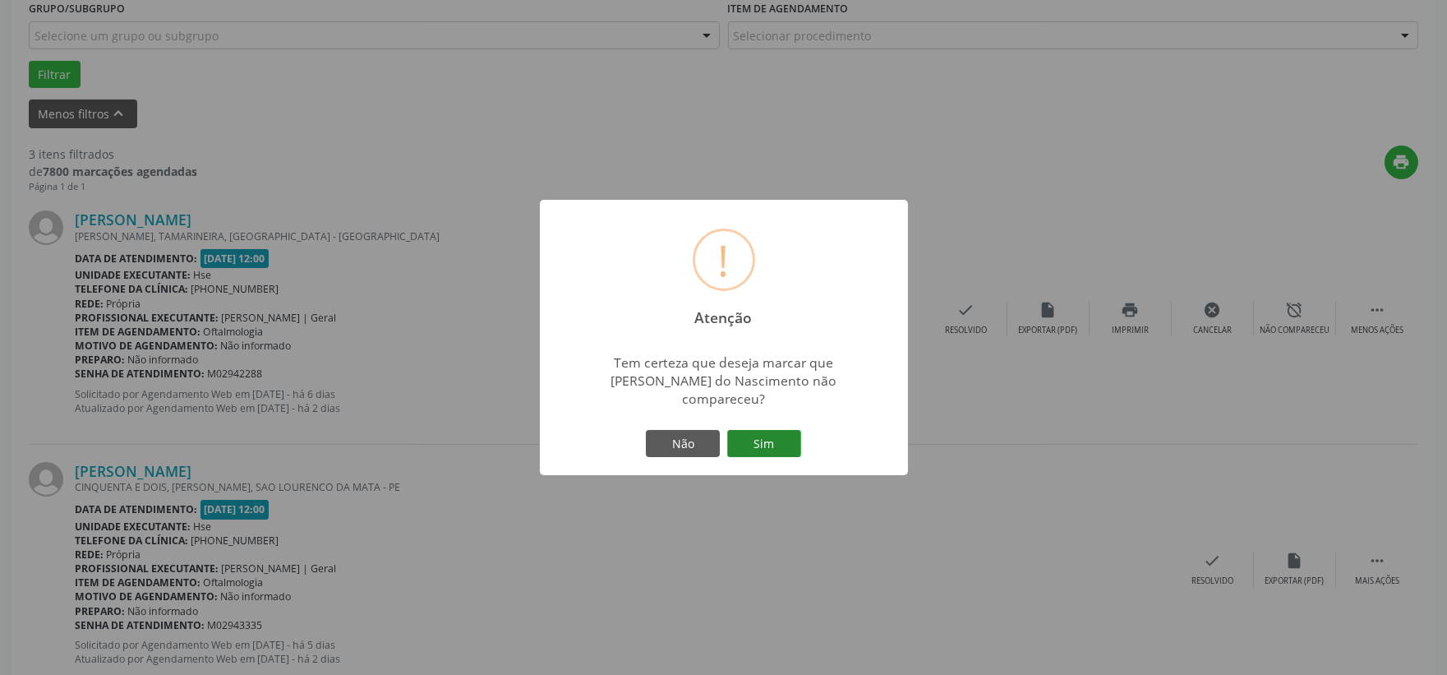
click at [778, 430] on button "Sim" at bounding box center [764, 444] width 74 height 28
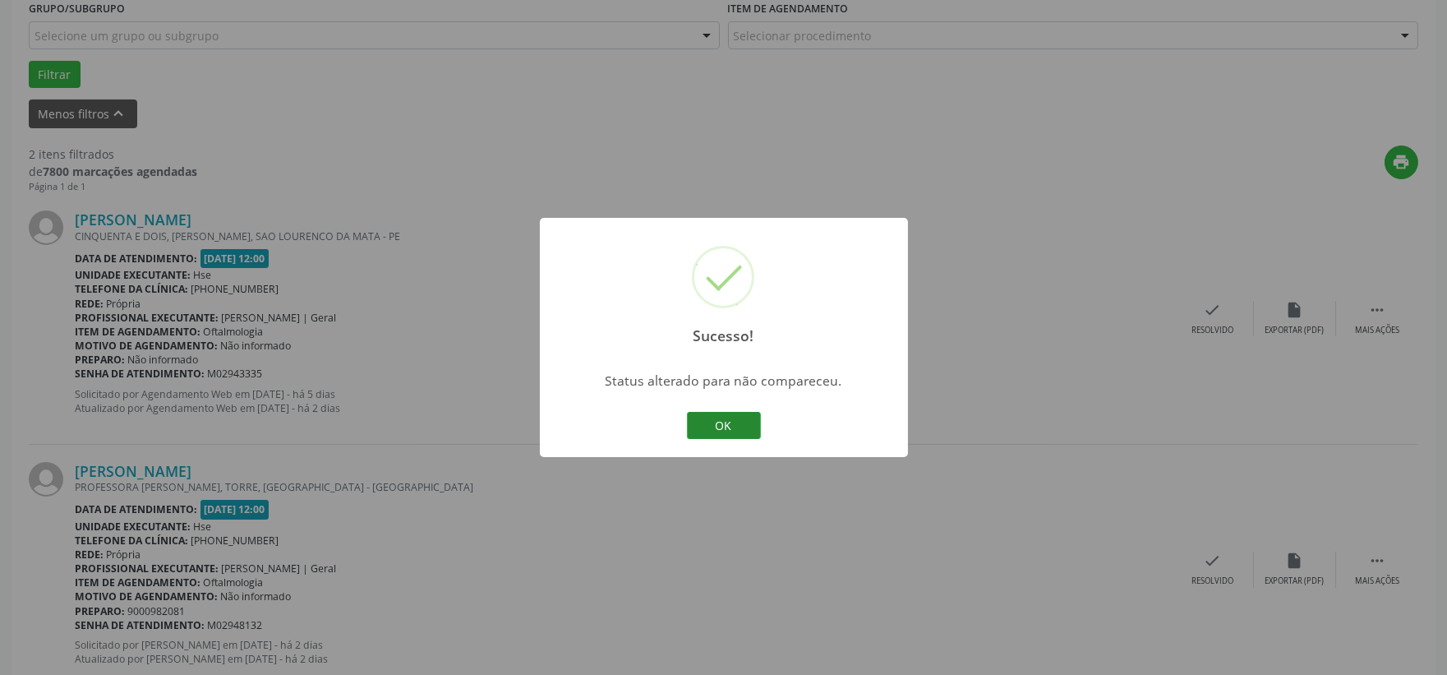
click at [742, 424] on button "OK" at bounding box center [724, 426] width 74 height 28
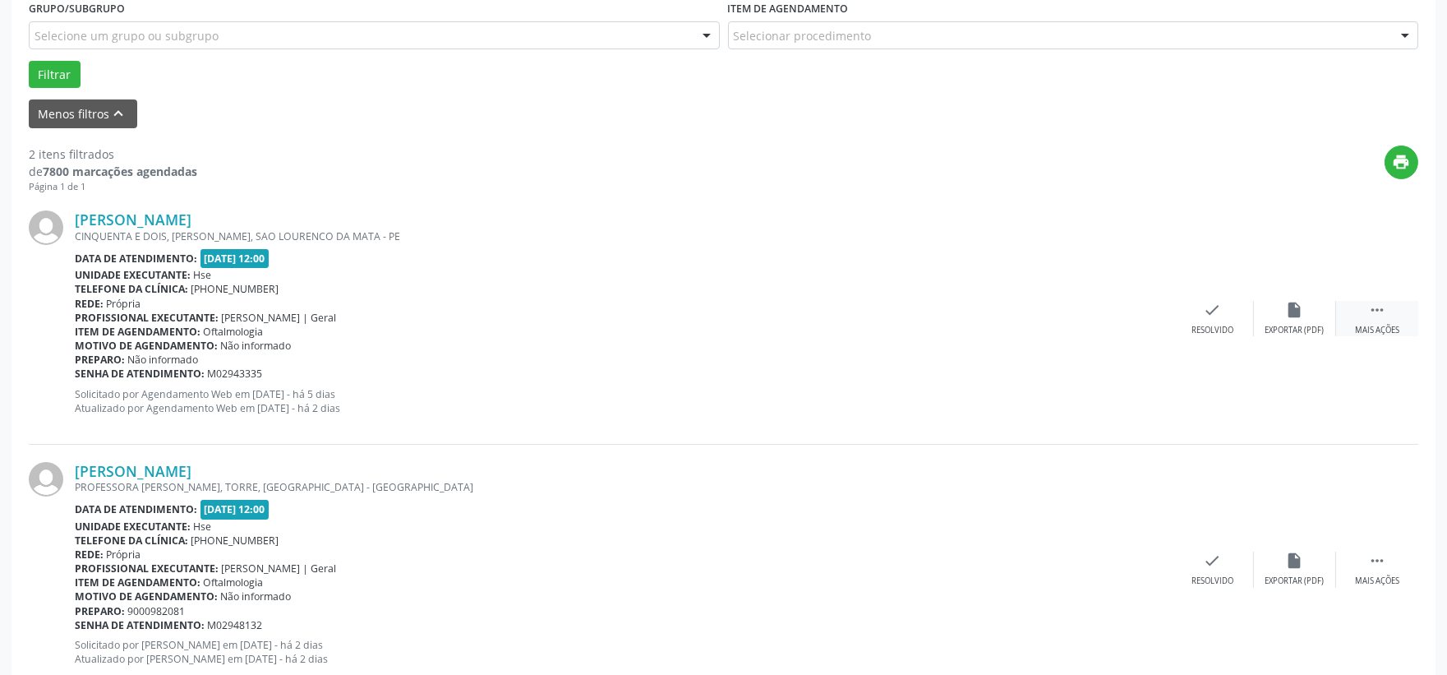
click at [1400, 329] on div "Mais ações" at bounding box center [1377, 331] width 44 height 12
click at [1294, 317] on icon "alarm_off" at bounding box center [1295, 310] width 18 height 18
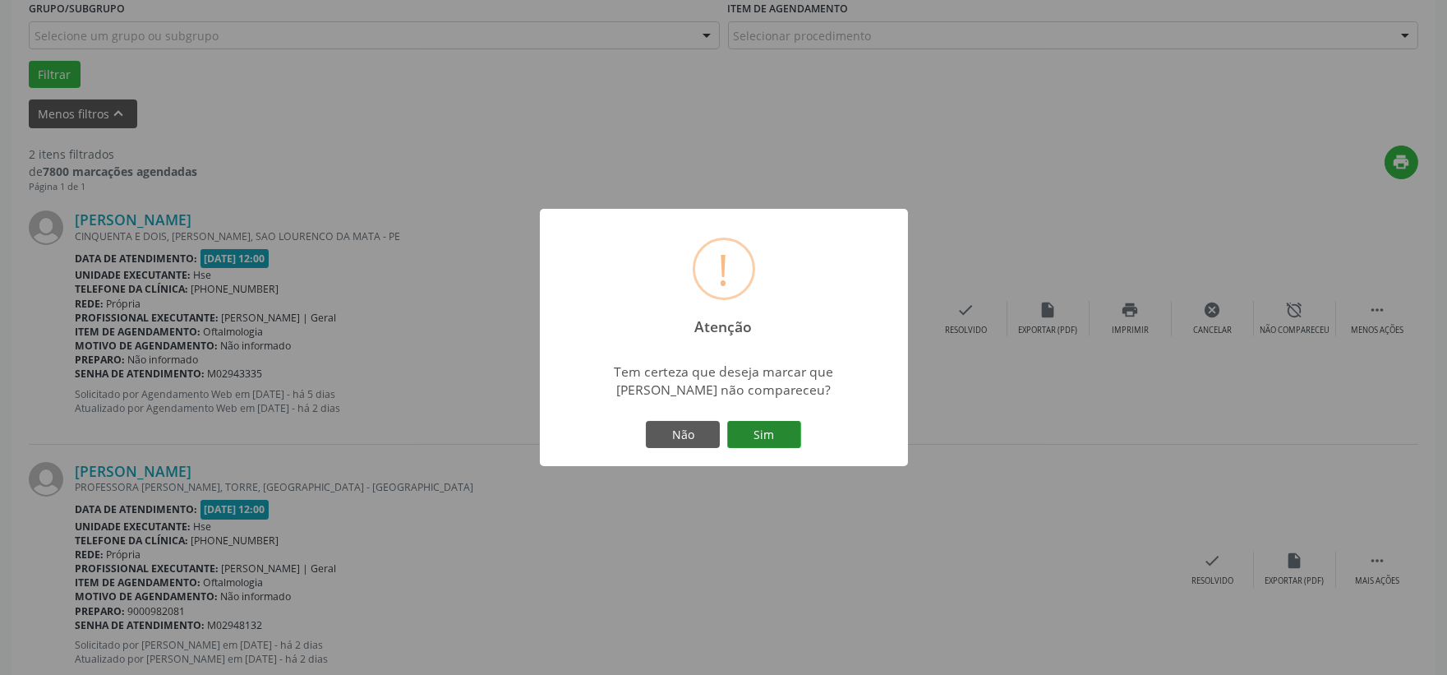
click at [779, 422] on button "Sim" at bounding box center [764, 435] width 74 height 28
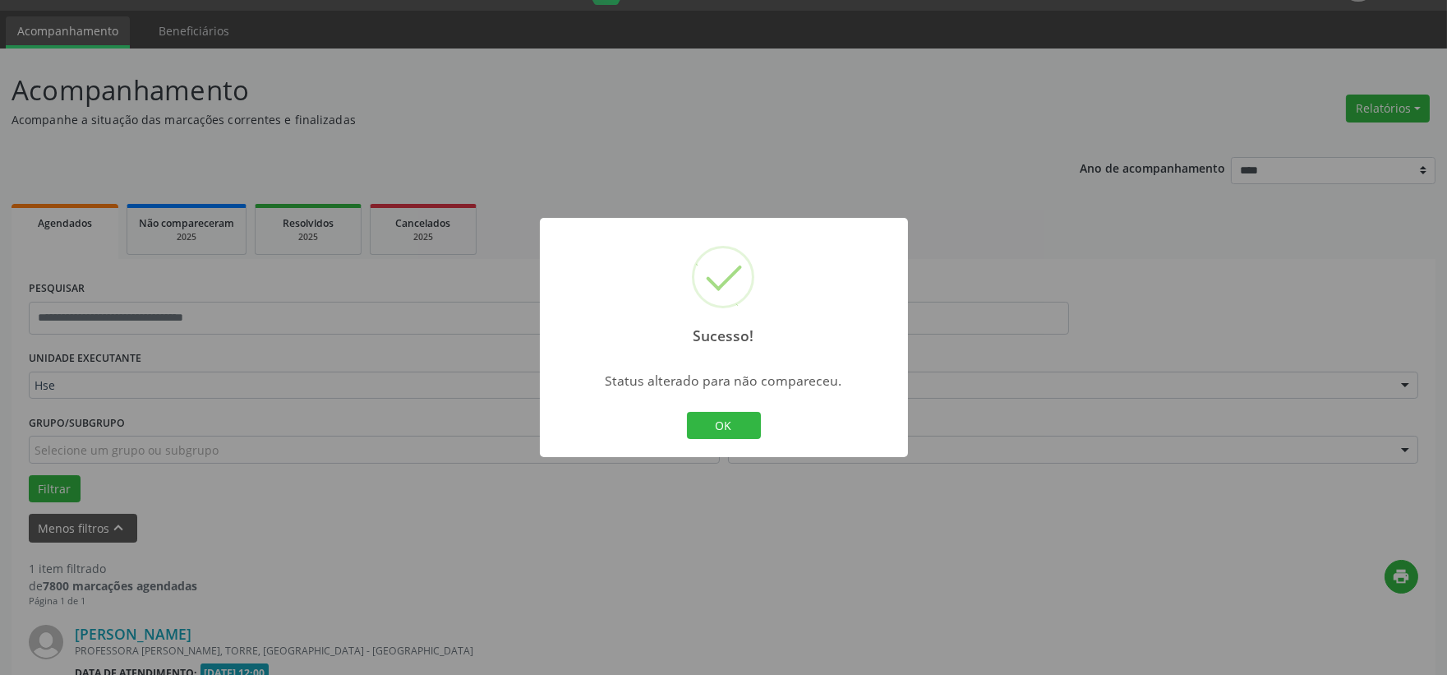
scroll to position [252, 0]
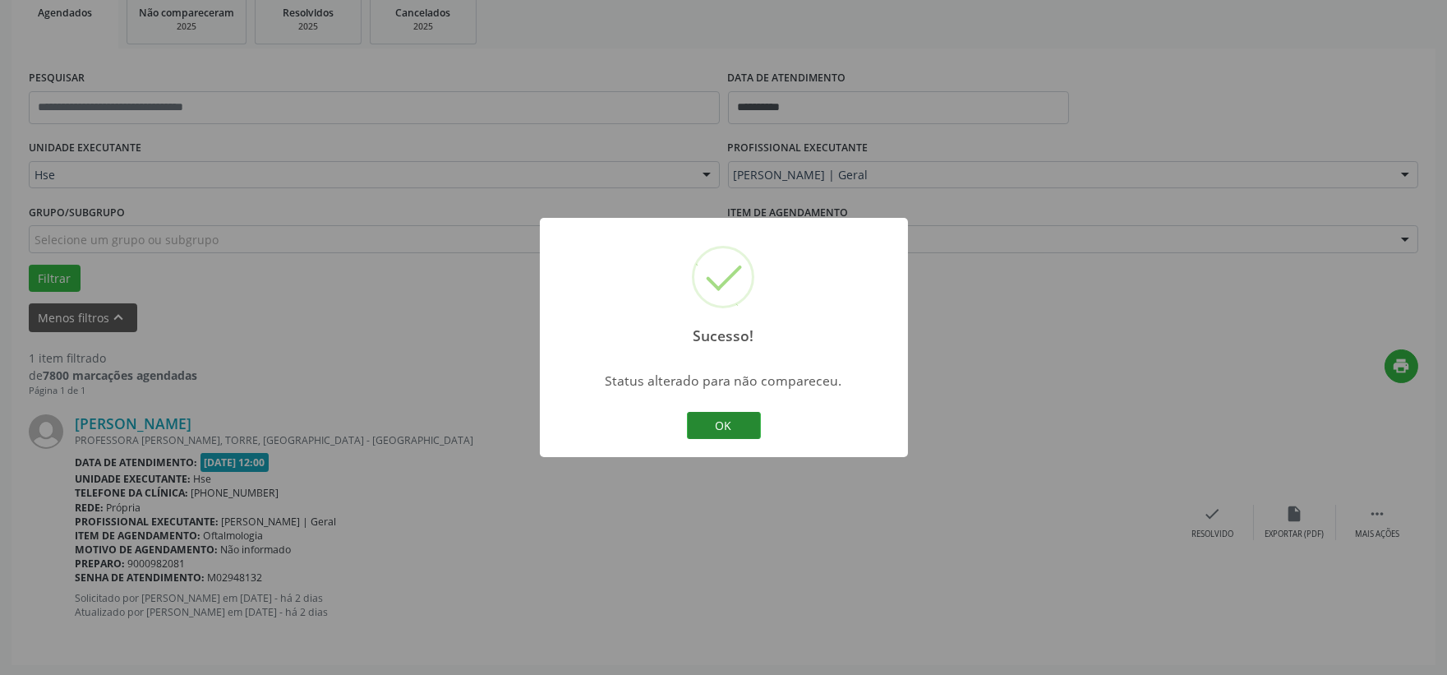
click at [718, 424] on button "OK" at bounding box center [724, 426] width 74 height 28
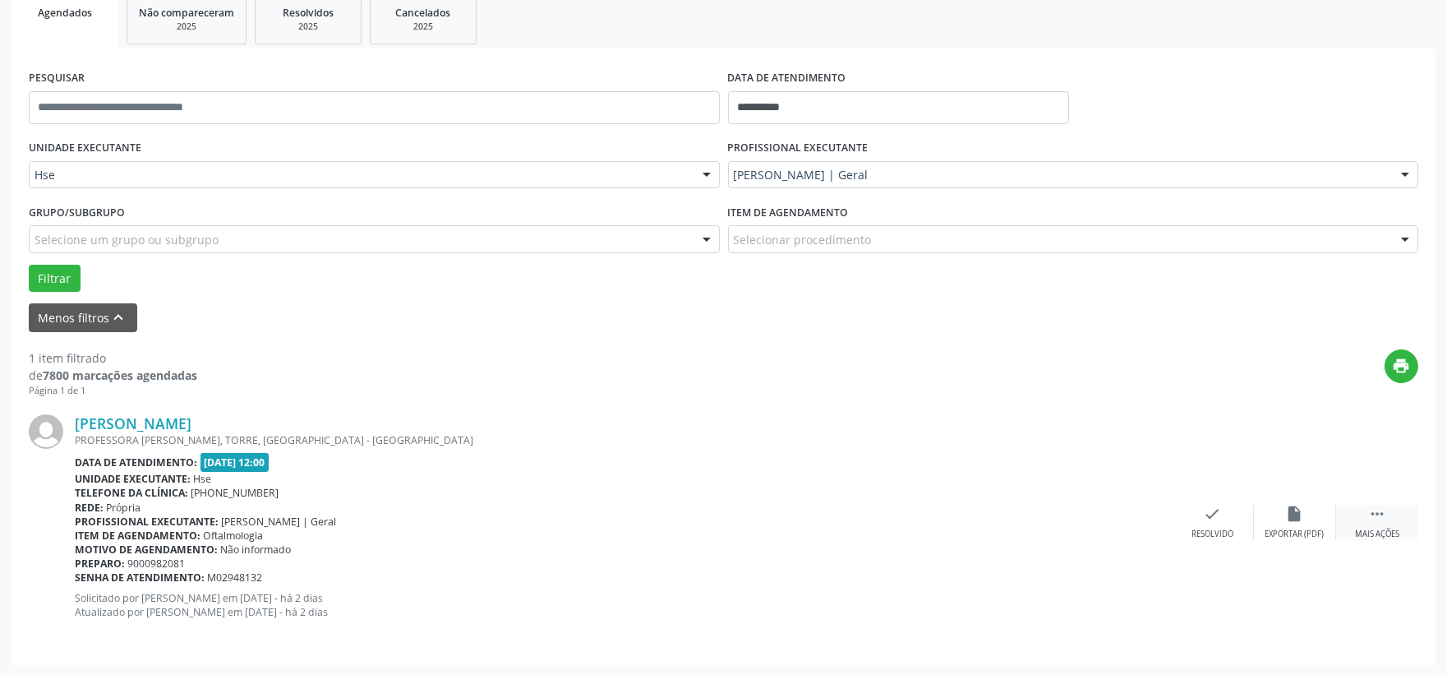
click at [1389, 529] on div "Mais ações" at bounding box center [1377, 535] width 44 height 12
click at [1281, 515] on div "alarm_off Não compareceu" at bounding box center [1295, 522] width 82 height 35
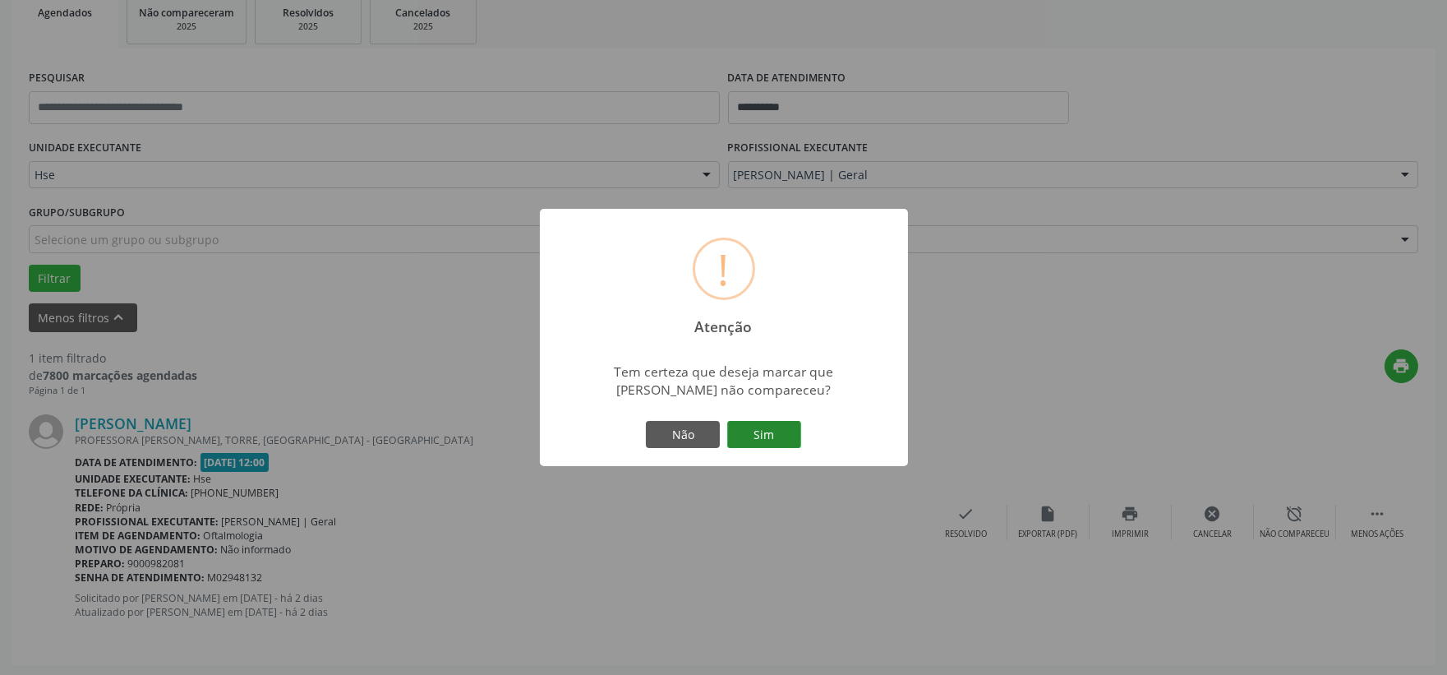
click at [795, 424] on button "Sim" at bounding box center [764, 435] width 74 height 28
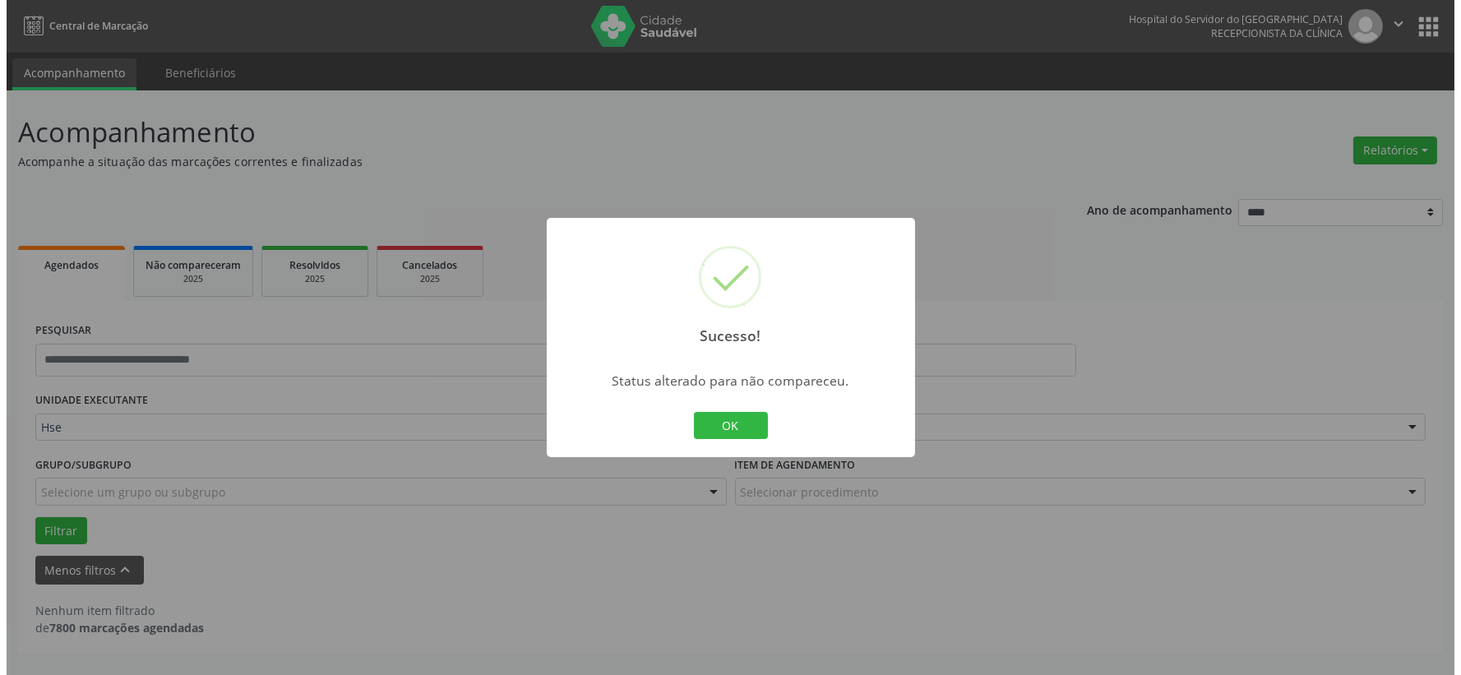
scroll to position [0, 0]
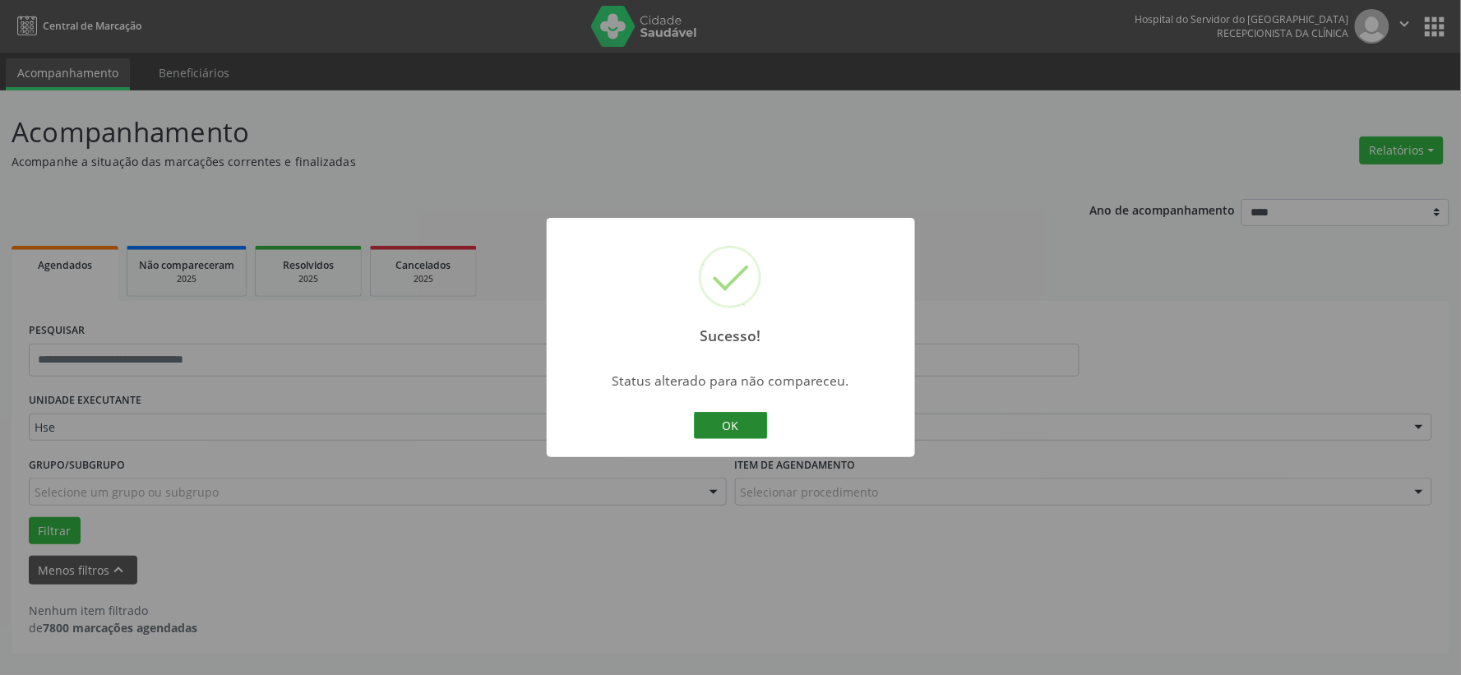
click at [742, 424] on button "OK" at bounding box center [731, 426] width 74 height 28
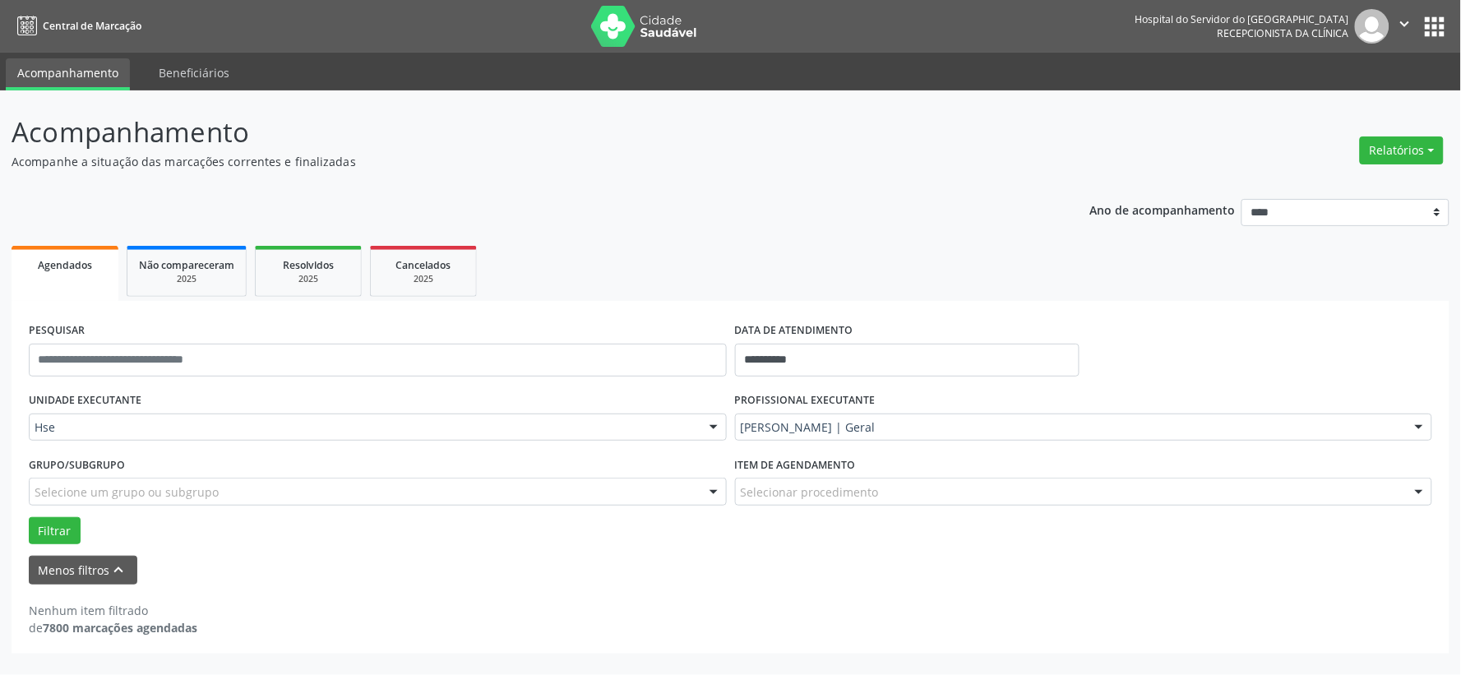
click at [642, 58] on ul "Acompanhamento Beneficiários" at bounding box center [730, 72] width 1461 height 38
click at [630, 28] on img at bounding box center [644, 26] width 107 height 41
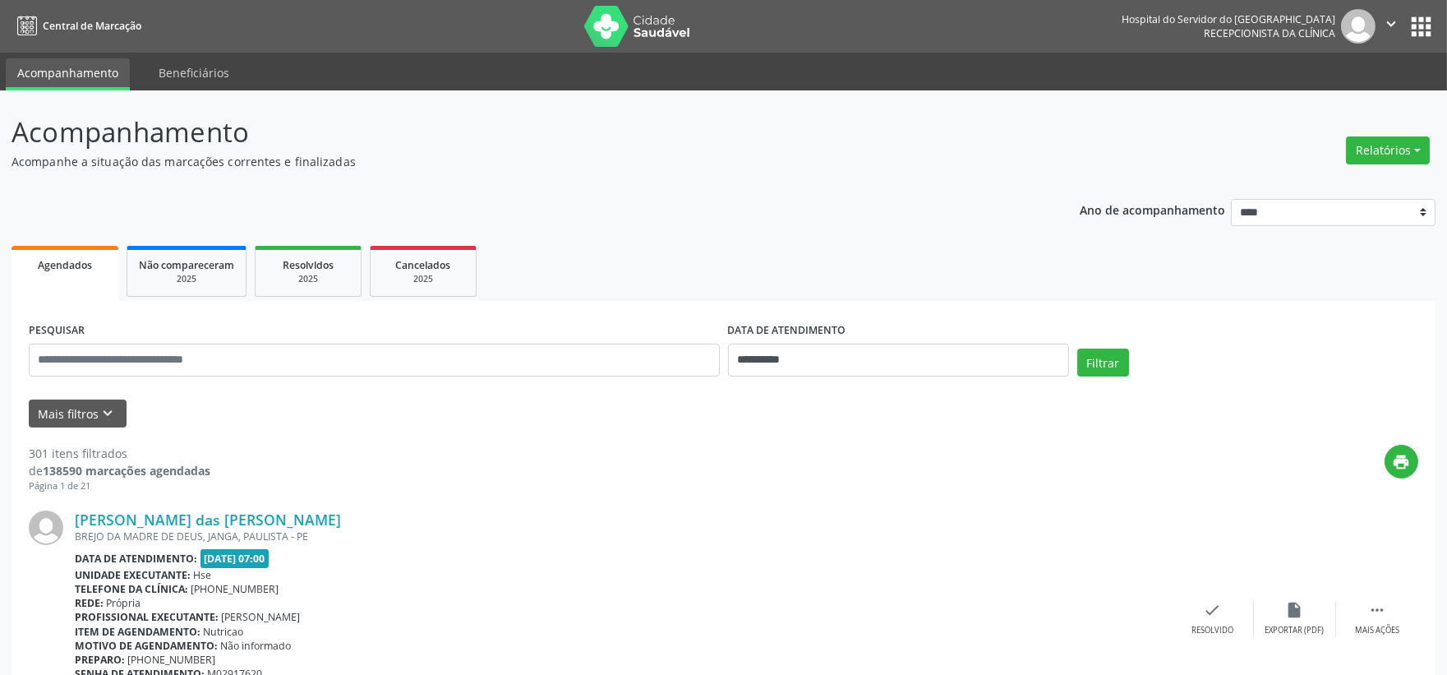
drag, startPoint x: 0, startPoint y: 418, endPoint x: 0, endPoint y: 448, distance: 30.4
drag, startPoint x: 0, startPoint y: 448, endPoint x: 29, endPoint y: 54, distance: 394.8
drag, startPoint x: 29, startPoint y: 54, endPoint x: 12, endPoint y: 629, distance: 574.8
drag, startPoint x: 18, startPoint y: 635, endPoint x: 31, endPoint y: 630, distance: 14.0
